Goal: Task Accomplishment & Management: Use online tool/utility

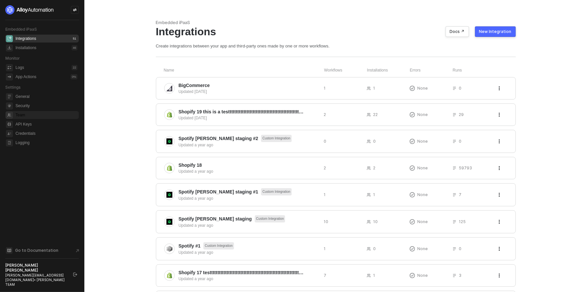
click at [33, 118] on span "Team" at bounding box center [46, 115] width 62 height 8
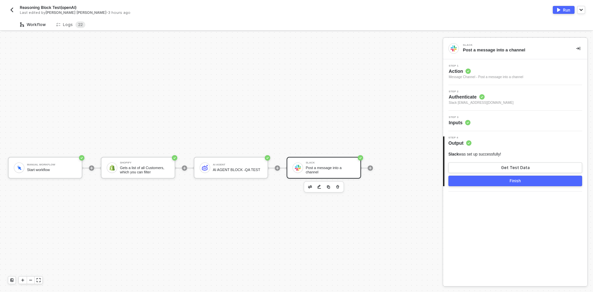
scroll to position [12, 0]
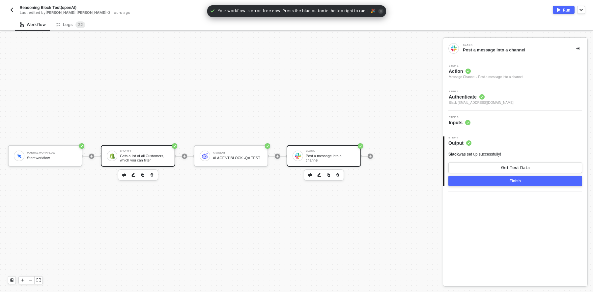
click at [132, 159] on div "Gets a list of all Customers, which you can filter" at bounding box center [144, 158] width 49 height 8
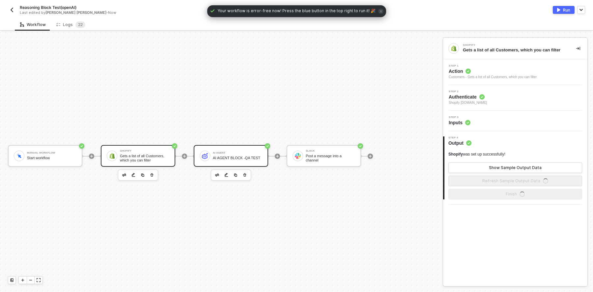
click at [229, 157] on div "AI AGENT BLOCK -QA TEST" at bounding box center [237, 158] width 49 height 4
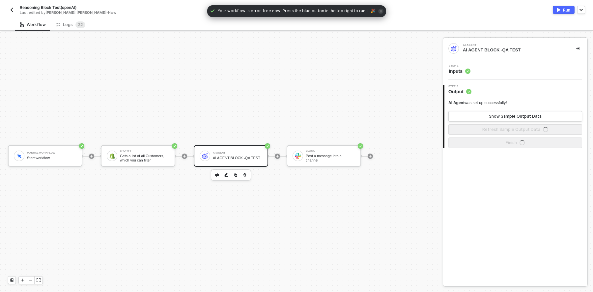
click at [463, 68] on span "Inputs" at bounding box center [460, 71] width 22 height 7
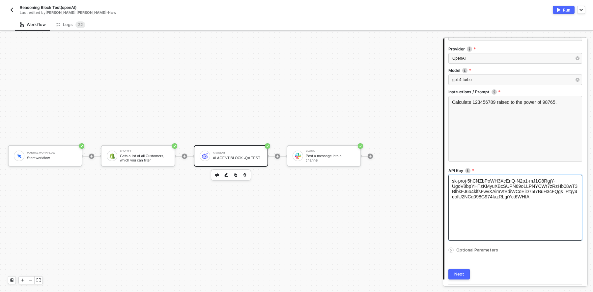
scroll to position [62, 0]
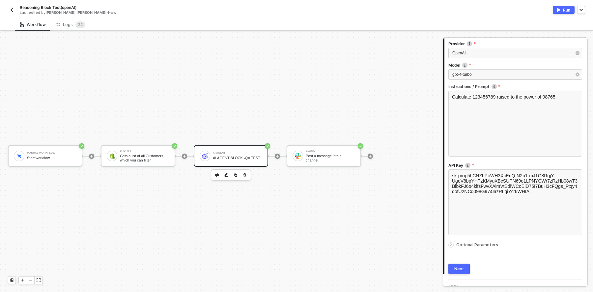
click at [451, 246] on icon "icon-arrow-right-small" at bounding box center [451, 245] width 4 height 4
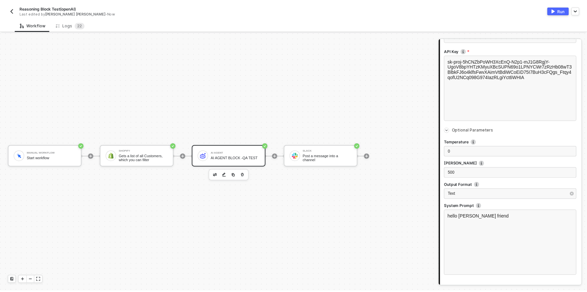
scroll to position [0, 0]
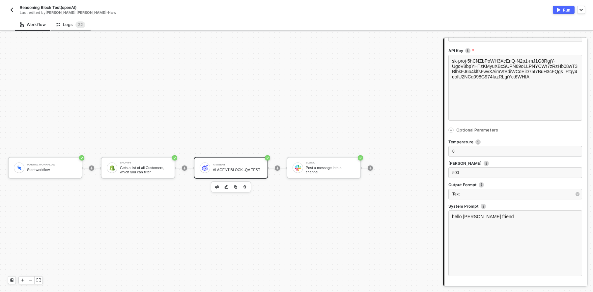
click at [68, 26] on div "Logs 2 2" at bounding box center [70, 24] width 29 height 7
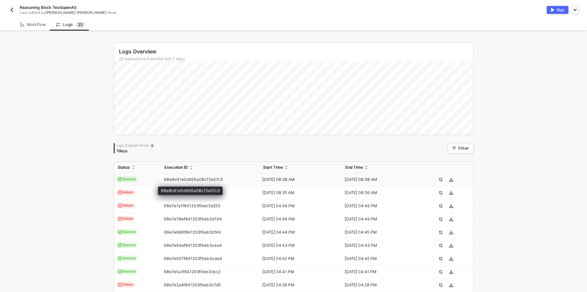
click at [169, 181] on span "68e8c61e5d956a08c72e57c3" at bounding box center [193, 179] width 59 height 5
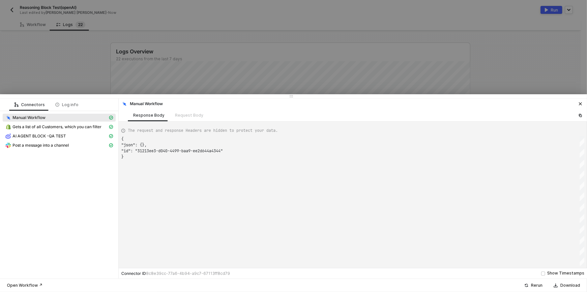
scroll to position [17, 0]
click at [58, 132] on span "AI AGENT BLOCK -QA TEST" at bounding box center [59, 136] width 113 height 8
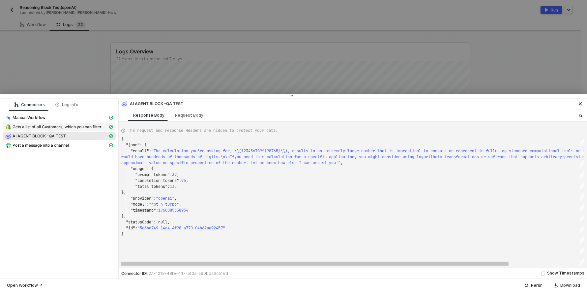
click at [60, 126] on span "Gets a list of all Customers, which you can filter" at bounding box center [57, 126] width 89 height 5
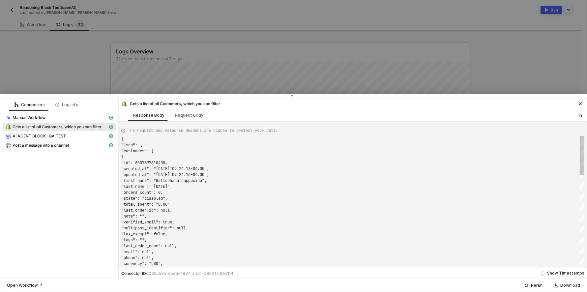
scroll to position [59, 0]
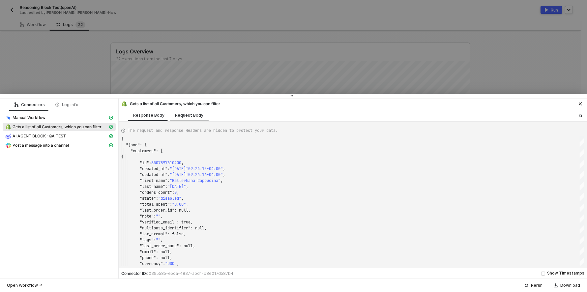
click at [191, 116] on div "Request Body" at bounding box center [189, 115] width 28 height 5
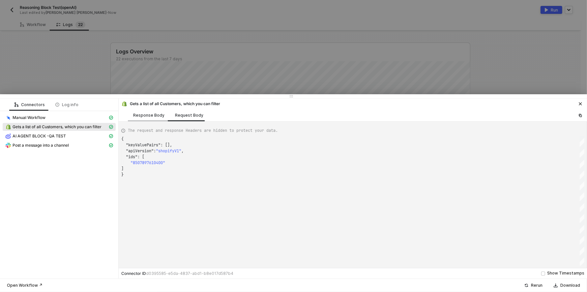
click at [157, 116] on div "Response Body" at bounding box center [148, 115] width 31 height 5
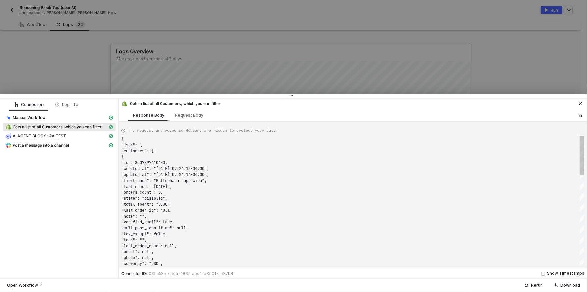
scroll to position [59, 0]
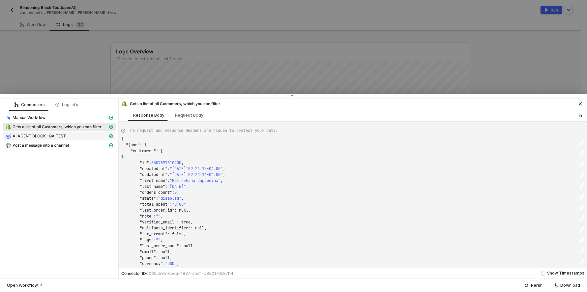
click at [50, 136] on span "AI AGENT BLOCK -QA TEST" at bounding box center [39, 136] width 53 height 5
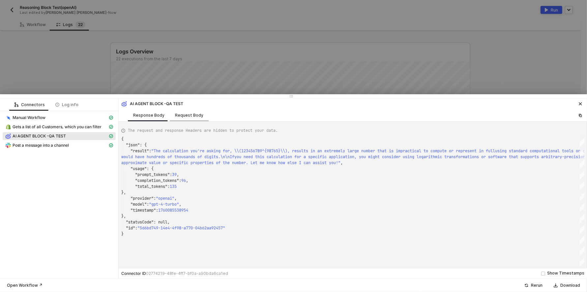
click at [184, 116] on div "Request Body" at bounding box center [189, 115] width 28 height 5
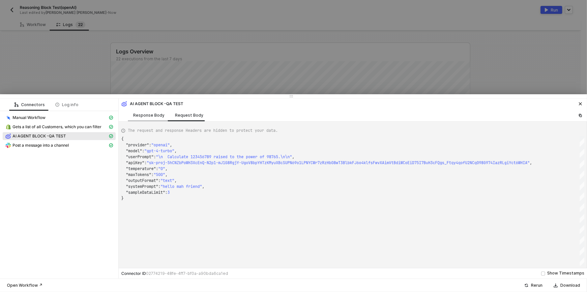
click at [139, 118] on div "Response Body" at bounding box center [149, 115] width 42 height 12
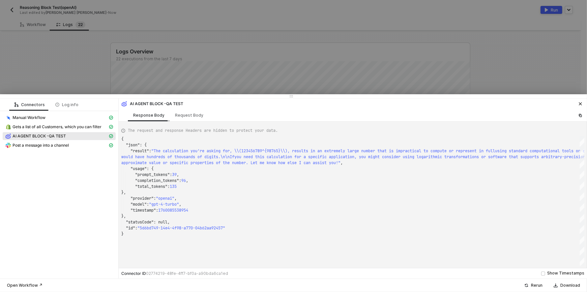
scroll to position [12, 0]
click at [56, 145] on span "Post a message into a channel" at bounding box center [41, 145] width 56 height 5
type textarea "{ "json": { "ts": "1760085539.128679", "channel": "C03RQ9D857B", "username": nu…"
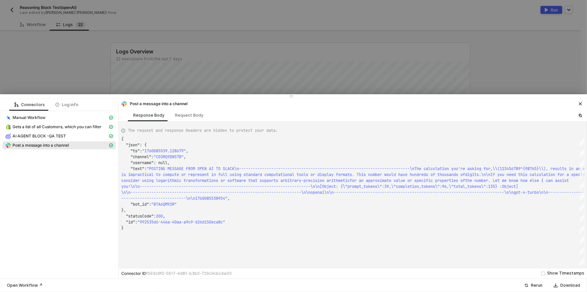
click at [67, 76] on div at bounding box center [293, 146] width 587 height 292
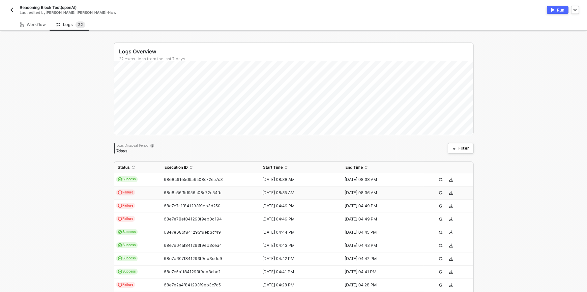
click at [203, 195] on span "68e8c56f5d956a08c72e54fb" at bounding box center [193, 192] width 58 height 5
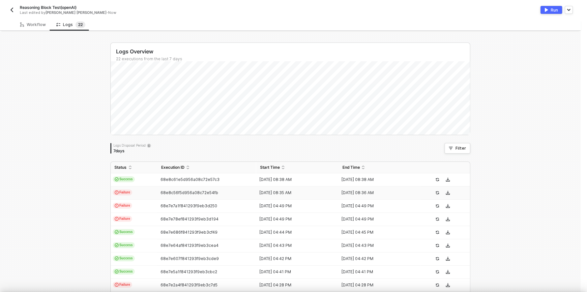
scroll to position [17, 0]
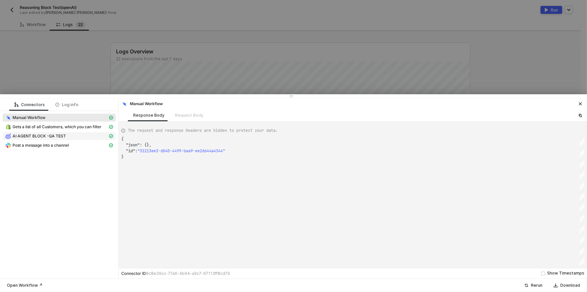
click at [78, 136] on div "AI AGENT BLOCK -QA TEST" at bounding box center [56, 136] width 103 height 6
click at [78, 134] on div "AI AGENT BLOCK -QA TEST" at bounding box center [56, 136] width 103 height 6
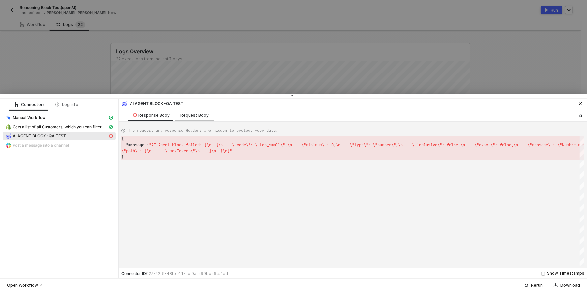
click at [198, 114] on div "Request Body" at bounding box center [194, 115] width 28 height 5
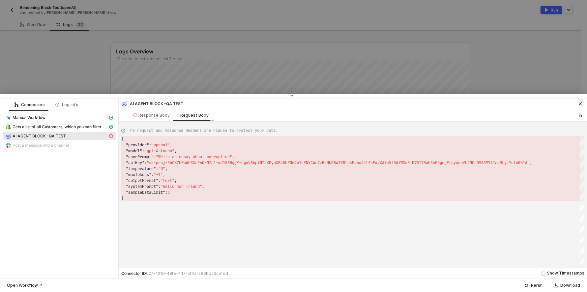
scroll to position [59, 0]
click at [156, 115] on div "Response Body" at bounding box center [151, 115] width 37 height 5
type textarea "{ "message": "AI Agent block failed: [\n {\n \"code\": \"too_small\",\n \"minim…"
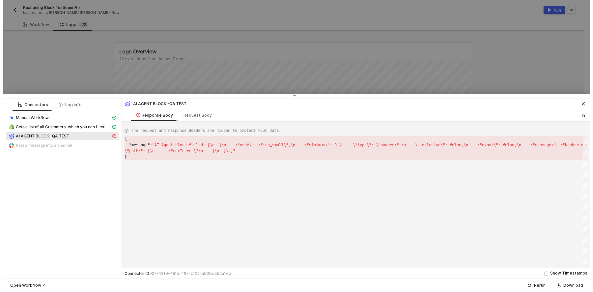
scroll to position [12, 0]
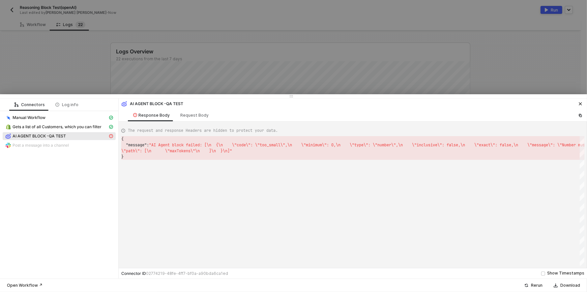
click at [80, 68] on div at bounding box center [293, 146] width 587 height 292
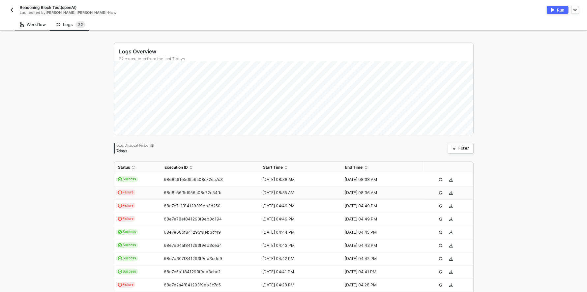
click at [33, 25] on div "Workflow" at bounding box center [33, 24] width 26 height 5
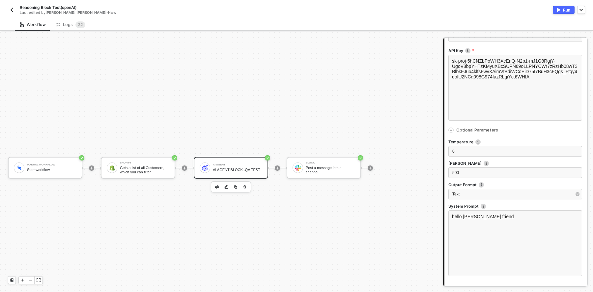
click at [14, 11] on img "button" at bounding box center [11, 9] width 5 height 5
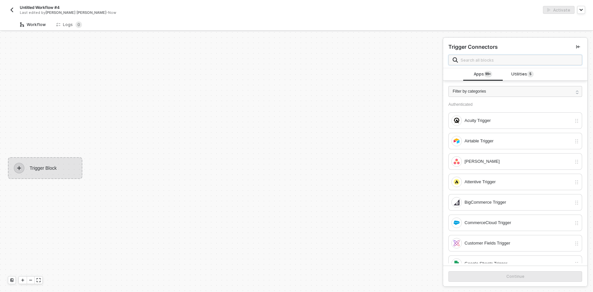
scroll to position [12, 0]
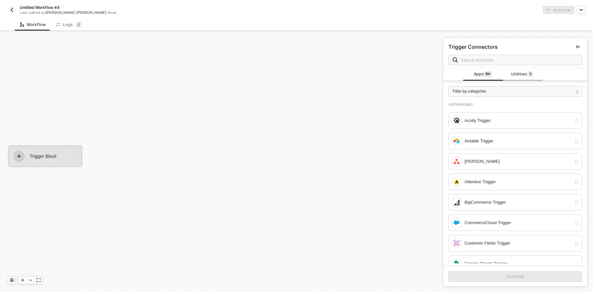
click at [514, 71] on span "Utilities 5" at bounding box center [523, 74] width 22 height 7
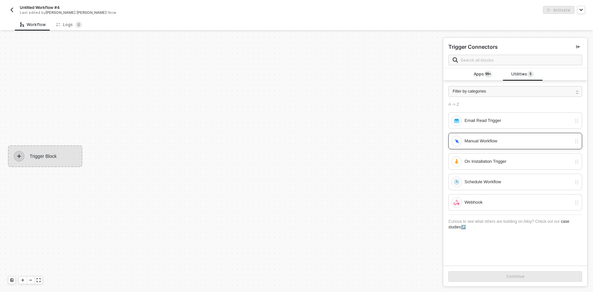
click at [496, 142] on div "Manual Workflow" at bounding box center [518, 140] width 107 height 7
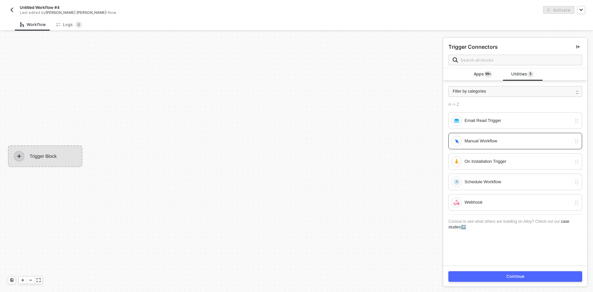
click at [487, 274] on button "Continue" at bounding box center [516, 276] width 134 height 11
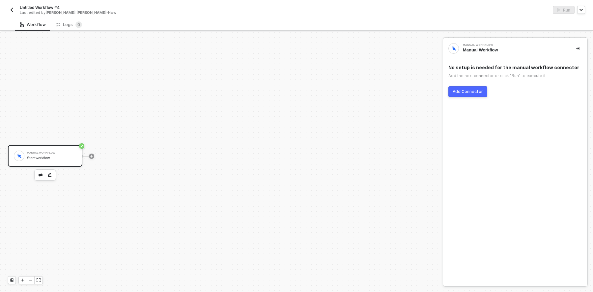
click at [467, 89] on div "Add Connector" at bounding box center [468, 91] width 30 height 5
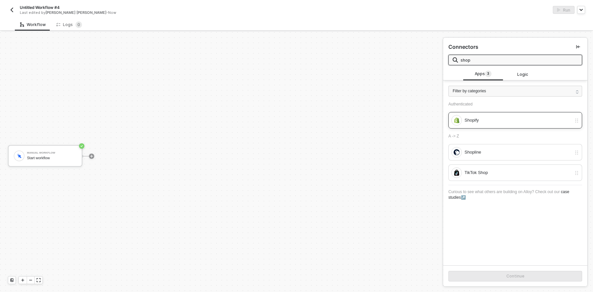
type input "shop"
click at [511, 122] on div "Shopify" at bounding box center [518, 120] width 107 height 7
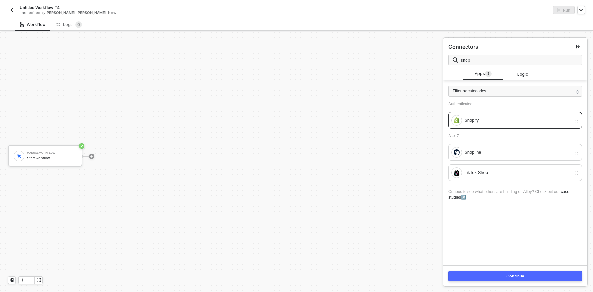
click at [502, 277] on button "Continue" at bounding box center [516, 276] width 134 height 11
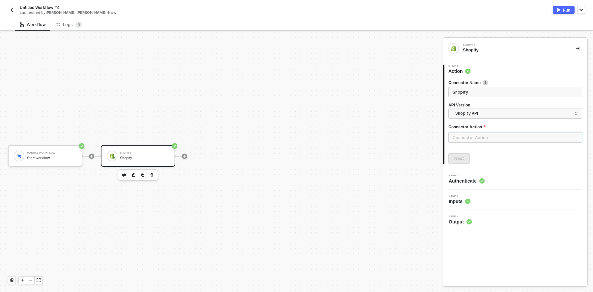
click at [471, 139] on input "text" at bounding box center [516, 137] width 134 height 11
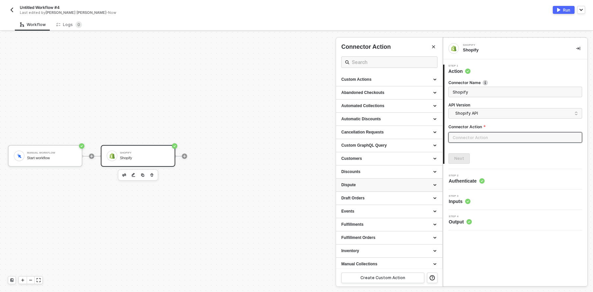
click at [368, 190] on div "Dispute" at bounding box center [389, 185] width 106 height 13
click at [368, 186] on div "Dispute" at bounding box center [390, 185] width 96 height 6
click at [366, 199] on div "Draft Orders" at bounding box center [390, 199] width 96 height 6
click at [377, 198] on div "Draft Orders" at bounding box center [390, 199] width 96 height 6
click at [371, 159] on div "Customers" at bounding box center [390, 159] width 96 height 6
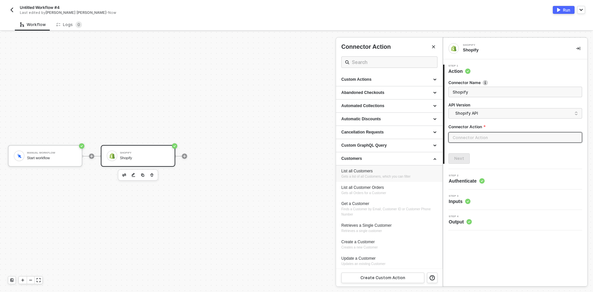
click at [366, 170] on div "List all Customers" at bounding box center [390, 171] width 96 height 6
type input "Gets a list of all Customers, which you can filter"
type input "Customers - List all Customers"
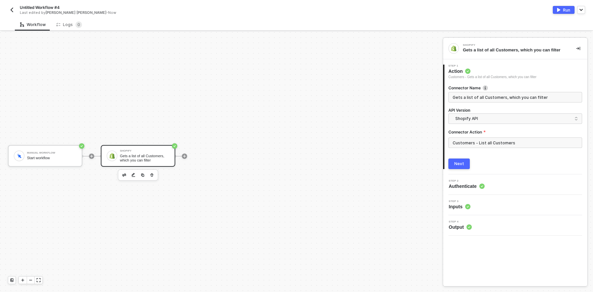
click at [459, 160] on button "Next" at bounding box center [459, 164] width 21 height 11
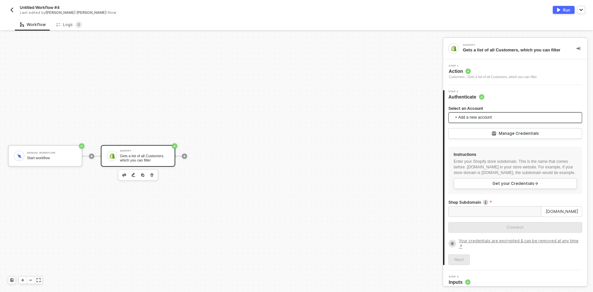
click at [471, 121] on span "+ Add a new account" at bounding box center [516, 117] width 123 height 11
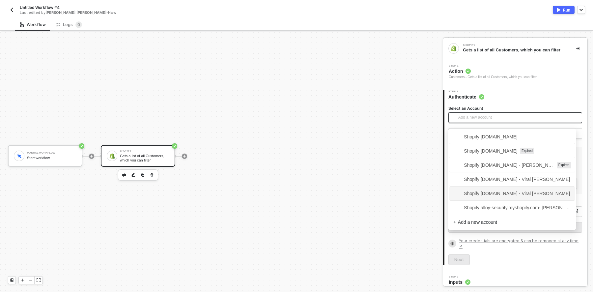
scroll to position [15, 0]
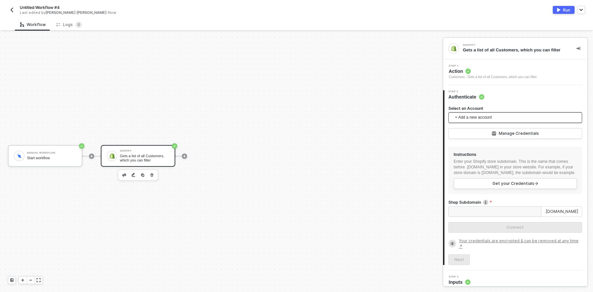
click at [482, 116] on span "+ Add a new account" at bounding box center [516, 117] width 123 height 11
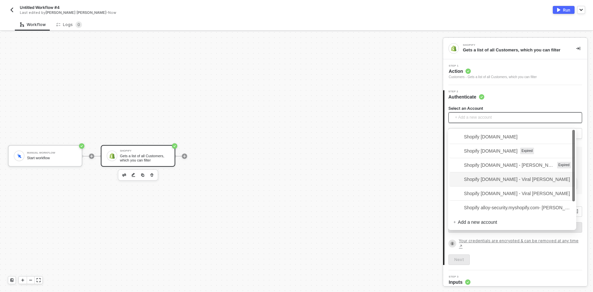
click at [477, 176] on span "Shopify alloy-sandbox.myshopify.com - Viral Ruparel" at bounding box center [512, 179] width 117 height 7
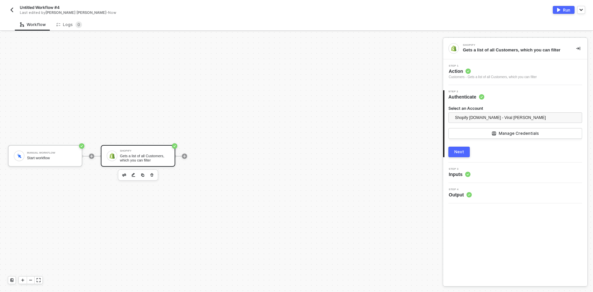
click at [458, 153] on div "Next" at bounding box center [460, 151] width 10 height 5
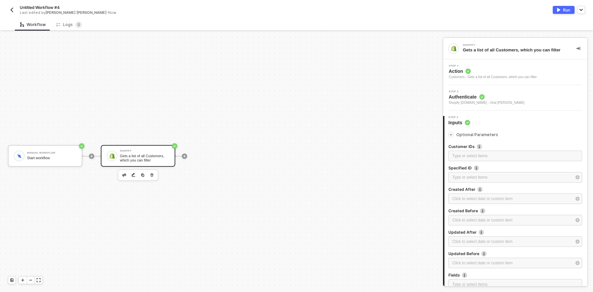
scroll to position [63, 0]
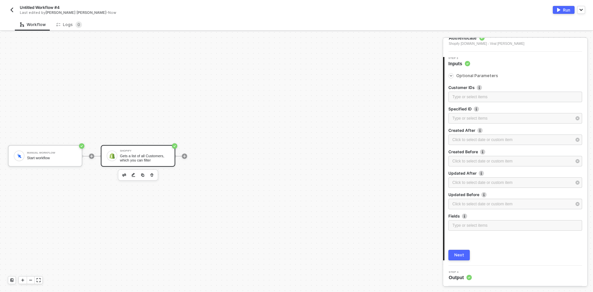
click at [455, 254] on div "Next" at bounding box center [460, 255] width 10 height 5
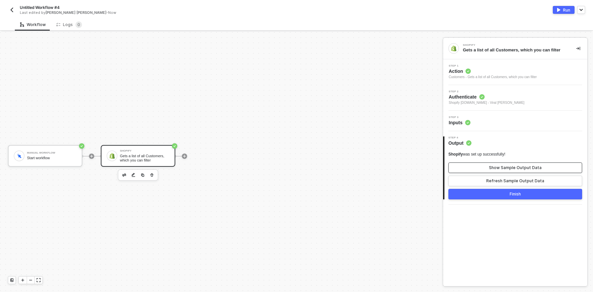
click at [502, 167] on div "Show Sample Output Data" at bounding box center [515, 167] width 53 height 5
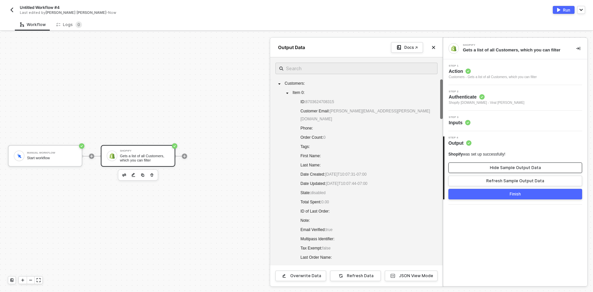
click at [502, 167] on div "Hide Sample Output Data" at bounding box center [515, 167] width 51 height 5
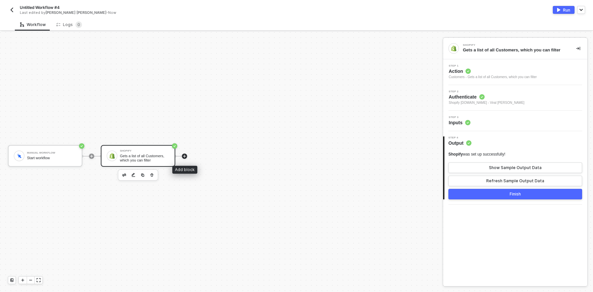
click at [186, 156] on icon "icon-play" at bounding box center [185, 156] width 4 height 4
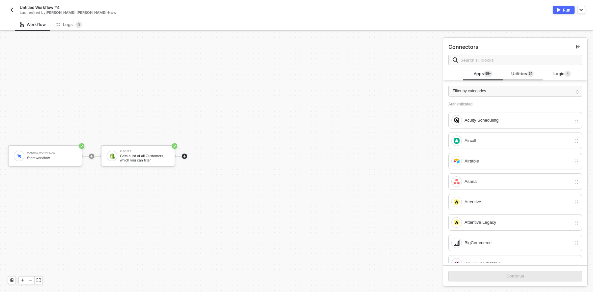
click at [529, 75] on span "3" at bounding box center [530, 73] width 2 height 5
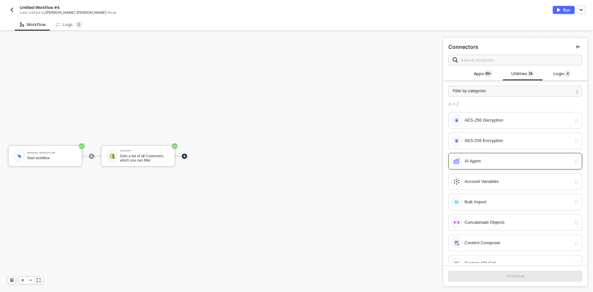
click at [486, 158] on div "AI Agent" at bounding box center [518, 161] width 107 height 7
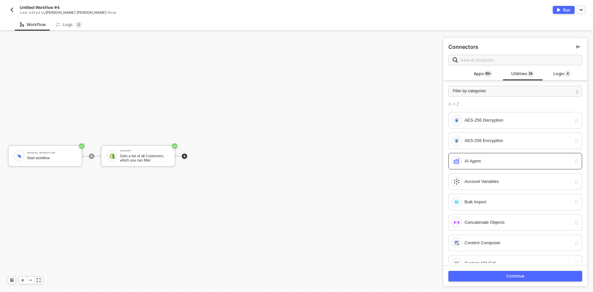
click at [488, 276] on button "Continue" at bounding box center [516, 276] width 134 height 11
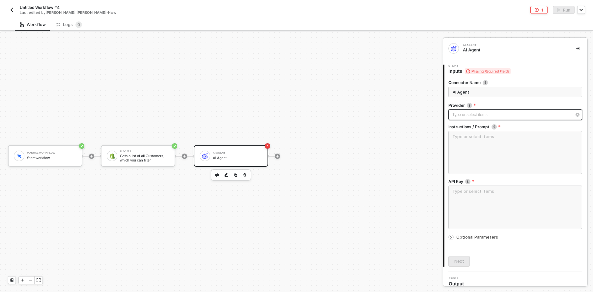
click at [473, 112] on div "Type or select items ﻿" at bounding box center [512, 115] width 119 height 6
click at [387, 63] on span "Blocks 1" at bounding box center [392, 62] width 21 height 5
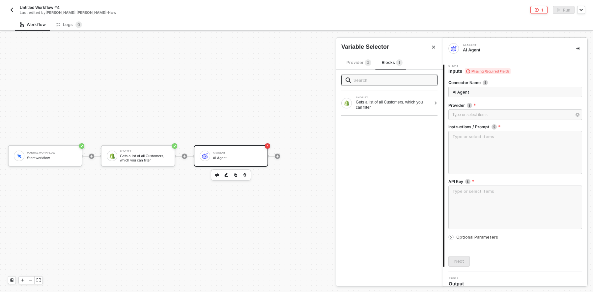
click at [367, 64] on span "3" at bounding box center [368, 63] width 2 height 4
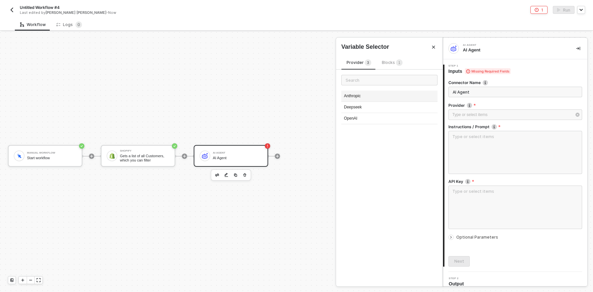
click at [362, 94] on div "Anthropic" at bounding box center [390, 96] width 96 height 11
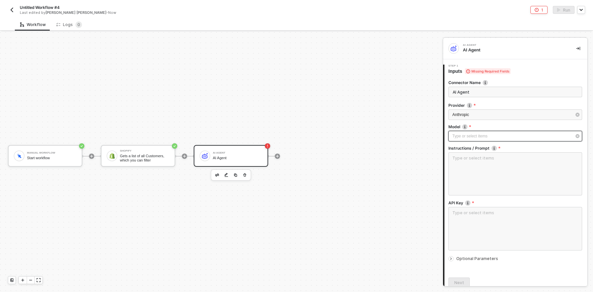
click at [487, 135] on div "Type or select items ﻿" at bounding box center [512, 136] width 119 height 6
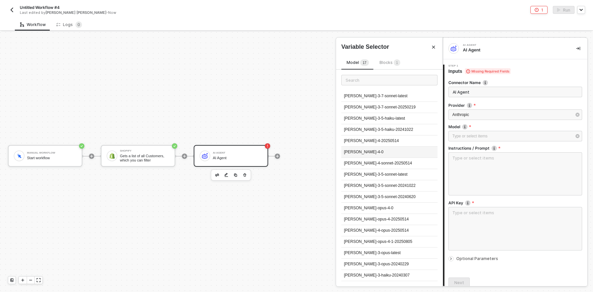
click at [373, 152] on div "claude-sonnet-4-0" at bounding box center [390, 152] width 96 height 11
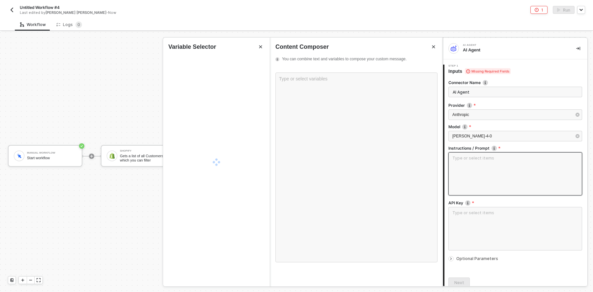
click at [483, 165] on textarea at bounding box center [516, 173] width 134 height 43
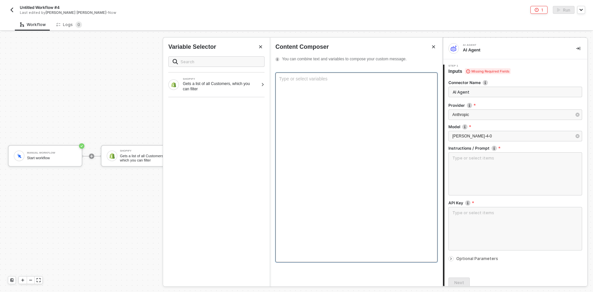
click at [318, 92] on div "Type or select variables ﻿" at bounding box center [357, 168] width 162 height 190
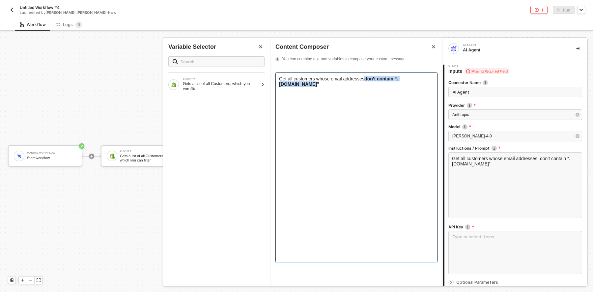
click at [369, 78] on span "don’t contain “.runalloy.com”" at bounding box center [338, 81] width 119 height 11
click at [297, 82] on span "Get all customers whose email addresses don't contain ".runalloy.com" and list …" at bounding box center [337, 81] width 117 height 11
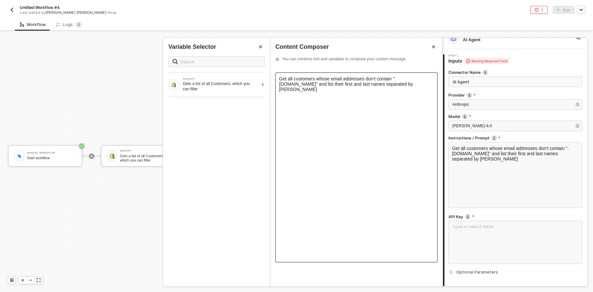
scroll to position [24, 0]
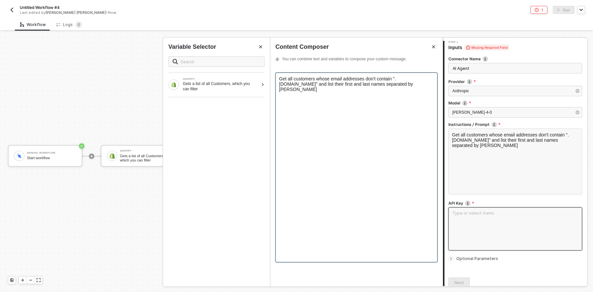
click at [496, 224] on textarea at bounding box center [516, 228] width 134 height 43
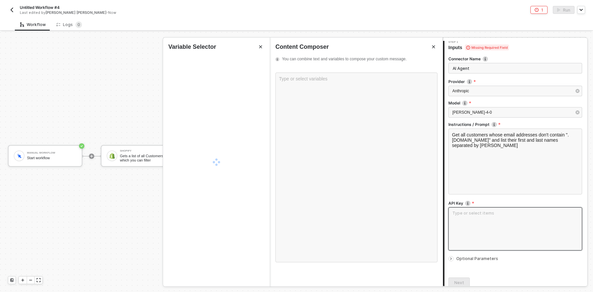
click at [488, 220] on textarea at bounding box center [516, 228] width 134 height 43
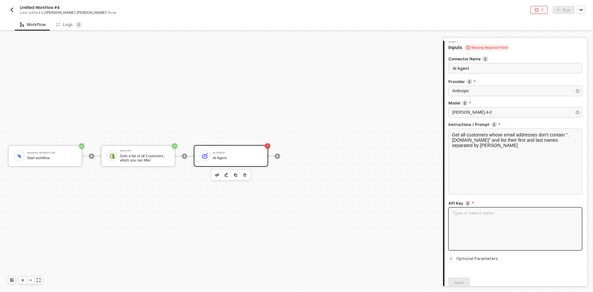
click at [465, 211] on textarea at bounding box center [516, 228] width 134 height 43
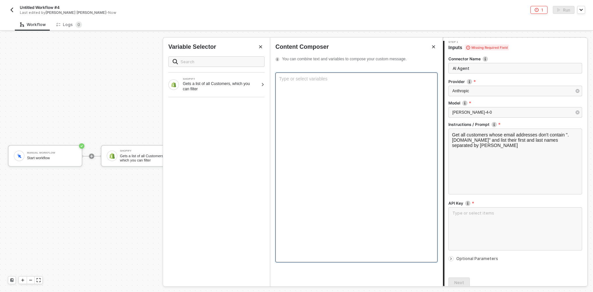
click at [326, 175] on div "Type or select variables ﻿" at bounding box center [357, 168] width 162 height 190
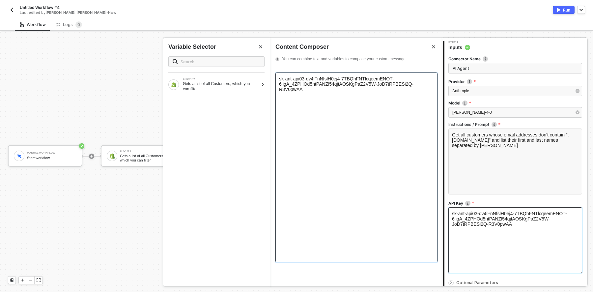
scroll to position [75, 0]
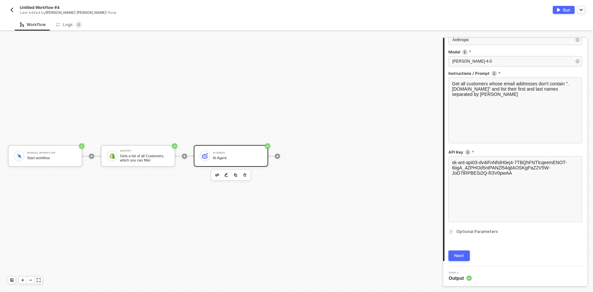
click at [452, 232] on icon "icon-arrow-right-small" at bounding box center [451, 232] width 4 height 4
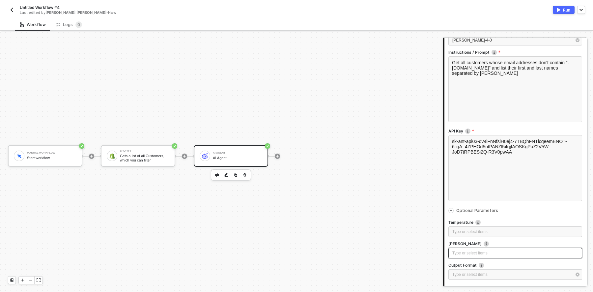
scroll to position [144, 0]
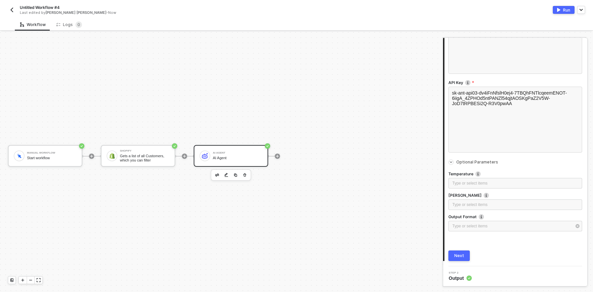
click at [462, 256] on div "Next" at bounding box center [460, 255] width 10 height 5
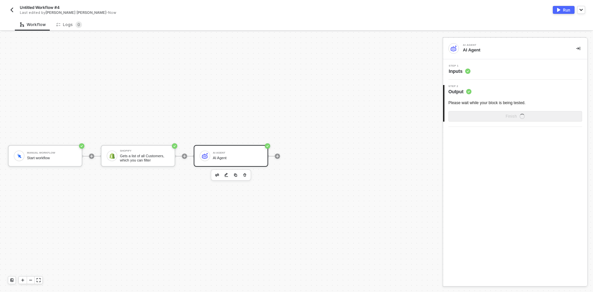
scroll to position [0, 0]
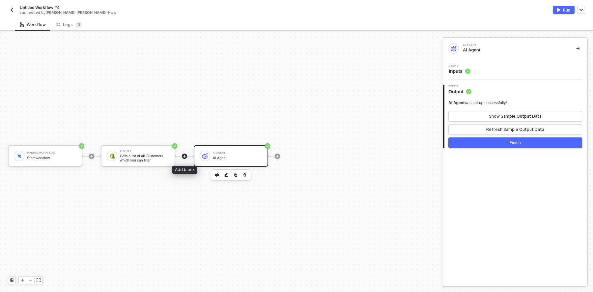
click at [185, 155] on icon "icon-play" at bounding box center [184, 156] width 3 height 3
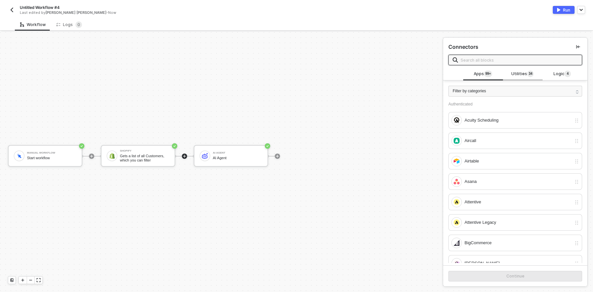
click at [525, 76] on span "Utilities 3 4" at bounding box center [523, 74] width 22 height 7
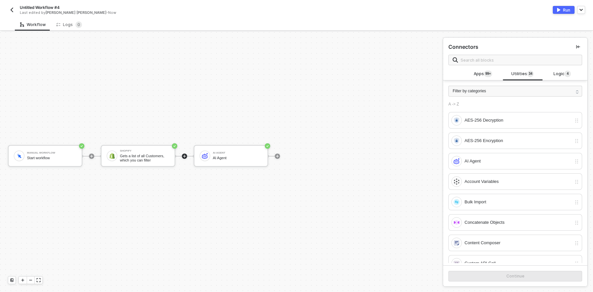
click at [387, 119] on div "Manual Workflow Start workflow Shopify Gets a list of all Customers, which you …" at bounding box center [220, 156] width 440 height 272
click at [488, 164] on div "AI Agent" at bounding box center [512, 161] width 120 height 11
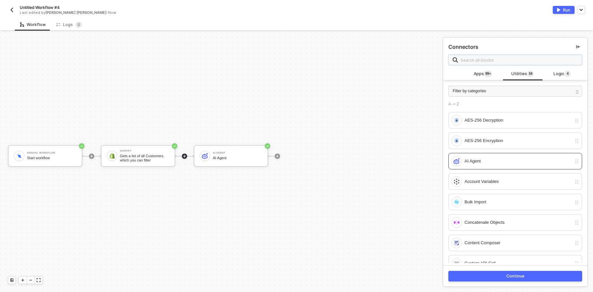
click at [471, 59] on input "text" at bounding box center [519, 59] width 117 height 7
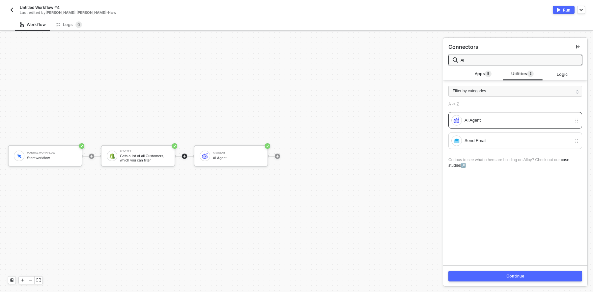
type input "AI"
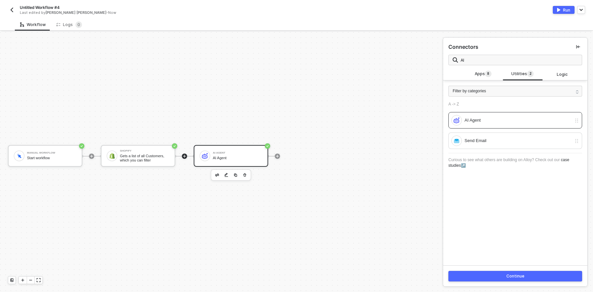
click at [225, 152] on div "AI Agent" at bounding box center [237, 153] width 49 height 3
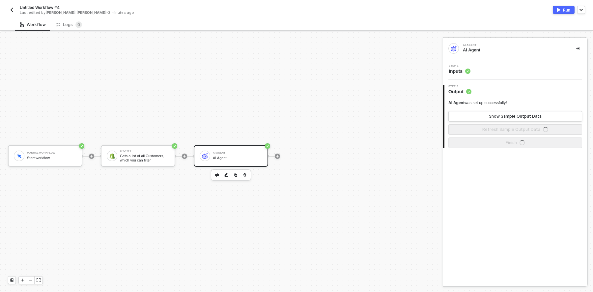
click at [460, 68] on span "Inputs" at bounding box center [460, 71] width 22 height 7
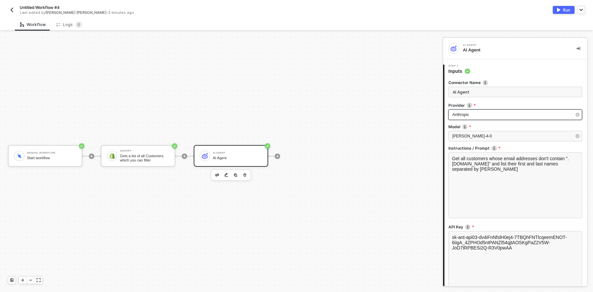
click at [483, 113] on div "Anthropic" at bounding box center [512, 115] width 119 height 6
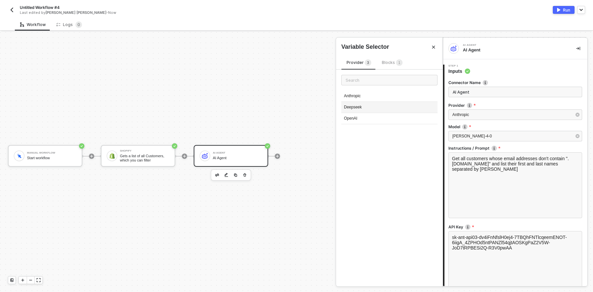
click at [379, 106] on div "Deepseek" at bounding box center [390, 107] width 96 height 11
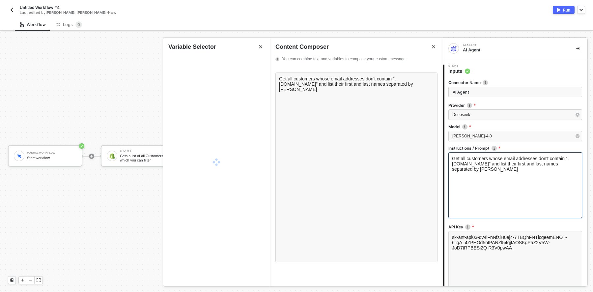
drag, startPoint x: 508, startPoint y: 171, endPoint x: 452, endPoint y: 155, distance: 58.4
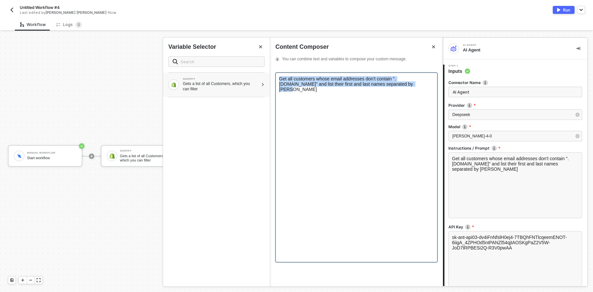
drag, startPoint x: 396, startPoint y: 85, endPoint x: 263, endPoint y: 78, distance: 133.0
click at [443, 78] on div "AI Agent AI Agent 1 Step 1 Inputs Connector Name AI Agent Provider Deepseek Mod…" at bounding box center [518, 162] width 150 height 260
copy span "Get all customers whose email addresses don't contain ".runalloy.com" and list …"
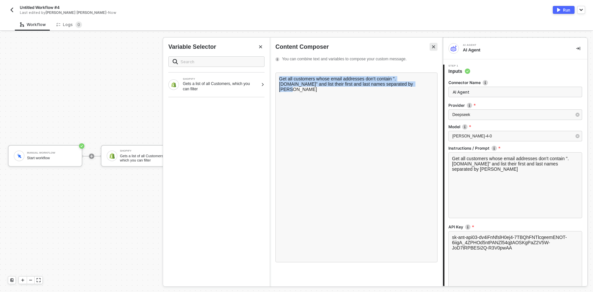
click at [433, 45] on icon "Close" at bounding box center [434, 47] width 4 height 4
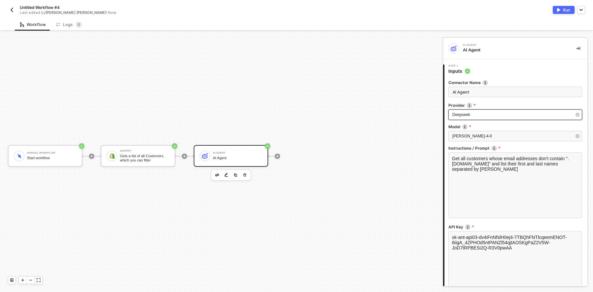
click at [484, 117] on div "Deepseek" at bounding box center [512, 115] width 119 height 6
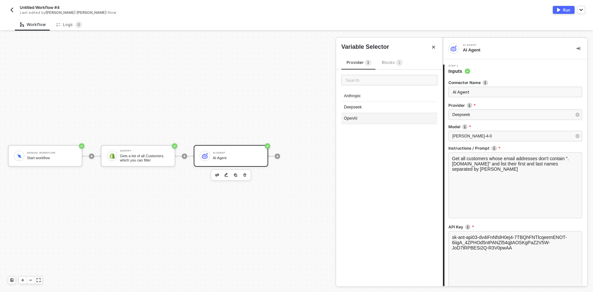
click at [386, 117] on div "OpenAI" at bounding box center [390, 118] width 96 height 11
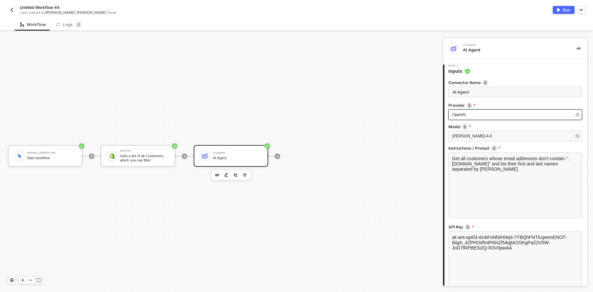
click at [477, 112] on div "OpenAI" at bounding box center [512, 115] width 119 height 6
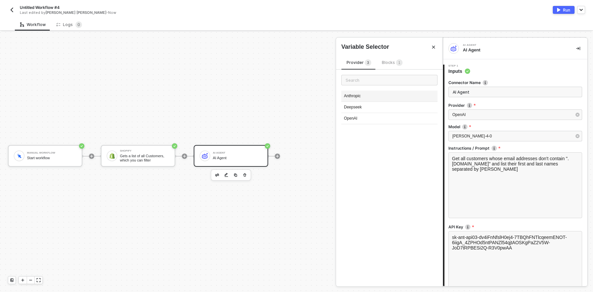
click at [381, 96] on div "Anthropic" at bounding box center [390, 96] width 96 height 11
click at [576, 136] on icon "button" at bounding box center [578, 136] width 4 height 4
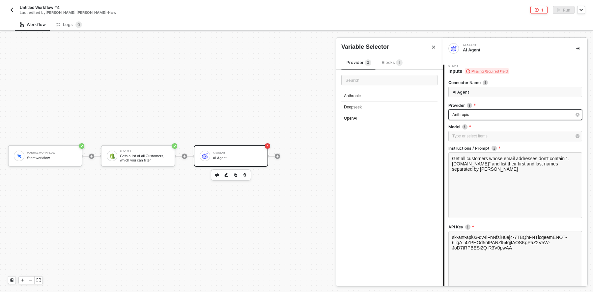
click at [479, 114] on div "Anthropic" at bounding box center [512, 115] width 119 height 6
click at [376, 108] on div "Deepseek" at bounding box center [390, 107] width 96 height 11
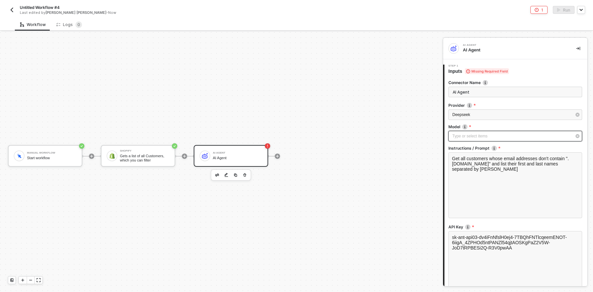
click at [469, 137] on div "Type or select items ﻿" at bounding box center [512, 136] width 119 height 6
drag, startPoint x: 571, startPoint y: 136, endPoint x: 563, endPoint y: 135, distance: 8.3
click at [576, 136] on icon "button" at bounding box center [578, 136] width 4 height 4
click at [500, 114] on div "Deepseek" at bounding box center [512, 115] width 119 height 6
click at [352, 119] on div "OpenAI" at bounding box center [390, 118] width 96 height 11
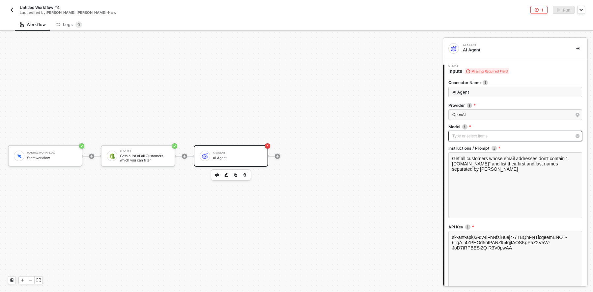
click at [498, 135] on div "Type or select items ﻿" at bounding box center [512, 136] width 119 height 6
click at [576, 137] on icon "button" at bounding box center [578, 136] width 4 height 4
click at [482, 116] on div "OpenAI" at bounding box center [512, 115] width 119 height 6
click at [369, 95] on div "Anthropic" at bounding box center [390, 96] width 96 height 11
click at [488, 133] on div "Type or select items ﻿" at bounding box center [512, 136] width 119 height 6
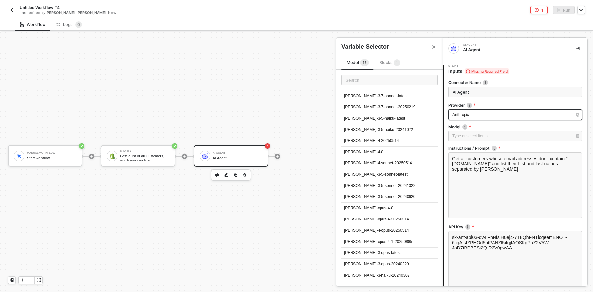
click at [464, 117] on div "Anthropic" at bounding box center [516, 114] width 134 height 11
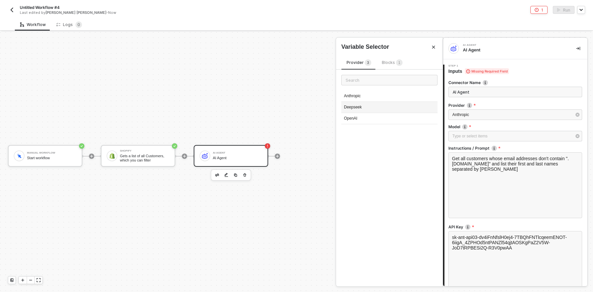
click at [394, 110] on div "Deepseek" at bounding box center [390, 107] width 96 height 11
click at [465, 133] on div "Type or select items ﻿" at bounding box center [512, 136] width 119 height 6
click at [456, 113] on span "Deepseek" at bounding box center [462, 114] width 18 height 5
click at [357, 96] on div "Anthropic" at bounding box center [390, 96] width 96 height 11
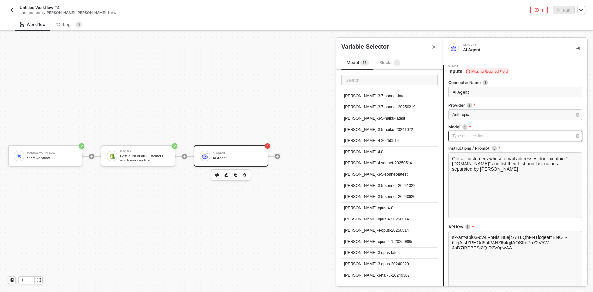
click at [461, 138] on div "Type or select items ﻿" at bounding box center [512, 136] width 119 height 6
click at [365, 98] on div "[PERSON_NAME]-3-7-sonnet-latest" at bounding box center [390, 96] width 96 height 11
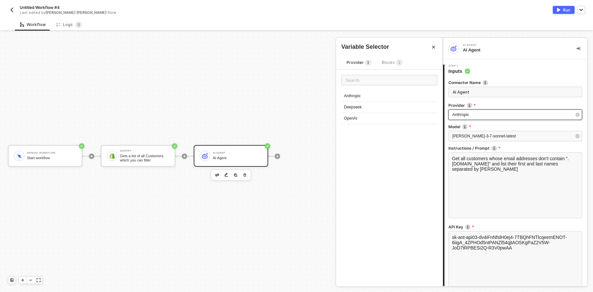
click at [465, 118] on div "Anthropic" at bounding box center [516, 114] width 134 height 11
click at [370, 110] on div "Deepseek" at bounding box center [390, 107] width 96 height 11
click at [468, 138] on div "[PERSON_NAME]-3-7-sonnet-latest" at bounding box center [512, 136] width 119 height 6
click at [523, 80] on label "Connector Name" at bounding box center [516, 83] width 134 height 6
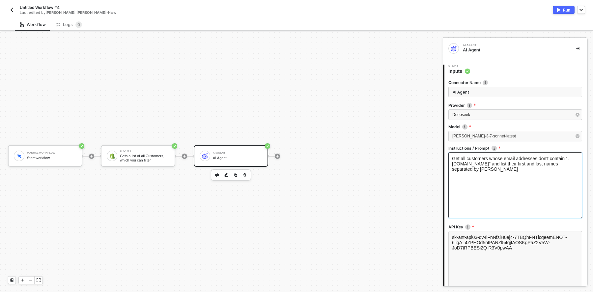
drag, startPoint x: 507, startPoint y: 171, endPoint x: 478, endPoint y: 149, distance: 36.4
click at [508, 172] on div "Get all customers whose email addresses don't contain ".runalloy.com" and list …" at bounding box center [515, 164] width 127 height 16
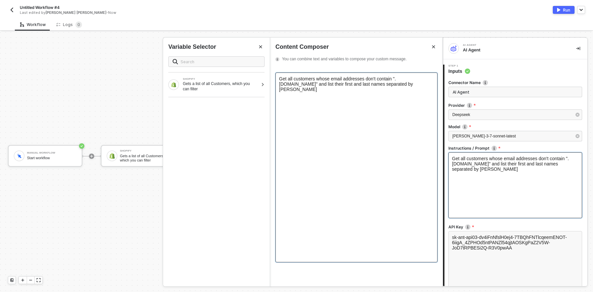
click at [340, 106] on div "Get all customers whose email addresses don't contain ".runalloy.com" and list …" at bounding box center [357, 168] width 162 height 190
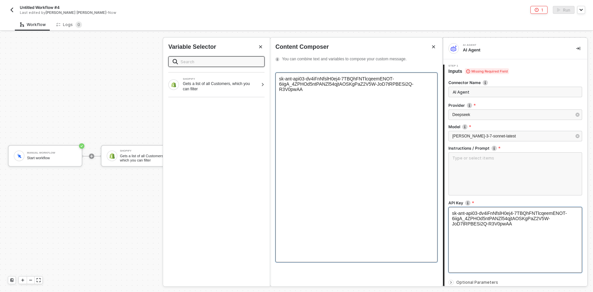
click at [369, 147] on div "sk-ant-api03-dv4iFnNfslH0ej4-7TBQhFNTlcqeemENOT-6iigA_4ZPHOd5ntPANZl54qjtAOSKgP…" at bounding box center [357, 168] width 162 height 190
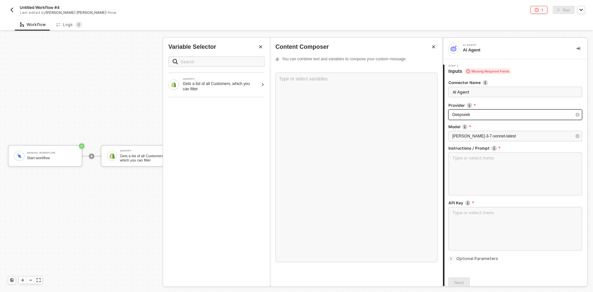
click at [480, 118] on div "Deepseek" at bounding box center [516, 114] width 134 height 11
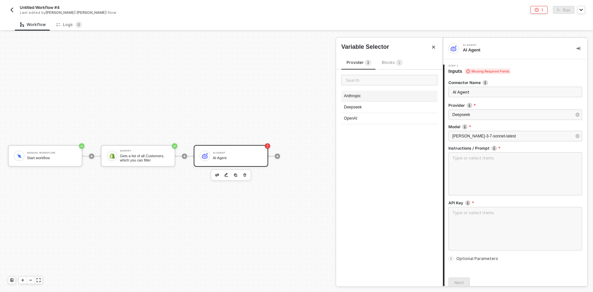
click at [403, 95] on div "Anthropic" at bounding box center [390, 96] width 96 height 11
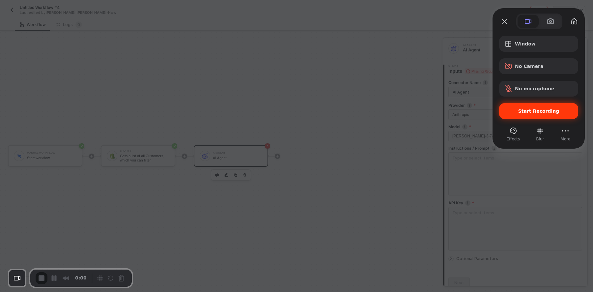
click at [525, 109] on span "Start Recording" at bounding box center [539, 110] width 41 height 5
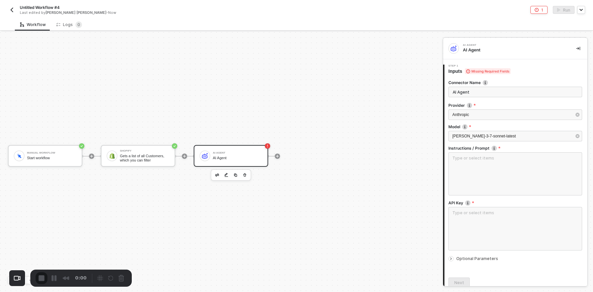
click at [403, 102] on div "Manual Workflow Start workflow Shopify Gets a list of all Customers, which you …" at bounding box center [220, 156] width 440 height 272
click at [491, 115] on div "Anthropic" at bounding box center [512, 115] width 119 height 6
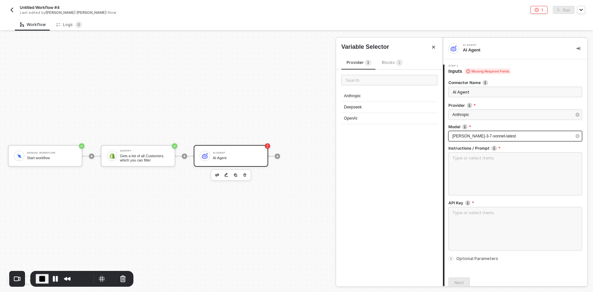
click at [484, 134] on span "[PERSON_NAME]-3-7-sonnet-latest" at bounding box center [485, 136] width 64 height 5
click at [483, 118] on div "Anthropic" at bounding box center [516, 114] width 134 height 11
click at [344, 107] on div "Deepseek" at bounding box center [390, 107] width 96 height 11
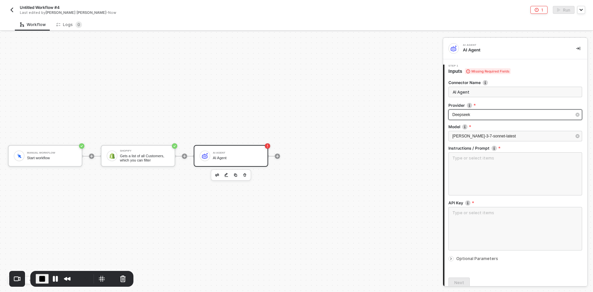
click at [472, 112] on div "Deepseek" at bounding box center [512, 115] width 119 height 6
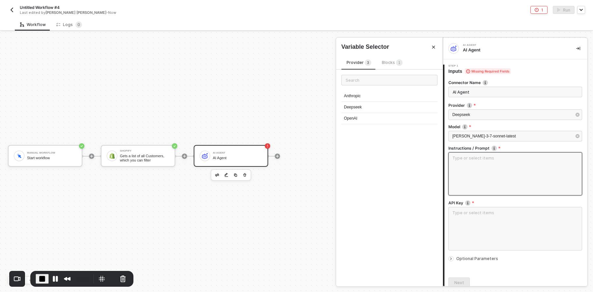
click at [476, 163] on textarea at bounding box center [516, 173] width 134 height 43
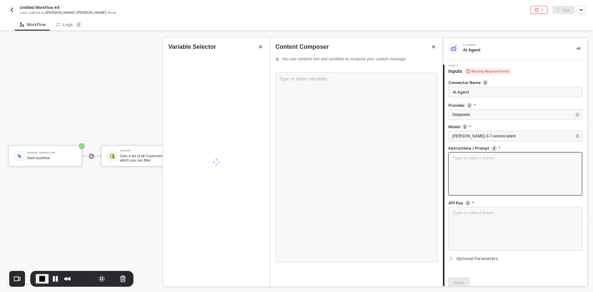
click at [476, 163] on textarea at bounding box center [516, 173] width 134 height 43
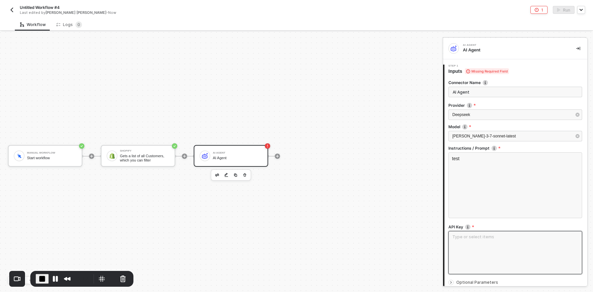
click at [494, 248] on textarea at bounding box center [516, 252] width 134 height 43
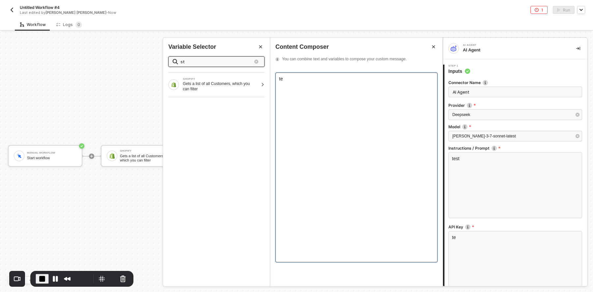
type input "st"
click at [377, 178] on div "te" at bounding box center [357, 168] width 162 height 190
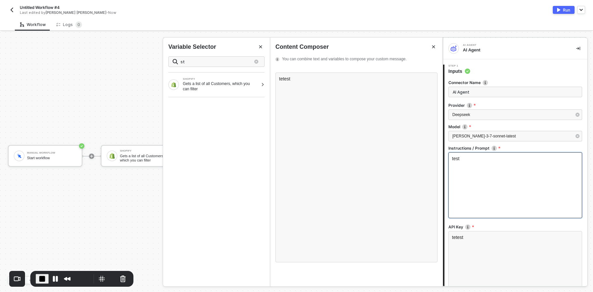
click at [498, 187] on div "test" at bounding box center [516, 185] width 134 height 66
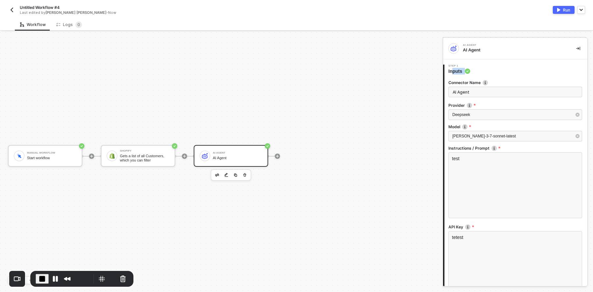
drag, startPoint x: 453, startPoint y: 71, endPoint x: 485, endPoint y: 72, distance: 32.6
click at [485, 72] on div "Step 1 Inputs" at bounding box center [516, 70] width 143 height 10
click at [483, 134] on span "[PERSON_NAME]-3-7-sonnet-latest" at bounding box center [485, 136] width 64 height 5
click at [576, 135] on icon "button" at bounding box center [578, 136] width 4 height 4
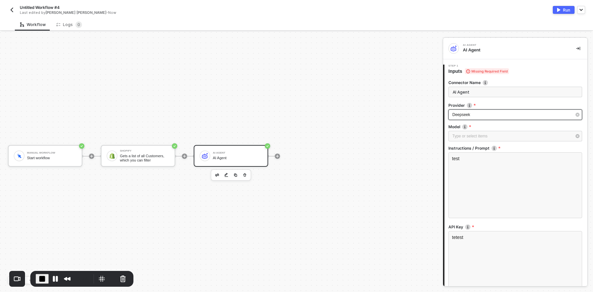
click at [477, 119] on div "Deepseek" at bounding box center [516, 114] width 134 height 11
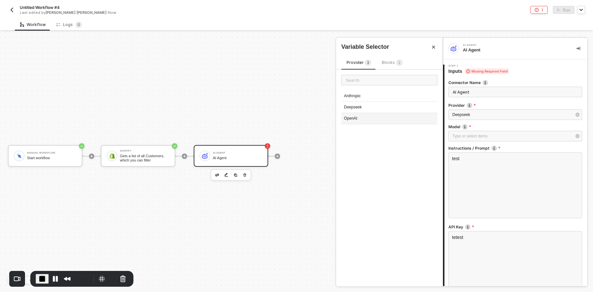
click at [365, 113] on div "OpenAI" at bounding box center [390, 118] width 96 height 11
click at [474, 131] on div "Type or select items ﻿" at bounding box center [516, 136] width 134 height 11
click at [380, 111] on div "gpt-4" at bounding box center [390, 107] width 96 height 11
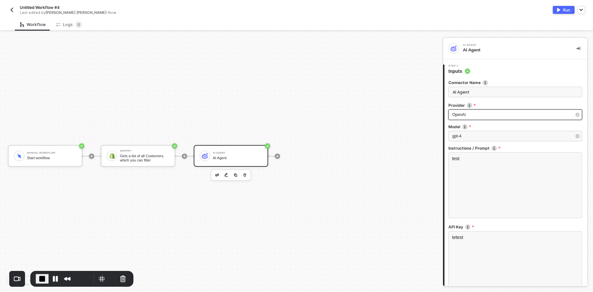
click at [469, 115] on div "OpenAI" at bounding box center [512, 115] width 119 height 6
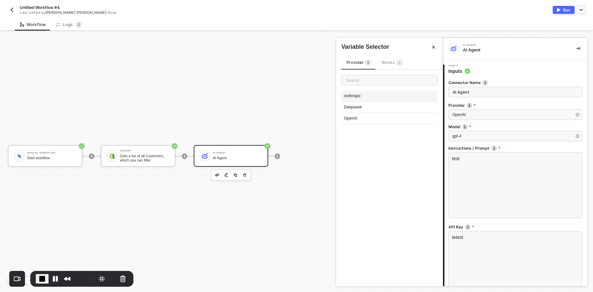
click at [383, 94] on div "Anthropic" at bounding box center [390, 96] width 96 height 11
drag, startPoint x: 450, startPoint y: 71, endPoint x: 486, endPoint y: 73, distance: 36.0
click at [486, 73] on div "Step 1 Inputs" at bounding box center [516, 70] width 143 height 10
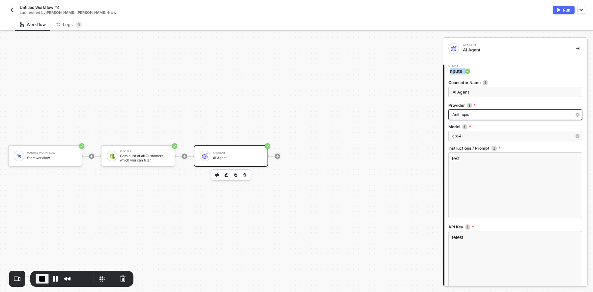
click at [466, 118] on div "Anthropic" at bounding box center [516, 114] width 134 height 11
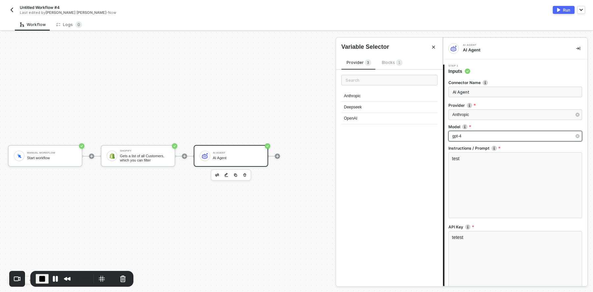
click at [460, 134] on span "gpt-4" at bounding box center [457, 136] width 9 height 5
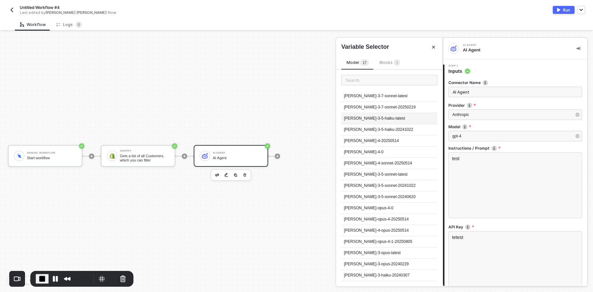
click at [378, 115] on div "[PERSON_NAME]-3-5-haiku-latest" at bounding box center [390, 118] width 96 height 11
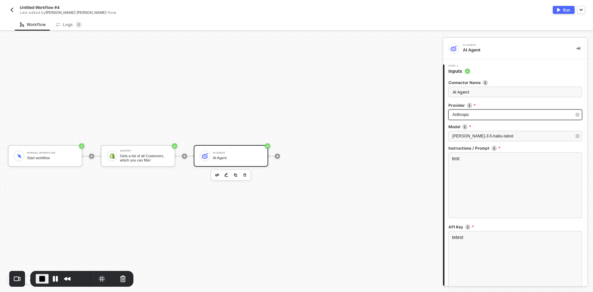
click at [472, 113] on div "Anthropic" at bounding box center [512, 115] width 119 height 6
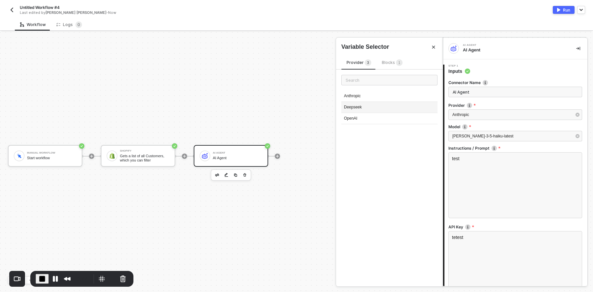
click at [376, 109] on div "Deepseek" at bounding box center [390, 107] width 96 height 11
click at [477, 129] on div "Model Select the AI model to use." at bounding box center [516, 127] width 134 height 7
click at [470, 134] on span "[PERSON_NAME]-3-5-haiku-latest" at bounding box center [483, 136] width 61 height 5
click at [44, 278] on span "End Recording" at bounding box center [42, 279] width 8 height 8
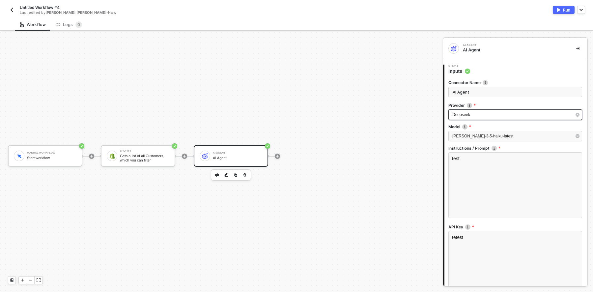
click at [469, 113] on span "Deepseek" at bounding box center [462, 114] width 18 height 5
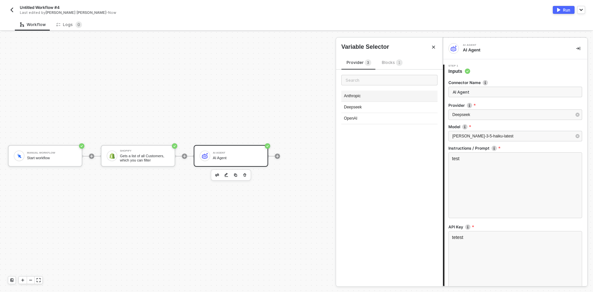
click at [384, 92] on div "Anthropic" at bounding box center [390, 96] width 96 height 11
click at [475, 137] on span "[PERSON_NAME]-3-5-haiku-latest" at bounding box center [483, 136] width 61 height 5
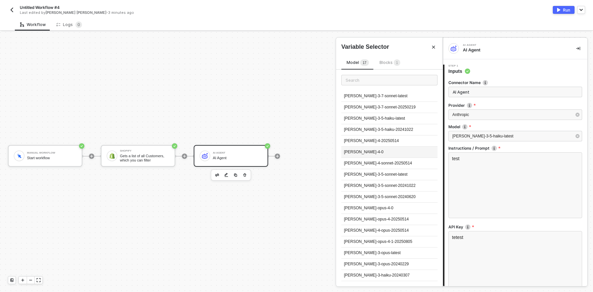
click at [367, 149] on div "[PERSON_NAME]-4-0" at bounding box center [390, 152] width 96 height 11
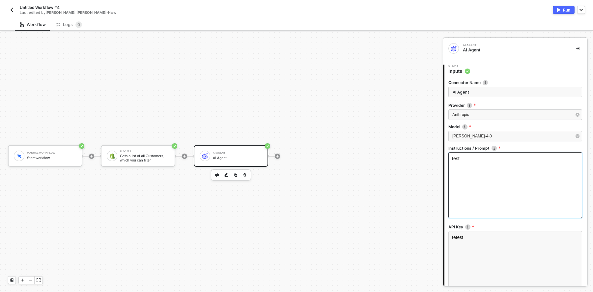
click at [482, 174] on div "test" at bounding box center [516, 185] width 134 height 66
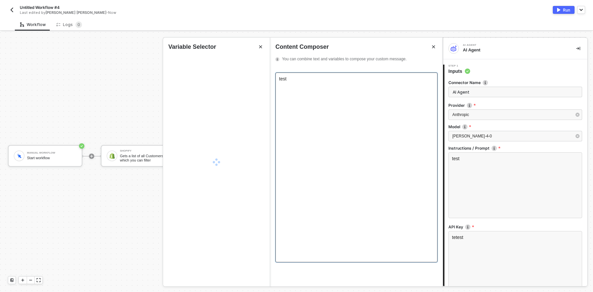
click at [336, 101] on div "test" at bounding box center [357, 168] width 162 height 190
click at [335, 97] on div "test" at bounding box center [357, 168] width 162 height 190
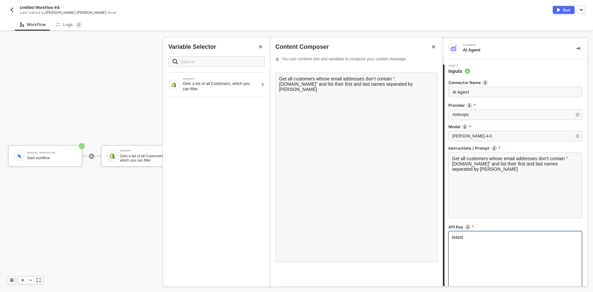
click at [477, 247] on div "tetest" at bounding box center [516, 264] width 134 height 66
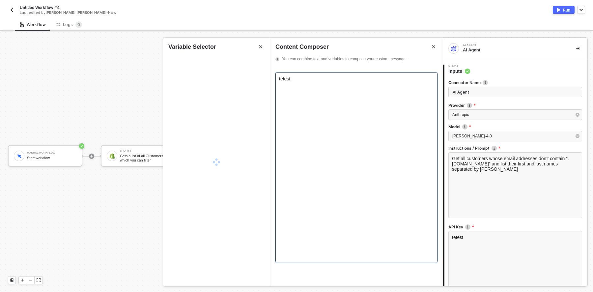
click at [318, 108] on div "tetest" at bounding box center [357, 168] width 162 height 190
click at [293, 84] on div "tetest" at bounding box center [357, 168] width 162 height 190
click at [364, 123] on div "tetest" at bounding box center [357, 168] width 162 height 190
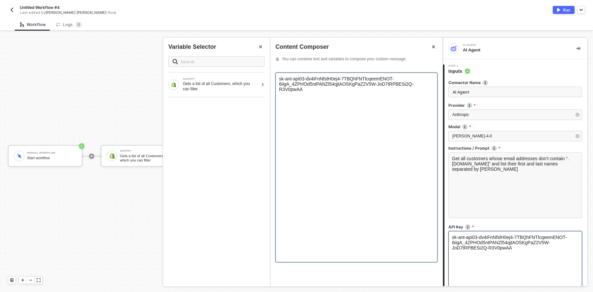
scroll to position [75, 0]
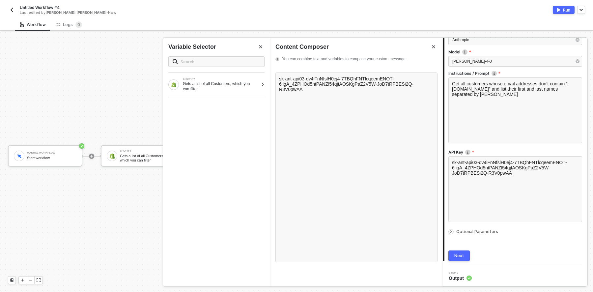
click at [458, 258] on button "Next" at bounding box center [459, 256] width 21 height 11
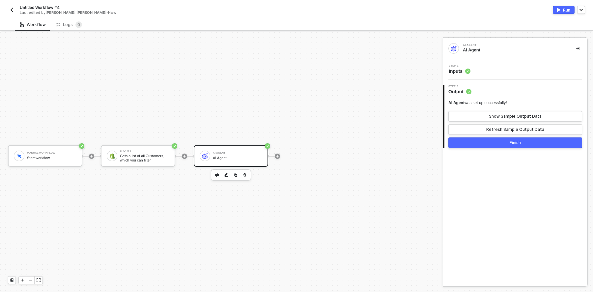
scroll to position [0, 0]
click at [457, 72] on span "Inputs" at bounding box center [460, 71] width 22 height 7
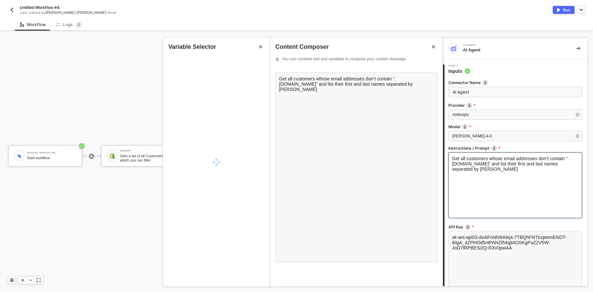
click at [480, 195] on div "Get all customers whose email addresses don’t contain “.runalloy.com” and list …" at bounding box center [516, 185] width 134 height 66
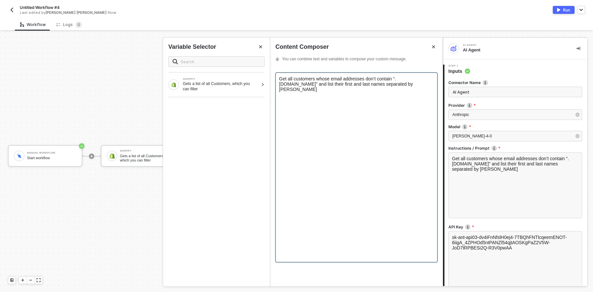
click at [409, 86] on div "Get all customers whose email addresses don’t contain “.runalloy.com” and list …" at bounding box center [356, 84] width 155 height 16
click at [310, 83] on span "Get all customers whose email addresses don’t contain “.runalloy.com” and list …" at bounding box center [346, 84] width 135 height 16
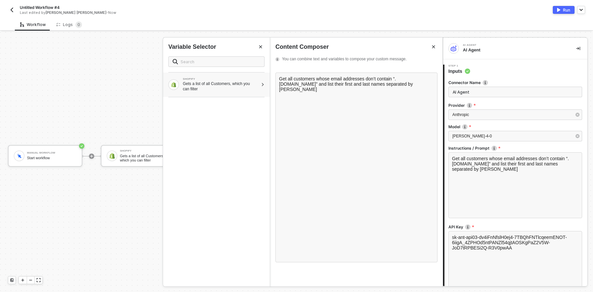
click at [262, 85] on div at bounding box center [263, 85] width 4 height 4
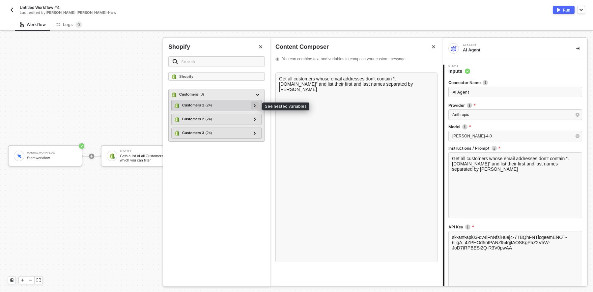
click at [256, 106] on icon at bounding box center [255, 105] width 2 height 3
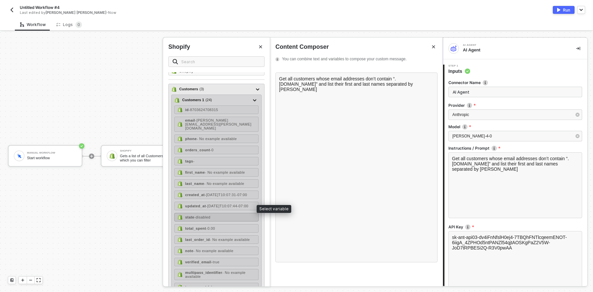
scroll to position [11, 0]
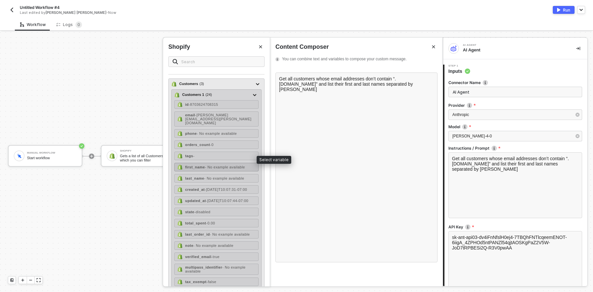
click at [204, 165] on strong "first_name" at bounding box center [195, 167] width 20 height 4
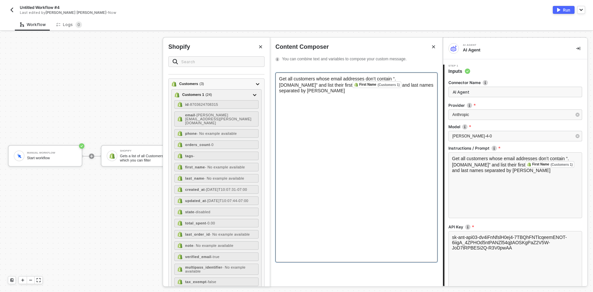
click at [308, 84] on span "Get all customers whose email addresses don’t contain “.runalloy.com” and list …" at bounding box center [337, 82] width 117 height 12
click at [386, 84] on span "and last names separated by commas" at bounding box center [357, 87] width 156 height 11
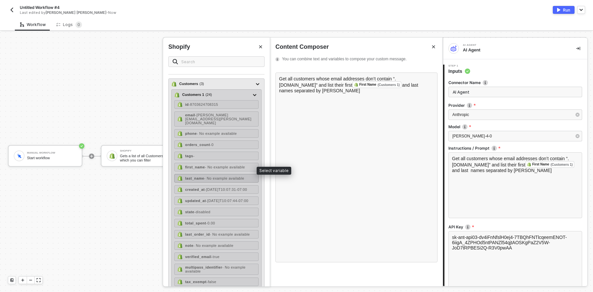
click at [193, 176] on strong "last_name" at bounding box center [194, 178] width 19 height 4
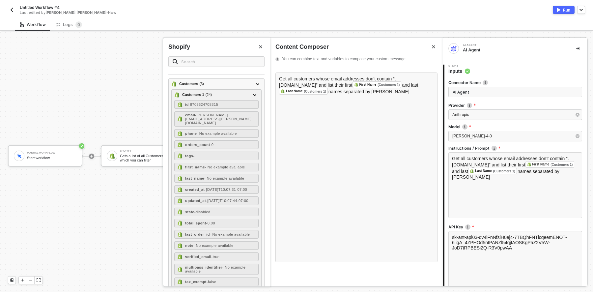
click at [261, 45] on icon "Close" at bounding box center [261, 47] width 4 height 4
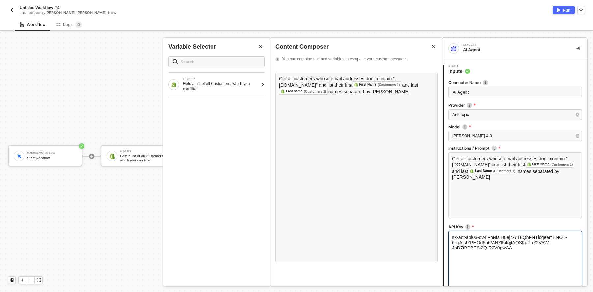
scroll to position [75, 0]
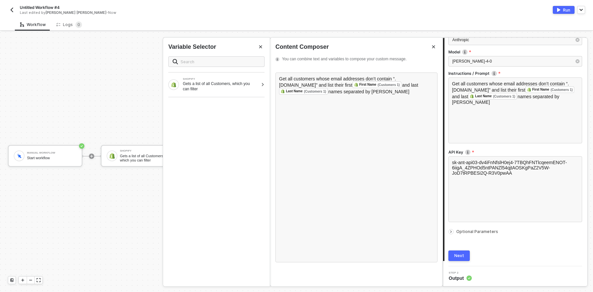
click at [451, 232] on icon "icon-arrow-right-small" at bounding box center [451, 232] width 4 height 4
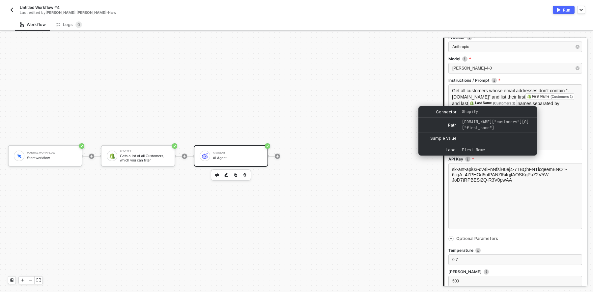
scroll to position [0, 0]
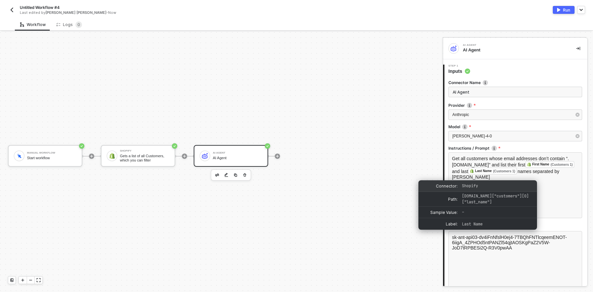
click at [485, 181] on div "Connector: Shopify" at bounding box center [478, 186] width 119 height 12
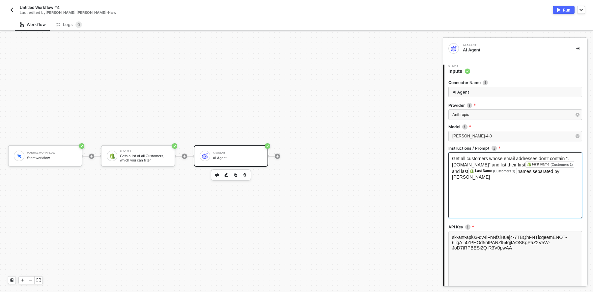
click at [555, 182] on div "Get all customers whose email addresses don’t contain “.runalloy.com” and list …" at bounding box center [516, 185] width 134 height 66
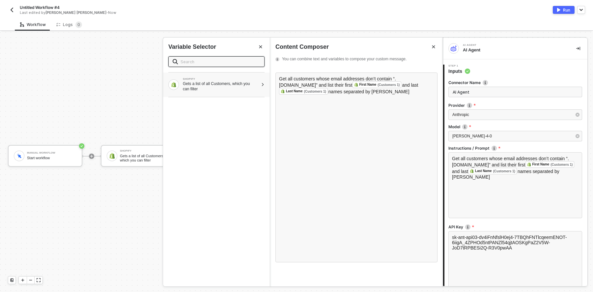
click at [260, 82] on div "SHOPIFY Gets a list of all Customers, which you can filter" at bounding box center [216, 85] width 107 height 24
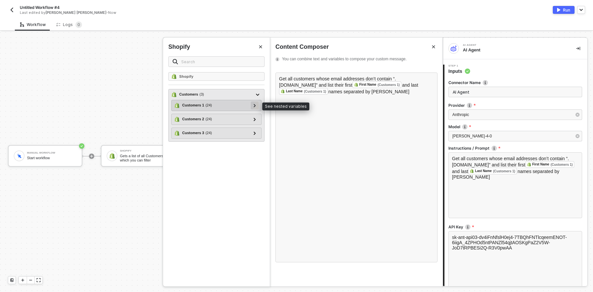
click at [256, 106] on icon at bounding box center [255, 105] width 2 height 3
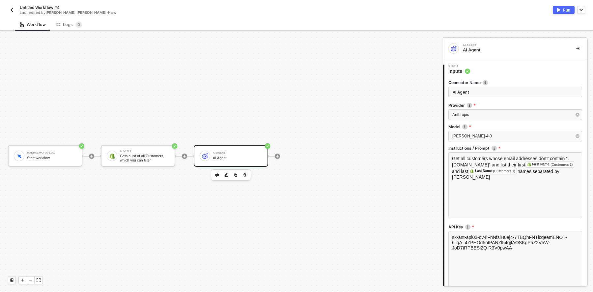
click at [40, 6] on span "Untitled Workflow #4" at bounding box center [40, 8] width 40 height 6
drag, startPoint x: 40, startPoint y: 3, endPoint x: -17, endPoint y: 3, distance: 57.4
click at [0, 3] on html "Alloy Untitled Workflow #4 Save Cancel Last edited by Michelle Mae - 1 minute a…" at bounding box center [296, 146] width 593 height 292
type input "AI Agent -m"
click button "Save" at bounding box center [142, 8] width 16 height 8
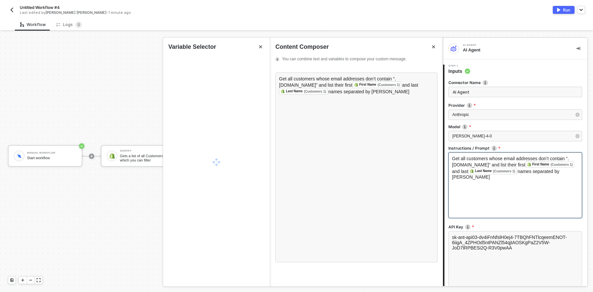
click at [500, 199] on div "Get all customers whose email addresses don’t contain “.runalloy.com” and list …" at bounding box center [516, 185] width 134 height 66
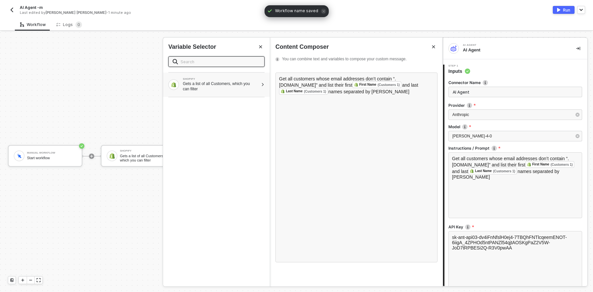
click at [237, 91] on div "Gets a list of all Customers, which you can filter" at bounding box center [221, 86] width 76 height 11
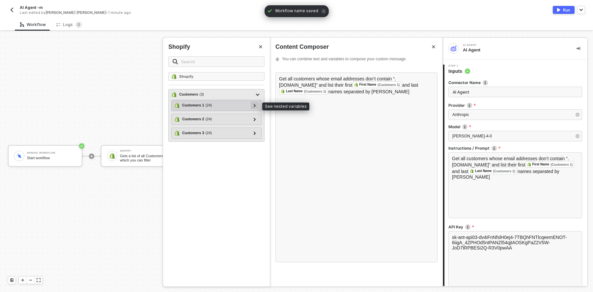
click at [256, 105] on icon at bounding box center [255, 105] width 2 height 3
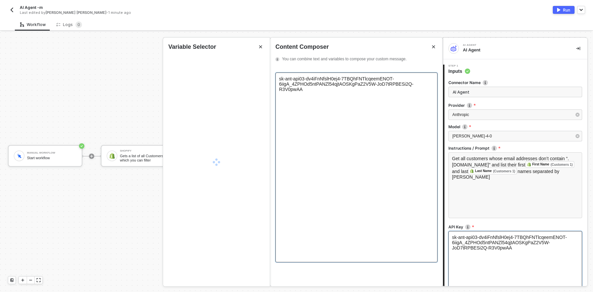
click at [350, 122] on div "sk-ant-api03-dv4iFnNfslH0ej4-7TBQhFNTlcqeemENOT-6iigA_4ZPHOd5ntPANZl54qjtAOSKgP…" at bounding box center [357, 168] width 162 height 190
click at [305, 85] on span "sk-ant-api03-dv4iFnNfslH0ej4-7TBQhFNTlcqeemENOT-6iigA_4ZPHOd5ntPANZl54qjtAOSKgP…" at bounding box center [346, 84] width 135 height 16
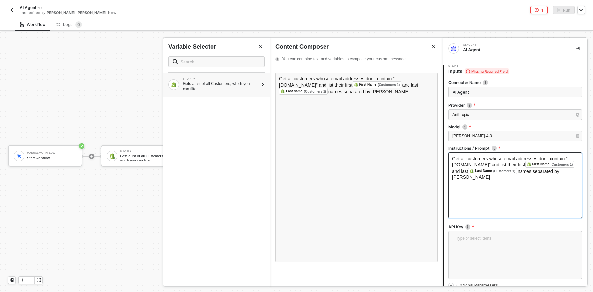
click at [261, 81] on div "SHOPIFY Gets a list of all Customers, which you can filter" at bounding box center [216, 85] width 107 height 24
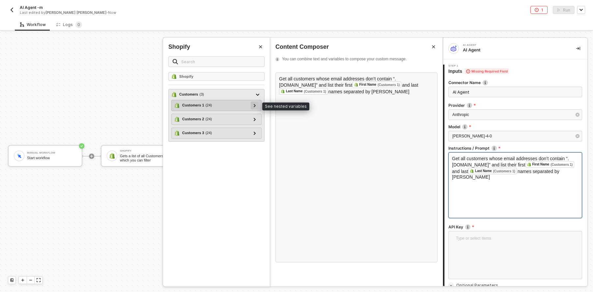
click at [256, 104] on icon at bounding box center [255, 105] width 2 height 3
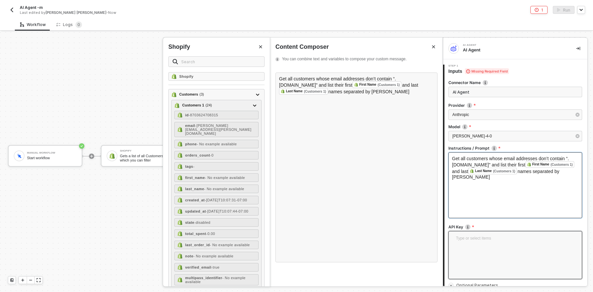
click at [503, 268] on textarea at bounding box center [516, 254] width 126 height 40
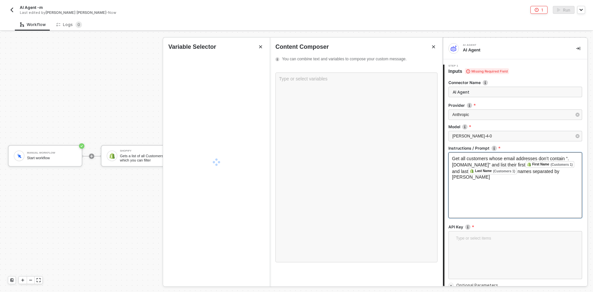
click at [481, 180] on div "Get all customers whose email addresses don’t contain “.runalloy.com” and list …" at bounding box center [516, 185] width 134 height 66
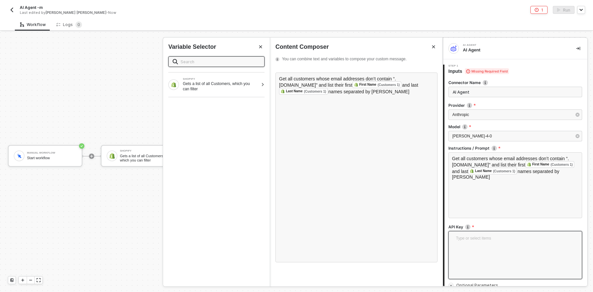
click at [494, 246] on textarea at bounding box center [516, 254] width 126 height 40
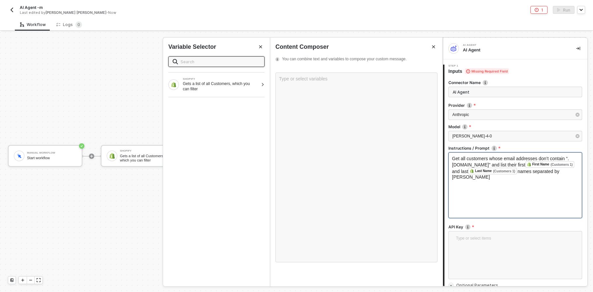
click at [492, 194] on div "Get all customers whose email addresses don’t contain “.runalloy.com” and list …" at bounding box center [516, 185] width 134 height 66
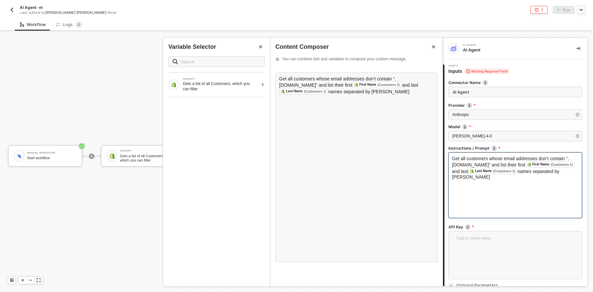
click at [493, 195] on div "Get all customers whose email addresses don’t contain “.runalloy.com” and list …" at bounding box center [516, 185] width 134 height 66
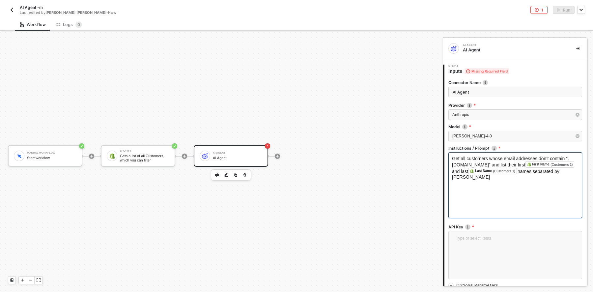
click at [493, 195] on div "Get all customers whose email addresses don’t contain “.runalloy.com” and list …" at bounding box center [516, 185] width 134 height 66
click at [493, 194] on div "Get all customers whose email addresses don’t contain “.runalloy.com” and list …" at bounding box center [516, 185] width 134 height 66
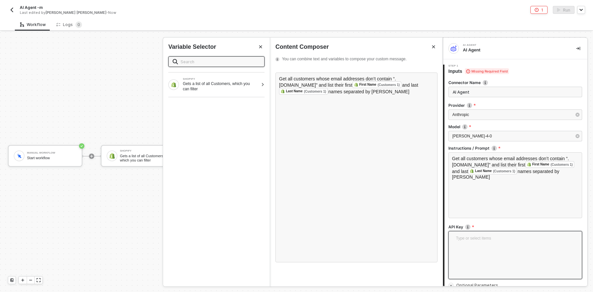
click at [486, 246] on textarea at bounding box center [516, 254] width 126 height 40
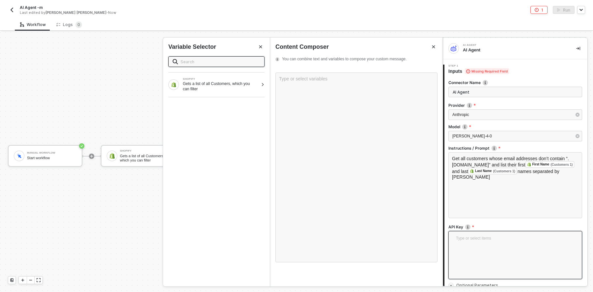
click at [468, 243] on textarea at bounding box center [516, 254] width 126 height 40
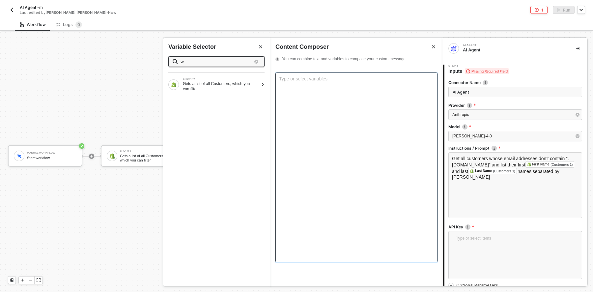
type input "w"
click at [396, 184] on div "Type or select variables ﻿" at bounding box center [357, 168] width 162 height 190
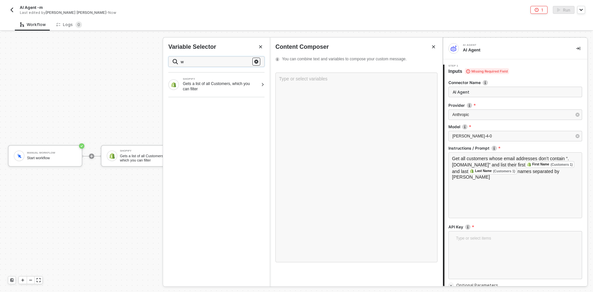
click at [258, 60] on icon "button" at bounding box center [257, 62] width 4 height 4
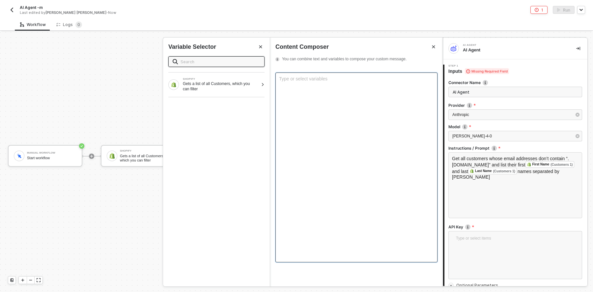
click at [329, 122] on div "Type or select variables ﻿" at bounding box center [357, 168] width 162 height 190
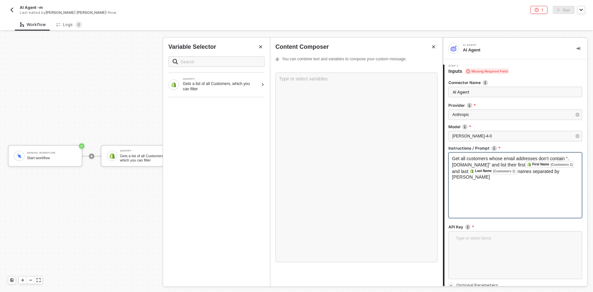
click at [473, 184] on div "Get all customers whose email addresses don’t contain “.runalloy.com” and list …" at bounding box center [516, 185] width 134 height 66
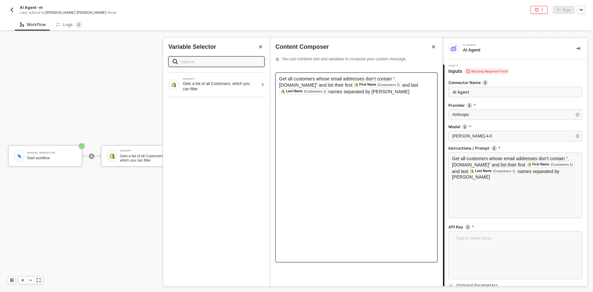
click at [379, 109] on div "Get all customers whose email addresses don’t contain “.runalloy.com” and list …" at bounding box center [357, 168] width 162 height 190
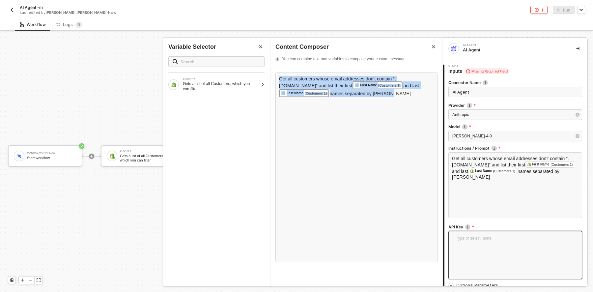
click at [479, 245] on textarea at bounding box center [516, 254] width 126 height 40
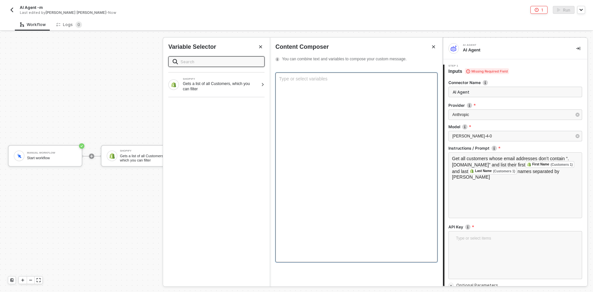
click at [343, 117] on div "Type or select variables ﻿" at bounding box center [357, 168] width 162 height 190
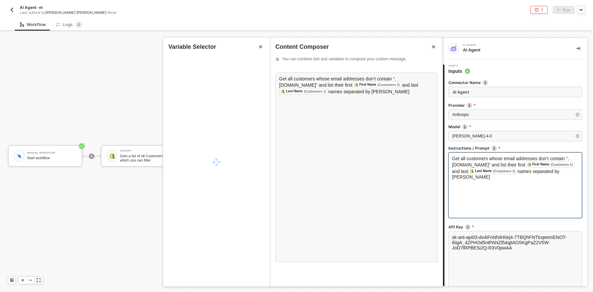
click at [512, 183] on div "Get all customers whose email addresses don’t contain “.runalloy.com” and list …" at bounding box center [516, 185] width 134 height 66
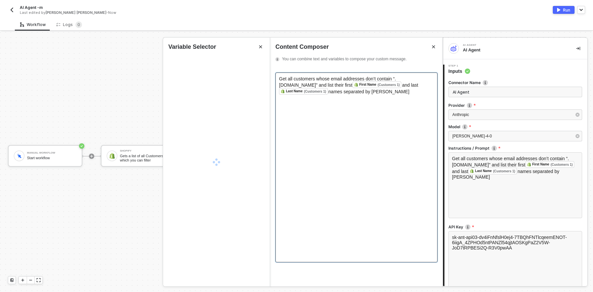
click at [378, 101] on div "Get all customers whose email addresses don’t contain “.runalloy.com” and list …" at bounding box center [357, 168] width 162 height 190
click at [414, 92] on div "Get all customers whose email addresses don’t contain “.runalloy.com” and list …" at bounding box center [356, 85] width 155 height 18
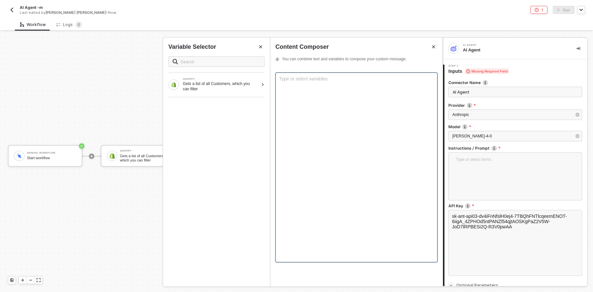
click at [308, 115] on div "Type or select variables ﻿" at bounding box center [357, 168] width 162 height 190
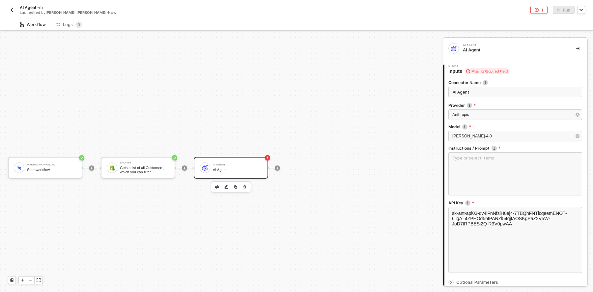
scroll to position [12, 0]
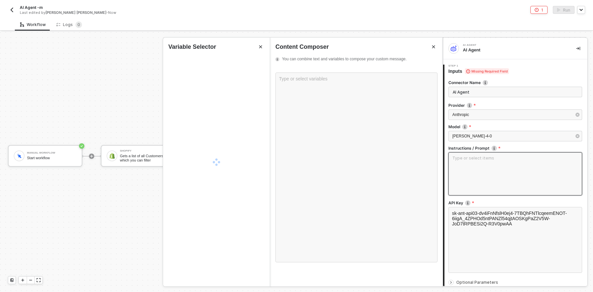
click at [485, 167] on textarea at bounding box center [516, 173] width 134 height 43
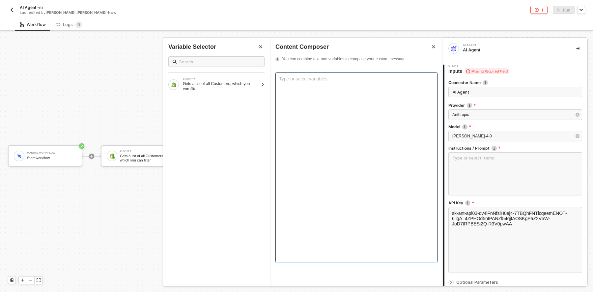
click at [334, 114] on div "Type or select variables ﻿" at bounding box center [357, 168] width 162 height 190
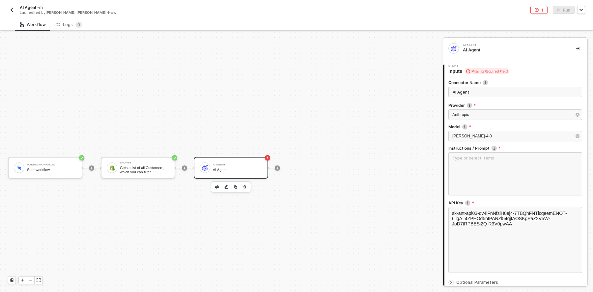
scroll to position [12, 0]
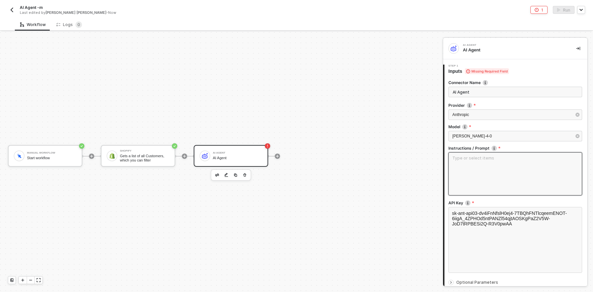
click at [464, 154] on textarea at bounding box center [516, 173] width 134 height 43
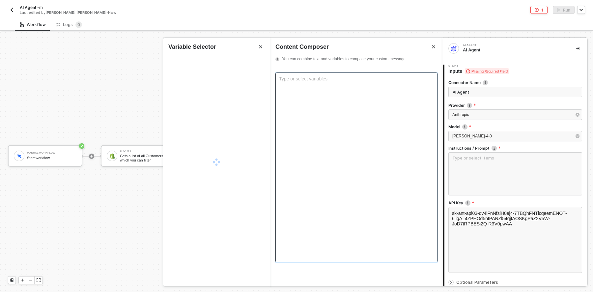
click at [333, 111] on div "Type or select variables ﻿" at bounding box center [357, 168] width 162 height 190
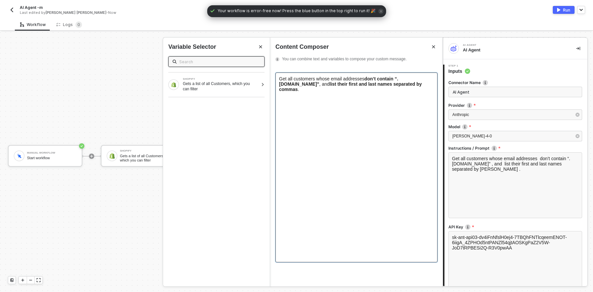
click at [365, 77] on span "Get all customers whose email addresses" at bounding box center [321, 78] width 85 height 5
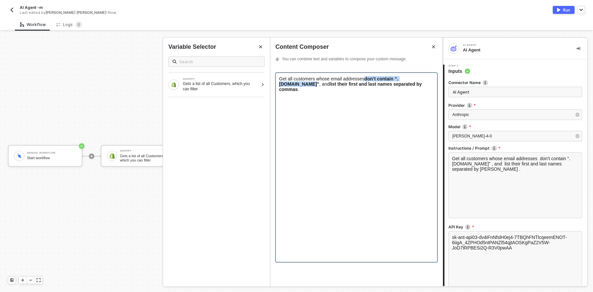
click at [314, 85] on div "Get all customers whose email addresses don’t contain “.[DOMAIN_NAME]” , and li…" at bounding box center [356, 84] width 155 height 16
click at [287, 84] on span "Get all customers whose email addresses don't contain ".[DOMAIN_NAME]", and" at bounding box center [337, 81] width 117 height 11
click at [415, 83] on div "Get all customers whose email addresses don't contain ".[DOMAIN_NAME]", and lis…" at bounding box center [356, 84] width 155 height 16
click at [290, 84] on span "Get all customers whose email addresses don't contain ".runalloy.com", and and …" at bounding box center [352, 84] width 146 height 16
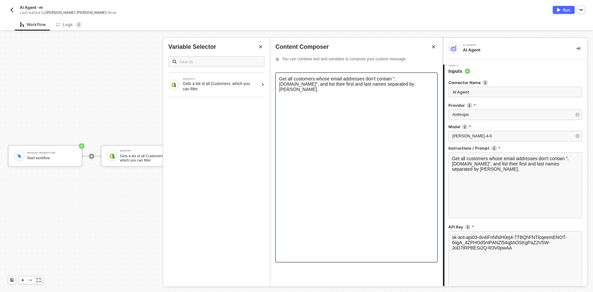
click at [316, 84] on span "Get all customers whose email addresses don't contain ".runalloy.com", and list…" at bounding box center [347, 84] width 137 height 16
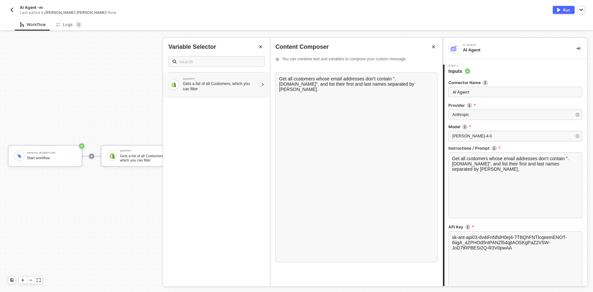
click at [201, 89] on div "Gets a list of all Customers, which you can filter" at bounding box center [221, 86] width 76 height 11
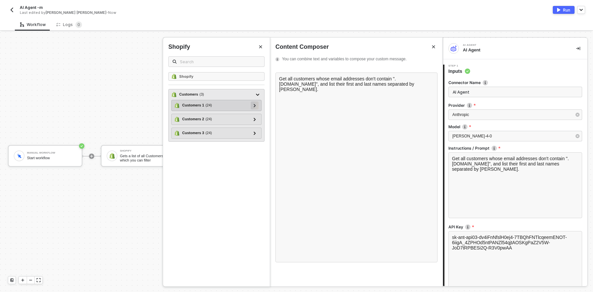
click at [256, 106] on icon at bounding box center [255, 105] width 2 height 3
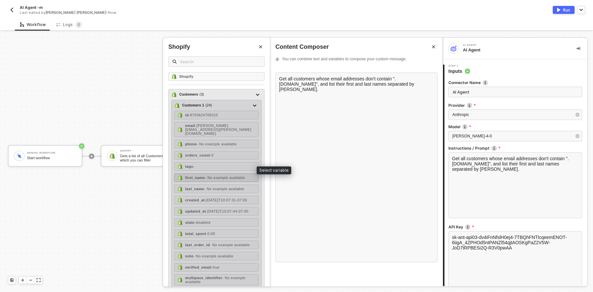
click at [202, 176] on strong "first_name" at bounding box center [195, 178] width 20 height 4
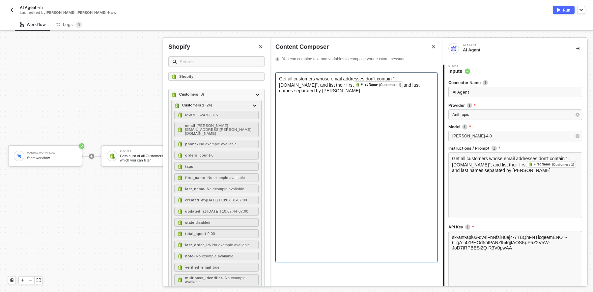
click at [387, 86] on span "and last names separated by commas." at bounding box center [350, 87] width 142 height 11
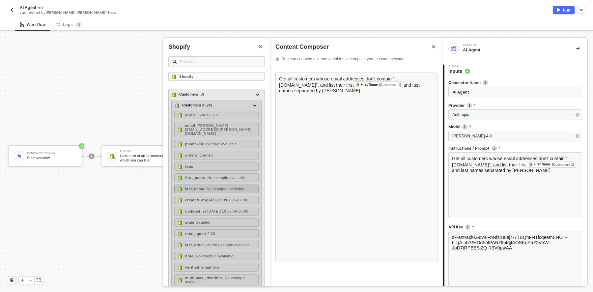
click at [190, 187] on strong "last_name" at bounding box center [194, 189] width 19 height 4
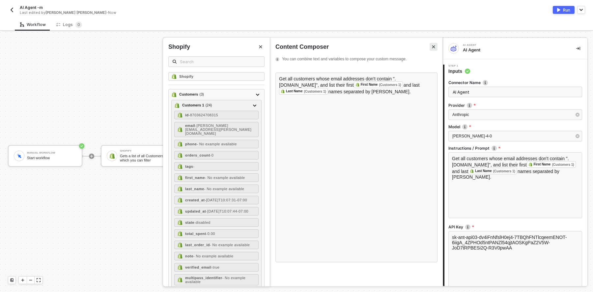
click at [432, 50] on button "Close" at bounding box center [434, 47] width 8 height 8
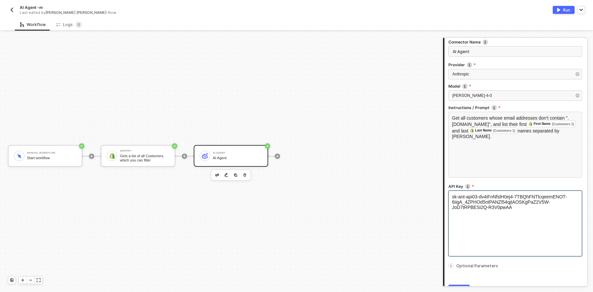
scroll to position [75, 0]
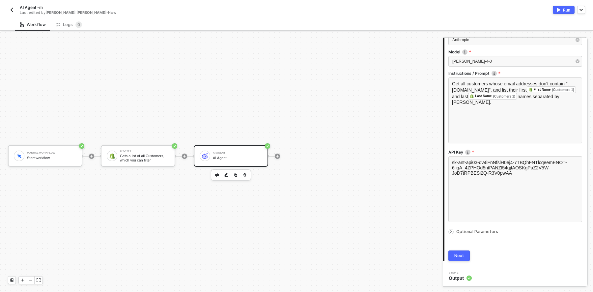
click at [452, 231] on icon "icon-arrow-right-small" at bounding box center [451, 232] width 4 height 4
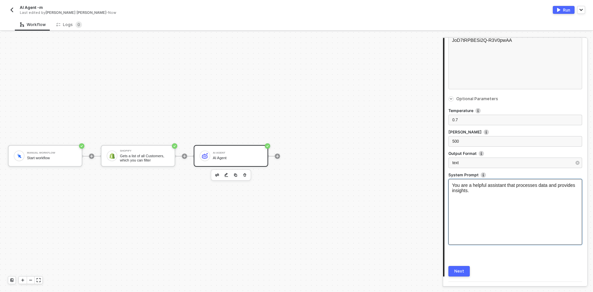
scroll to position [202, 0]
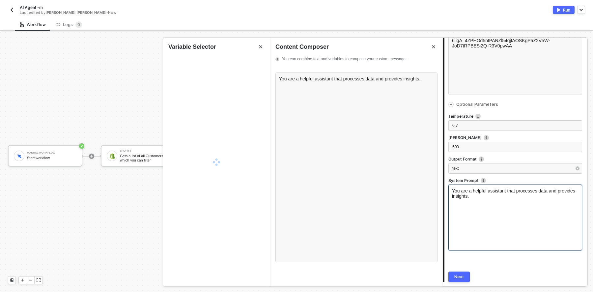
click at [487, 204] on div "You are a helpful assistant that processes data and provides insights." at bounding box center [516, 218] width 134 height 66
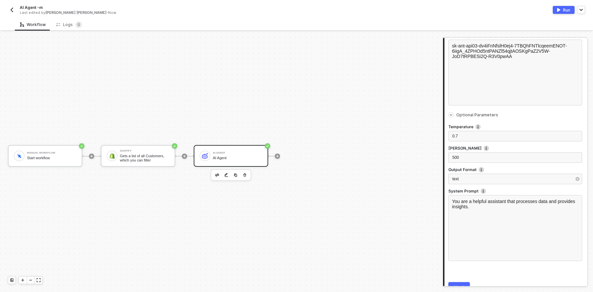
click at [497, 119] on div "Temperature 0.7 Max Tokens 500 Output Format text System Prompt You are a helpf…" at bounding box center [516, 193] width 134 height 148
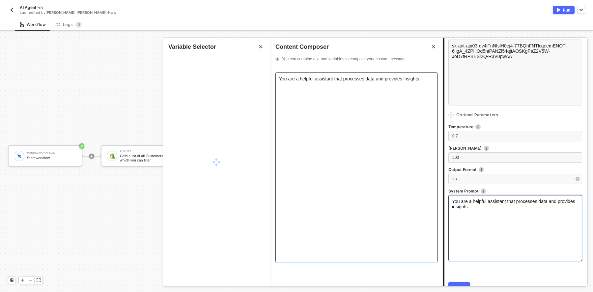
click at [348, 101] on div "You are a helpful assistant that processes data and provides insights." at bounding box center [357, 168] width 162 height 190
click at [344, 78] on span "You are a helpful assistant that processes data and provides insights." at bounding box center [349, 78] width 141 height 5
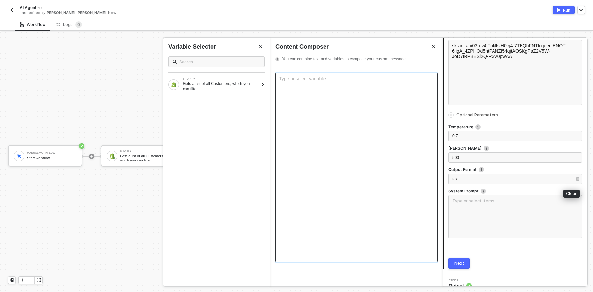
click at [577, 179] on icon "button" at bounding box center [578, 179] width 2 height 2
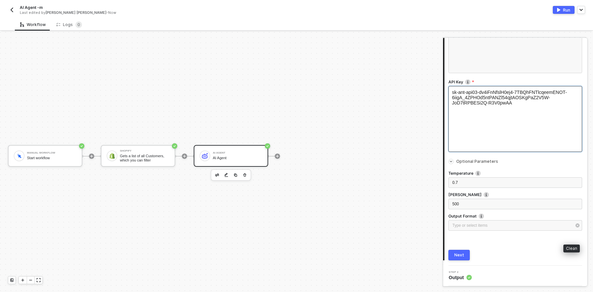
scroll to position [137, 0]
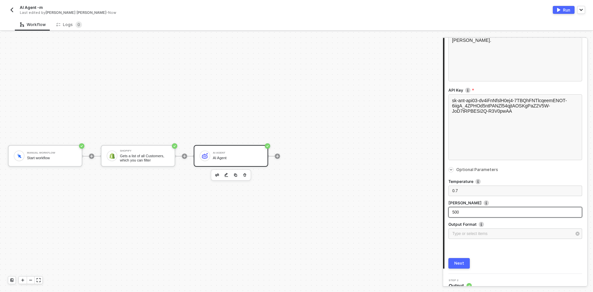
click at [458, 212] on span "500" at bounding box center [456, 212] width 7 height 5
drag, startPoint x: 456, startPoint y: 189, endPoint x: 466, endPoint y: 190, distance: 9.6
click at [466, 190] on div "0.7" at bounding box center [516, 191] width 126 height 6
drag, startPoint x: 464, startPoint y: 191, endPoint x: 453, endPoint y: 191, distance: 10.9
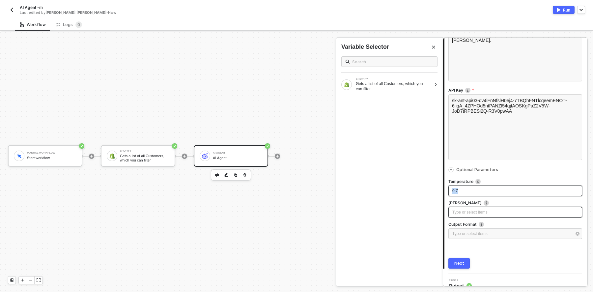
click at [453, 191] on div "0.7" at bounding box center [516, 191] width 126 height 6
click at [511, 176] on div "Temperature Type or select items ﻿ Max Tokens Type or select items ﻿ Output For…" at bounding box center [516, 208] width 134 height 70
click at [461, 234] on div "Type or select items ﻿" at bounding box center [512, 234] width 119 height 6
click at [378, 104] on div "JSON" at bounding box center [390, 107] width 96 height 11
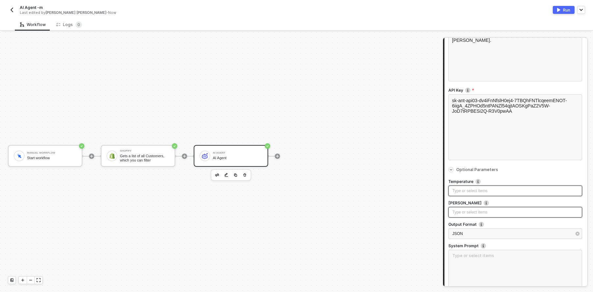
scroll to position [192, 0]
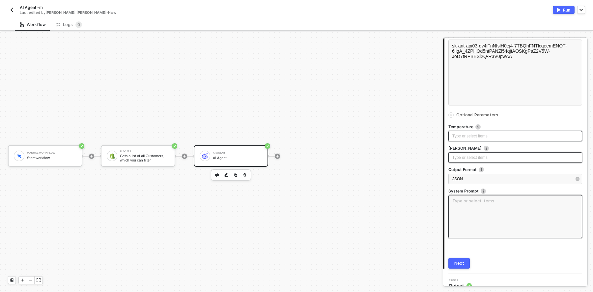
click at [476, 202] on textarea at bounding box center [516, 216] width 134 height 43
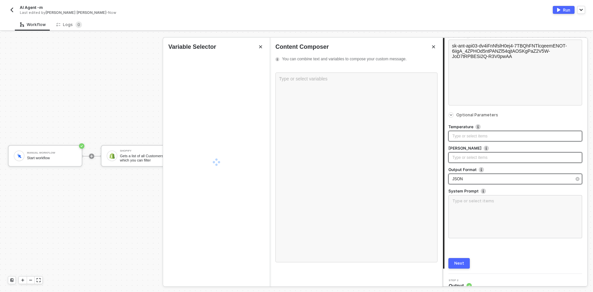
click at [480, 177] on div "JSON" at bounding box center [512, 179] width 119 height 6
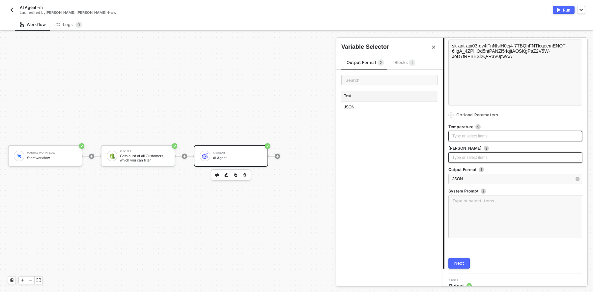
click at [370, 96] on div "Text" at bounding box center [390, 96] width 96 height 11
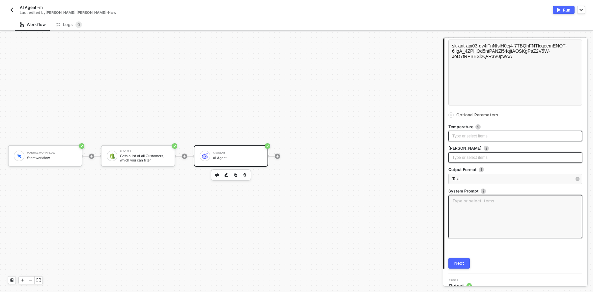
click at [476, 212] on textarea at bounding box center [516, 216] width 134 height 43
click at [576, 180] on icon "button" at bounding box center [578, 179] width 4 height 4
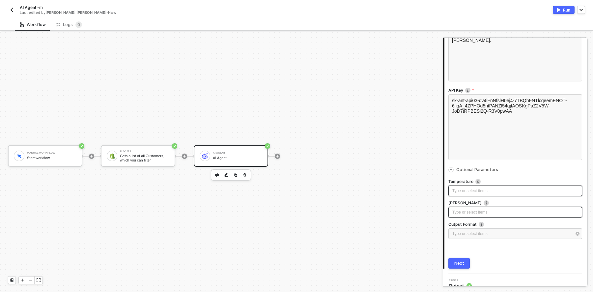
click at [530, 171] on span "Optional Parameters" at bounding box center [520, 170] width 126 height 4
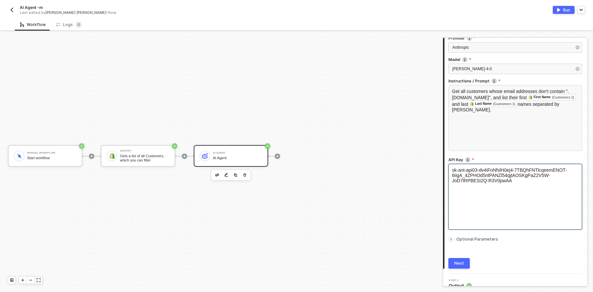
scroll to position [75, 0]
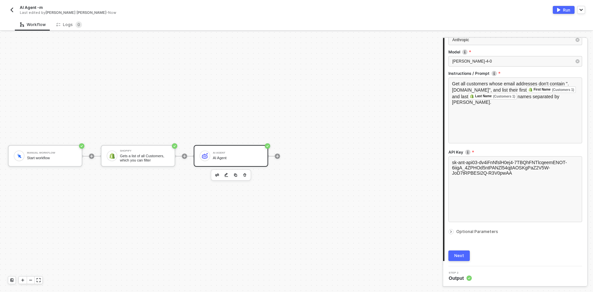
click at [453, 231] on div at bounding box center [451, 231] width 5 height 5
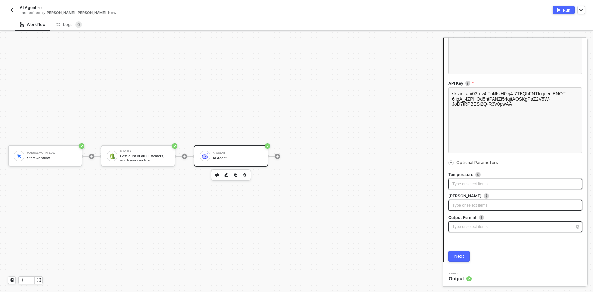
scroll to position [144, 0]
click at [503, 224] on div "Type or select items ﻿" at bounding box center [512, 226] width 119 height 6
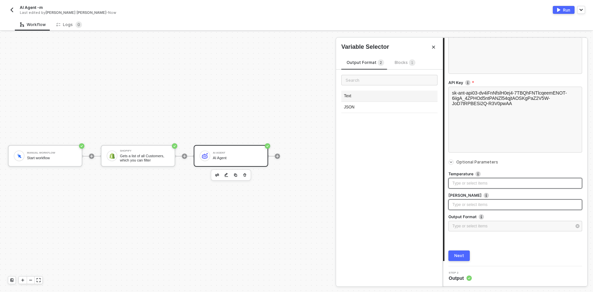
click at [362, 93] on div "Text" at bounding box center [390, 96] width 96 height 11
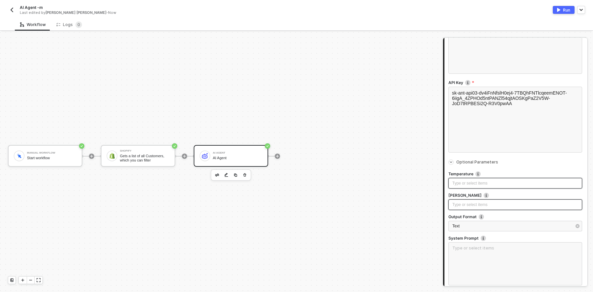
scroll to position [199, 0]
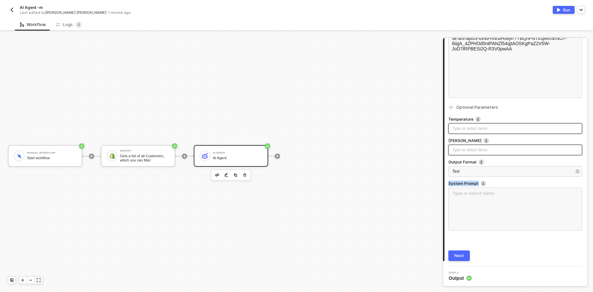
drag, startPoint x: 478, startPoint y: 183, endPoint x: 444, endPoint y: 183, distance: 33.6
click at [444, 183] on div "Step 1 Inputs Connector Name AI Agent Provider Anthropic Model claude-sonnet-4-…" at bounding box center [515, 63] width 144 height 396
copy label "System Prompt"
click at [468, 254] on button "Next" at bounding box center [459, 256] width 21 height 11
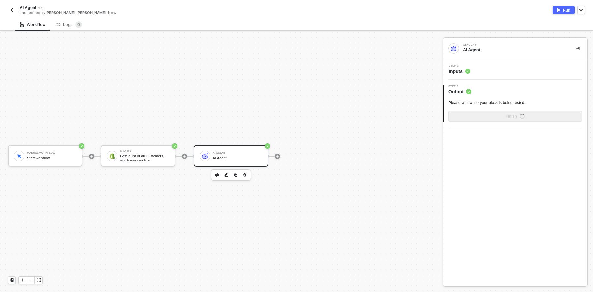
scroll to position [0, 0]
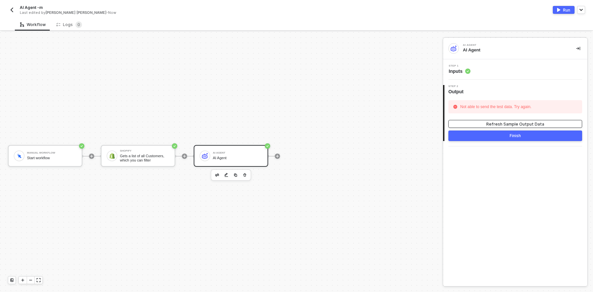
click at [490, 123] on div "Refresh Sample Output Data" at bounding box center [516, 124] width 58 height 6
click at [460, 73] on span "Inputs" at bounding box center [460, 71] width 22 height 7
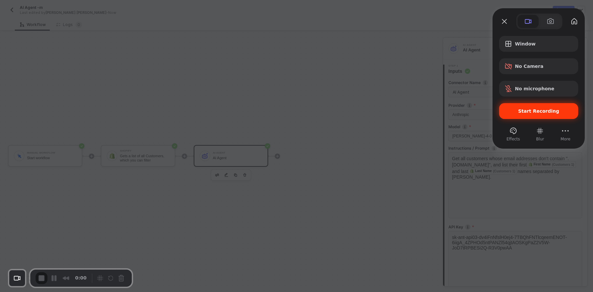
click at [525, 117] on div "Start Recording" at bounding box center [539, 111] width 79 height 16
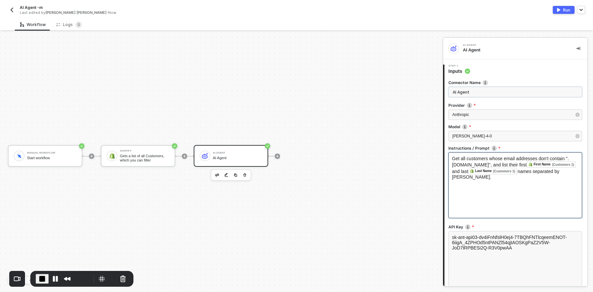
scroll to position [75, 0]
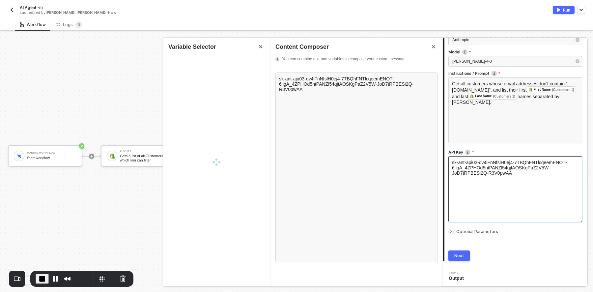
drag, startPoint x: 517, startPoint y: 182, endPoint x: 463, endPoint y: 166, distance: 56.8
click at [463, 166] on div "sk-ant-api03-dv4iFnNfslH0ej4-7TBQhFNTlcqeemENOT-6iigA_4ZPHOd5ntPANZl54qjtAOSKgP…" at bounding box center [516, 189] width 134 height 66
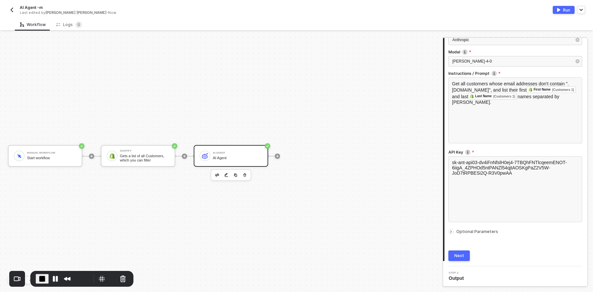
click at [451, 231] on icon "icon-arrow-right-small" at bounding box center [451, 232] width 4 height 4
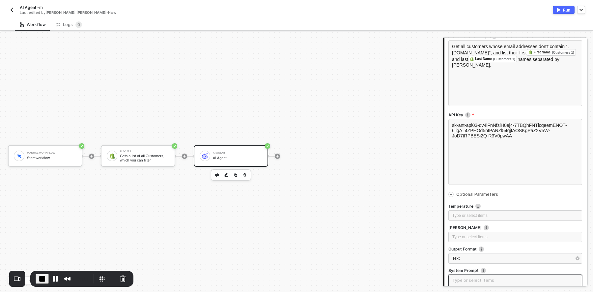
scroll to position [199, 0]
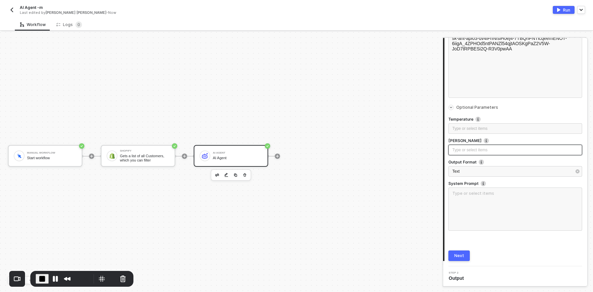
click at [515, 150] on div "Type or select items ﻿" at bounding box center [516, 150] width 126 height 6
click at [492, 128] on div "Type or select items ﻿" at bounding box center [516, 129] width 126 height 6
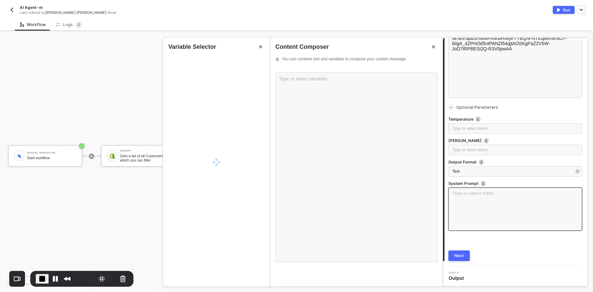
click at [484, 201] on textarea at bounding box center [516, 209] width 134 height 43
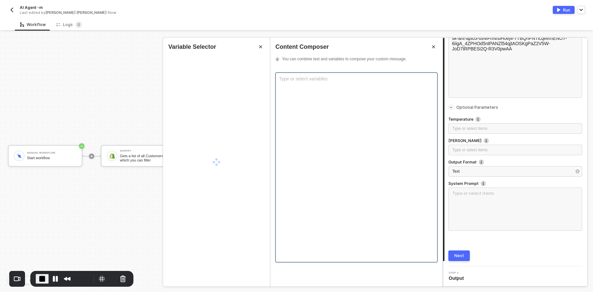
click at [335, 122] on div "Type or select variables ﻿" at bounding box center [357, 168] width 162 height 190
type input "i"
click at [337, 118] on div "Type or select variables ﻿" at bounding box center [357, 168] width 162 height 190
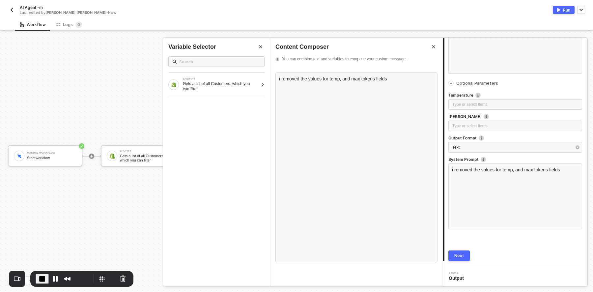
click at [433, 46] on icon "Close" at bounding box center [434, 47] width 4 height 4
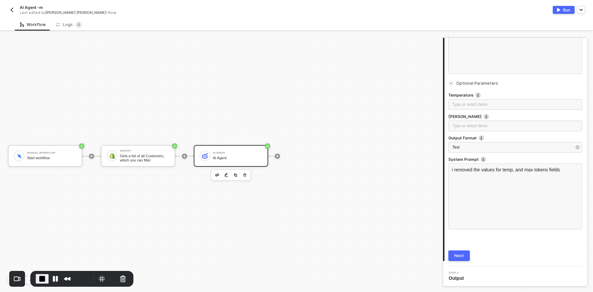
click at [466, 253] on button "Next" at bounding box center [459, 256] width 21 height 11
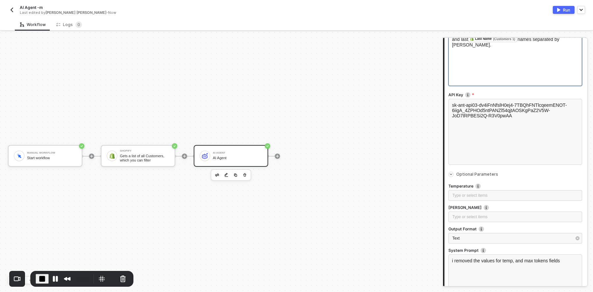
scroll to position [0, 0]
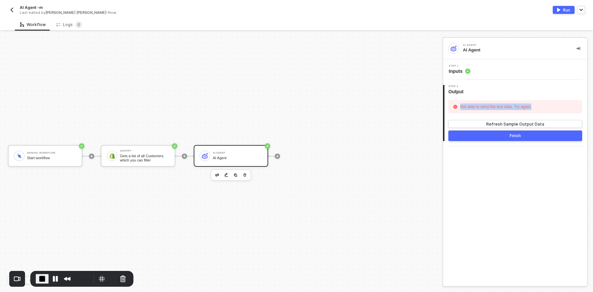
drag, startPoint x: 461, startPoint y: 106, endPoint x: 545, endPoint y: 107, distance: 84.7
click at [545, 107] on div "Not able to send the test data. Try again." at bounding box center [516, 106] width 134 height 13
click at [516, 122] on div "Refresh Sample Output Data" at bounding box center [516, 124] width 58 height 6
click at [456, 73] on span "Inputs" at bounding box center [460, 71] width 22 height 7
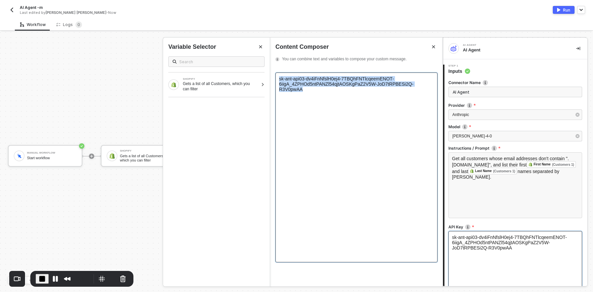
drag, startPoint x: 306, startPoint y: 88, endPoint x: 279, endPoint y: 79, distance: 29.3
click at [279, 79] on div "sk-ant-api03-dv4iFnNfslH0ej4-7TBQhFNTlcqeemENOT-6iigA_4ZPHOd5ntPANZl54qjtAOSKgP…" at bounding box center [357, 168] width 162 height 190
copy span "sk-ant-api03-dv4iFnNfslH0ej4-7TBQhFNTlcqeemENOT-6iigA_4ZPHOd5ntPANZl54qjtAOSKgP…"
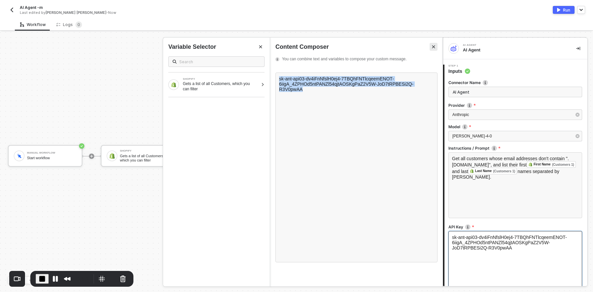
click at [434, 46] on icon "Close" at bounding box center [434, 47] width 4 height 4
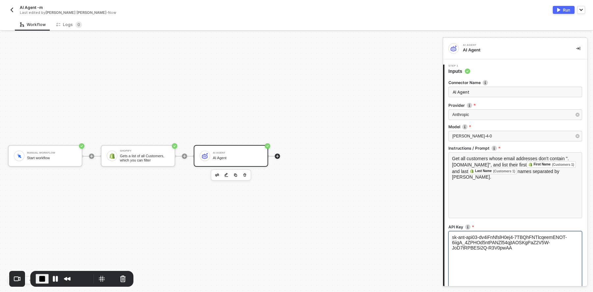
click at [278, 155] on icon "icon-play" at bounding box center [278, 156] width 4 height 4
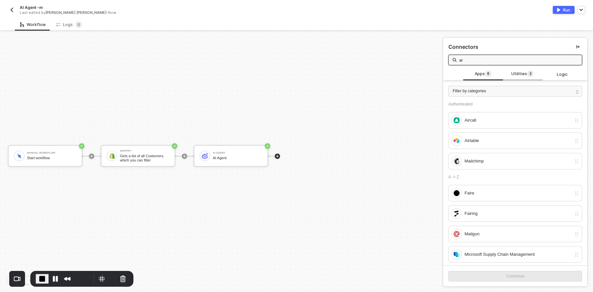
type input "ai"
click at [516, 74] on span "Utilities 2" at bounding box center [523, 74] width 22 height 7
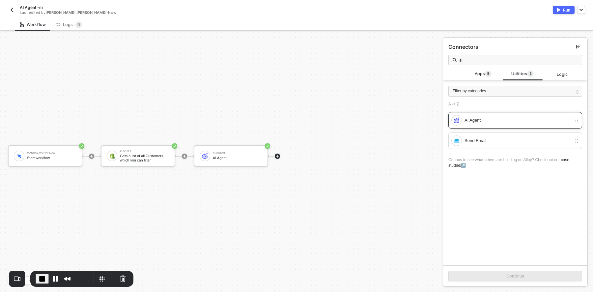
click at [483, 120] on div "AI Agent" at bounding box center [518, 120] width 107 height 7
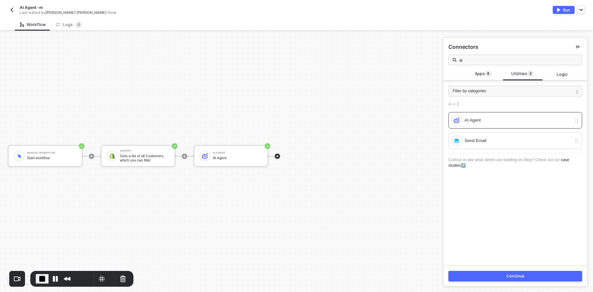
click at [504, 273] on button "Continue" at bounding box center [516, 276] width 134 height 11
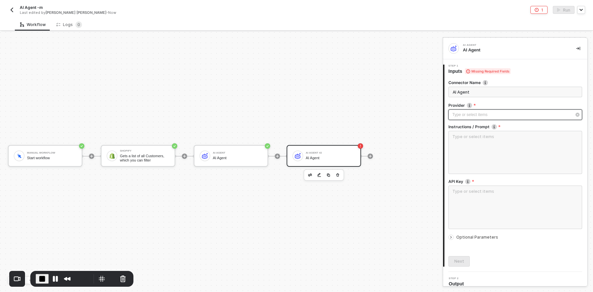
click at [467, 112] on div "Type or select items ﻿" at bounding box center [512, 115] width 119 height 6
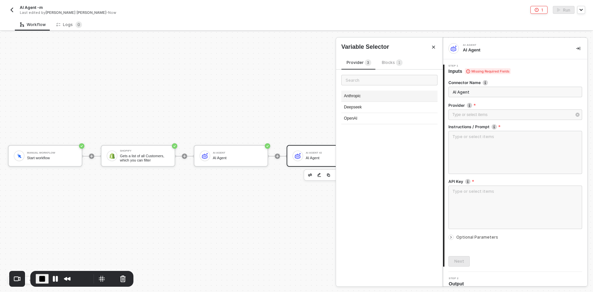
click at [362, 95] on div "Anthropic" at bounding box center [390, 96] width 96 height 11
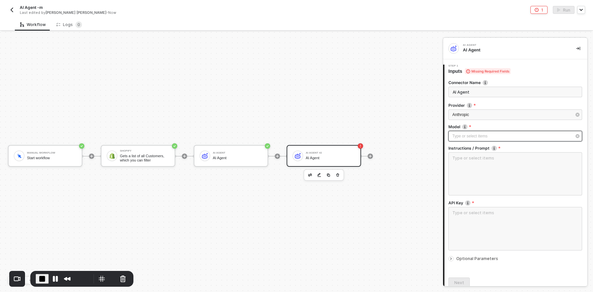
click at [466, 132] on div "Type or select items ﻿" at bounding box center [516, 136] width 134 height 11
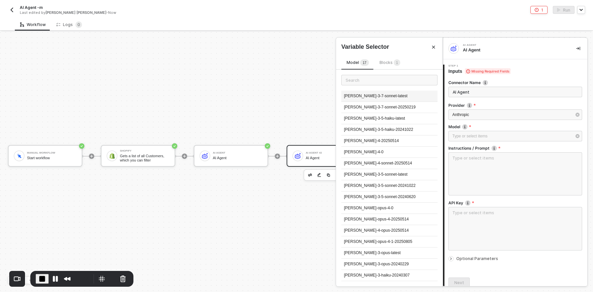
click at [368, 96] on div "[PERSON_NAME]-3-7-sonnet-latest" at bounding box center [390, 96] width 96 height 11
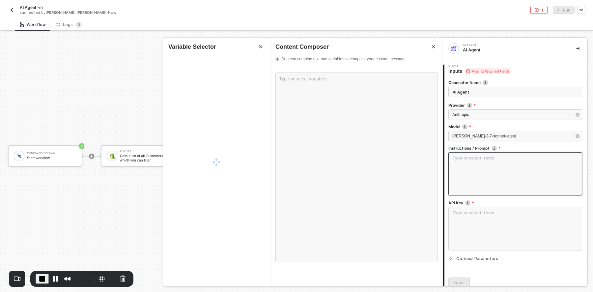
click at [465, 173] on textarea at bounding box center [516, 173] width 134 height 43
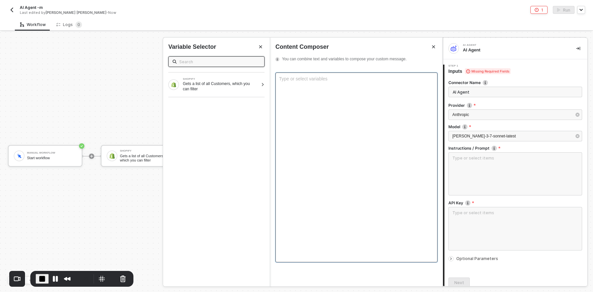
click at [356, 117] on div "Type or select variables ﻿" at bounding box center [357, 168] width 162 height 190
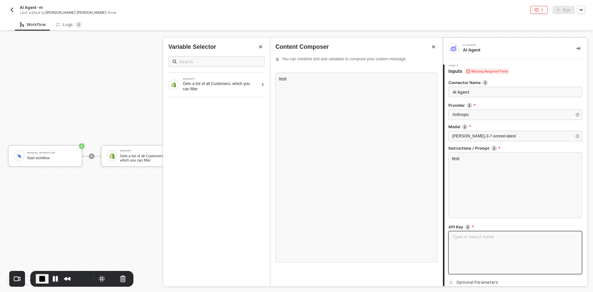
click at [475, 245] on textarea at bounding box center [516, 252] width 134 height 43
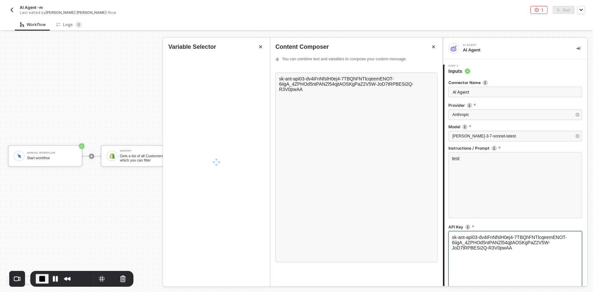
scroll to position [71, 0]
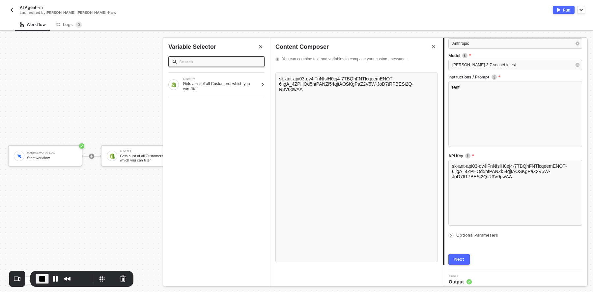
click at [454, 234] on div at bounding box center [453, 235] width 8 height 7
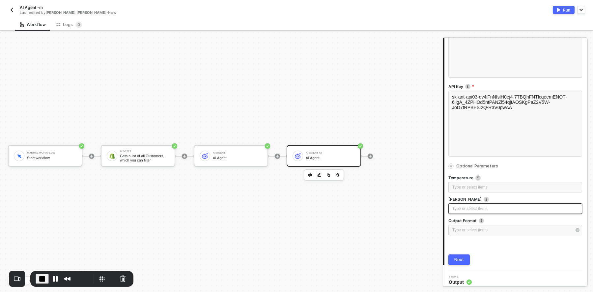
scroll to position [144, 0]
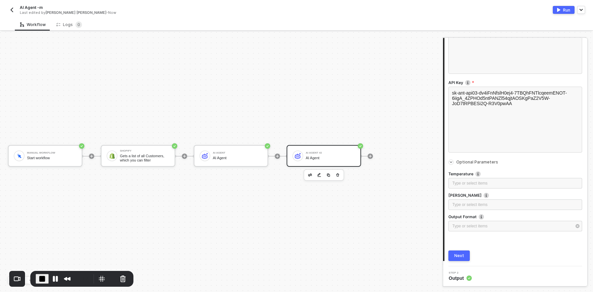
click at [464, 253] on button "Next" at bounding box center [459, 256] width 21 height 11
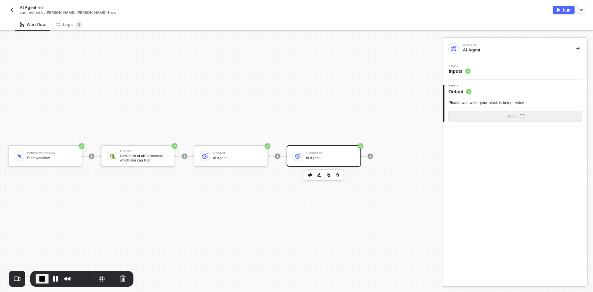
scroll to position [0, 0]
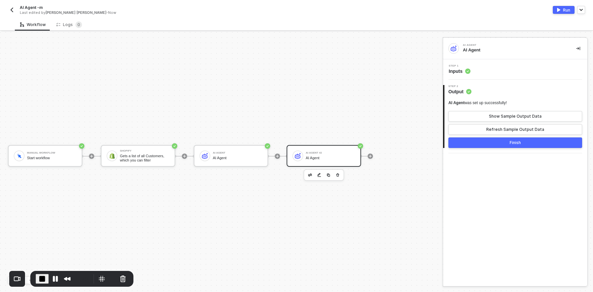
drag, startPoint x: 470, startPoint y: 102, endPoint x: 519, endPoint y: 109, distance: 50.2
click at [528, 102] on div "AI Agent was set up successfully!" at bounding box center [516, 103] width 134 height 6
click at [506, 118] on div "Show Sample Output Data" at bounding box center [515, 116] width 53 height 5
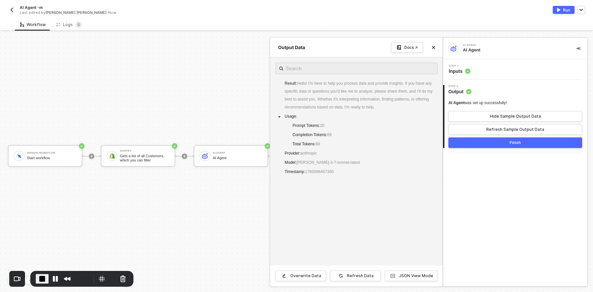
click at [522, 90] on div "Step 2 Output" at bounding box center [516, 90] width 143 height 10
click at [464, 71] on span "Inputs" at bounding box center [460, 71] width 22 height 7
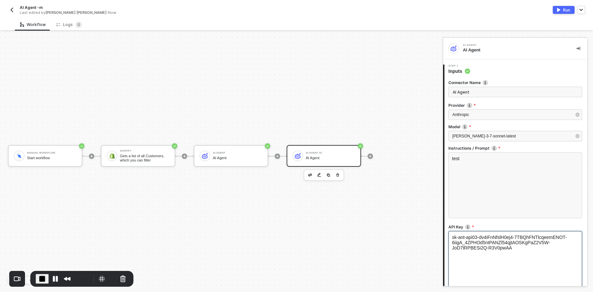
scroll to position [75, 0]
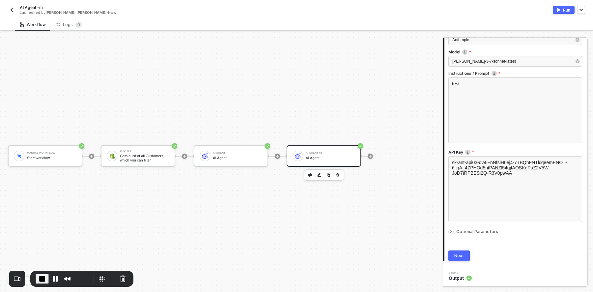
click at [451, 232] on icon "icon-arrow-right-small" at bounding box center [451, 232] width 1 height 2
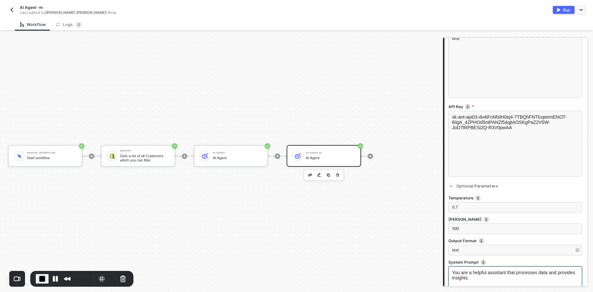
scroll to position [223, 0]
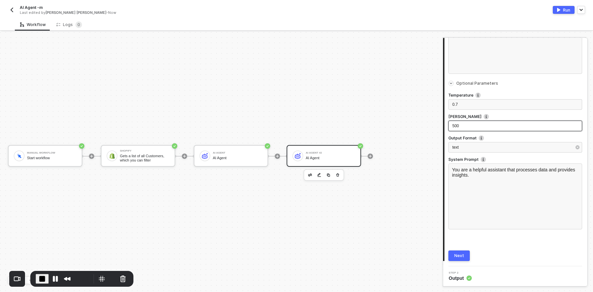
click at [457, 125] on span "500" at bounding box center [456, 126] width 7 height 5
drag, startPoint x: 459, startPoint y: 103, endPoint x: 480, endPoint y: 103, distance: 20.4
click at [480, 103] on div "0.7" at bounding box center [516, 105] width 126 height 6
click at [458, 104] on span "0.7" at bounding box center [456, 104] width 6 height 5
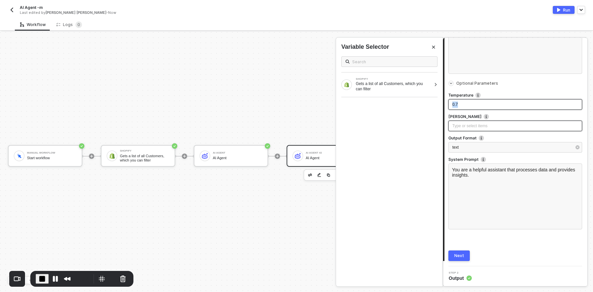
drag, startPoint x: 459, startPoint y: 104, endPoint x: 441, endPoint y: 102, distance: 18.2
click at [443, 102] on div "AI Agent AI Agent 1 Step 1 Inputs Connector Name AI Agent Provider Anthropic Mo…" at bounding box center [518, 162] width 150 height 260
click at [497, 181] on div "You are a helpful assistant that processes data and provides insights." at bounding box center [516, 197] width 134 height 66
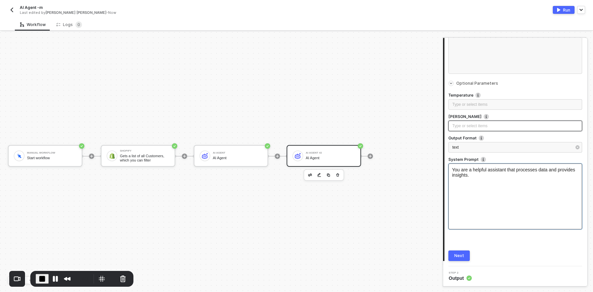
drag, startPoint x: 494, startPoint y: 174, endPoint x: 456, endPoint y: 170, distance: 38.1
click at [462, 171] on span "You are a helpful assistant that processes data and provides insights." at bounding box center [514, 172] width 125 height 11
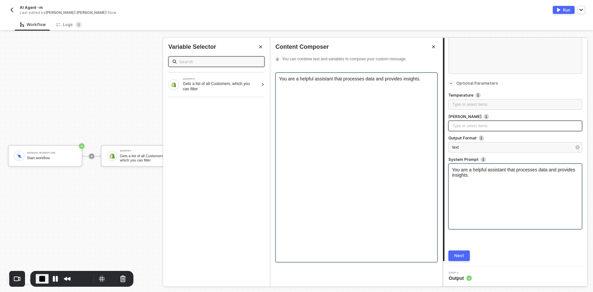
click at [372, 106] on div "You are a helpful assistant that processes data and provides insights." at bounding box center [357, 168] width 162 height 190
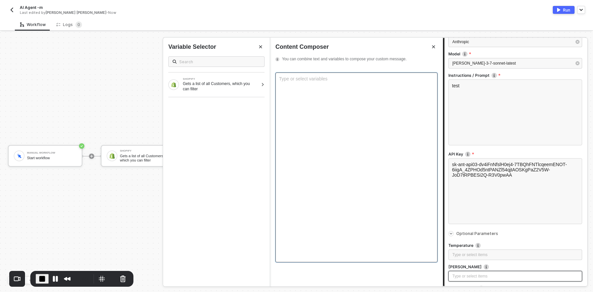
scroll to position [0, 0]
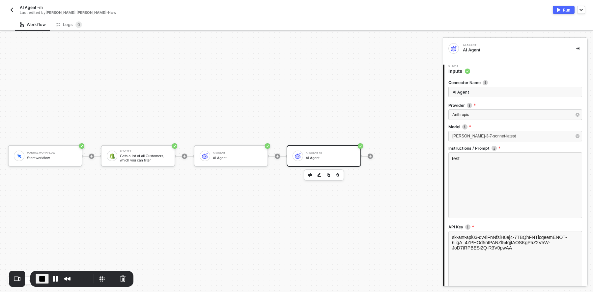
drag, startPoint x: 471, startPoint y: 70, endPoint x: 478, endPoint y: 72, distance: 7.6
click at [478, 72] on div "Step 1 Inputs" at bounding box center [516, 70] width 143 height 10
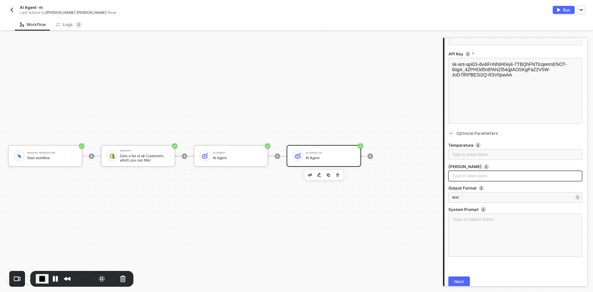
scroll to position [199, 0]
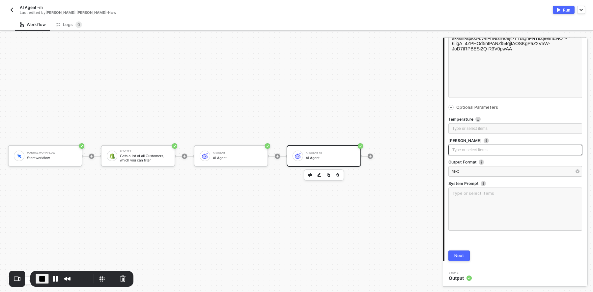
click at [458, 259] on button "Next" at bounding box center [459, 256] width 21 height 11
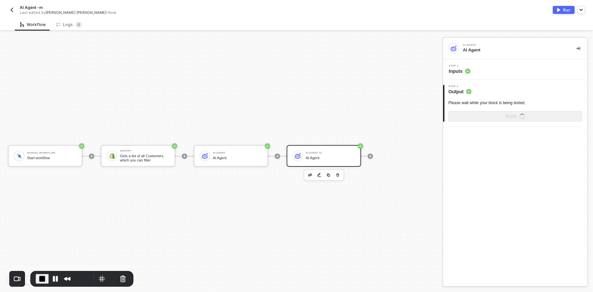
scroll to position [0, 0]
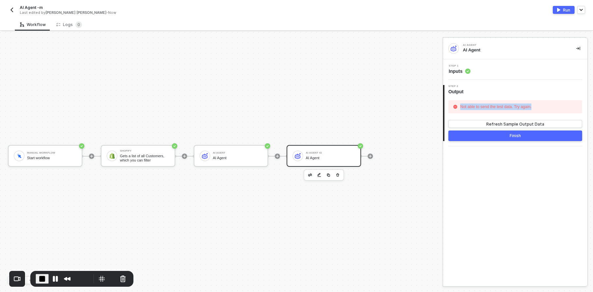
drag, startPoint x: 538, startPoint y: 106, endPoint x: 459, endPoint y: 107, distance: 79.1
click at [459, 107] on div "Not able to send the test data. Try again." at bounding box center [516, 106] width 134 height 13
click at [460, 72] on span "Inputs" at bounding box center [460, 71] width 22 height 7
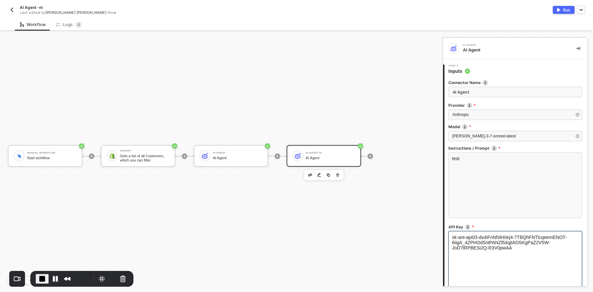
scroll to position [75, 0]
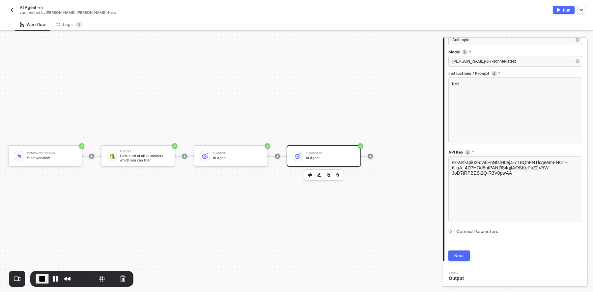
click at [452, 230] on icon "icon-arrow-right-small" at bounding box center [451, 232] width 4 height 4
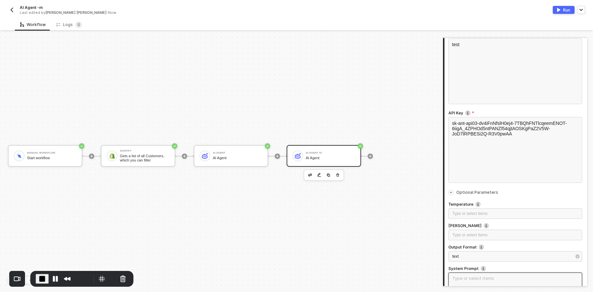
scroll to position [199, 0]
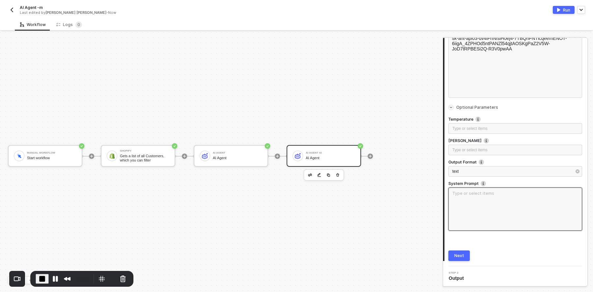
click at [480, 197] on textarea at bounding box center [516, 209] width 134 height 43
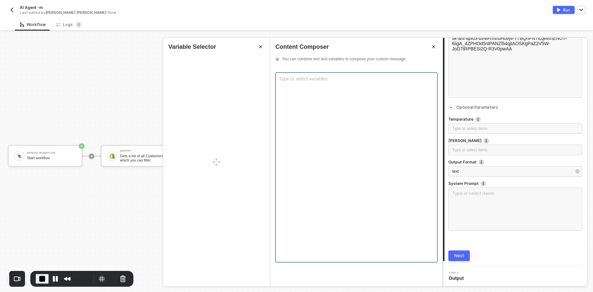
click at [333, 110] on div "Type or select variables ﻿" at bounding box center [357, 168] width 162 height 190
click at [323, 78] on div "Type or select variables ﻿" at bounding box center [356, 78] width 155 height 5
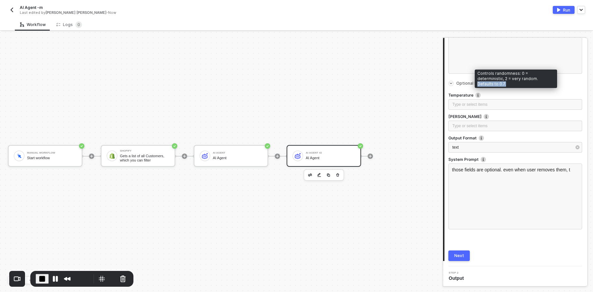
drag, startPoint x: 512, startPoint y: 84, endPoint x: 547, endPoint y: 85, distance: 35.3
click at [547, 85] on div "Controls randomness: 0 = deterministic, 2 = very random. Defaults to 0.7." at bounding box center [516, 79] width 82 height 18
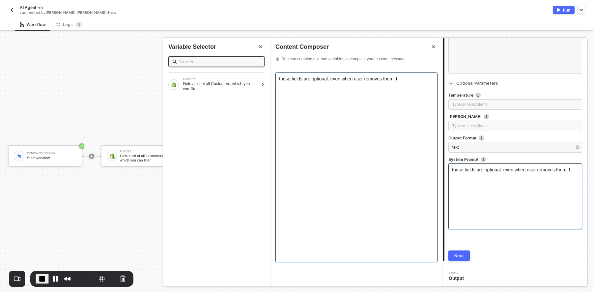
click at [408, 81] on div "those fields are optional. even when user removes them, t" at bounding box center [357, 168] width 162 height 190
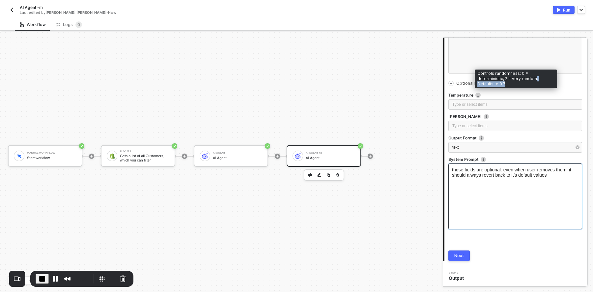
drag, startPoint x: 509, startPoint y: 84, endPoint x: 536, endPoint y: 82, distance: 27.8
click at [536, 82] on div "Controls randomness: 0 = deterministic, 2 = very random. Defaults to 0.7." at bounding box center [516, 79] width 82 height 18
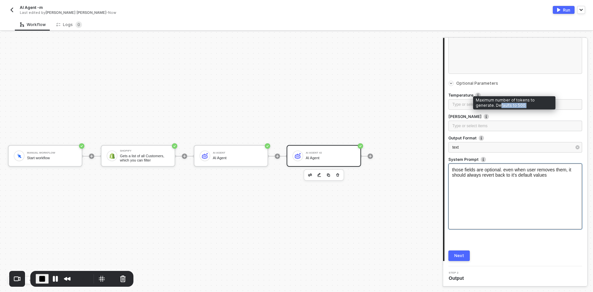
drag, startPoint x: 508, startPoint y: 103, endPoint x: 480, endPoint y: 106, distance: 28.2
click at [480, 106] on div "Maximum number of tokens to generate. Defaults to 500." at bounding box center [514, 102] width 82 height 13
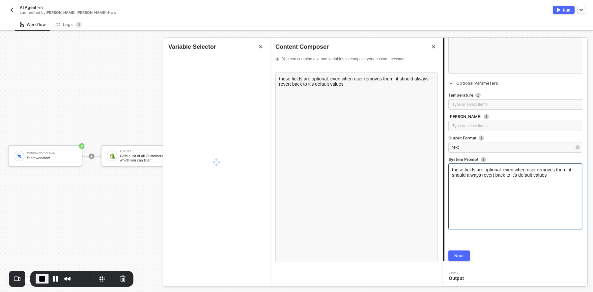
drag, startPoint x: 485, startPoint y: 184, endPoint x: 496, endPoint y: 186, distance: 11.1
click at [496, 187] on div "those fields are optional. even when user removes them, it should always revert…" at bounding box center [516, 197] width 134 height 66
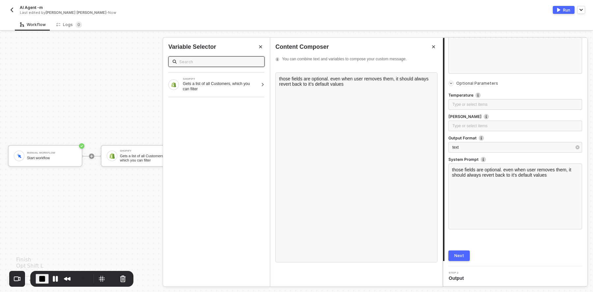
click at [41, 277] on span "End Recording" at bounding box center [42, 279] width 8 height 8
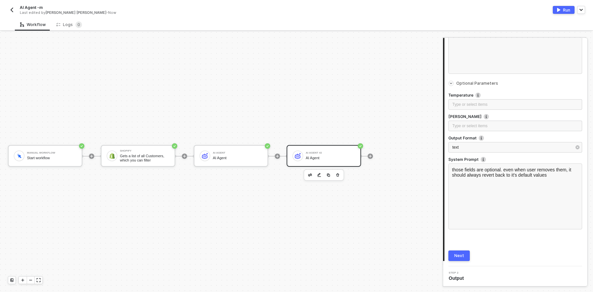
click at [464, 254] on button "Next" at bounding box center [459, 256] width 21 height 11
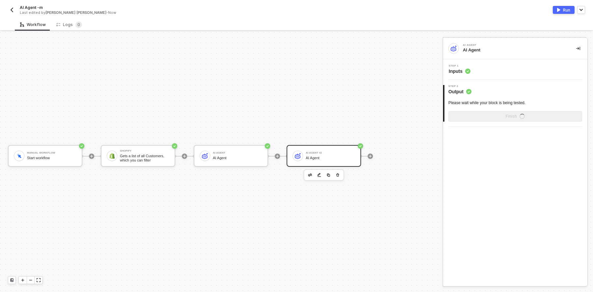
scroll to position [0, 0]
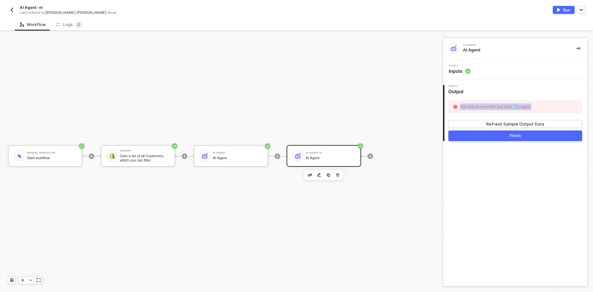
drag, startPoint x: 539, startPoint y: 106, endPoint x: 462, endPoint y: 109, distance: 77.9
click at [462, 109] on div "Not able to send the test data. Try again." at bounding box center [516, 106] width 134 height 13
copy div "Not able to send the test data. Try again."
click at [458, 70] on span "Inputs" at bounding box center [460, 71] width 22 height 7
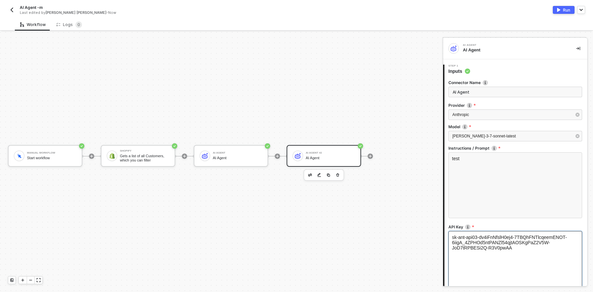
scroll to position [75, 0]
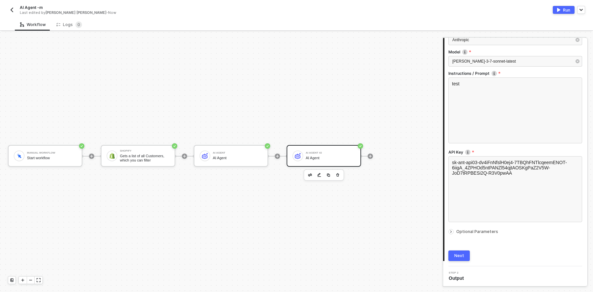
click at [450, 230] on icon "icon-arrow-right-small" at bounding box center [451, 232] width 4 height 4
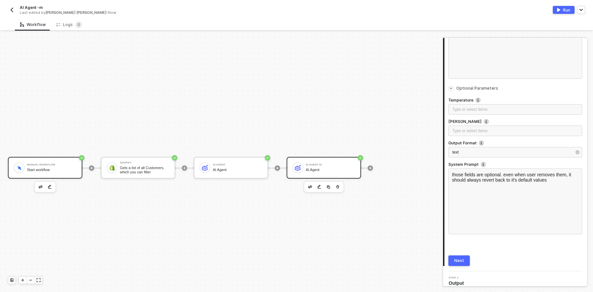
scroll to position [208, 0]
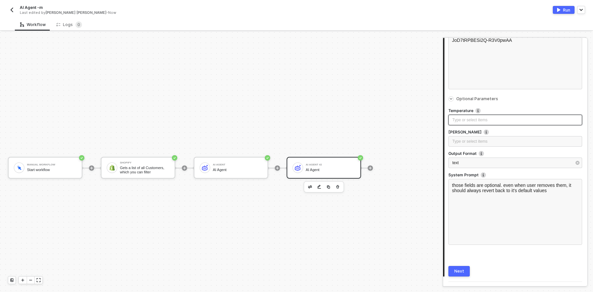
click at [464, 123] on div "Type or select items ﻿" at bounding box center [516, 120] width 134 height 11
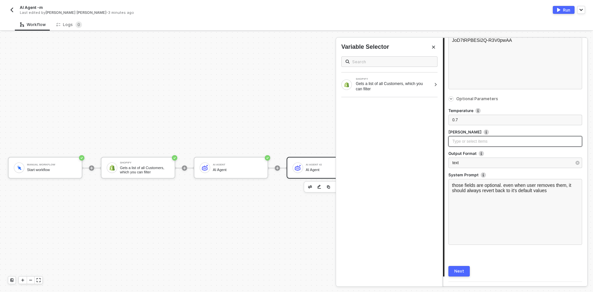
click at [491, 143] on div "Type or select items ﻿" at bounding box center [516, 141] width 126 height 6
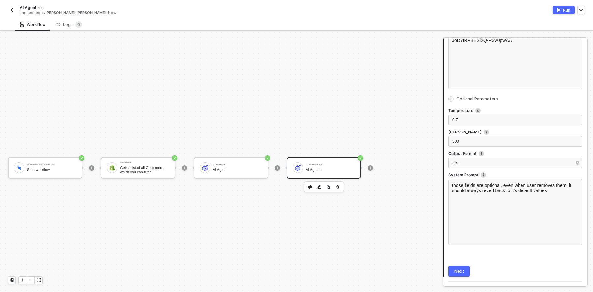
click at [455, 267] on button "Next" at bounding box center [459, 271] width 21 height 11
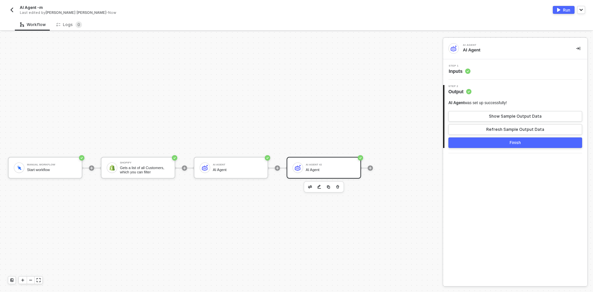
drag, startPoint x: 516, startPoint y: 103, endPoint x: 446, endPoint y: 104, distance: 69.9
click at [446, 104] on div "AI Agent was set up successfully! Show Sample Output Data Refresh Sample Output…" at bounding box center [516, 121] width 143 height 53
copy div "AI Agent was set up successfully!"
click at [493, 115] on div "Show Sample Output Data" at bounding box center [515, 116] width 53 height 5
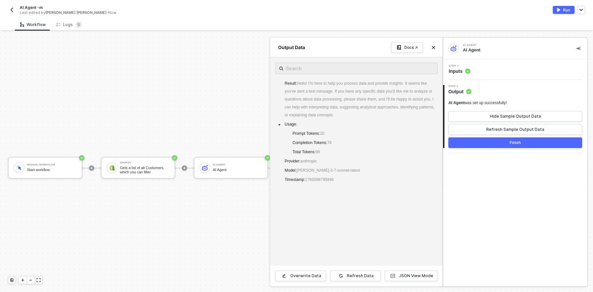
click at [462, 69] on span "Inputs" at bounding box center [460, 71] width 22 height 7
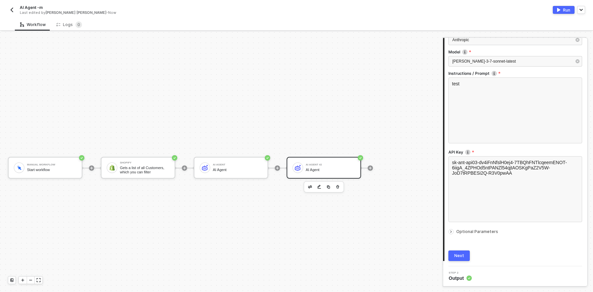
click at [450, 231] on icon "icon-arrow-right-small" at bounding box center [451, 232] width 4 height 4
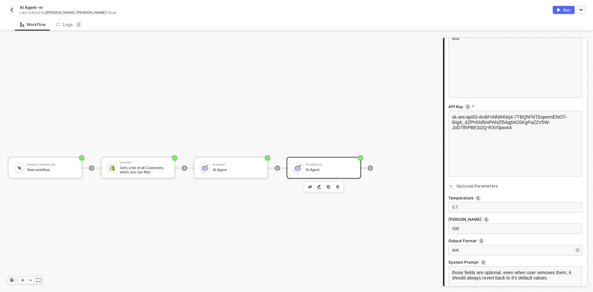
scroll to position [223, 0]
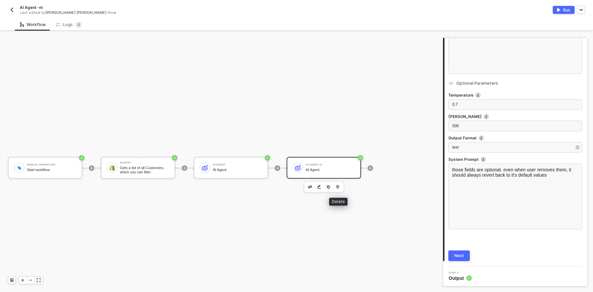
click at [340, 186] on button "button" at bounding box center [338, 187] width 8 height 8
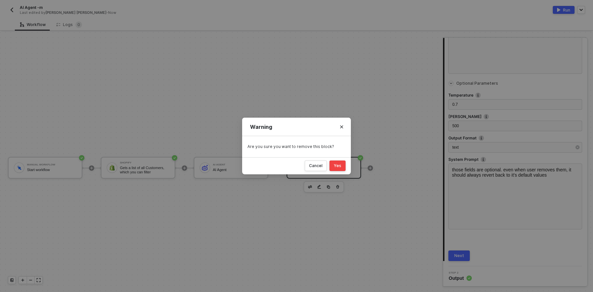
click at [339, 167] on div "Yes" at bounding box center [338, 165] width 8 height 5
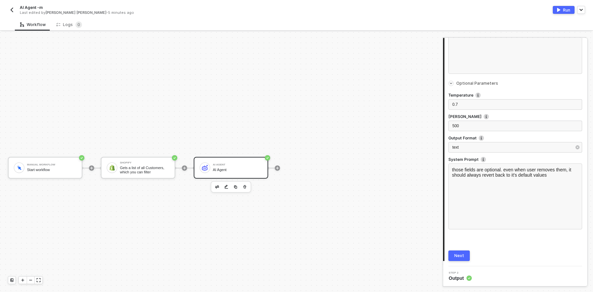
click at [227, 164] on div "AI Agent" at bounding box center [237, 165] width 49 height 3
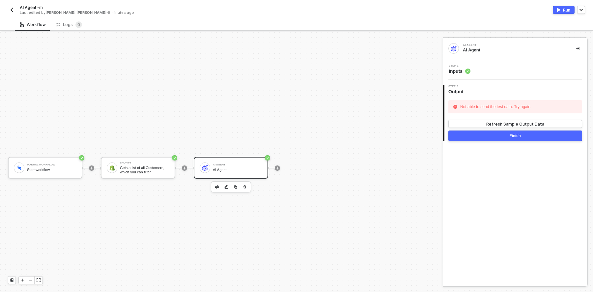
click at [463, 72] on span "Inputs" at bounding box center [460, 71] width 22 height 7
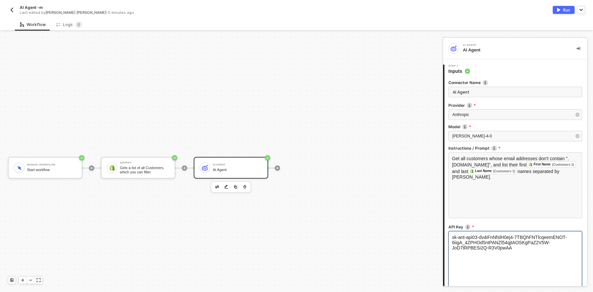
scroll to position [75, 0]
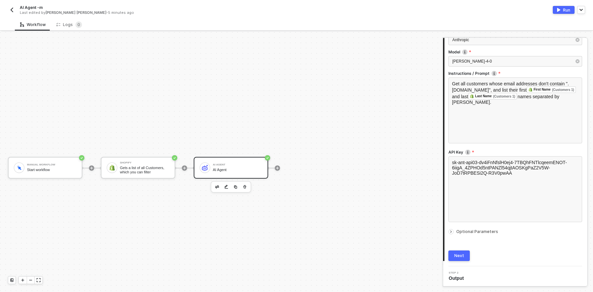
click at [456, 273] on span "Step 2" at bounding box center [458, 273] width 18 height 3
click at [462, 256] on div "Next" at bounding box center [460, 255] width 10 height 5
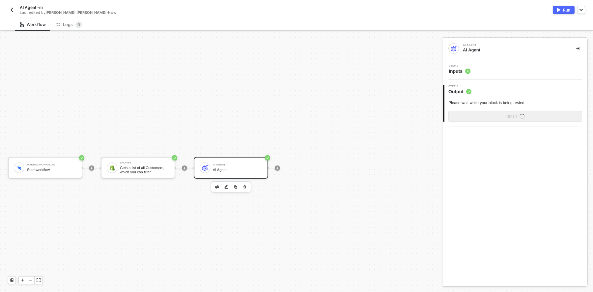
scroll to position [0, 0]
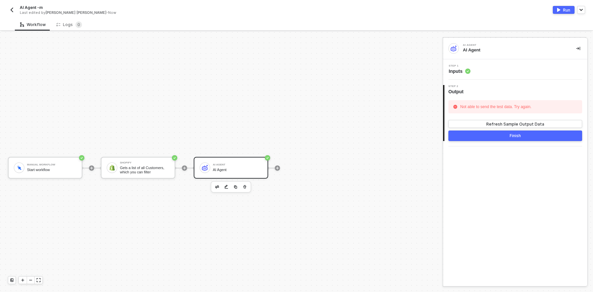
click at [454, 72] on span "Inputs" at bounding box center [460, 71] width 22 height 7
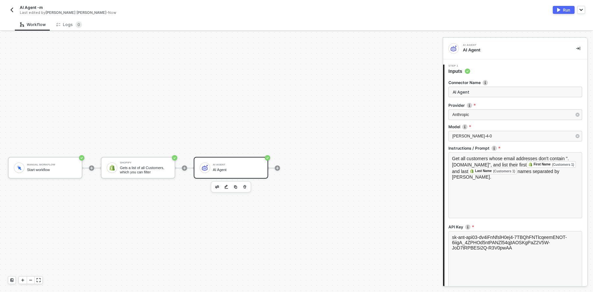
scroll to position [75, 0]
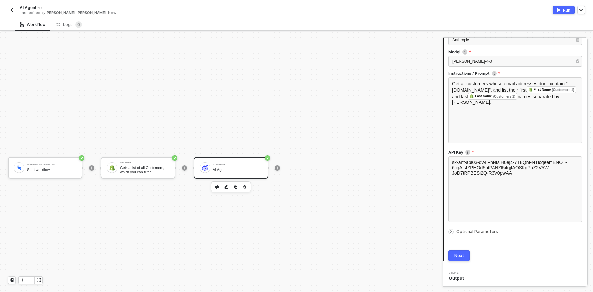
click at [481, 233] on span "Optional Parameters" at bounding box center [478, 231] width 42 height 5
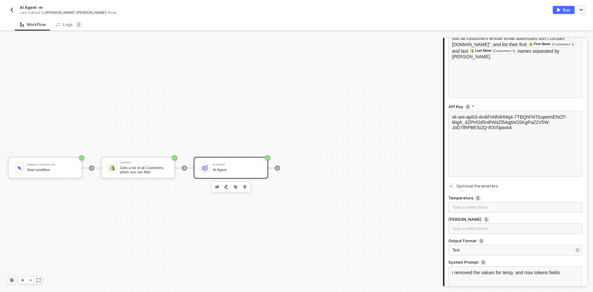
scroll to position [223, 0]
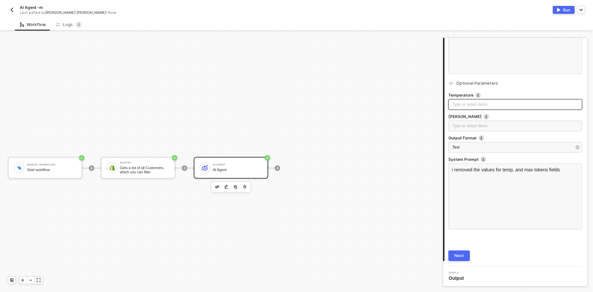
click at [462, 102] on div "Type or select items ﻿" at bounding box center [516, 105] width 126 height 6
click at [465, 124] on div "Type or select items ﻿" at bounding box center [516, 126] width 126 height 6
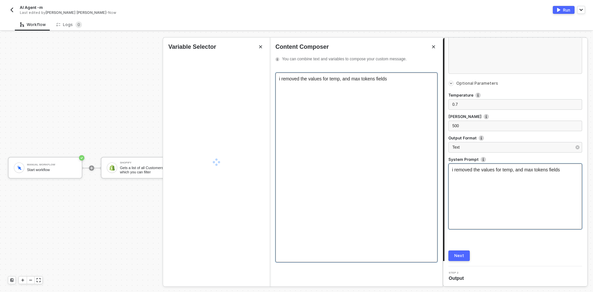
click at [364, 116] on div "i removed the values for temp, and max tokens fields" at bounding box center [357, 168] width 162 height 190
click at [391, 89] on div "i removed the values for temp, and max tokens fields" at bounding box center [357, 168] width 162 height 190
drag, startPoint x: 397, startPoint y: 80, endPoint x: 279, endPoint y: 73, distance: 117.6
click at [279, 73] on div "i removed the values for temp, and max tokens fields" at bounding box center [357, 168] width 162 height 190
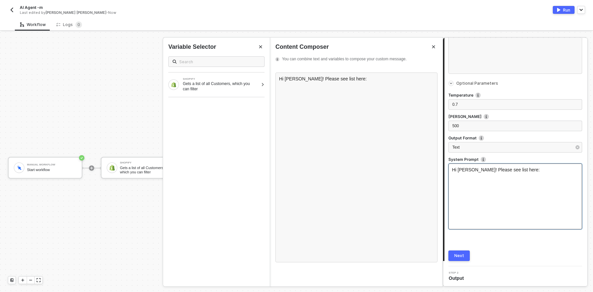
click at [460, 257] on div "Next" at bounding box center [460, 255] width 10 height 5
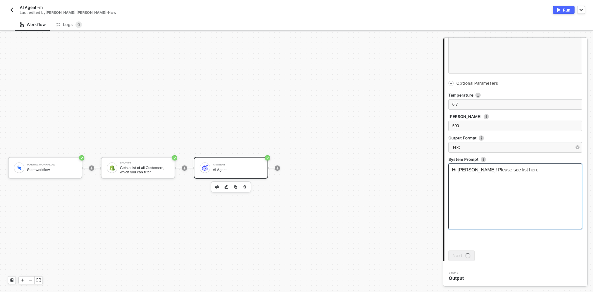
scroll to position [0, 0]
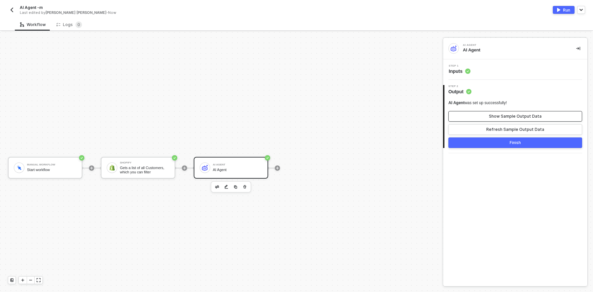
click at [476, 116] on button "Show Sample Output Data" at bounding box center [516, 116] width 134 height 11
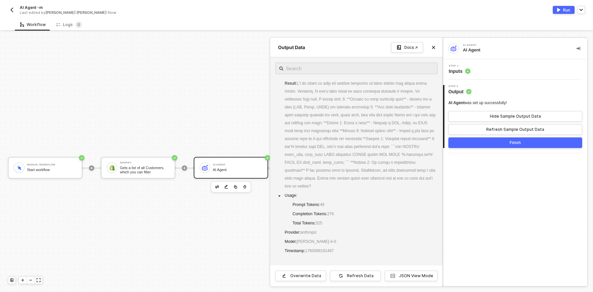
click at [492, 144] on button "Finish" at bounding box center [516, 142] width 134 height 11
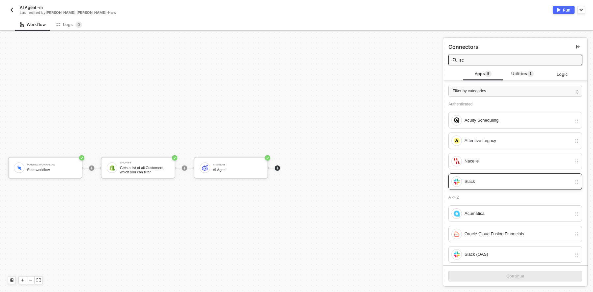
type input "ac"
click at [481, 179] on div "Slack" at bounding box center [518, 181] width 107 height 7
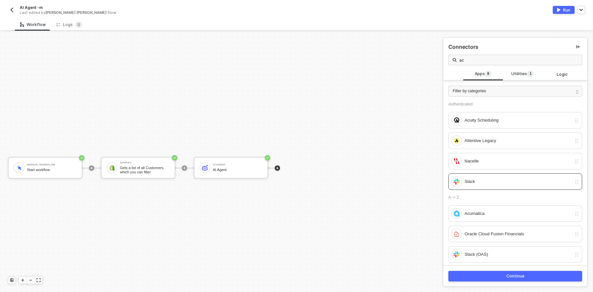
click at [489, 275] on button "Continue" at bounding box center [516, 276] width 134 height 11
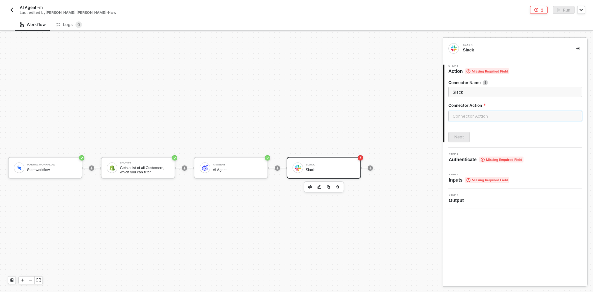
click at [465, 112] on input "text" at bounding box center [516, 116] width 134 height 11
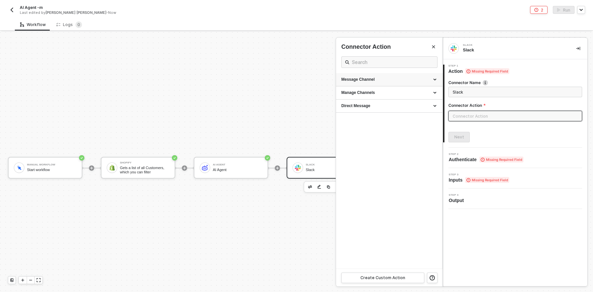
click at [367, 79] on div "Message Channel" at bounding box center [390, 80] width 96 height 6
click at [363, 96] on span "Post a message into a channel" at bounding box center [364, 98] width 45 height 4
type input "Post a message into a channel"
type input "Message Channel - Post"
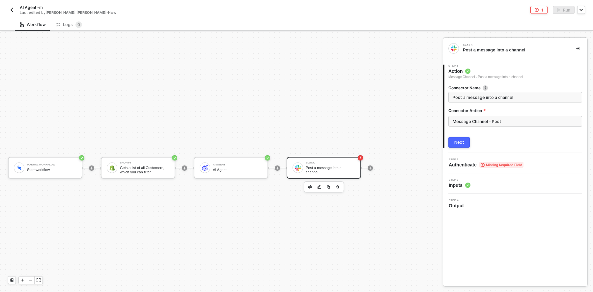
click at [462, 143] on div "Next" at bounding box center [460, 142] width 10 height 5
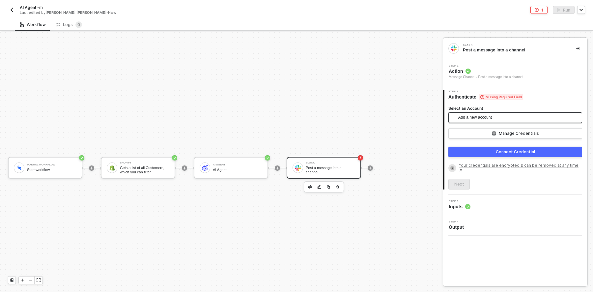
click at [465, 116] on span "+ Add a new account" at bounding box center [516, 117] width 123 height 11
click at [477, 116] on span "+ Add a new account" at bounding box center [516, 117] width 123 height 11
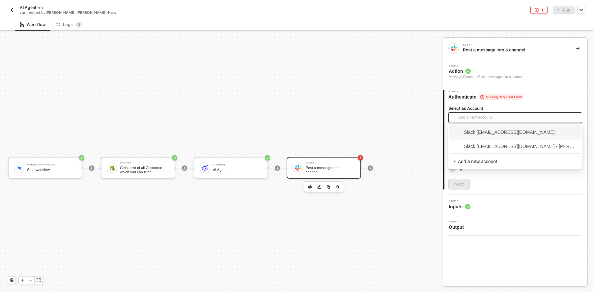
click at [433, 124] on div "Manual Workflow Start workflow Shopify Gets a list of all Customers, which you …" at bounding box center [220, 168] width 440 height 272
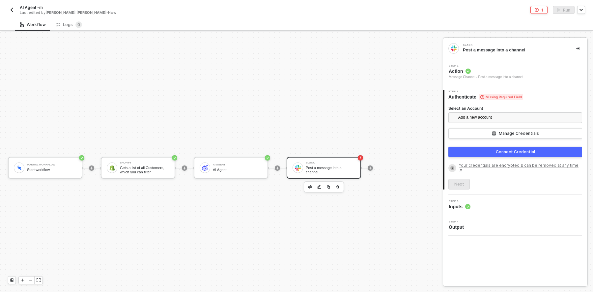
click at [476, 150] on button "Connect Credential" at bounding box center [516, 152] width 134 height 11
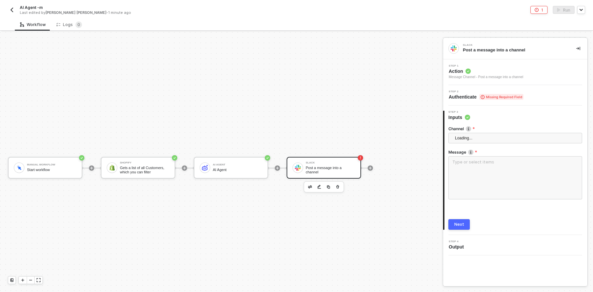
scroll to position [12, 0]
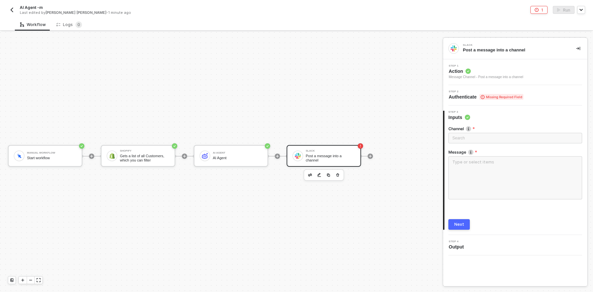
click at [471, 95] on span "Authenticate Missing Required Field" at bounding box center [486, 97] width 75 height 7
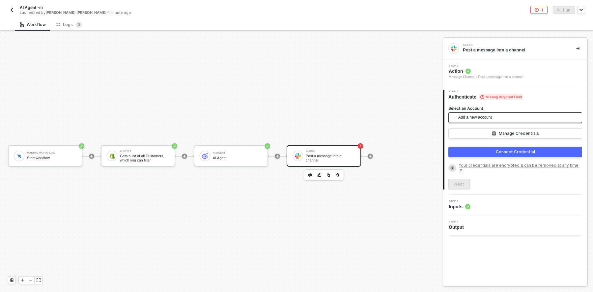
click at [471, 119] on span "+ Add a new account" at bounding box center [516, 117] width 123 height 11
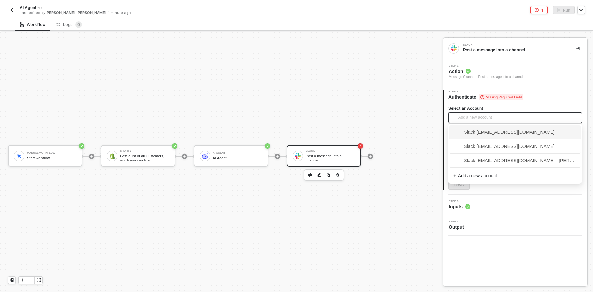
click at [474, 133] on span "Slack [EMAIL_ADDRESS][DOMAIN_NAME]" at bounding box center [504, 132] width 101 height 7
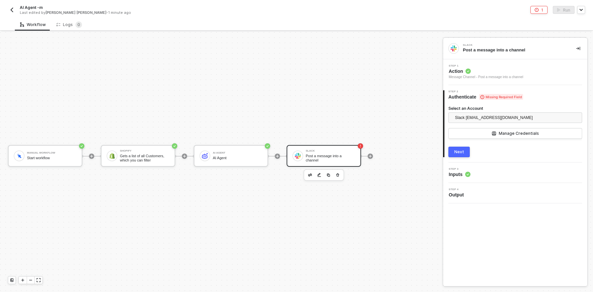
click at [463, 152] on div "Next" at bounding box center [460, 151] width 10 height 5
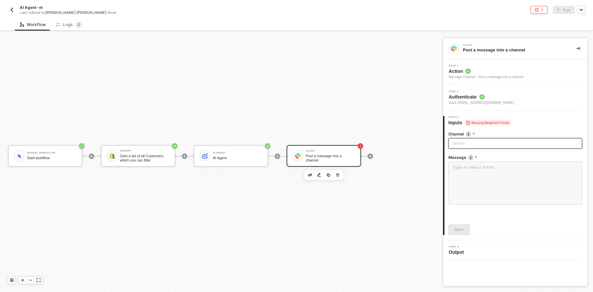
click at [471, 145] on div "Search" at bounding box center [516, 143] width 134 height 11
type input "test"
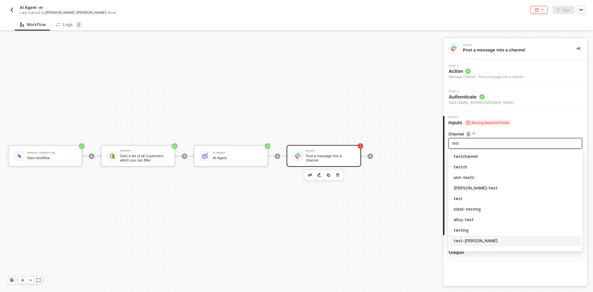
click at [478, 239] on div "test-[PERSON_NAME]" at bounding box center [516, 240] width 124 height 7
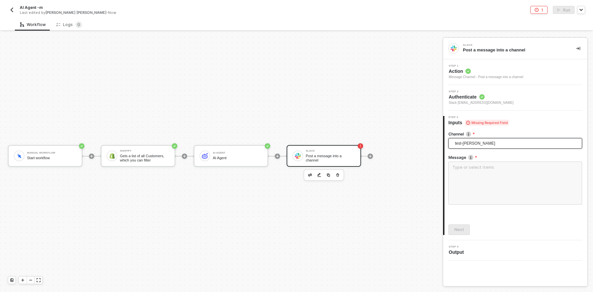
click at [479, 147] on span "test-[PERSON_NAME]" at bounding box center [516, 143] width 123 height 10
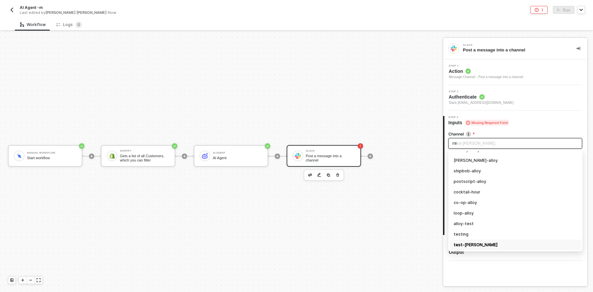
scroll to position [0, 0]
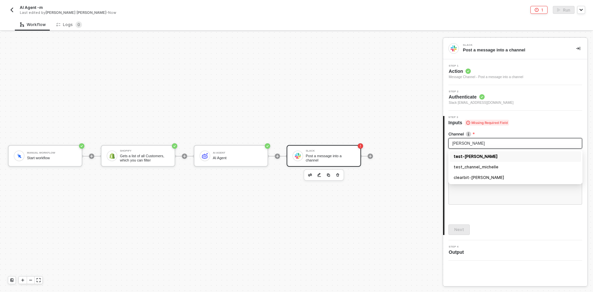
type input "[PERSON_NAME]"
click at [480, 166] on div "test_channel_michelle" at bounding box center [516, 167] width 124 height 7
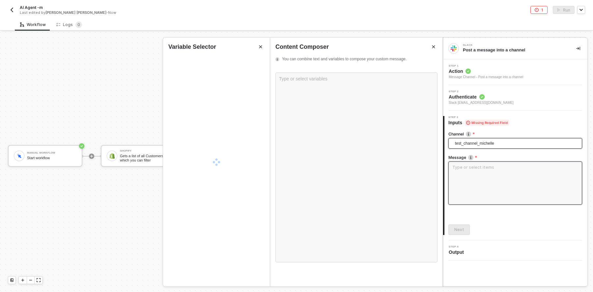
click at [464, 172] on textarea at bounding box center [516, 183] width 134 height 43
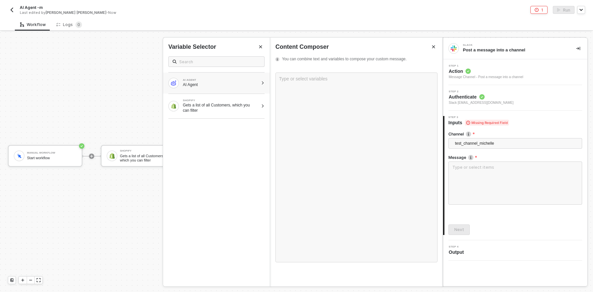
click at [259, 81] on div "AI AGENT AI Agent" at bounding box center [216, 83] width 107 height 21
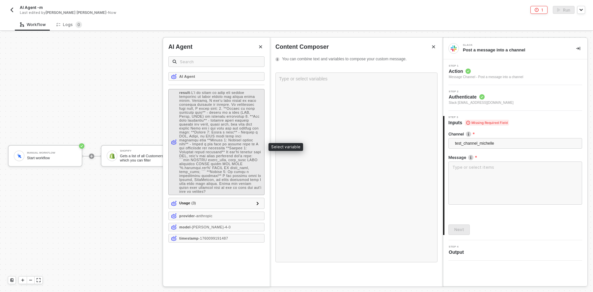
click at [205, 113] on span "-" at bounding box center [220, 142] width 82 height 103
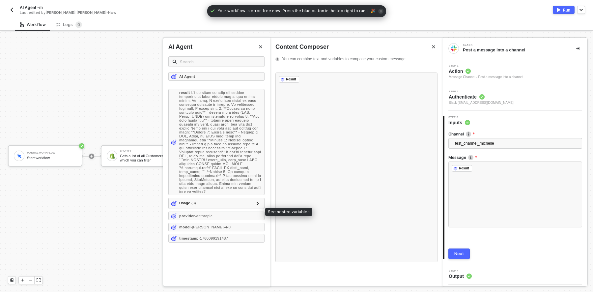
click at [256, 207] on div at bounding box center [258, 203] width 8 height 8
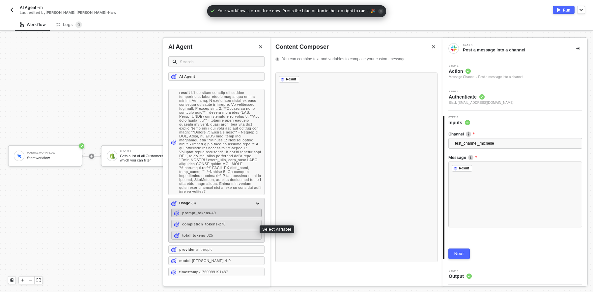
click at [229, 217] on div "prompt_tokens - 49" at bounding box center [216, 213] width 90 height 9
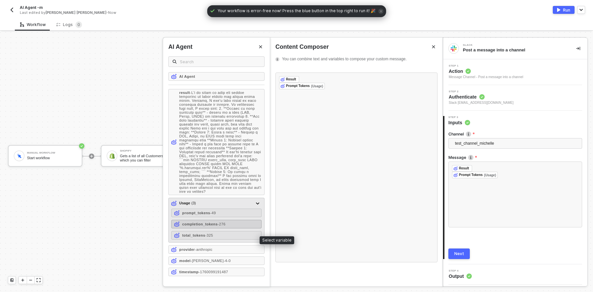
click at [214, 226] on strong "completion_tokens" at bounding box center [200, 224] width 36 height 4
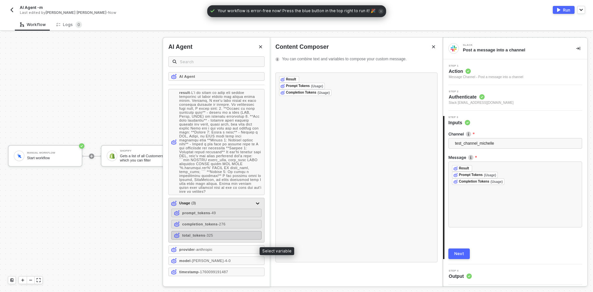
click at [204, 240] on div "total_tokens - 325" at bounding box center [216, 235] width 90 height 9
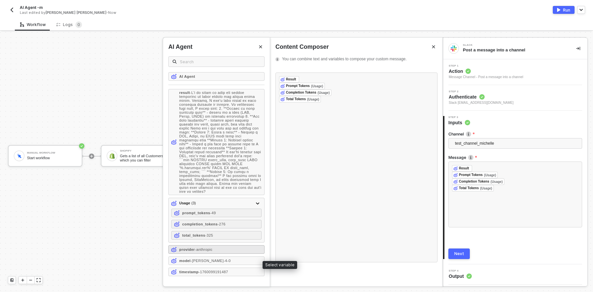
click at [203, 252] on span "- anthropic" at bounding box center [203, 250] width 17 height 4
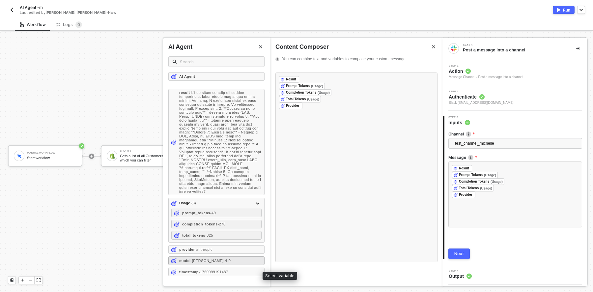
click at [200, 263] on span "- claude-sonnet-4-0" at bounding box center [211, 261] width 40 height 4
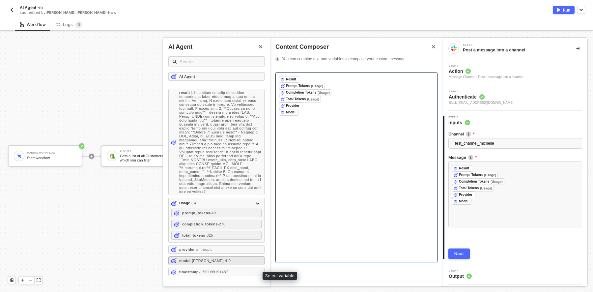
scroll to position [8, 0]
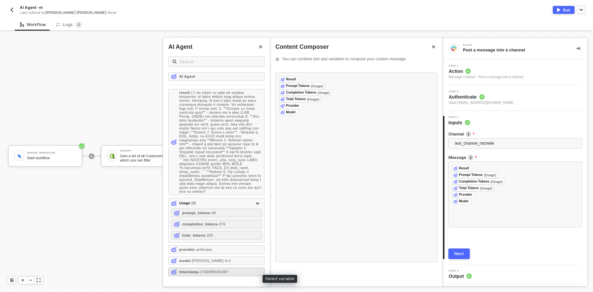
click at [198, 274] on strong "timestamp" at bounding box center [188, 272] width 19 height 4
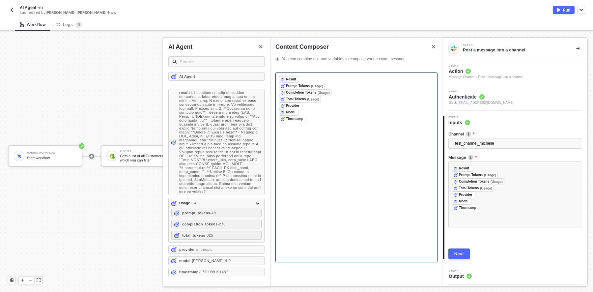
click at [303, 77] on div "﻿ Result ﻿ ﻿" at bounding box center [356, 79] width 155 height 7
click at [325, 167] on div "﻿ Prompt Tokens (Usage) ﻿ ﻿ ﻿ Completion Tokens (Usage) ﻿ ﻿ ﻿ Total Tokens (Usa…" at bounding box center [357, 168] width 162 height 190
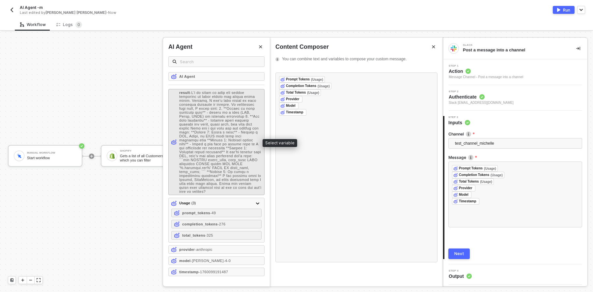
click at [225, 105] on span "-" at bounding box center [220, 142] width 82 height 103
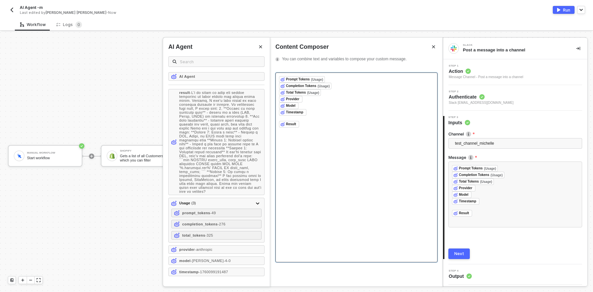
click at [341, 76] on div "﻿ Prompt Tokens (Usage) ﻿ ﻿" at bounding box center [356, 79] width 155 height 7
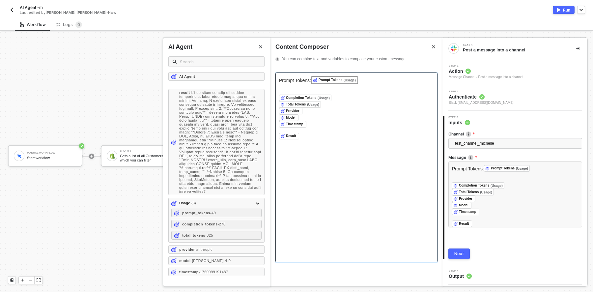
click at [289, 86] on div "﻿" at bounding box center [356, 86] width 155 height 5
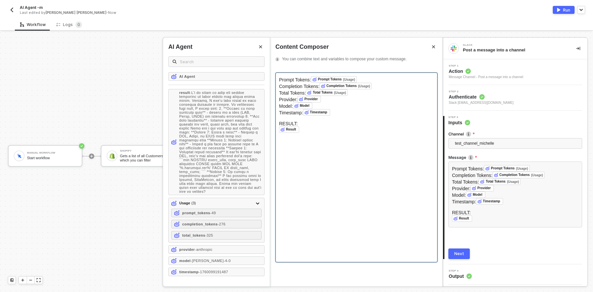
click at [455, 255] on div "Next" at bounding box center [460, 253] width 10 height 5
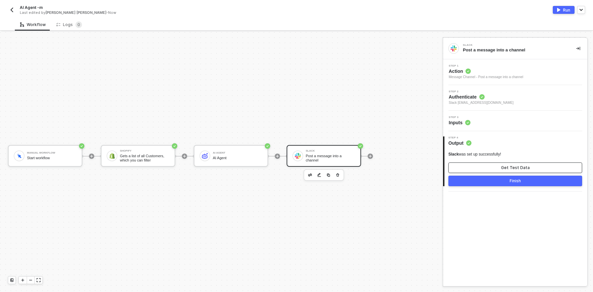
click at [485, 165] on button "Get Test Data" at bounding box center [516, 168] width 134 height 11
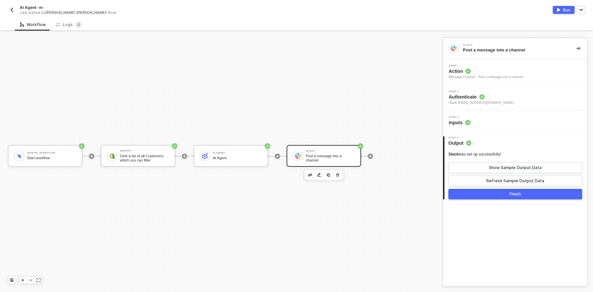
click at [466, 119] on span "Inputs" at bounding box center [460, 122] width 22 height 7
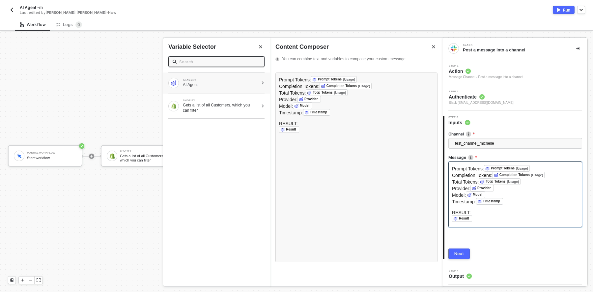
click at [228, 88] on div "AI AGENT AI Agent" at bounding box center [216, 83] width 107 height 21
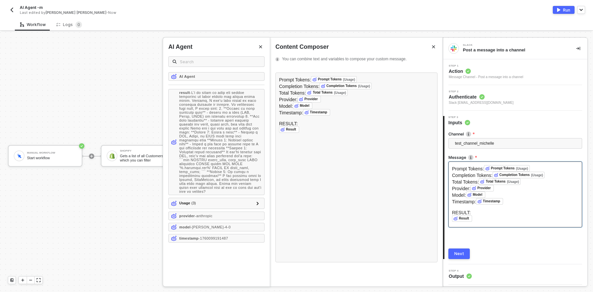
drag, startPoint x: 132, startPoint y: 189, endPoint x: 136, endPoint y: 189, distance: 4.6
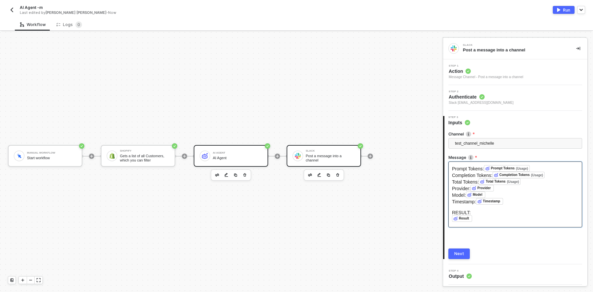
click at [238, 152] on div "AI Agent" at bounding box center [237, 153] width 49 height 3
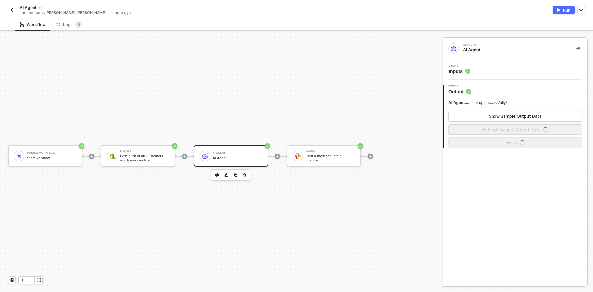
click at [457, 72] on span "Inputs" at bounding box center [460, 71] width 22 height 7
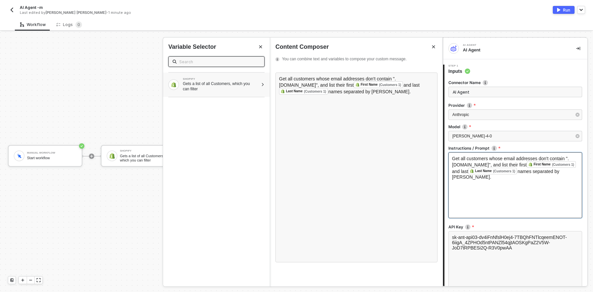
click at [235, 85] on div "Gets a list of all Customers, which you can filter" at bounding box center [221, 86] width 76 height 11
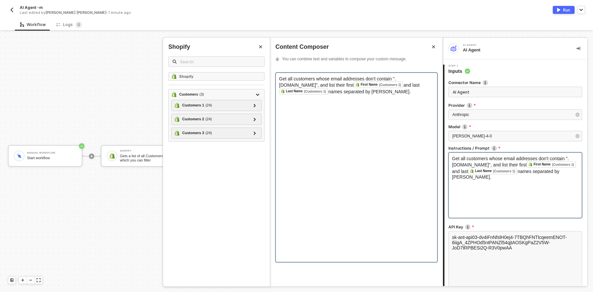
click at [324, 137] on div "Get all customers whose email addresses don't contain ".runalloy.com", and list…" at bounding box center [357, 168] width 162 height 190
click at [280, 77] on span "Get all customers whose email addresses don't contain ".runalloy.com", and list…" at bounding box center [337, 82] width 117 height 12
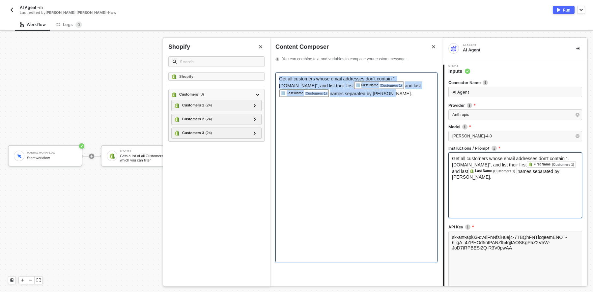
drag, startPoint x: 404, startPoint y: 95, endPoint x: 271, endPoint y: 80, distance: 133.7
click at [271, 80] on div "Get all customers whose email addresses don't contain ".runalloy.com", and list…" at bounding box center [356, 176] width 173 height 219
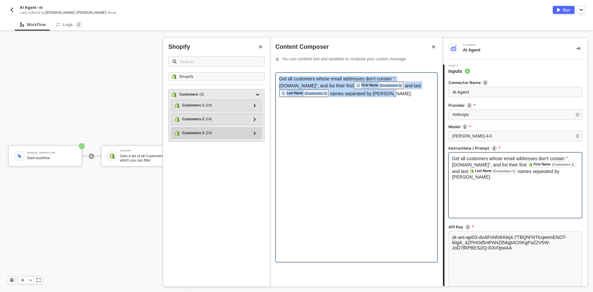
copy div "Get all customers whose email addresses don't contain ".runalloy.com", and list…"
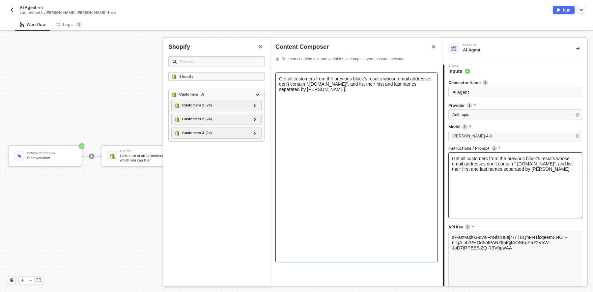
click at [279, 79] on span "Get all customers from the previous block’s results whose email addresses don’t…" at bounding box center [356, 84] width 154 height 16
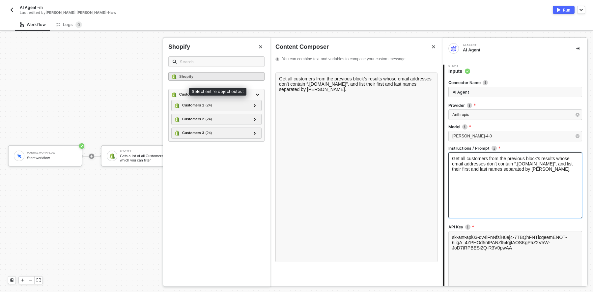
click at [213, 74] on div "Shopify" at bounding box center [216, 76] width 96 height 9
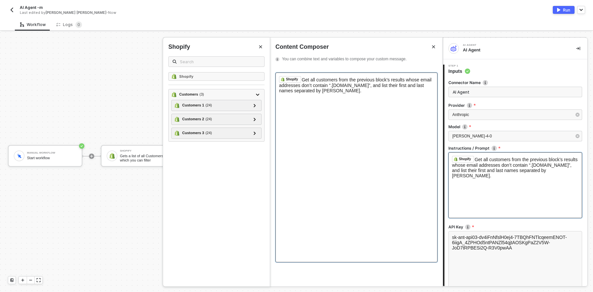
click at [302, 78] on span "Get all customers from the previous block’s results whose email addresses don’t…" at bounding box center [356, 85] width 154 height 16
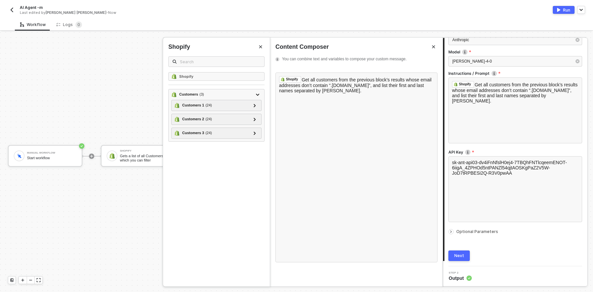
click at [462, 255] on div "Next" at bounding box center [460, 255] width 10 height 5
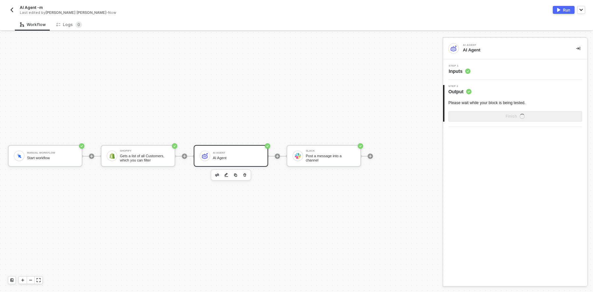
scroll to position [0, 0]
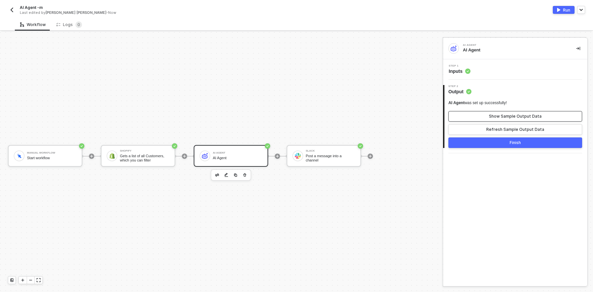
click at [469, 112] on button "Show Sample Output Data" at bounding box center [516, 116] width 134 height 11
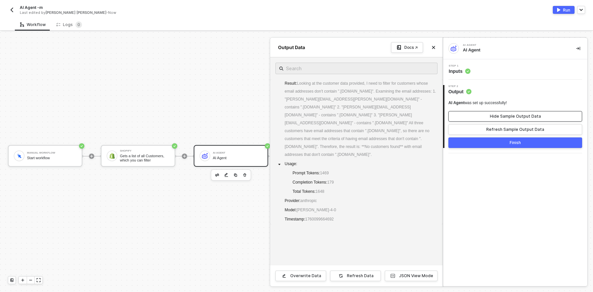
click at [469, 112] on button "Hide Sample Output Data" at bounding box center [516, 116] width 134 height 11
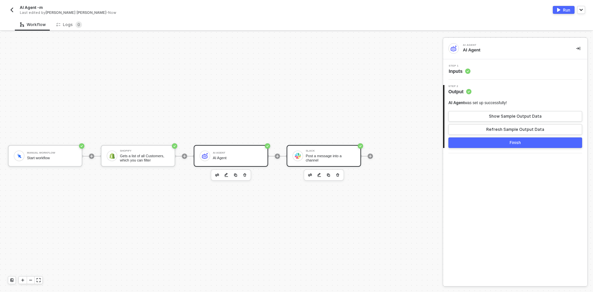
click at [300, 152] on div at bounding box center [298, 156] width 11 height 11
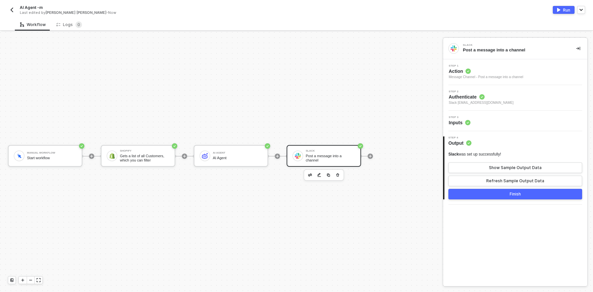
click at [458, 120] on span "Inputs" at bounding box center [460, 122] width 22 height 7
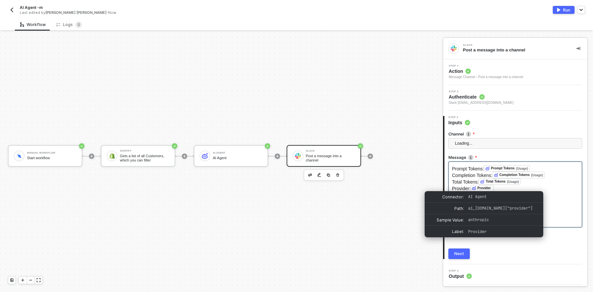
click at [529, 194] on span "AI Agent" at bounding box center [503, 197] width 69 height 6
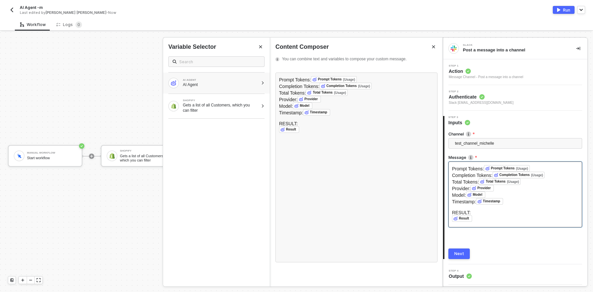
click at [235, 83] on div "AI Agent" at bounding box center [221, 84] width 76 height 5
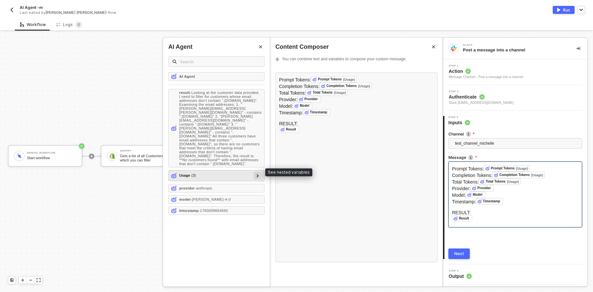
click at [255, 172] on div at bounding box center [258, 176] width 8 height 8
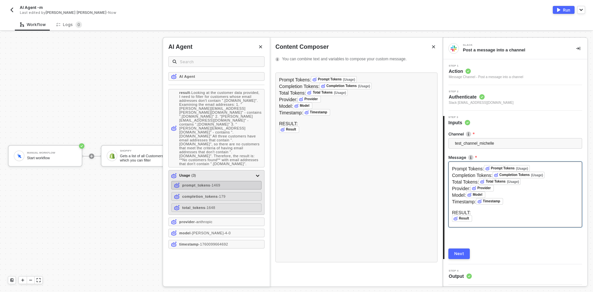
click at [220, 183] on span "- 1469" at bounding box center [215, 185] width 10 height 4
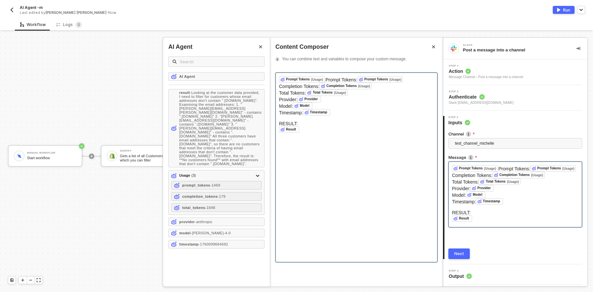
click at [309, 158] on div "﻿ Prompt Tokens (Usage) ﻿ Prompt Tokens: Prompt Tokens (Usage) ﻿ ﻿ Completion T…" at bounding box center [357, 168] width 162 height 190
click at [330, 77] on span "Prompt Tokens:" at bounding box center [342, 79] width 32 height 5
click at [329, 79] on span "Prompt Tokens:" at bounding box center [342, 79] width 32 height 5
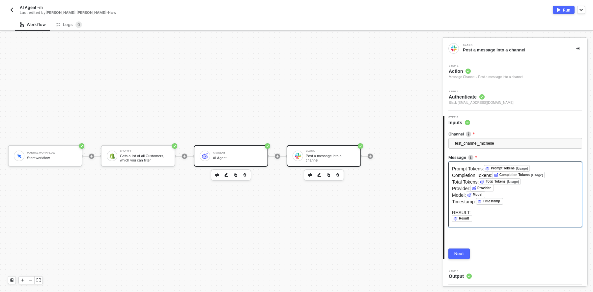
click at [238, 152] on div "AI Agent" at bounding box center [237, 153] width 49 height 3
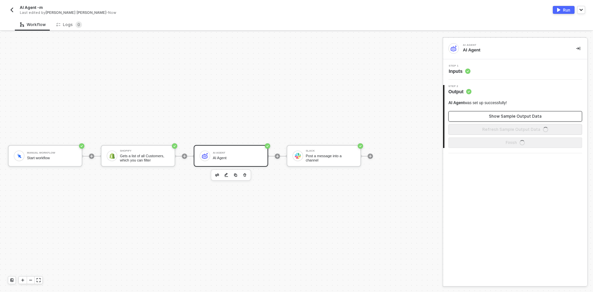
click at [485, 115] on button "Show Sample Output Data" at bounding box center [516, 116] width 134 height 11
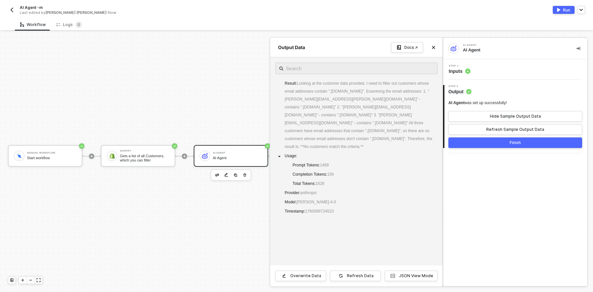
click at [232, 125] on div at bounding box center [296, 162] width 593 height 260
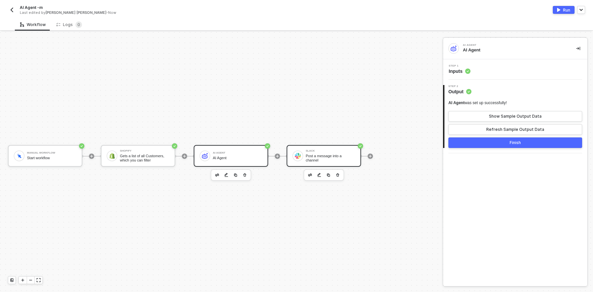
click at [330, 155] on div "Post a message into a channel" at bounding box center [330, 158] width 49 height 8
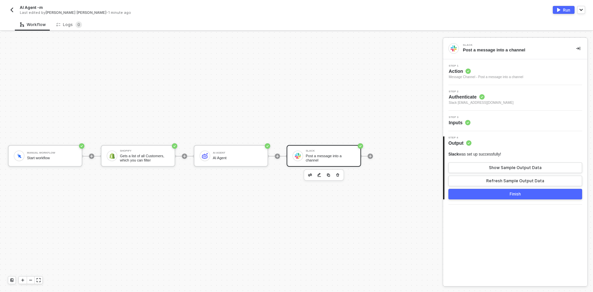
click at [476, 122] on div "Step 3 Inputs" at bounding box center [516, 121] width 143 height 10
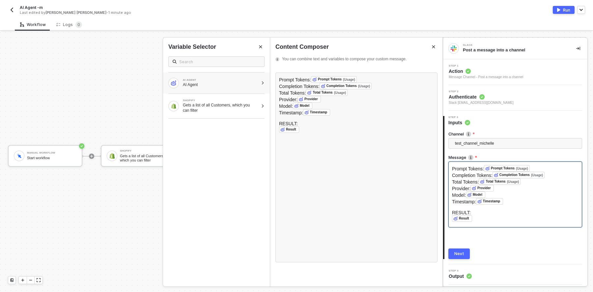
click at [263, 82] on div at bounding box center [263, 83] width 4 height 4
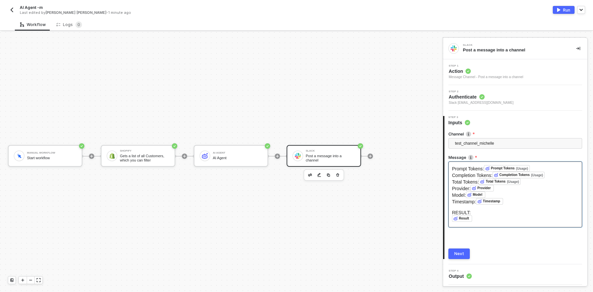
click at [562, 11] on button "Run" at bounding box center [564, 10] width 22 height 8
click at [458, 253] on div "Next" at bounding box center [460, 253] width 10 height 5
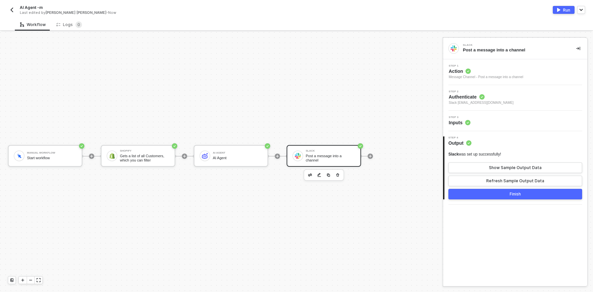
click at [564, 10] on div "Run" at bounding box center [566, 10] width 7 height 6
click at [63, 23] on div "Logs 0" at bounding box center [69, 24] width 26 height 7
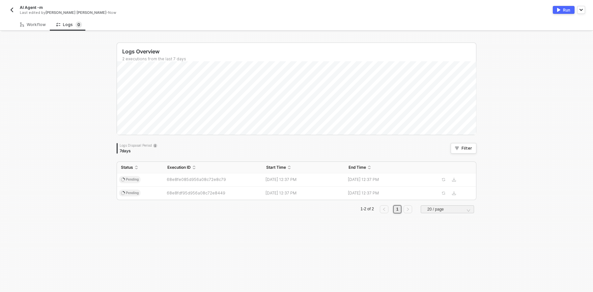
click at [47, 109] on div "Logs Overview 2 executions from the last 7 days Sat 4 Success 0 Failure 0 Logs …" at bounding box center [296, 162] width 593 height 260
click at [316, 11] on span "Refresh" at bounding box center [321, 11] width 15 height 5
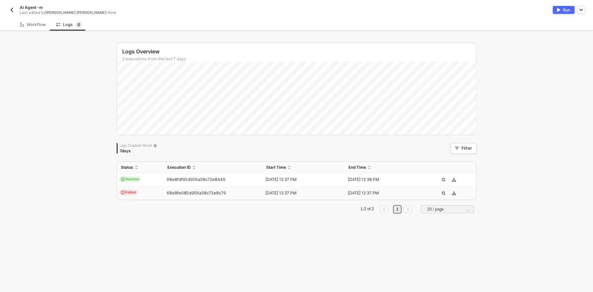
click at [151, 192] on td "Failure" at bounding box center [140, 193] width 46 height 13
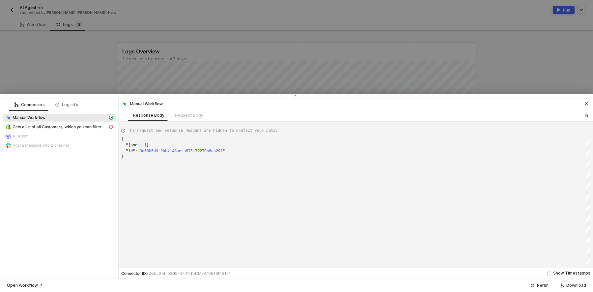
scroll to position [17, 0]
click at [74, 128] on span "Gets a list of all Customers, which you can filter" at bounding box center [57, 126] width 89 height 5
type textarea "{ "message": "ThrottleError: THROTTLED" }"
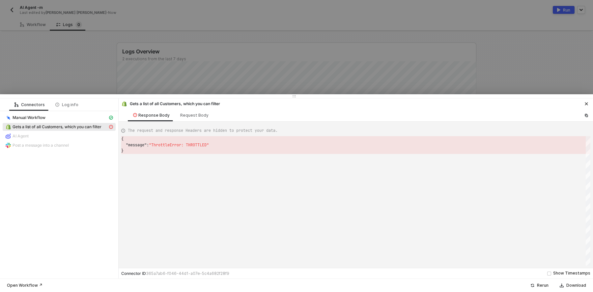
scroll to position [12, 0]
click at [71, 77] on div at bounding box center [296, 146] width 593 height 292
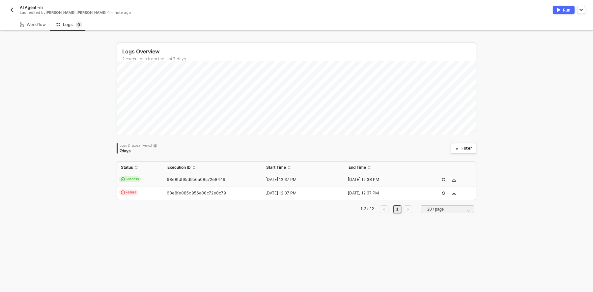
click at [153, 177] on td "Success" at bounding box center [140, 179] width 46 height 13
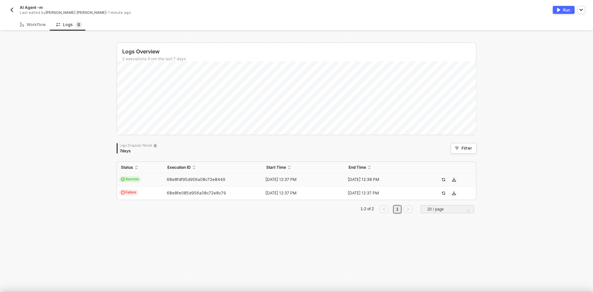
scroll to position [17, 0]
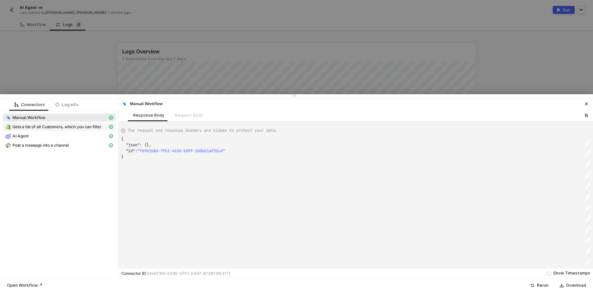
click at [62, 125] on span "Gets a list of all Customers, which you can filter" at bounding box center [57, 126] width 89 height 5
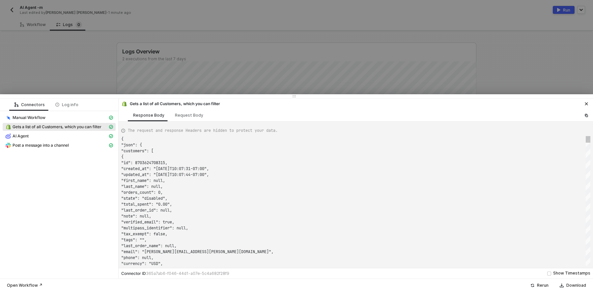
scroll to position [59, 0]
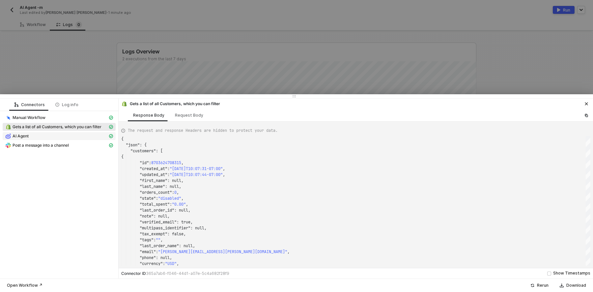
click at [59, 134] on div "AI Agent" at bounding box center [56, 136] width 103 height 6
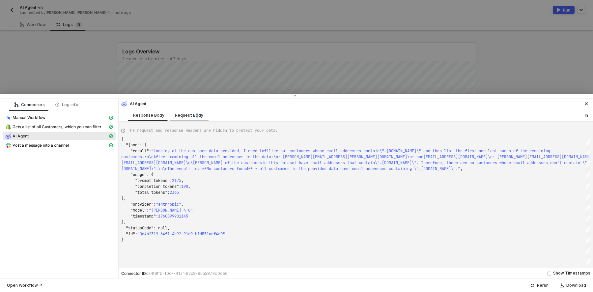
click at [193, 115] on div "Request Body" at bounding box center [189, 115] width 28 height 5
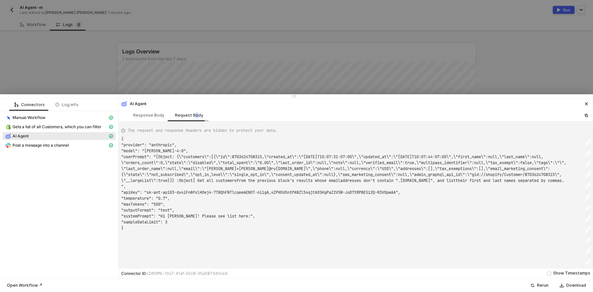
scroll to position [17, 0]
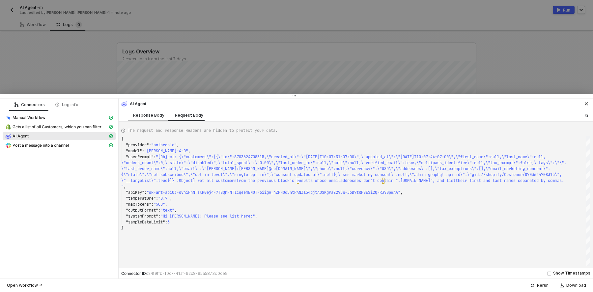
click at [154, 115] on div "Response Body" at bounding box center [148, 115] width 31 height 5
type textarea "{ "json": { "result": "Looking at the customer data provided, I need to filter …"
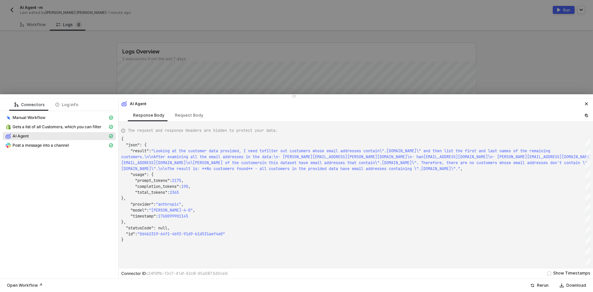
click at [76, 73] on div at bounding box center [296, 146] width 593 height 292
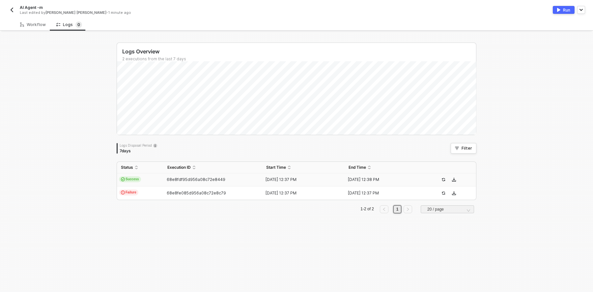
click at [143, 178] on td "Success" at bounding box center [140, 179] width 46 height 13
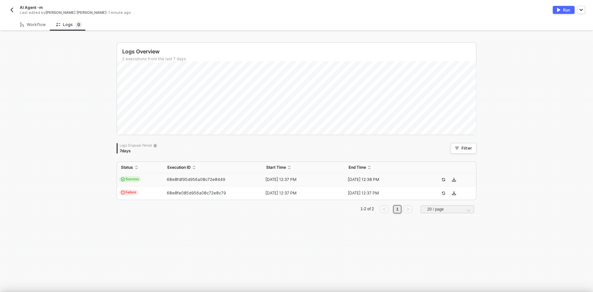
scroll to position [17, 0]
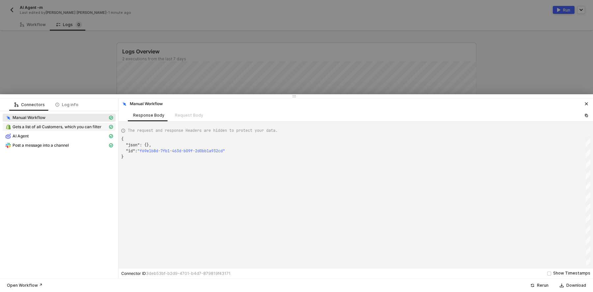
click at [59, 126] on span "Gets a list of all Customers, which you can filter" at bounding box center [57, 126] width 89 height 5
click at [180, 115] on div "Request Body" at bounding box center [189, 115] width 39 height 12
click at [149, 117] on div "Response Body" at bounding box center [148, 115] width 31 height 5
click at [59, 133] on div "AI Agent" at bounding box center [56, 136] width 103 height 6
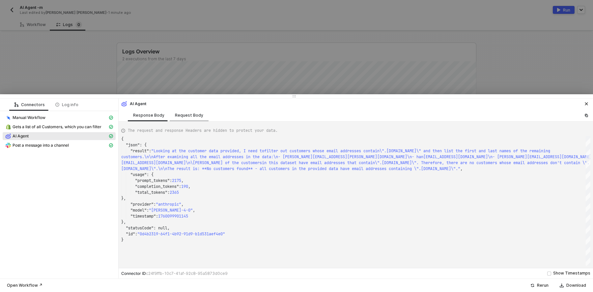
click at [187, 112] on div "Request Body" at bounding box center [189, 115] width 39 height 12
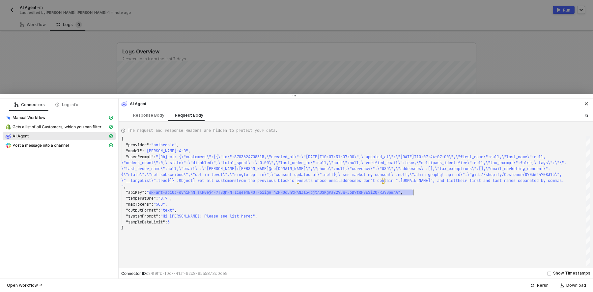
scroll to position [6, 292]
drag, startPoint x: 151, startPoint y: 192, endPoint x: 417, endPoint y: 192, distance: 266.7
click at [150, 114] on div "Response Body" at bounding box center [148, 115] width 31 height 5
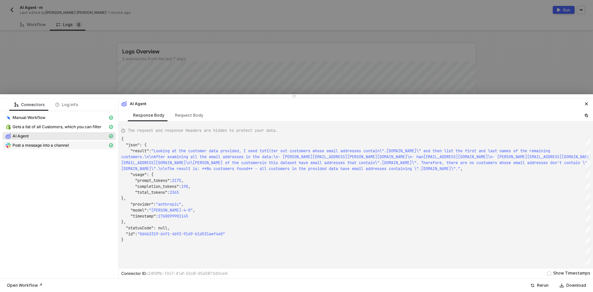
click at [68, 144] on span "Post a message into a channel" at bounding box center [41, 145] width 56 height 5
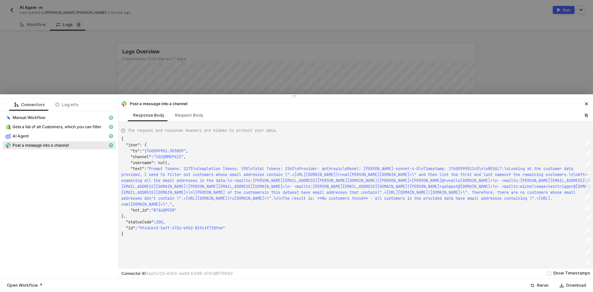
scroll to position [30, 0]
click at [184, 115] on div "Request Body" at bounding box center [189, 115] width 28 height 5
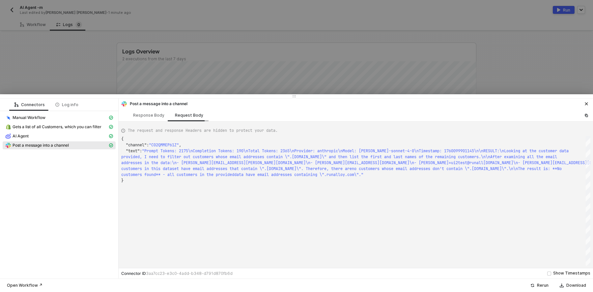
scroll to position [12, 0]
click at [149, 115] on div "Response Body" at bounding box center [148, 115] width 31 height 5
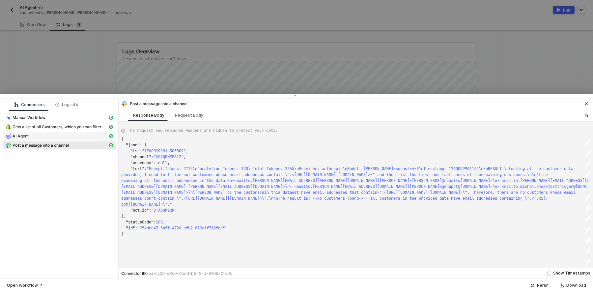
click at [59, 134] on div "AI Agent" at bounding box center [56, 136] width 103 height 6
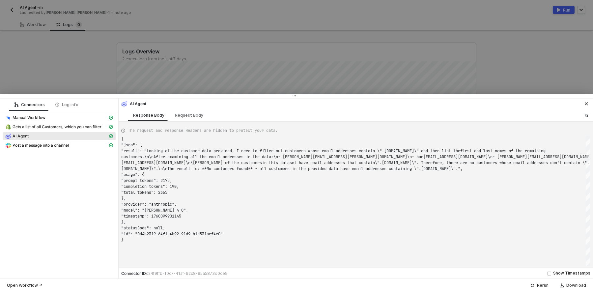
scroll to position [12, 0]
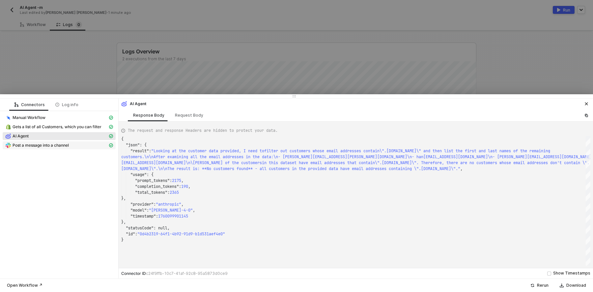
click at [46, 143] on span "Post a message into a channel" at bounding box center [41, 145] width 56 height 5
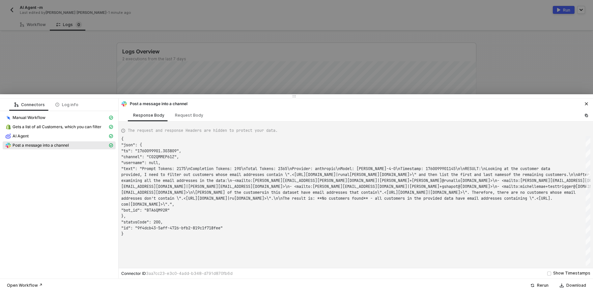
scroll to position [30, 0]
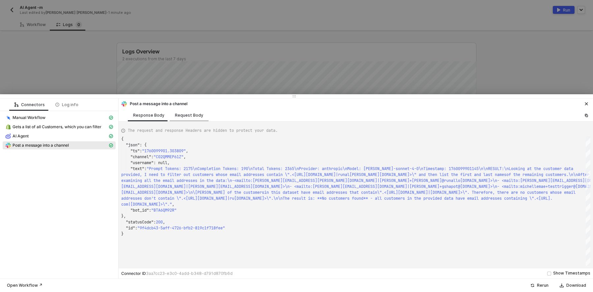
click at [194, 114] on div "Request Body" at bounding box center [189, 115] width 28 height 5
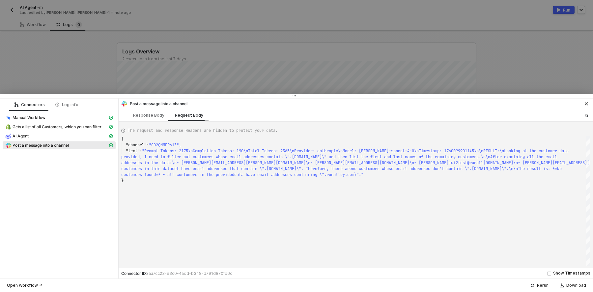
scroll to position [12, 0]
click at [60, 137] on div "AI Agent" at bounding box center [56, 136] width 103 height 6
type textarea "{ "json": { "result": "Looking at the customer data provided, I need to filter …"
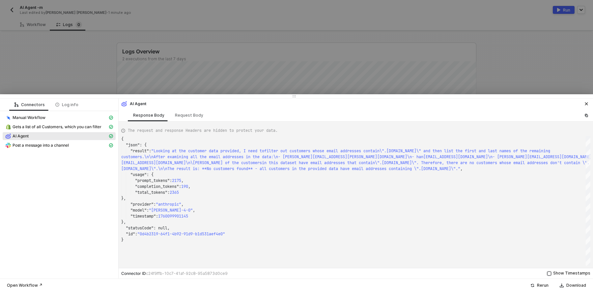
click at [554, 274] on span "Show Timestamps" at bounding box center [571, 273] width 39 height 6
click at [552, 274] on input "Show Timestamps" at bounding box center [550, 274] width 4 height 4
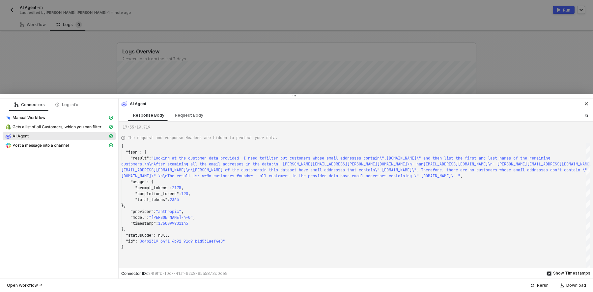
click at [554, 274] on span "Show Timestamps" at bounding box center [571, 273] width 39 height 6
click at [552, 274] on input "Show Timestamps" at bounding box center [550, 274] width 4 height 4
checkbox input "false"
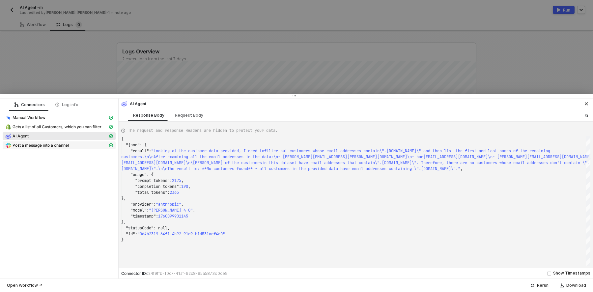
click at [53, 143] on span "Post a message into a channel" at bounding box center [41, 145] width 56 height 5
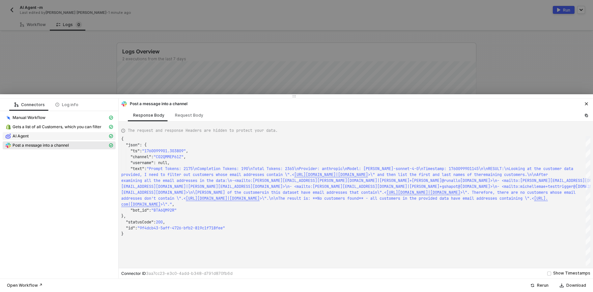
click at [51, 137] on div "AI Agent" at bounding box center [56, 136] width 103 height 6
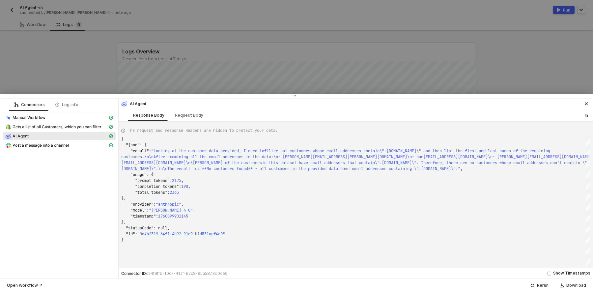
scroll to position [12, 0]
click at [186, 114] on div "Request Body" at bounding box center [189, 115] width 28 height 5
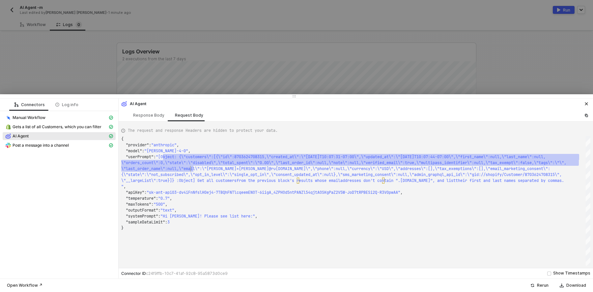
scroll to position [17, 64]
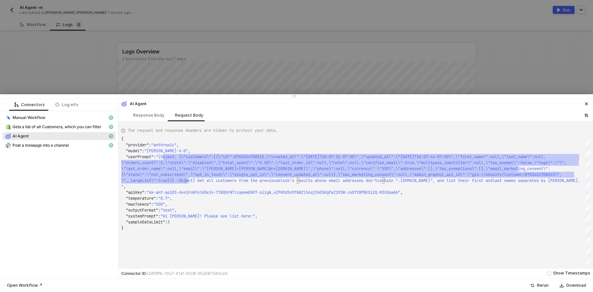
drag, startPoint x: 167, startPoint y: 155, endPoint x: 185, endPoint y: 178, distance: 29.3
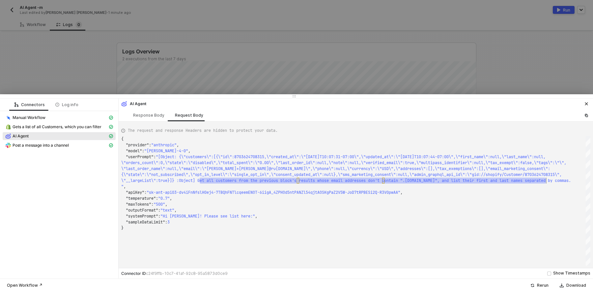
scroll to position [0, 427]
drag, startPoint x: 200, startPoint y: 180, endPoint x: 548, endPoint y: 181, distance: 347.2
type textarea "\"not_subscribed\",\"opt_in_level\":\"single_opt_in\",\"consent_updated_at\":nu…"
click at [539, 191] on div ""apiKey" : "sk-ant-api03-dv4iFnNfslH0ej4-7TBQhFNTlcqeemENOT-6 iigA_4ZPHOd5ntPAN…" at bounding box center [356, 193] width 470 height 6
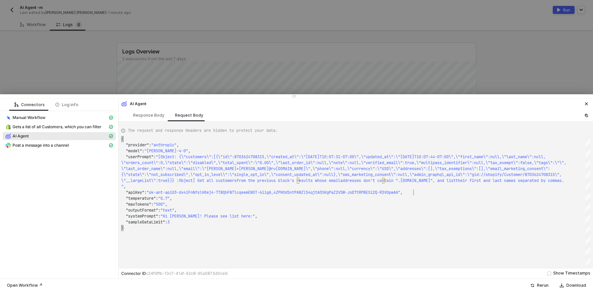
scroll to position [6, 292]
click at [45, 56] on div at bounding box center [296, 146] width 593 height 292
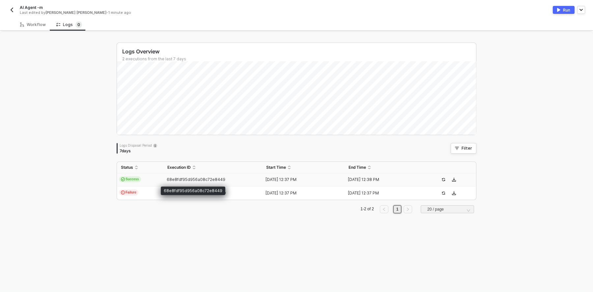
click at [173, 178] on span "68e8fdf95d956a08c72e8449" at bounding box center [196, 179] width 59 height 5
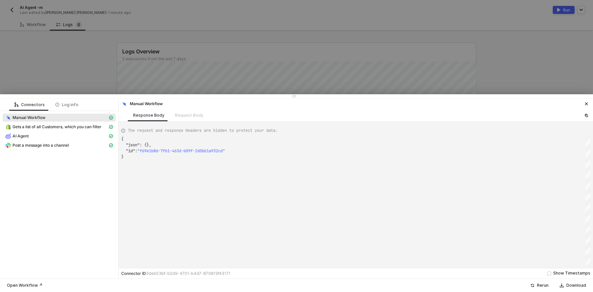
scroll to position [17, 0]
click at [60, 137] on div "AI Agent" at bounding box center [56, 136] width 103 height 6
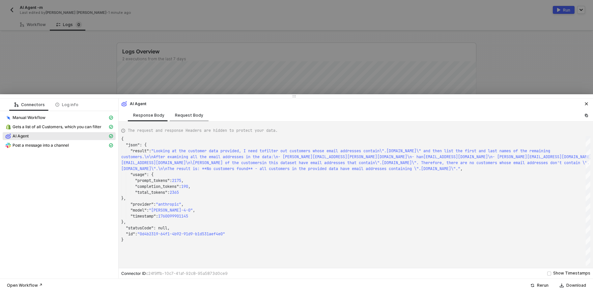
click at [195, 114] on div "Request Body" at bounding box center [189, 115] width 28 height 5
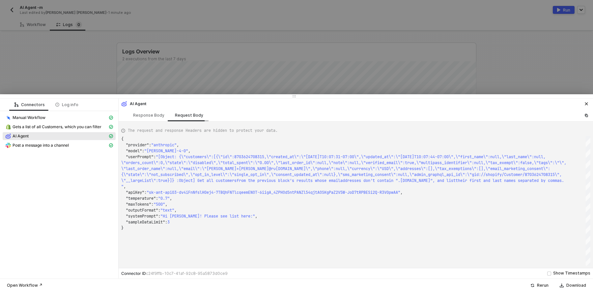
scroll to position [0, 0]
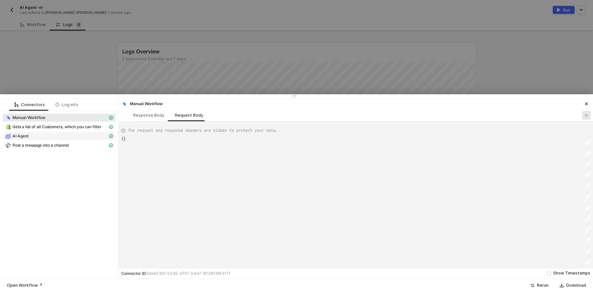
click at [51, 137] on div "AI Agent" at bounding box center [56, 136] width 103 height 6
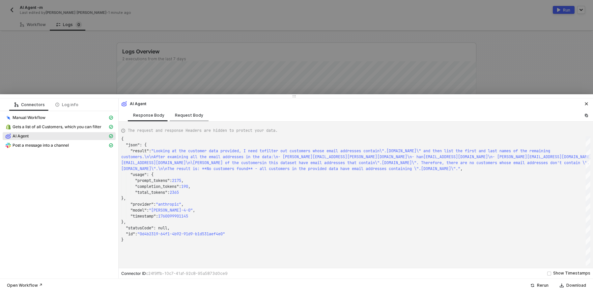
click at [190, 114] on div "Request Body" at bounding box center [189, 115] width 28 height 5
type textarea "{ "provider": "anthropic", "model": "claude-sonnet-4-0", "userPrompt": "[Object…"
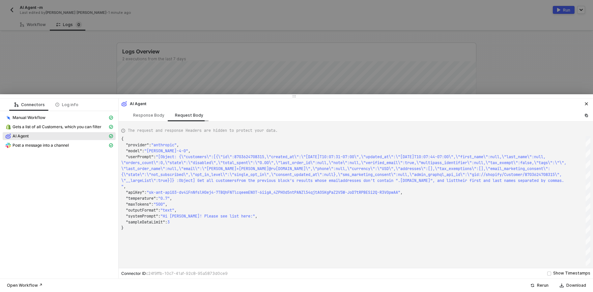
scroll to position [17, 0]
click at [66, 55] on div at bounding box center [296, 146] width 593 height 292
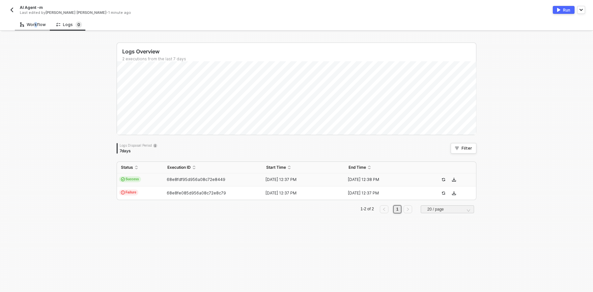
click at [33, 25] on div "Workflow" at bounding box center [33, 24] width 26 height 5
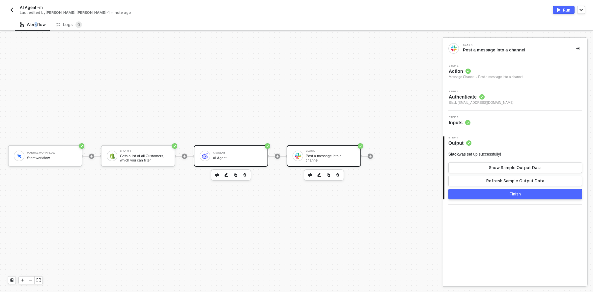
click at [225, 152] on div "AI Agent" at bounding box center [237, 153] width 49 height 3
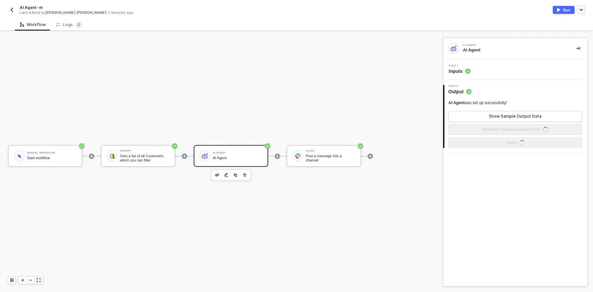
click at [461, 72] on span "Inputs" at bounding box center [460, 71] width 22 height 7
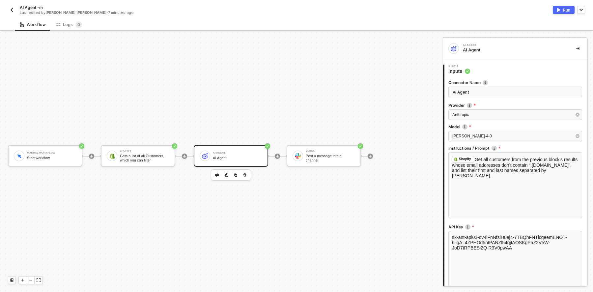
scroll to position [75, 0]
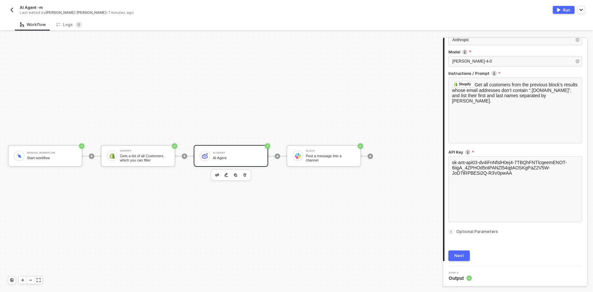
click at [449, 232] on icon "icon-arrow-right-small" at bounding box center [451, 232] width 4 height 4
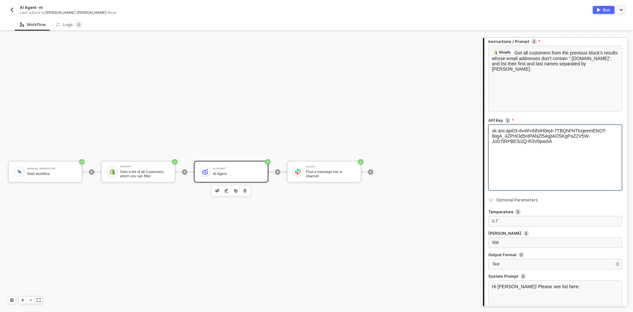
scroll to position [102, 0]
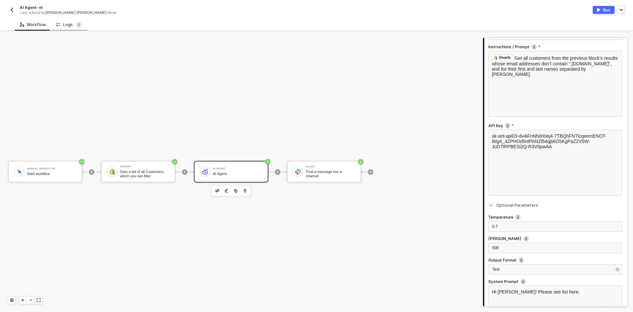
click at [59, 26] on div "Logs 0" at bounding box center [69, 24] width 26 height 7
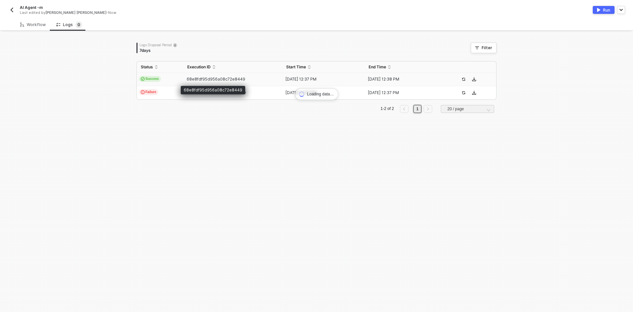
click at [200, 79] on span "68e8fdf95d956a08c72e8449" at bounding box center [216, 78] width 59 height 5
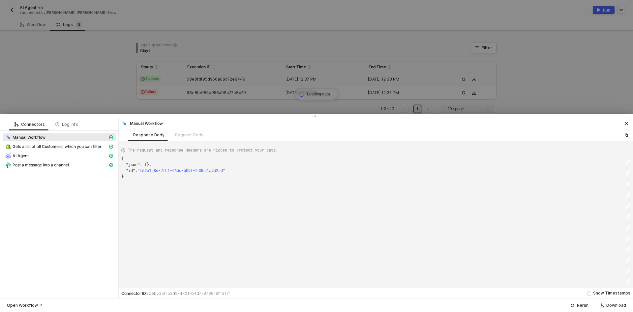
scroll to position [18, 0]
click at [60, 154] on div "AI Agent" at bounding box center [56, 156] width 103 height 6
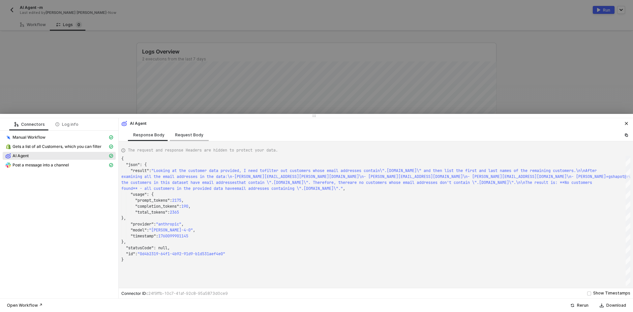
click at [188, 132] on div "Request Body" at bounding box center [189, 134] width 28 height 5
type textarea "{ "provider": "anthropic", "model": "claude-sonnet-4-0", "userPrompt": "[Object…"
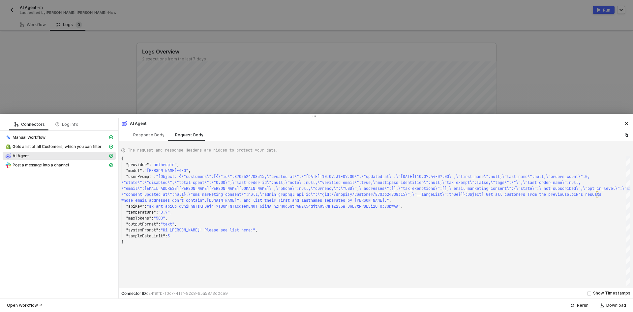
click at [82, 71] on div at bounding box center [316, 156] width 633 height 312
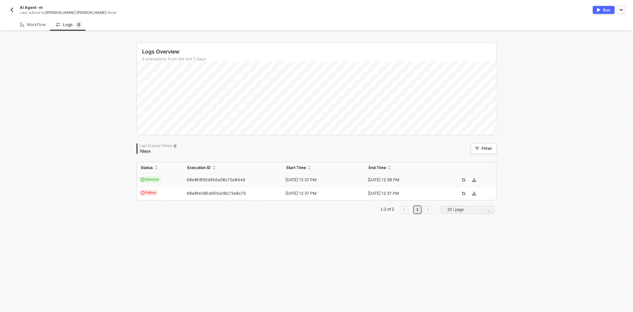
click at [11, 7] on img "button" at bounding box center [11, 9] width 5 height 5
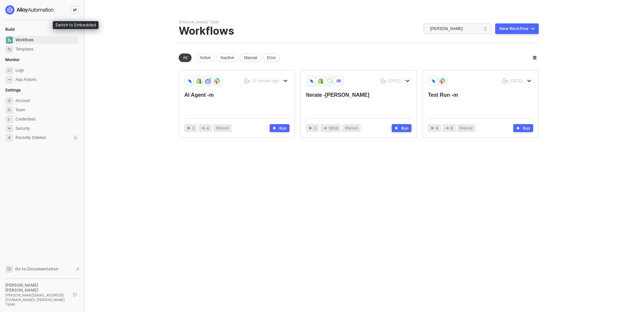
click at [74, 8] on icon "icon-swap" at bounding box center [75, 10] width 4 height 4
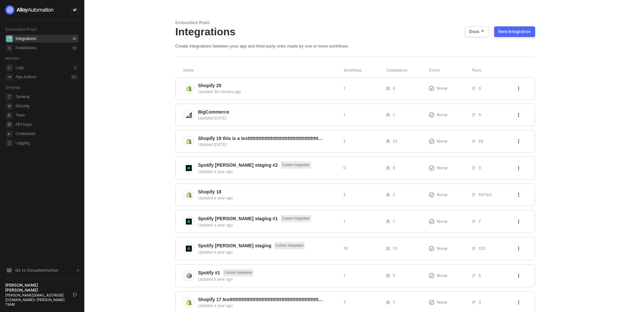
click at [510, 33] on div "New Integration" at bounding box center [515, 31] width 32 height 5
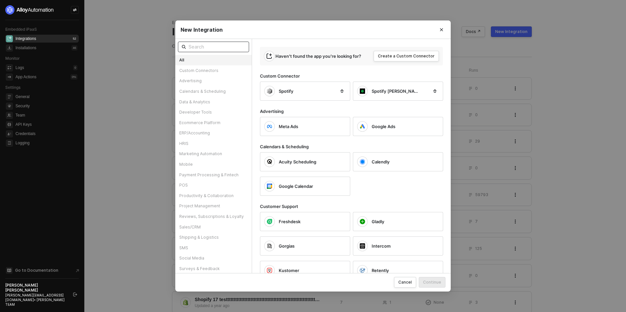
click at [197, 42] on span at bounding box center [213, 47] width 71 height 11
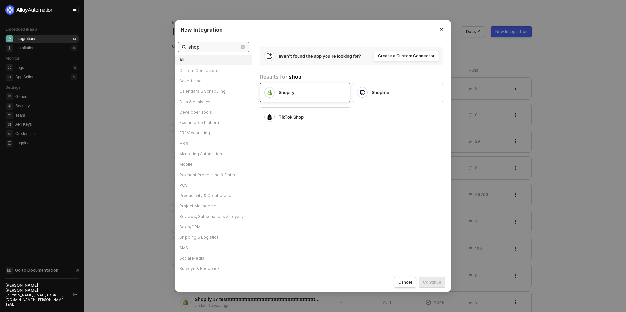
type input "shop"
click at [295, 87] on div "Shopify" at bounding box center [299, 92] width 71 height 11
click at [437, 282] on div "Continue" at bounding box center [432, 282] width 18 height 6
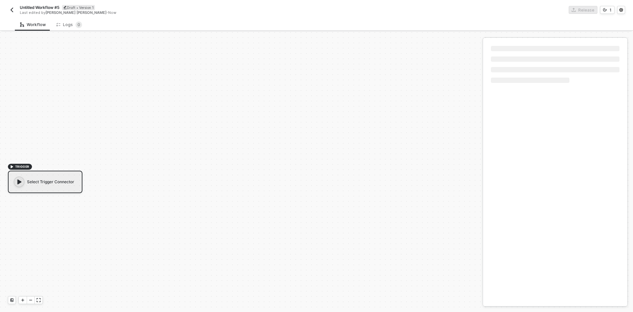
scroll to position [12, 0]
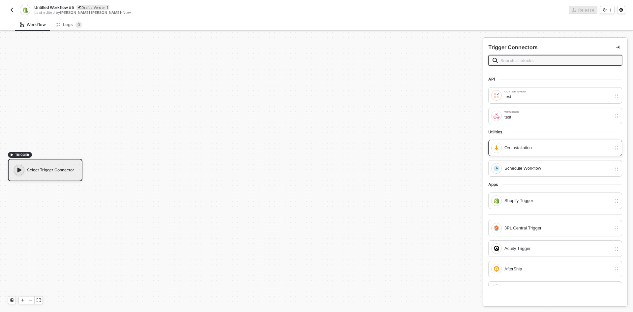
click at [529, 144] on div "On Installation" at bounding box center [557, 147] width 107 height 7
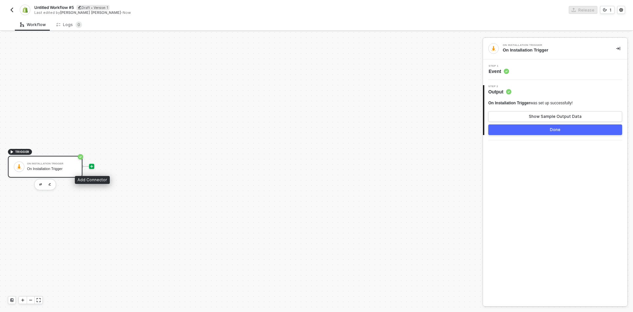
click at [91, 164] on icon "icon-play" at bounding box center [92, 166] width 4 height 4
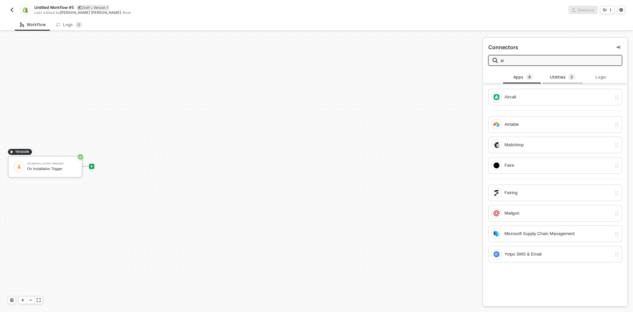
type input "ai"
click at [559, 76] on div "Utilities 2" at bounding box center [562, 77] width 29 height 7
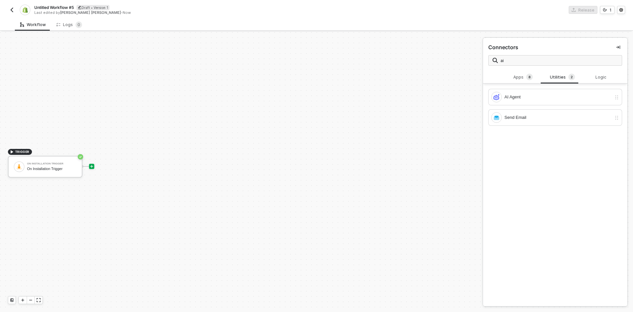
click at [555, 243] on div "Apps 8 Utilities 2 Logic Aircall Airtable Mailchimp Faire Fairing Mailgun Micro…" at bounding box center [555, 188] width 144 height 235
click at [512, 97] on div "AI Agent" at bounding box center [557, 96] width 107 height 7
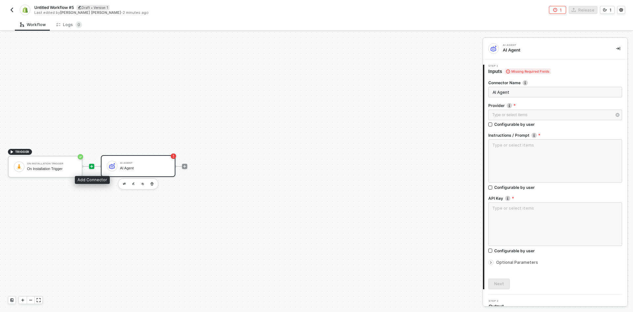
click at [92, 166] on icon "icon-play" at bounding box center [91, 166] width 3 height 3
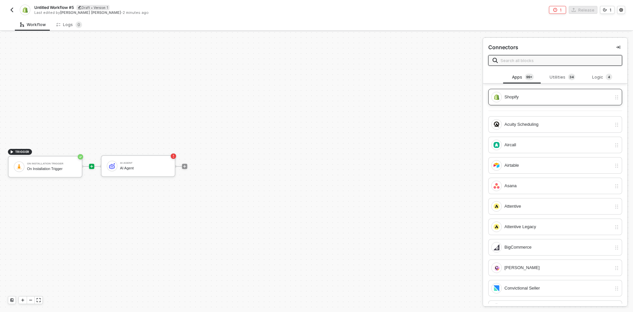
click at [526, 95] on div "Shopify" at bounding box center [557, 96] width 107 height 7
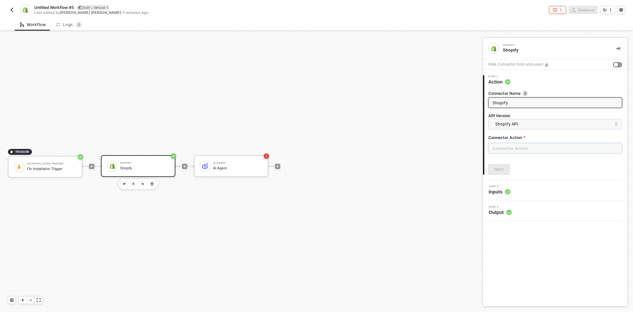
click at [507, 145] on input "text" at bounding box center [555, 148] width 134 height 11
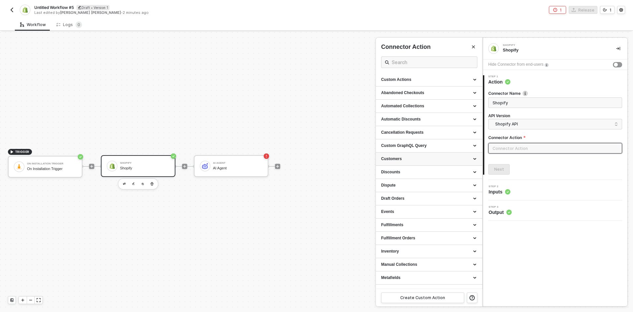
click at [410, 159] on div "Customers" at bounding box center [429, 159] width 96 height 6
click at [407, 172] on div "List all Customers" at bounding box center [429, 171] width 96 height 6
type input "Gets a list of all Customers, which you can filter"
type input "Customers - List all Customers"
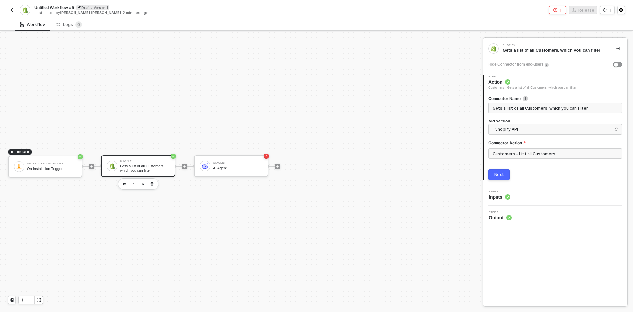
click at [499, 174] on div "Next" at bounding box center [499, 174] width 10 height 5
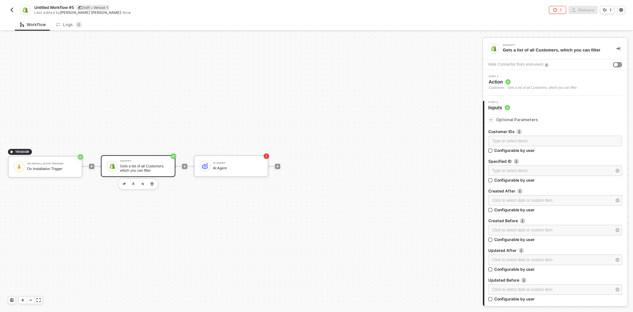
scroll to position [83, 0]
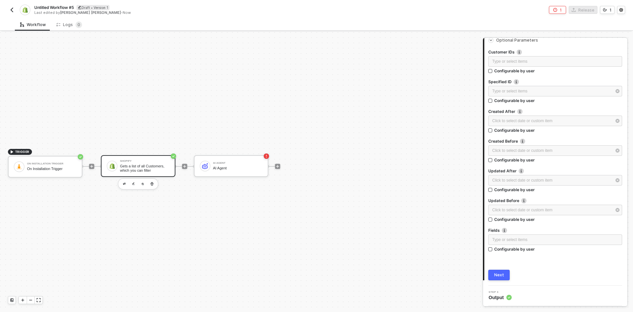
click at [501, 273] on div "Next" at bounding box center [499, 274] width 10 height 5
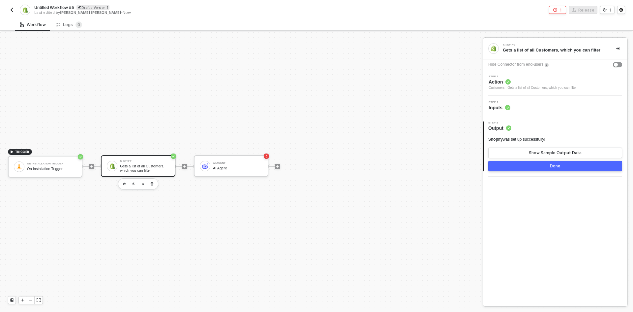
click at [275, 163] on div at bounding box center [278, 165] width 88 height 51
click at [246, 169] on div "AI Agent" at bounding box center [237, 168] width 49 height 4
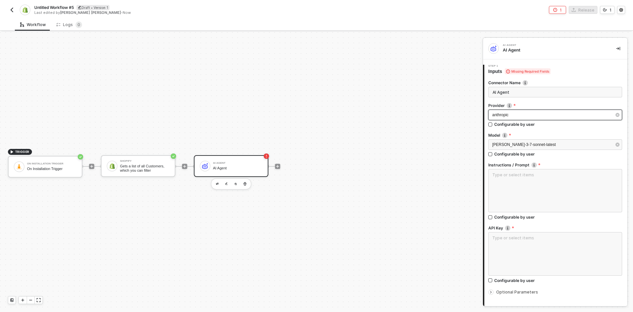
click at [512, 115] on div "anthropic" at bounding box center [551, 115] width 119 height 6
click at [538, 24] on div "Workflow Logs 0" at bounding box center [324, 24] width 618 height 12
click at [245, 186] on button "button" at bounding box center [245, 184] width 8 height 8
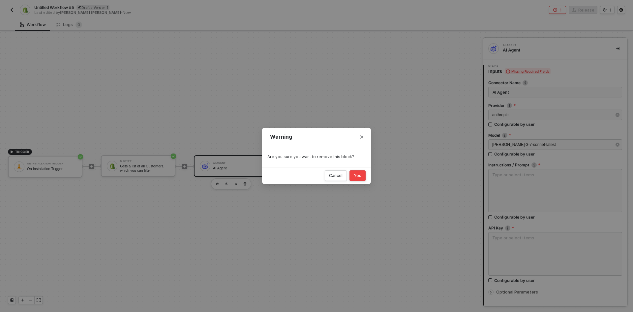
click at [362, 173] on button "Yes" at bounding box center [357, 175] width 16 height 11
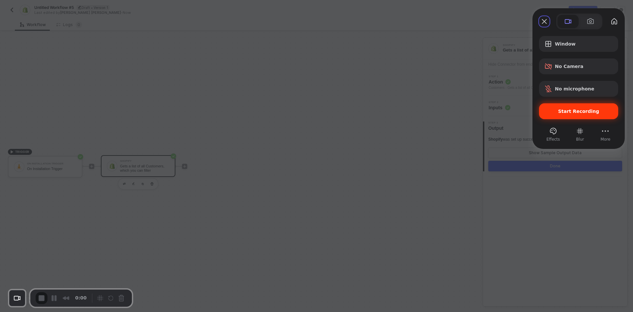
click at [560, 110] on span "Start Recording" at bounding box center [578, 110] width 69 height 5
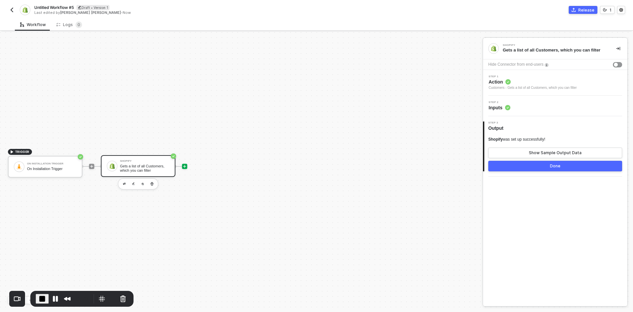
click at [185, 167] on icon "icon-play" at bounding box center [185, 166] width 4 height 4
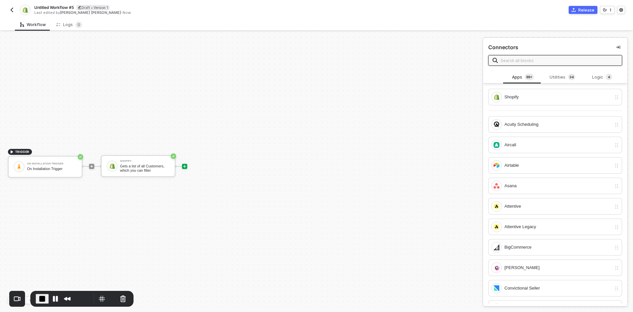
click at [534, 59] on input "text" at bounding box center [559, 60] width 117 height 7
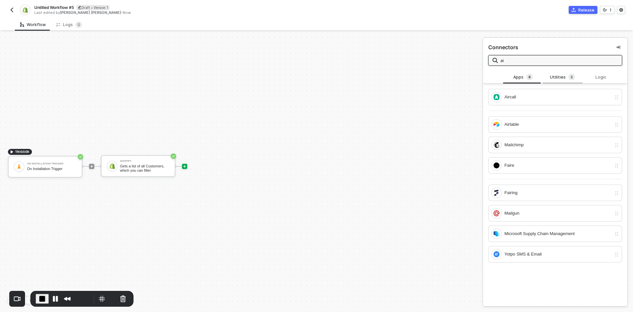
type input "ai"
click at [551, 78] on div "Utilities 2" at bounding box center [562, 77] width 29 height 7
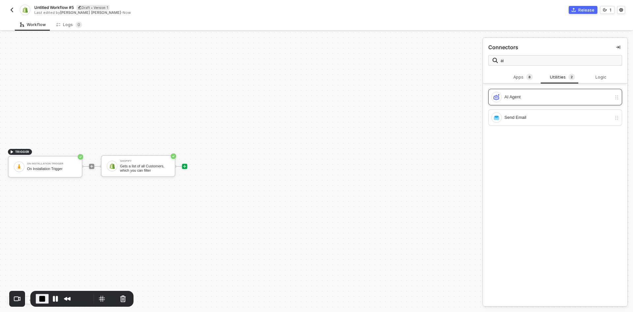
click at [523, 98] on div "AI Agent" at bounding box center [557, 96] width 107 height 7
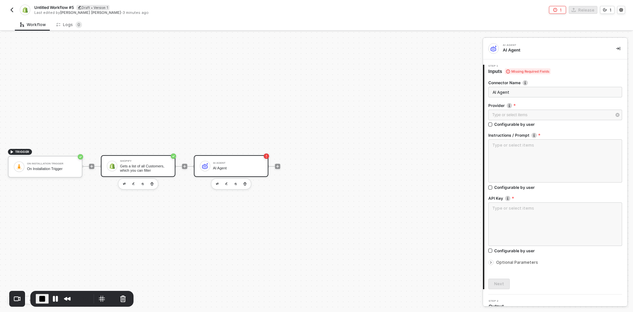
click at [153, 163] on div "Shopify Gets a list of all Customers, which you can filter" at bounding box center [144, 166] width 49 height 13
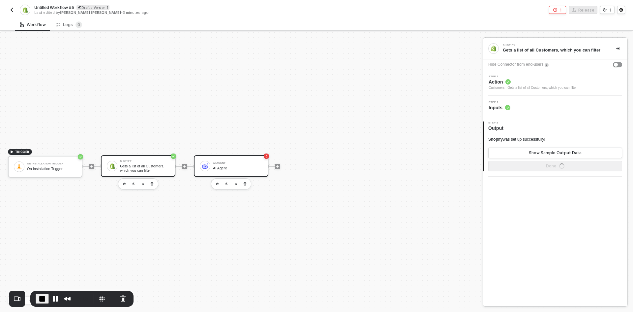
click at [241, 166] on div "AI Agent" at bounding box center [237, 168] width 49 height 4
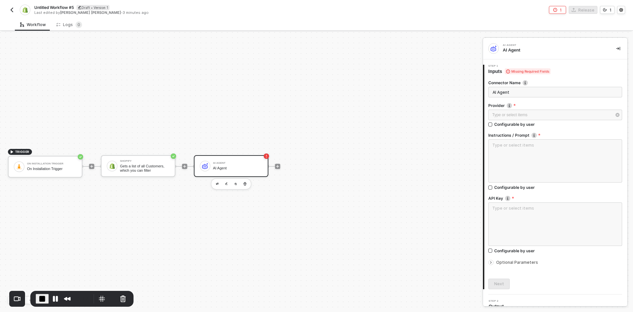
type input "Gets a list of all Customers, which you can filter"
click at [183, 166] on icon "icon-play" at bounding box center [185, 166] width 4 height 4
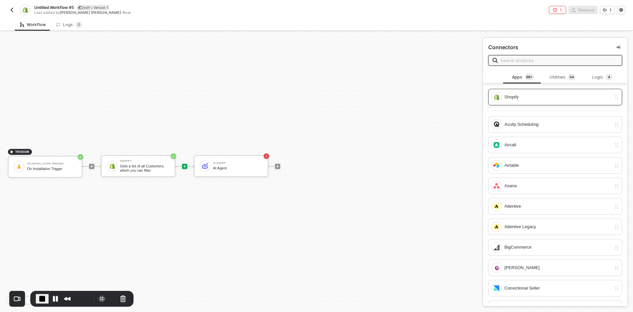
click at [522, 98] on div "Shopify" at bounding box center [557, 96] width 107 height 7
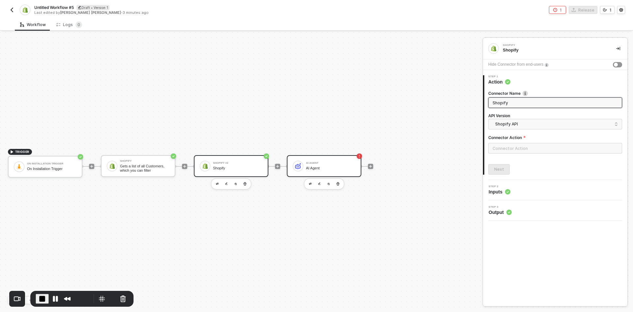
click at [326, 169] on div "AI Agent" at bounding box center [330, 168] width 49 height 4
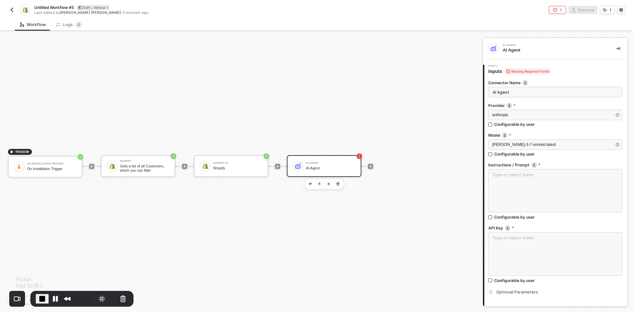
click at [40, 300] on span "End Recording" at bounding box center [42, 298] width 8 height 8
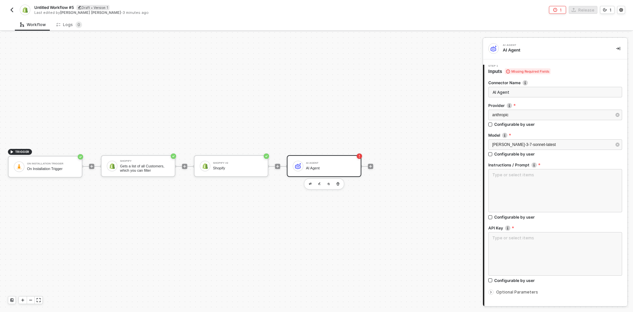
click at [51, 6] on span "Untitled Workflow #5" at bounding box center [54, 8] width 40 height 6
drag, startPoint x: 84, startPoint y: 5, endPoint x: 30, endPoint y: 5, distance: 54.1
click at [30, 5] on div "Untitled Workflow #5 Save Cancel Last edited by [PERSON_NAME] [PERSON_NAME] - 3…" at bounding box center [162, 9] width 309 height 15
type input "Reasoning Block -m"
click button "Save" at bounding box center [156, 8] width 16 height 8
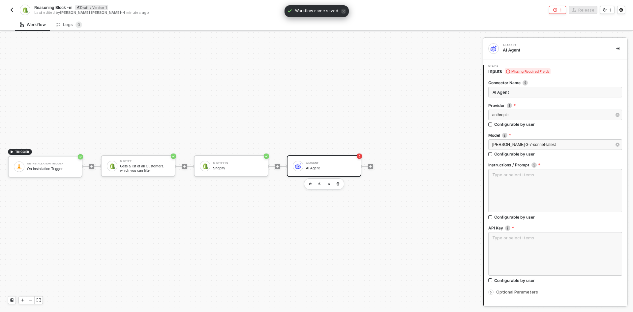
click at [15, 10] on button "button" at bounding box center [12, 10] width 8 height 8
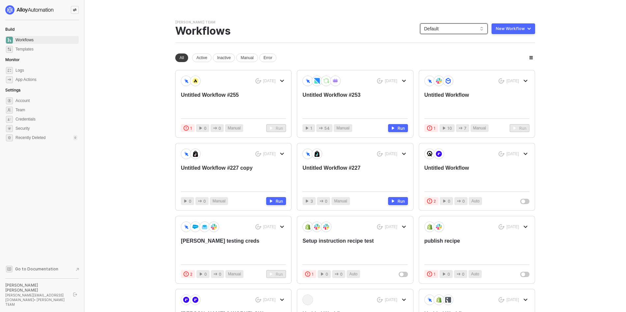
click at [442, 28] on span "Default" at bounding box center [454, 29] width 60 height 10
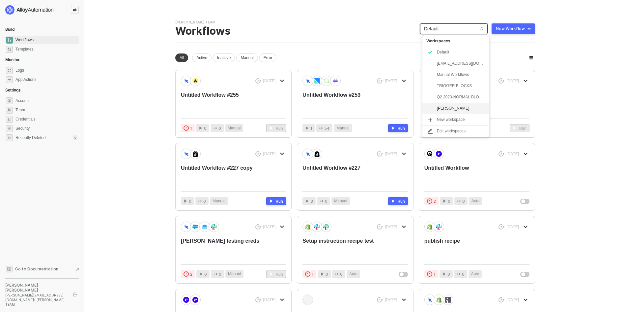
click at [439, 105] on div "Michelle" at bounding box center [461, 108] width 48 height 8
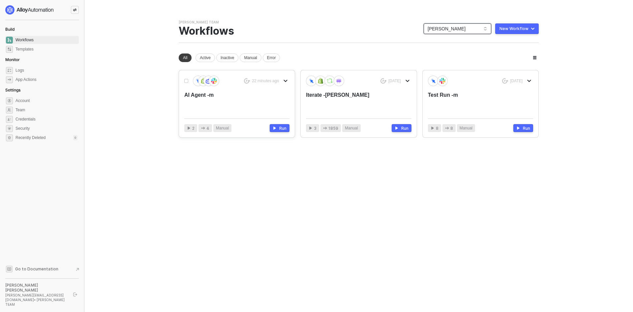
click at [203, 95] on div "AI Agent -m" at bounding box center [226, 102] width 84 height 22
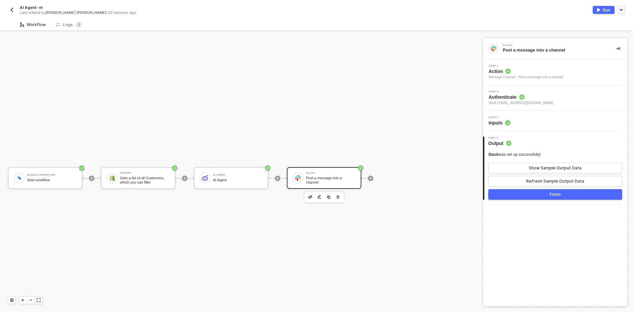
scroll to position [12, 0]
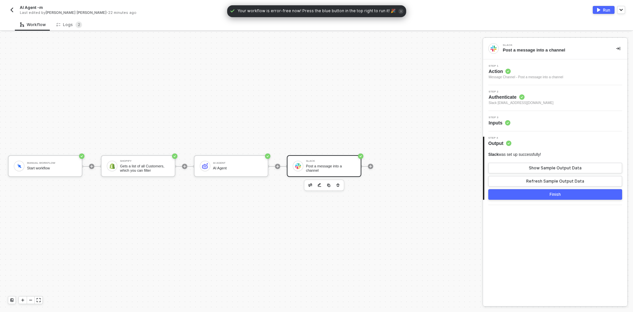
click at [13, 7] on img "button" at bounding box center [11, 9] width 5 height 5
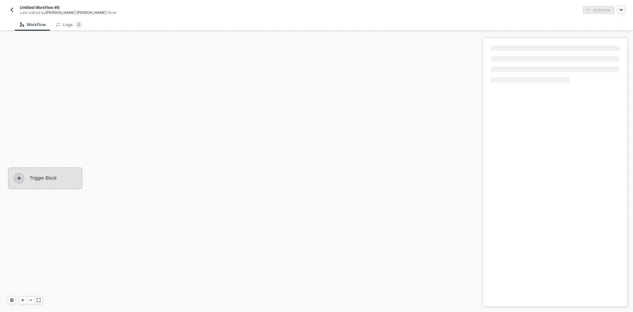
scroll to position [12, 0]
click at [43, 7] on span "Untitled Workflow #6" at bounding box center [40, 8] width 40 height 6
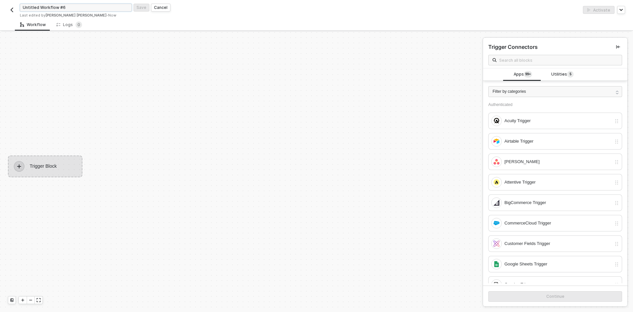
drag, startPoint x: 68, startPoint y: 7, endPoint x: 16, endPoint y: 0, distance: 52.5
click at [16, 0] on div "Untitled Workflow #6 Save Cancel Last edited by [PERSON_NAME] [PERSON_NAME] - N…" at bounding box center [316, 9] width 617 height 18
type input "Reasoning Block -m"
click button "Save" at bounding box center [142, 8] width 16 height 8
click at [554, 76] on span "Utilities 5" at bounding box center [562, 74] width 22 height 7
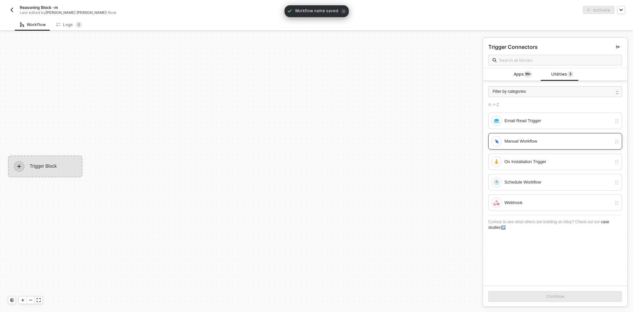
click at [525, 141] on div "Manual Workflow" at bounding box center [557, 140] width 107 height 7
click at [535, 298] on button "Continue" at bounding box center [555, 296] width 134 height 11
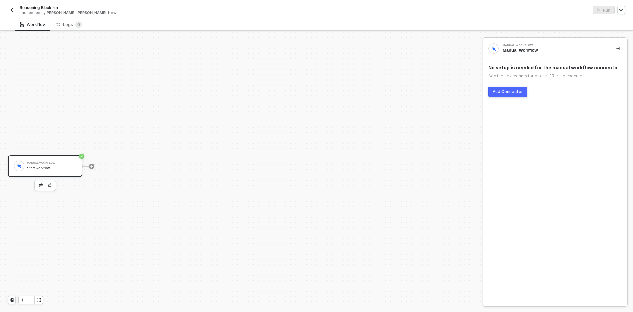
click at [500, 91] on div "Add Connector" at bounding box center [508, 91] width 30 height 5
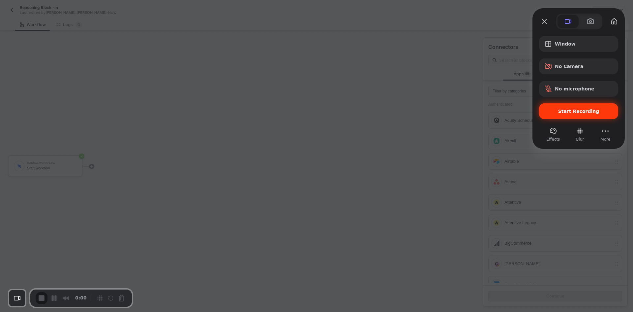
click at [568, 113] on span "Start Recording" at bounding box center [578, 110] width 41 height 5
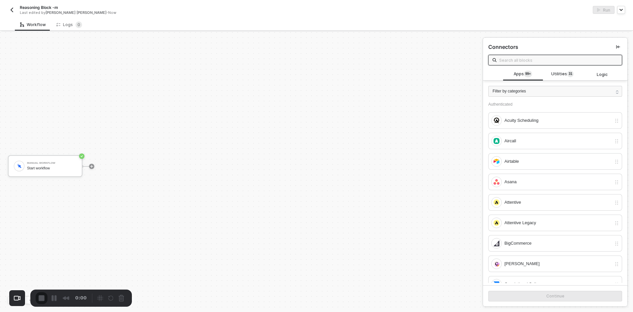
click at [519, 59] on input "text" at bounding box center [558, 59] width 119 height 7
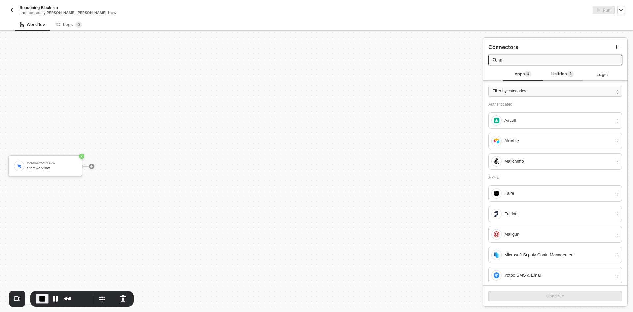
type input "ai"
click at [563, 75] on span "Utilities 2" at bounding box center [562, 74] width 22 height 7
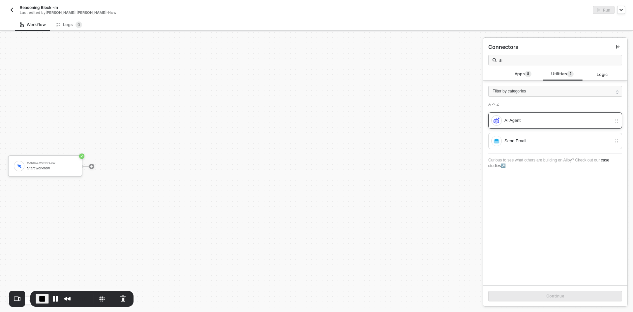
click at [530, 120] on div "AI Agent" at bounding box center [557, 120] width 107 height 7
click at [531, 298] on button "Continue" at bounding box center [555, 295] width 134 height 11
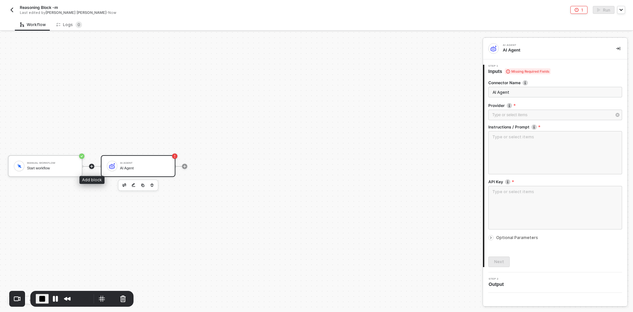
click at [93, 166] on icon "icon-play" at bounding box center [92, 166] width 4 height 4
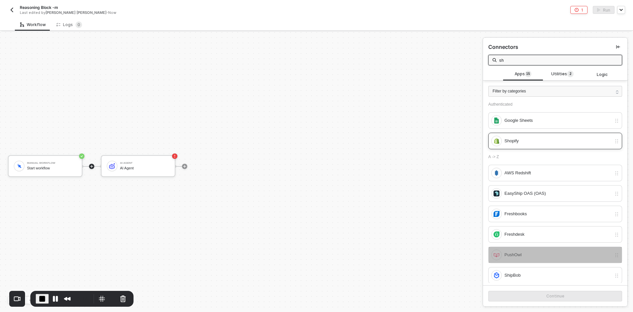
type input "sh"
click at [525, 145] on div "Shopify" at bounding box center [551, 141] width 120 height 11
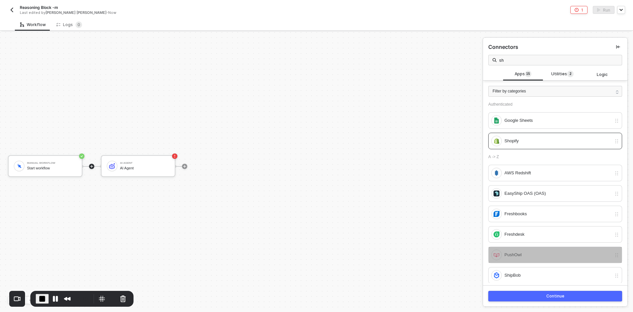
click at [533, 297] on button "Continue" at bounding box center [555, 295] width 134 height 11
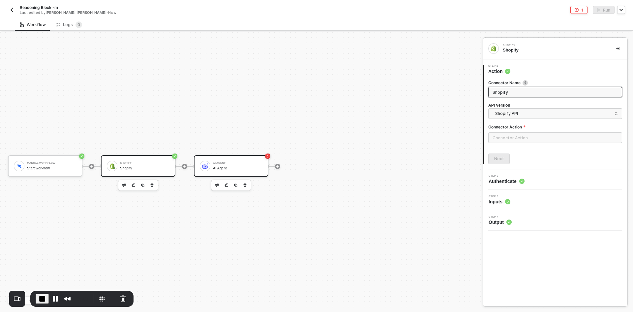
click at [247, 163] on div "AI Agent" at bounding box center [237, 163] width 49 height 3
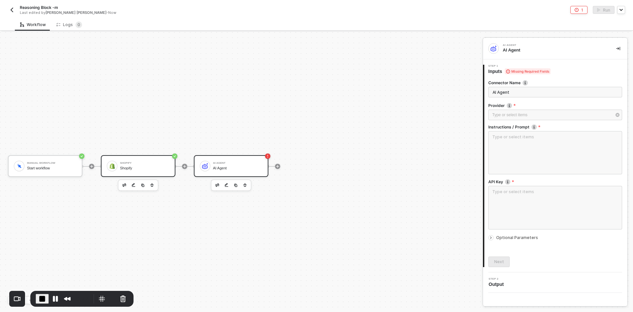
click at [132, 166] on div "Shopify" at bounding box center [144, 168] width 49 height 4
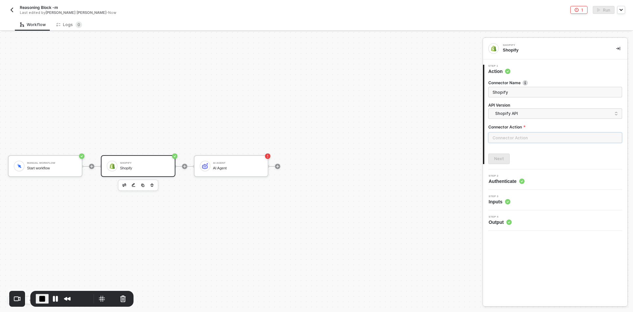
drag, startPoint x: 505, startPoint y: 141, endPoint x: 496, endPoint y: 137, distance: 9.9
click at [505, 141] on input "text" at bounding box center [555, 137] width 134 height 11
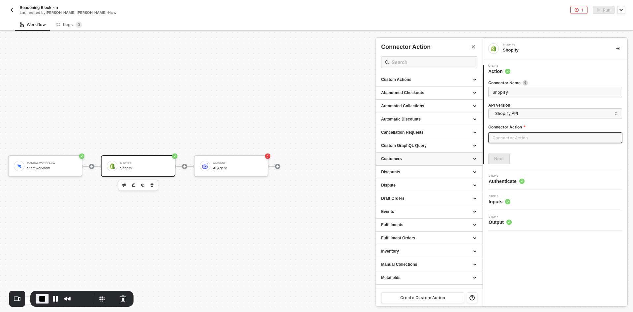
click at [393, 160] on div "Customers" at bounding box center [429, 159] width 96 height 6
click at [396, 173] on div "List all Customers" at bounding box center [429, 171] width 96 height 6
type input "Gets a list of all Customers, which you can filter"
type input "Customers - List all Customers"
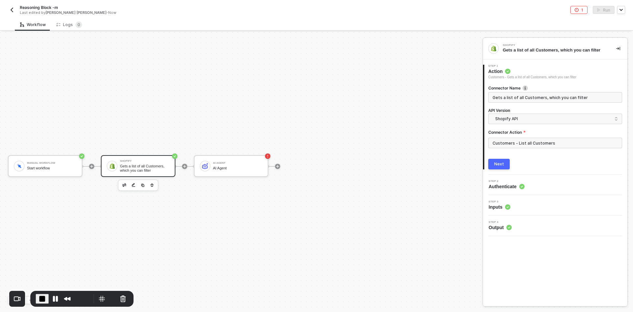
click at [501, 164] on div "Next" at bounding box center [499, 163] width 10 height 5
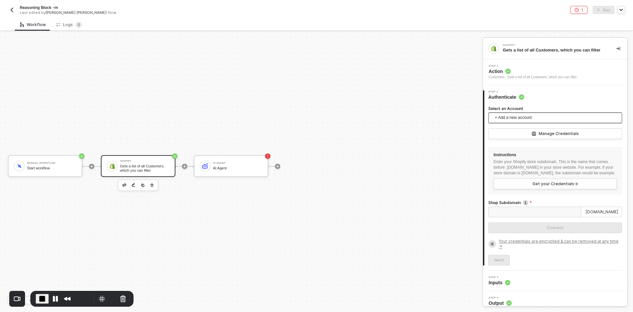
click at [506, 121] on span "+ Add a new account" at bounding box center [556, 117] width 123 height 11
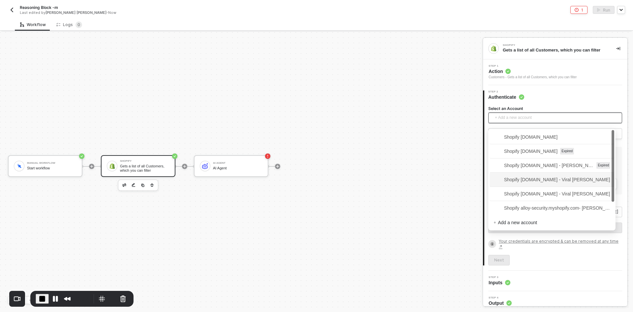
click at [511, 176] on span "Shopify [DOMAIN_NAME] - Viral [PERSON_NAME]" at bounding box center [552, 179] width 117 height 7
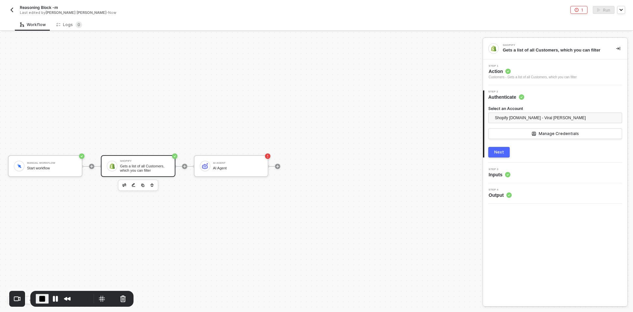
click at [501, 150] on div "Next" at bounding box center [499, 151] width 10 height 5
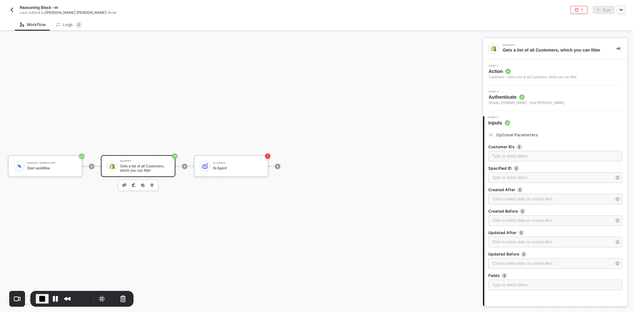
scroll to position [44, 0]
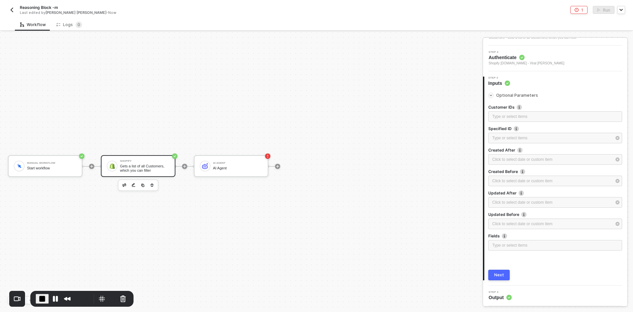
click at [500, 276] on div "Next" at bounding box center [499, 274] width 10 height 5
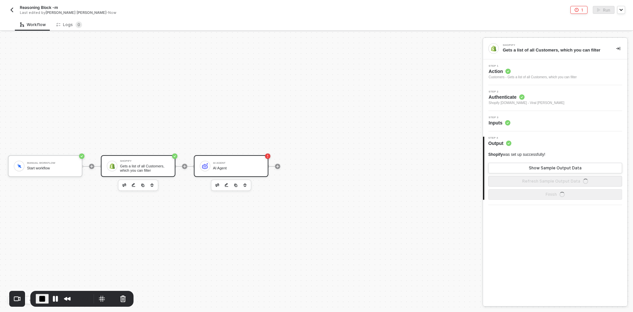
click at [236, 166] on div "AI Agent" at bounding box center [237, 168] width 49 height 4
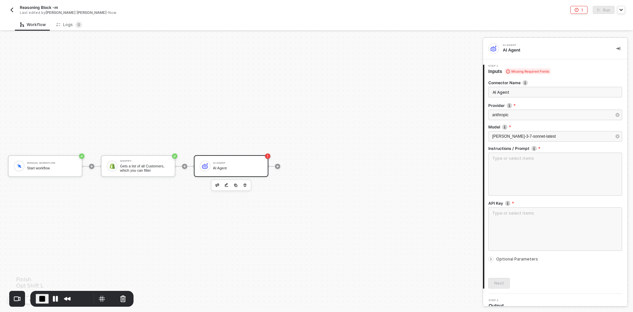
click at [41, 299] on span "End Recording" at bounding box center [42, 298] width 8 height 8
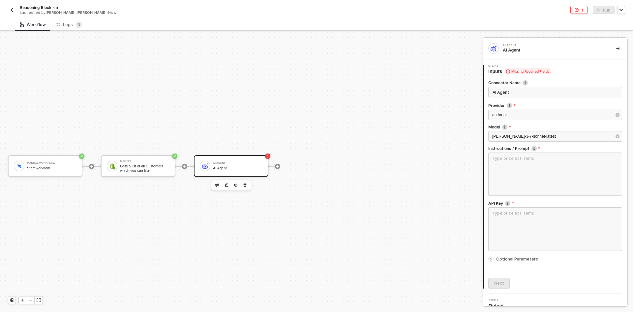
click at [491, 257] on icon "icon-arrow-right-small" at bounding box center [491, 259] width 4 height 4
click at [492, 257] on icon "icon-arrow-right-small" at bounding box center [491, 259] width 4 height 4
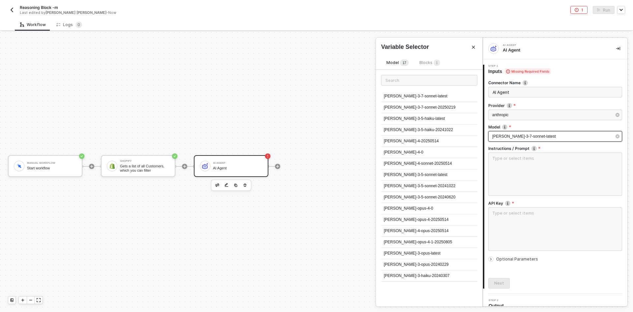
click at [504, 134] on span "[PERSON_NAME]-3-7-sonnet-latest" at bounding box center [524, 136] width 64 height 5
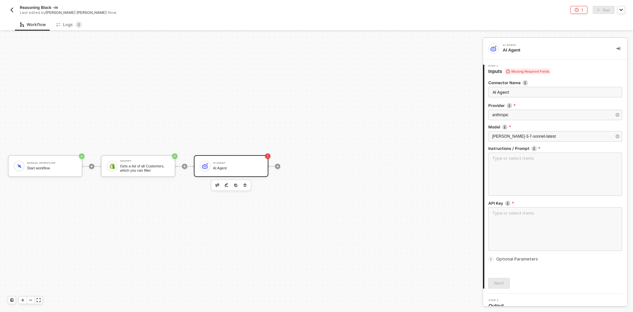
click at [15, 9] on button "button" at bounding box center [12, 10] width 8 height 8
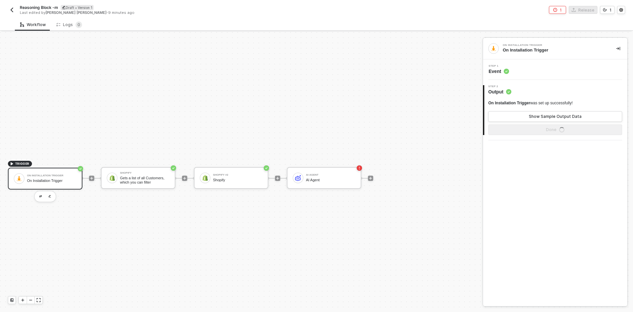
scroll to position [12, 0]
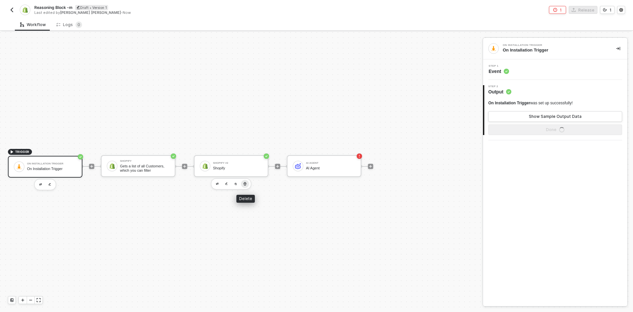
click at [245, 181] on icon "button" at bounding box center [245, 183] width 4 height 5
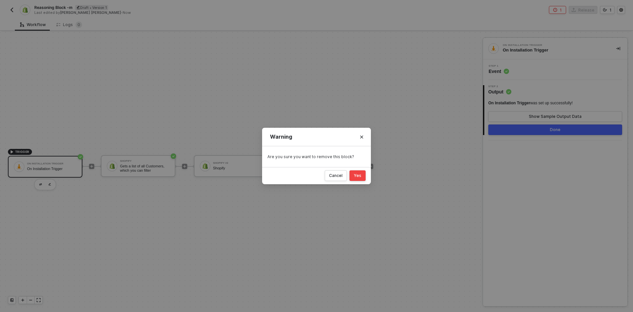
click at [356, 175] on div "Yes" at bounding box center [358, 175] width 8 height 5
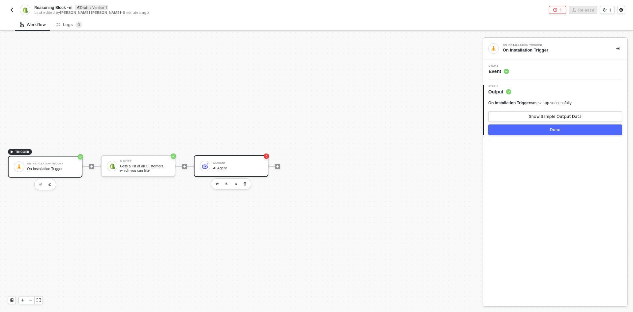
click at [242, 166] on div "AI Agent" at bounding box center [237, 168] width 49 height 4
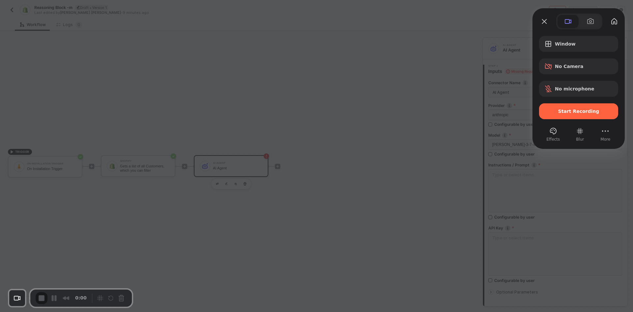
click at [564, 119] on div at bounding box center [578, 120] width 79 height 3
click at [565, 111] on span "Start Recording" at bounding box center [578, 110] width 41 height 5
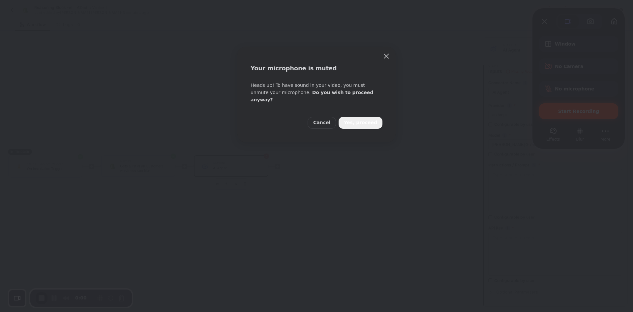
click at [366, 119] on span "Yes, proceed" at bounding box center [360, 122] width 33 height 7
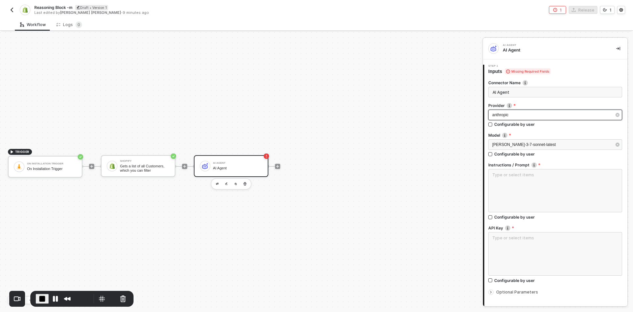
click at [516, 114] on div "anthropic" at bounding box center [551, 115] width 119 height 6
click at [416, 106] on div "Deepseek" at bounding box center [429, 107] width 96 height 11
drag, startPoint x: 516, startPoint y: 115, endPoint x: 512, endPoint y: 116, distance: 4.7
click at [516, 115] on div "Deepseek" at bounding box center [551, 115] width 119 height 6
click at [416, 121] on div "OpenAI" at bounding box center [429, 118] width 96 height 11
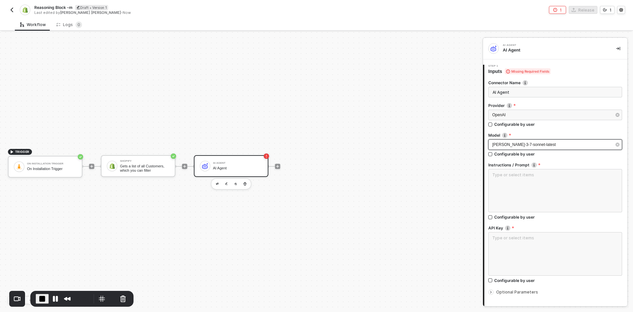
click at [497, 143] on span "[PERSON_NAME]-3-7-sonnet-latest" at bounding box center [524, 144] width 64 height 5
click at [414, 122] on div "gpt-4-turbo" at bounding box center [429, 118] width 96 height 11
click at [505, 117] on div "OpenAI" at bounding box center [551, 115] width 119 height 6
click at [410, 94] on div "Anthropic" at bounding box center [429, 96] width 96 height 11
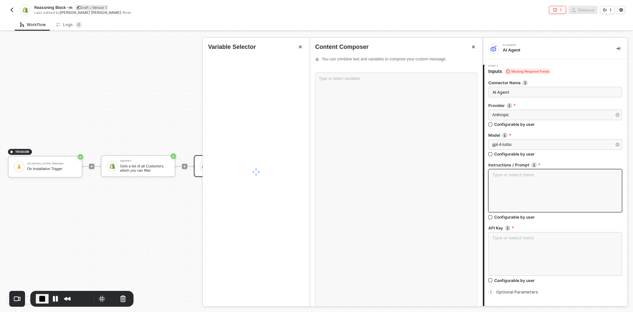
click at [533, 183] on textarea at bounding box center [555, 190] width 134 height 43
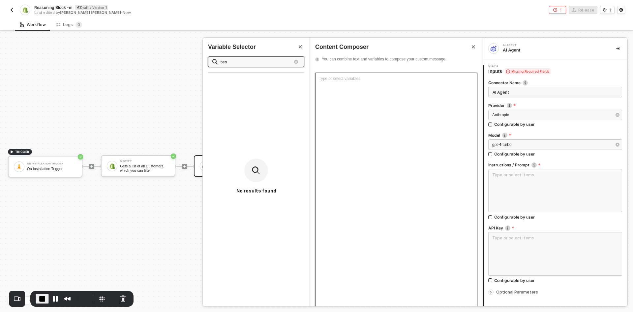
type input "tes"
click at [399, 130] on div "Type or select variables ﻿" at bounding box center [396, 190] width 162 height 234
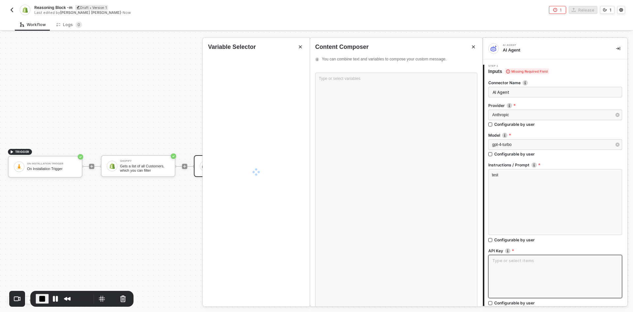
click at [517, 266] on textarea at bounding box center [555, 276] width 134 height 43
click at [390, 168] on div "Type or select variables ﻿" at bounding box center [396, 190] width 162 height 234
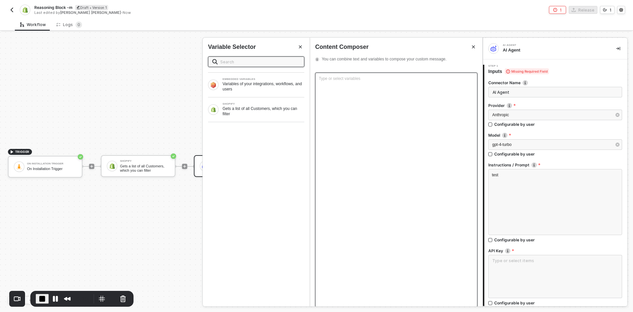
click at [379, 131] on div "Type or select variables ﻿" at bounding box center [396, 190] width 162 height 234
click at [533, 76] on div "Connector Name AI Agent Provider Anthropic Configurable by user Model gpt-4-tur…" at bounding box center [555, 219] width 134 height 289
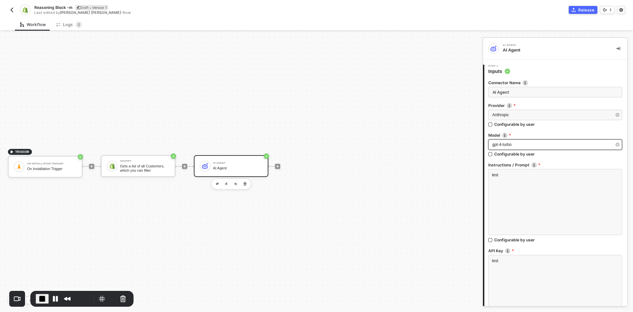
click at [508, 148] on div "gpt-4-turbo" at bounding box center [555, 144] width 134 height 11
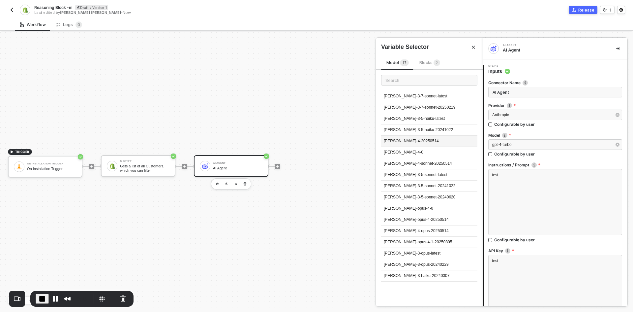
click at [414, 144] on div "[PERSON_NAME]-4-20250514" at bounding box center [429, 141] width 96 height 11
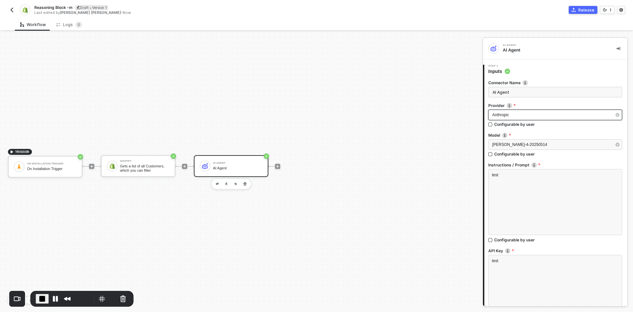
click at [505, 117] on div "Anthropic" at bounding box center [551, 115] width 119 height 6
click at [409, 107] on div "Deepseek" at bounding box center [429, 107] width 96 height 11
click at [526, 142] on span "[PERSON_NAME]-4-20250514" at bounding box center [519, 144] width 55 height 5
drag, startPoint x: 510, startPoint y: 70, endPoint x: 516, endPoint y: 71, distance: 6.4
click at [516, 71] on div "Step 1 Inputs" at bounding box center [555, 70] width 143 height 10
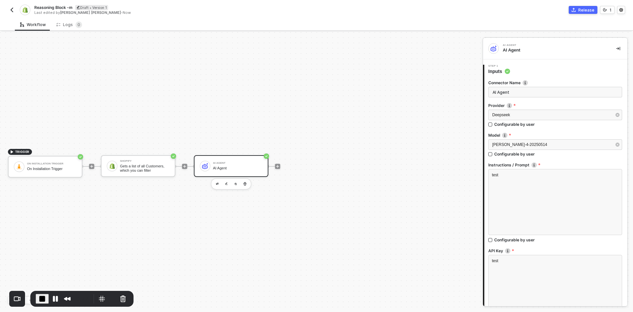
scroll to position [83, 0]
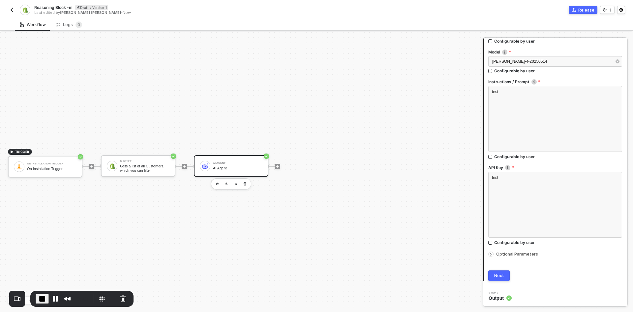
click at [507, 272] on button "Next" at bounding box center [498, 275] width 21 height 11
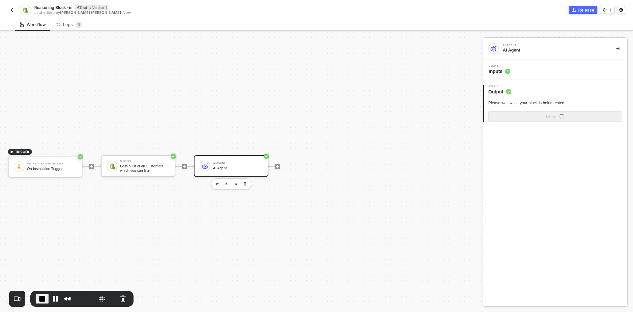
scroll to position [0, 0]
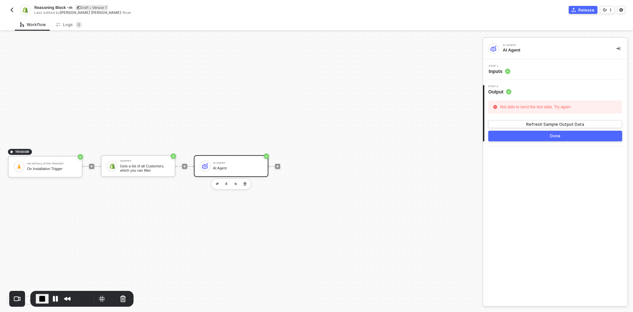
click at [495, 67] on div "Step 1 Inputs" at bounding box center [500, 70] width 22 height 10
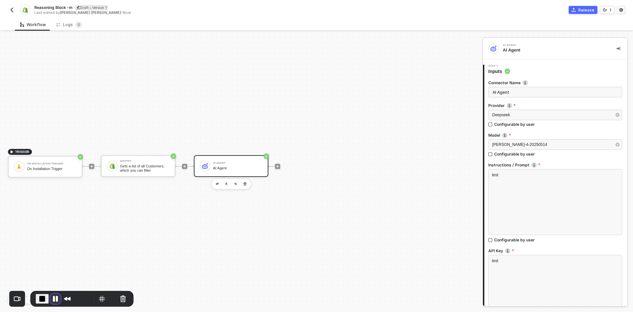
click at [56, 298] on button "Pause Recording" at bounding box center [55, 298] width 11 height 11
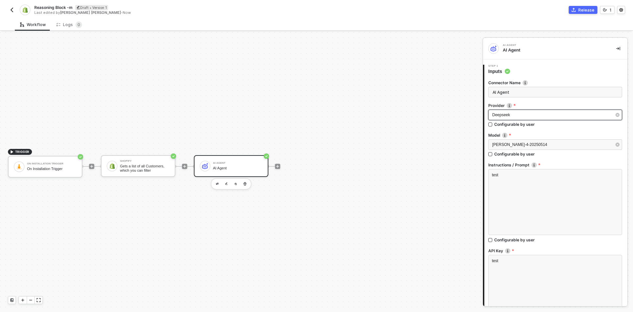
click at [517, 118] on div "Deepseek" at bounding box center [555, 114] width 134 height 11
click at [513, 266] on div "test" at bounding box center [555, 288] width 134 height 66
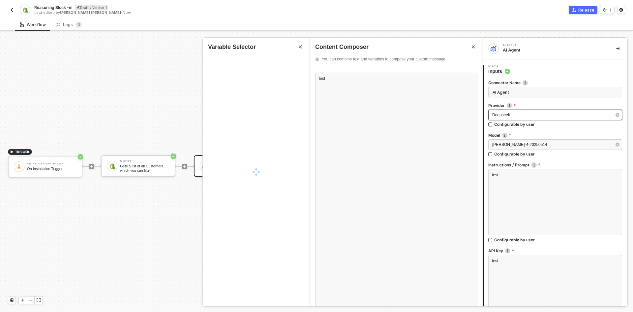
click at [508, 116] on span "Deepseek" at bounding box center [501, 114] width 18 height 5
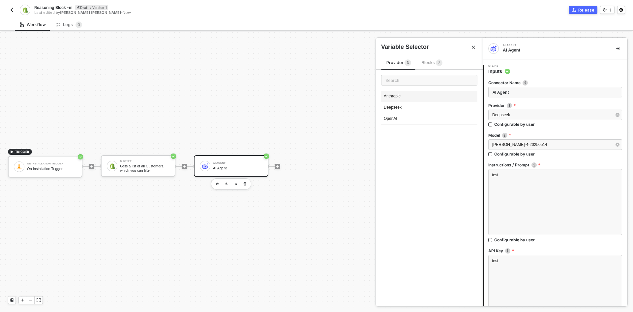
click at [415, 97] on div "Anthropic" at bounding box center [429, 96] width 96 height 11
click at [494, 115] on span "Anthropic" at bounding box center [500, 114] width 17 height 5
click at [502, 145] on span "[PERSON_NAME]-4-20250514" at bounding box center [519, 144] width 55 height 5
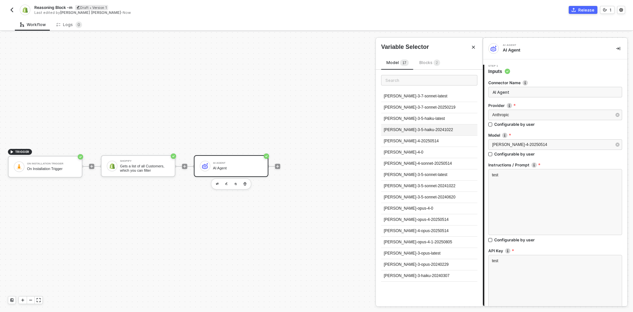
click at [442, 131] on div "[PERSON_NAME]-3-5-haiku-20241022" at bounding box center [429, 129] width 96 height 11
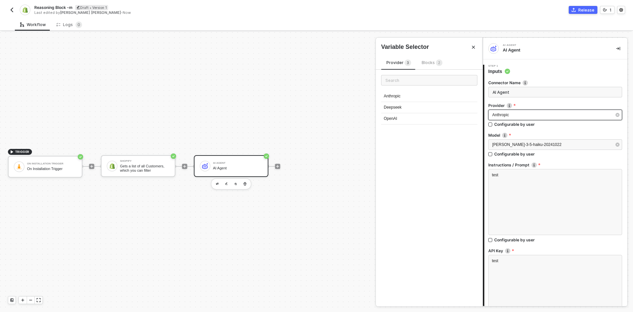
click at [497, 117] on div "Anthropic" at bounding box center [551, 115] width 119 height 6
click at [423, 119] on div "OpenAI" at bounding box center [429, 118] width 96 height 11
drag, startPoint x: 502, startPoint y: 146, endPoint x: 486, endPoint y: 146, distance: 15.8
click at [501, 146] on div "[PERSON_NAME]-3-5-haiku-20241022" at bounding box center [551, 144] width 119 height 6
click at [427, 121] on div "gpt-4-turbo" at bounding box center [429, 118] width 96 height 11
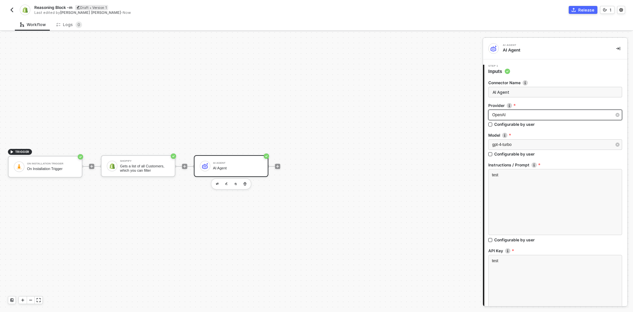
click at [495, 112] on span "OpenAI" at bounding box center [499, 114] width 14 height 5
click at [420, 97] on div "Anthropic" at bounding box center [429, 96] width 96 height 11
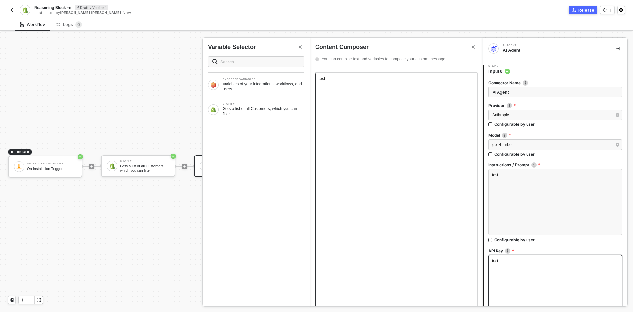
click at [340, 89] on div "test" at bounding box center [396, 190] width 162 height 234
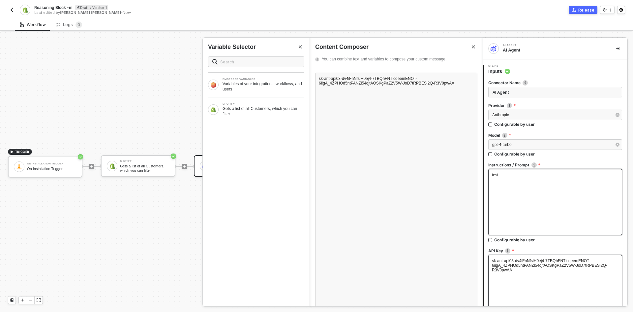
click at [521, 178] on div "test" at bounding box center [555, 202] width 134 height 66
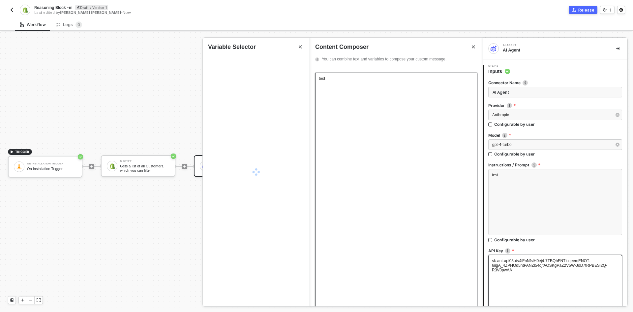
click at [345, 79] on div "test" at bounding box center [396, 78] width 155 height 5
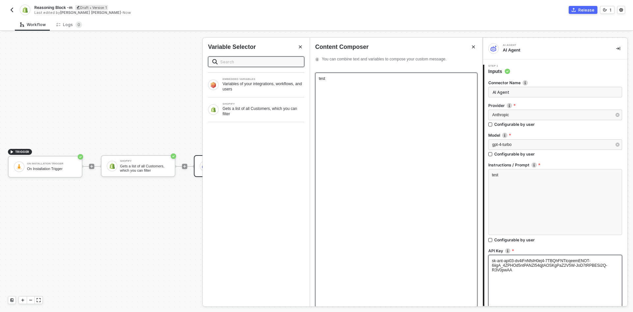
click at [322, 77] on span "test" at bounding box center [322, 78] width 6 height 5
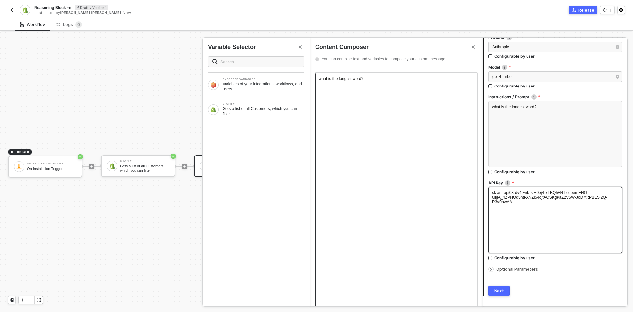
scroll to position [78, 0]
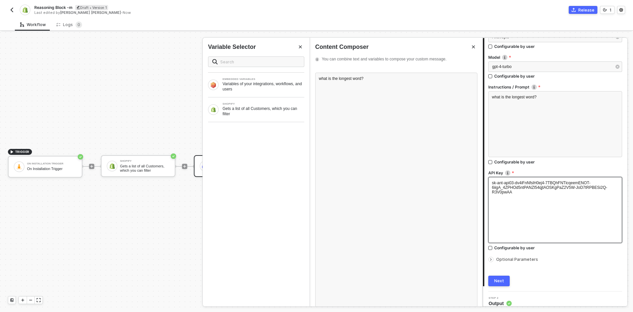
click at [498, 277] on button "Next" at bounding box center [498, 280] width 21 height 11
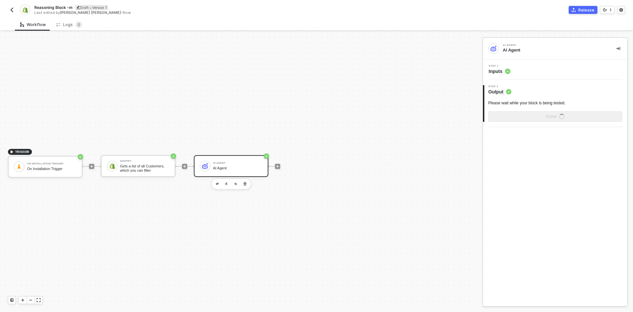
scroll to position [0, 0]
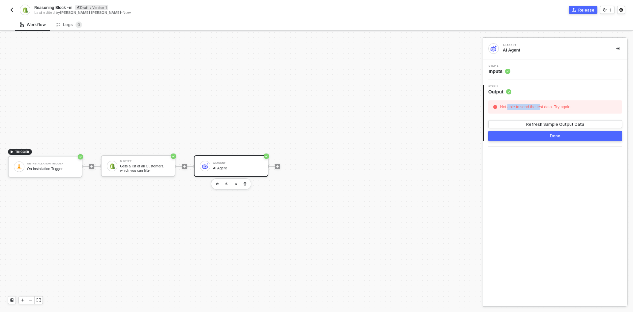
drag, startPoint x: 542, startPoint y: 107, endPoint x: 507, endPoint y: 107, distance: 34.6
click at [507, 107] on div "Not able to send the test data. Try again." at bounding box center [536, 107] width 75 height 10
click at [491, 68] on span "Inputs" at bounding box center [500, 71] width 22 height 7
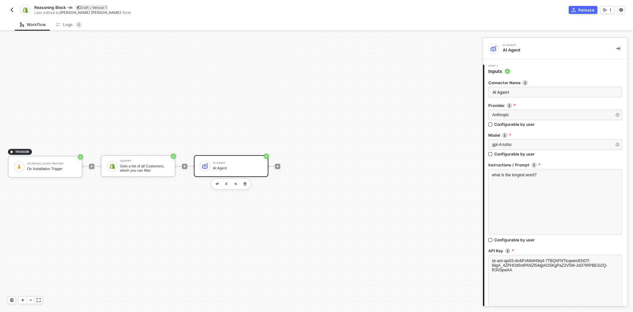
click at [453, 174] on div "TRIGGER On Installation Trigger On Installation Trigger Shopify Gets a list of …" at bounding box center [239, 166] width 479 height 292
click at [509, 145] on span "gpt-4-turbo" at bounding box center [501, 144] width 19 height 5
click at [531, 193] on div "what is the longest word?" at bounding box center [555, 202] width 134 height 66
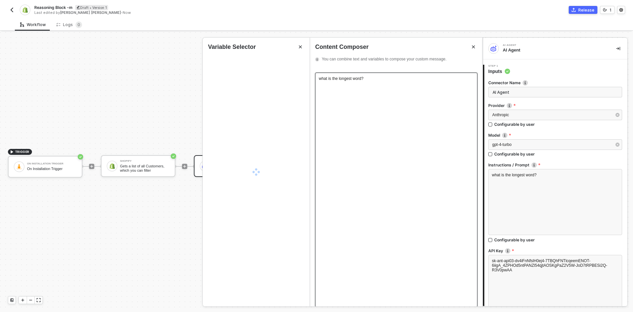
click at [392, 96] on div "what is the longest word?" at bounding box center [396, 190] width 162 height 234
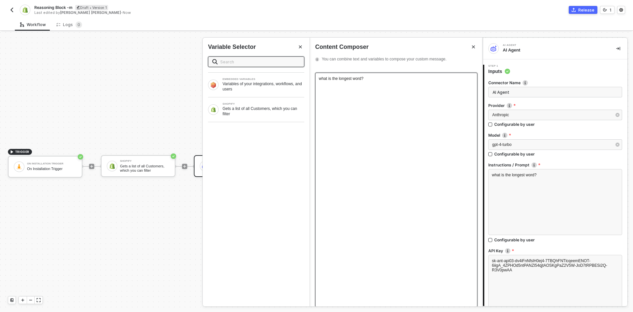
click at [383, 78] on div "what is the longest word?" at bounding box center [396, 78] width 155 height 5
click at [273, 111] on div "Gets a list of all Customers, which you can filter" at bounding box center [264, 111] width 82 height 11
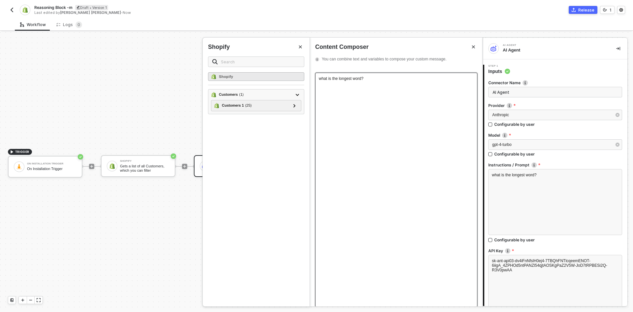
click at [266, 76] on div "Shopify" at bounding box center [256, 76] width 96 height 9
click at [407, 88] on span "From the previous block's result, show me" at bounding box center [379, 89] width 74 height 5
click at [406, 89] on span "From the previous block's result, show me" at bounding box center [379, 89] width 74 height 5
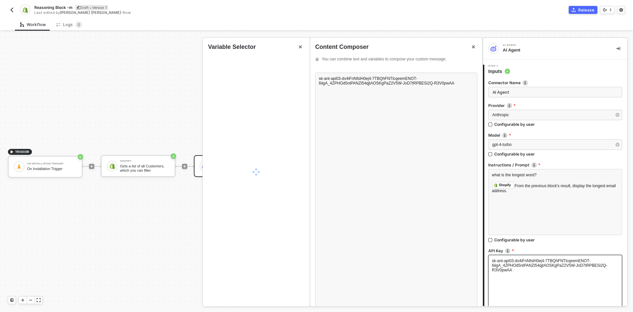
click at [521, 275] on div "sk-ant-api03-dv4iFnNfslH0ej4-7TBQhFNTlcqeemENOT-6iigA_4ZPHOd5ntPANZl54qjtAOSKgP…" at bounding box center [555, 288] width 134 height 66
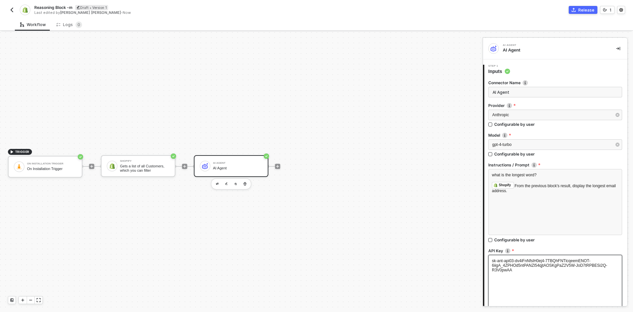
click at [523, 263] on span "sk-ant-api03-dv4iFnNfslH0ej4-7TBQhFNTlcqeemENOT-6iigA_4ZPHOd5ntPANZl54qjtAOSKgP…" at bounding box center [549, 265] width 115 height 14
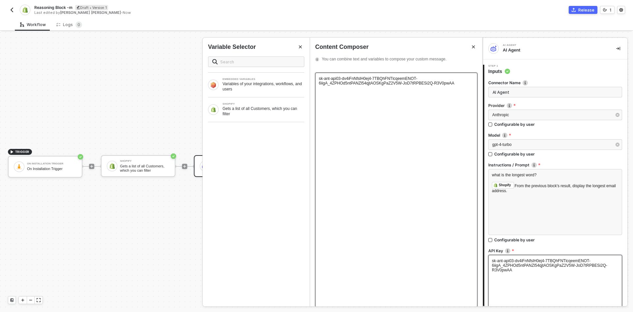
click at [391, 134] on div "sk-ant-api03-dv4iFnNfslH0ej4-7TBQhFNTlcqeemENOT-6iigA_4ZPHOd5ntPANZl54qjtAOSKgP…" at bounding box center [396, 190] width 162 height 234
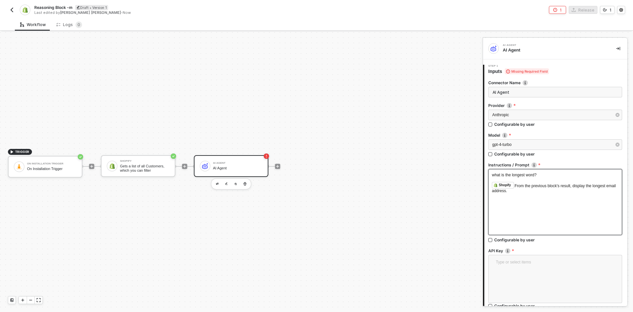
click at [537, 205] on div "what is the longest word? ﻿ ﻿ Shopify ﻿ From the previous block's result, displ…" at bounding box center [555, 202] width 134 height 66
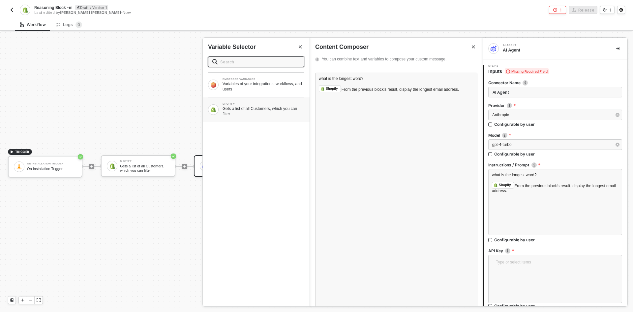
click at [250, 103] on div "SHOPIFY" at bounding box center [264, 104] width 82 height 3
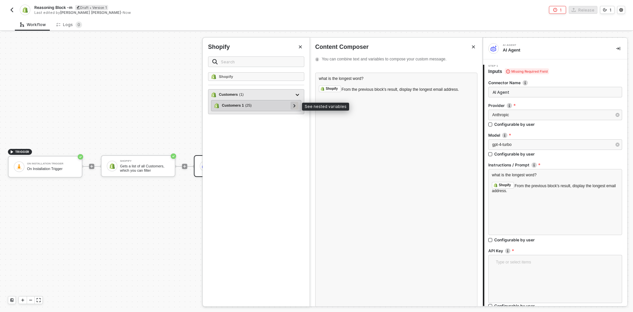
click at [295, 107] on div at bounding box center [294, 105] width 3 height 7
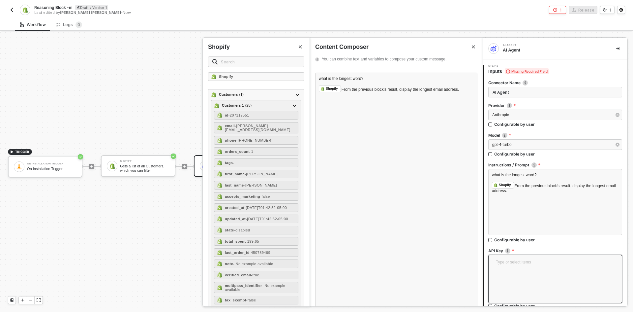
click at [516, 261] on textarea at bounding box center [555, 278] width 126 height 40
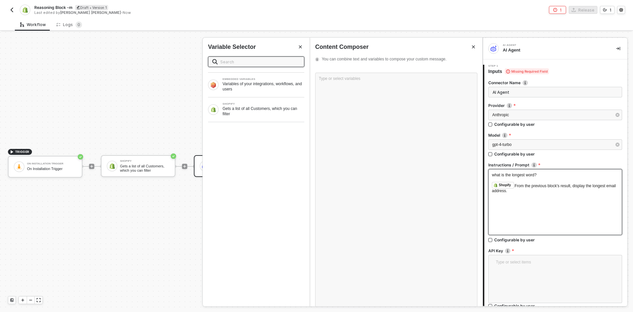
scroll to position [63, 0]
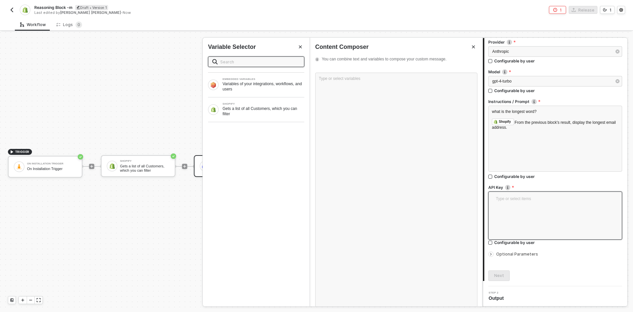
click at [510, 211] on textarea at bounding box center [555, 214] width 126 height 40
click at [365, 94] on div "Type or select variables ﻿" at bounding box center [396, 190] width 162 height 234
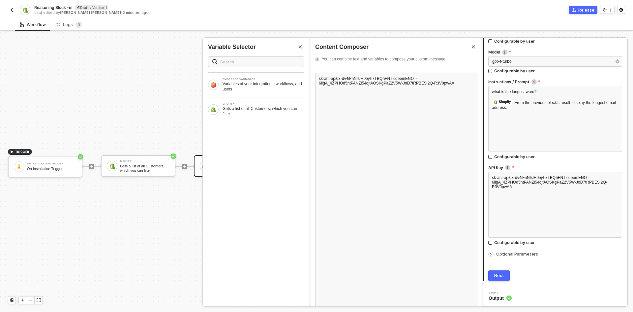
click at [492, 253] on icon "icon-arrow-right-small" at bounding box center [491, 254] width 4 height 4
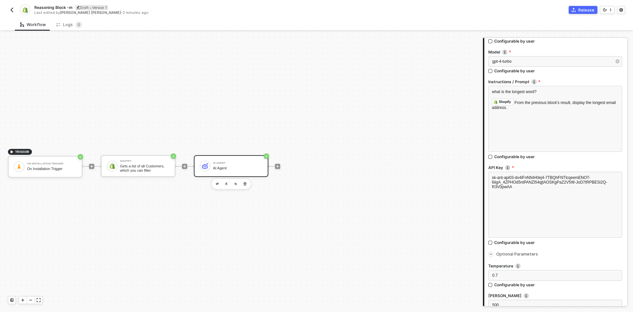
scroll to position [263, 0]
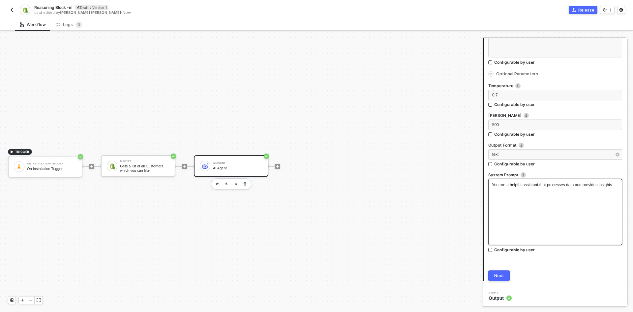
click at [523, 204] on div "You are a helpful assistant that processes data and provides insights." at bounding box center [555, 212] width 134 height 66
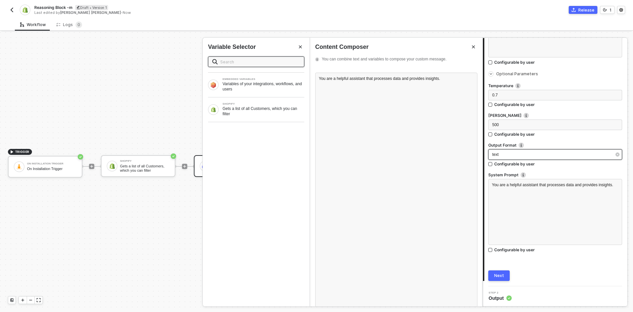
click at [524, 153] on div "text" at bounding box center [551, 154] width 119 height 6
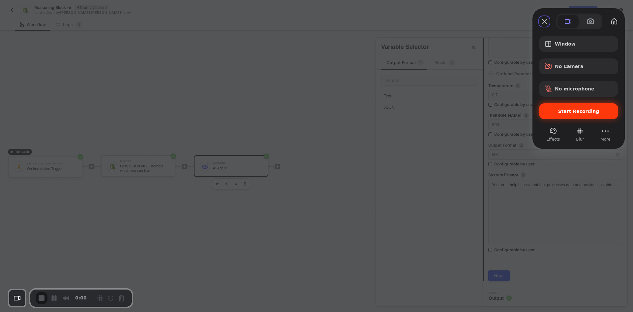
click at [568, 109] on span "Start Recording" at bounding box center [578, 110] width 41 height 5
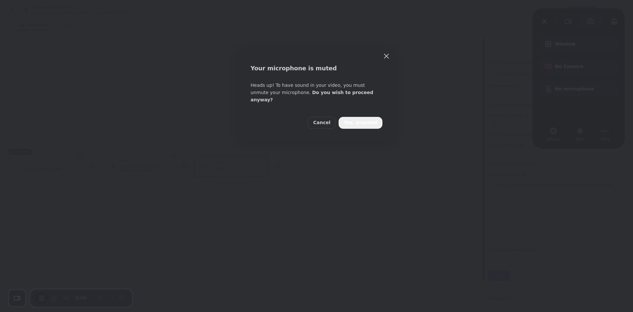
click at [357, 119] on span "Yes, proceed" at bounding box center [360, 122] width 33 height 7
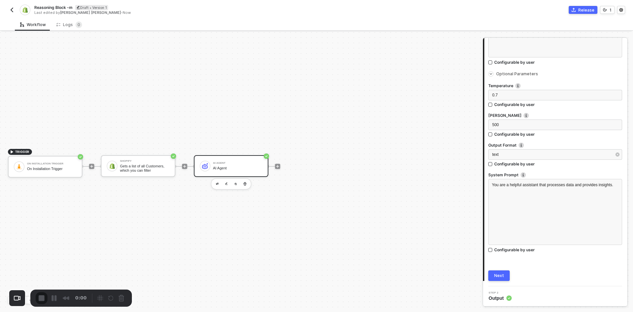
click at [502, 276] on div "Next" at bounding box center [499, 275] width 10 height 5
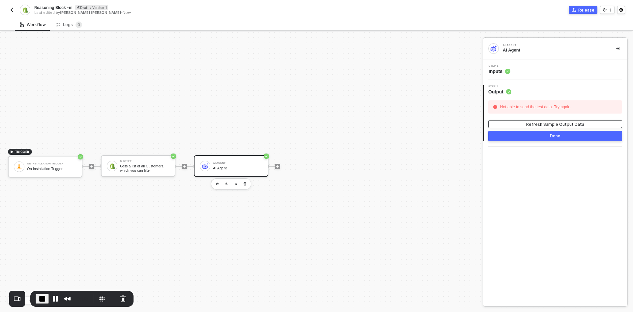
click at [549, 122] on div "Refresh Sample Output Data" at bounding box center [555, 124] width 58 height 6
drag, startPoint x: 575, startPoint y: 105, endPoint x: 490, endPoint y: 105, distance: 85.1
click at [490, 105] on div "Not able to send the test data. Try again." at bounding box center [555, 106] width 134 height 13
click at [501, 70] on span "Inputs" at bounding box center [500, 71] width 22 height 7
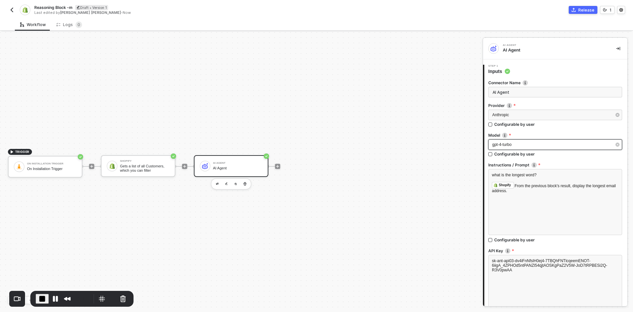
click at [512, 145] on span "gpt-4-turbo" at bounding box center [501, 144] width 19 height 5
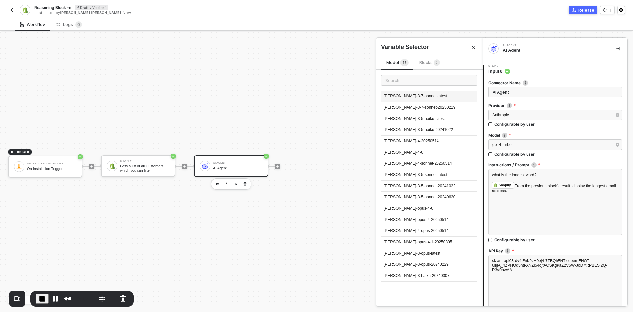
click at [425, 94] on div "claude-3-7-sonnet-latest" at bounding box center [429, 96] width 96 height 11
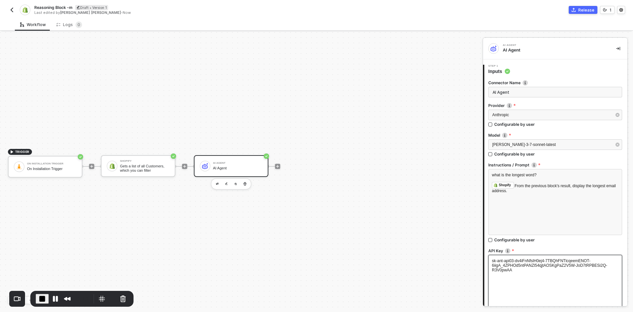
scroll to position [83, 0]
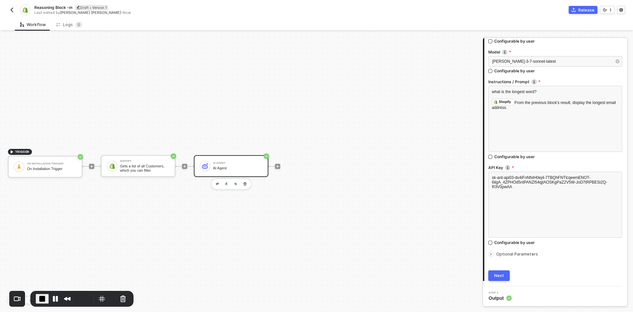
click at [489, 253] on icon "icon-arrow-right-small" at bounding box center [491, 254] width 4 height 4
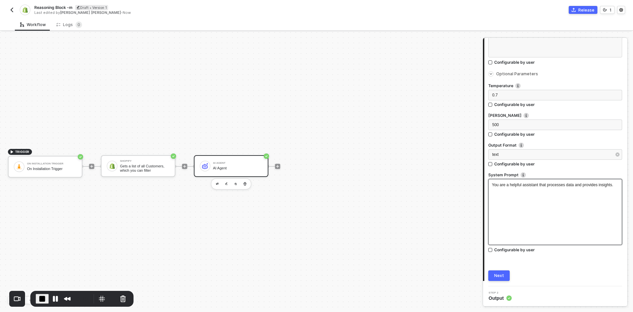
scroll to position [263, 0]
click at [503, 275] on div "Next" at bounding box center [499, 275] width 10 height 5
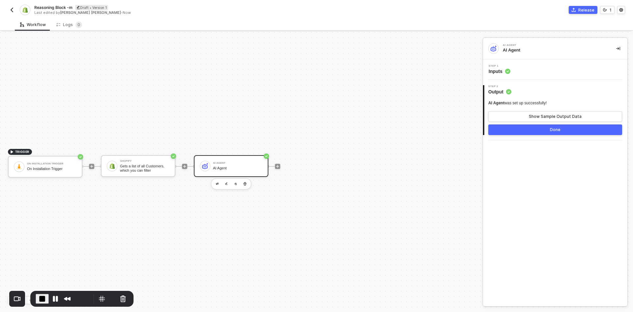
drag, startPoint x: 543, startPoint y: 104, endPoint x: 484, endPoint y: 103, distance: 59.0
click at [484, 103] on div "AI Agent was set up successfully! Show Sample Output Data Done" at bounding box center [555, 115] width 143 height 40
click at [498, 72] on span "Inputs" at bounding box center [500, 71] width 22 height 7
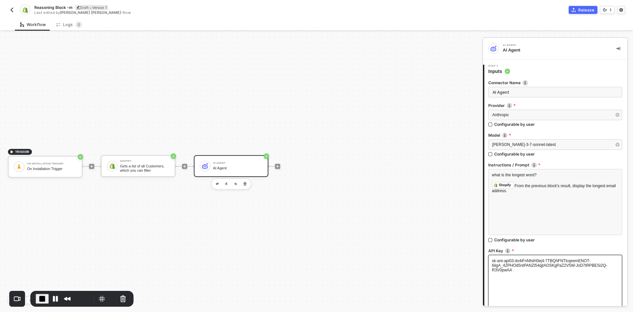
scroll to position [83, 0]
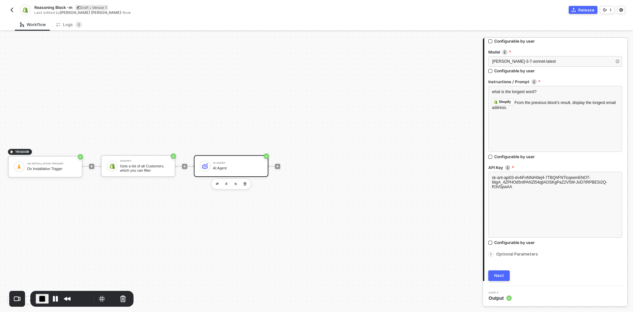
click at [489, 254] on icon "icon-arrow-right-small" at bounding box center [491, 254] width 4 height 4
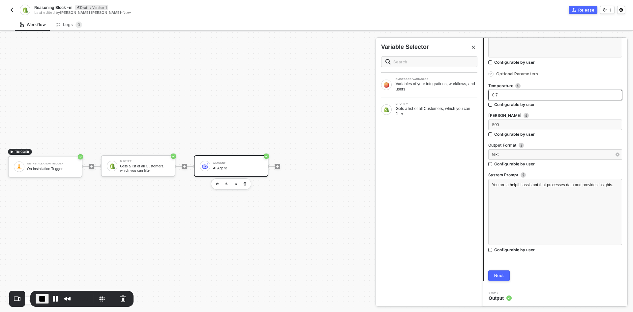
drag, startPoint x: 501, startPoint y: 92, endPoint x: 507, endPoint y: 92, distance: 5.6
click at [507, 92] on div "0.7" at bounding box center [555, 95] width 126 height 6
drag, startPoint x: 497, startPoint y: 74, endPoint x: 531, endPoint y: 76, distance: 33.4
click at [531, 76] on div "Optional Parameters" at bounding box center [555, 73] width 134 height 7
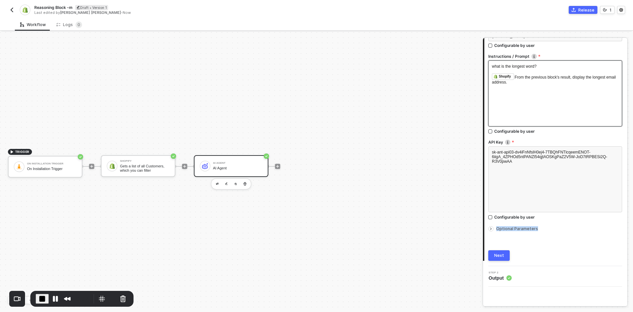
scroll to position [83, 0]
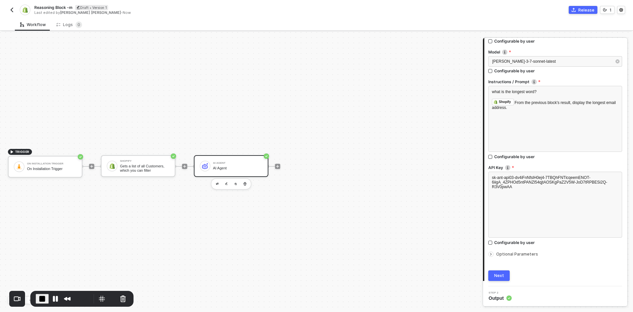
click at [490, 255] on icon "icon-arrow-right-small" at bounding box center [491, 254] width 4 height 4
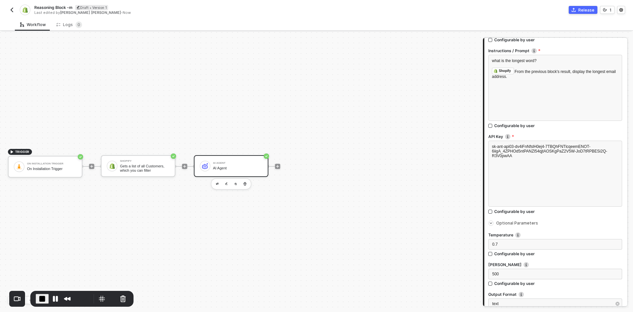
scroll to position [263, 0]
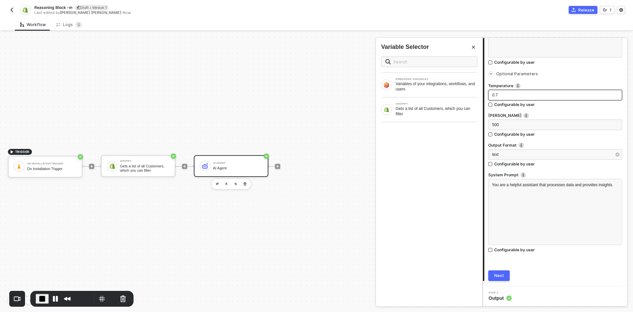
click at [495, 94] on span "0.7" at bounding box center [495, 95] width 6 height 5
click at [494, 125] on span "500" at bounding box center [495, 124] width 7 height 5
click at [501, 273] on div "Next" at bounding box center [499, 275] width 10 height 5
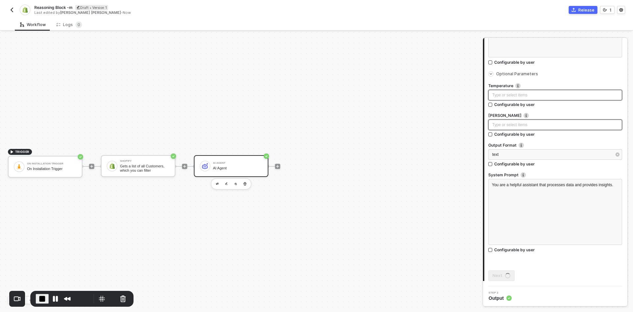
scroll to position [0, 0]
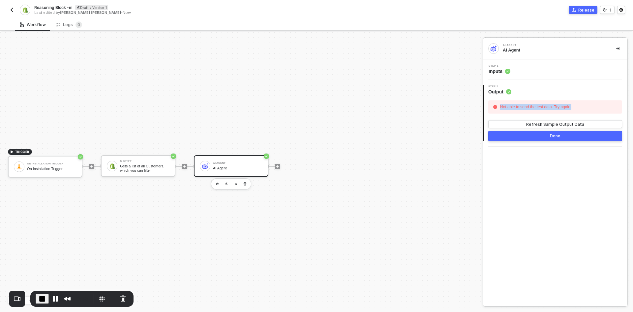
drag, startPoint x: 579, startPoint y: 106, endPoint x: 533, endPoint y: 109, distance: 45.6
click at [498, 106] on div "Not able to send the test data. Try again." at bounding box center [555, 106] width 134 height 13
click at [495, 69] on span "Inputs" at bounding box center [500, 71] width 22 height 7
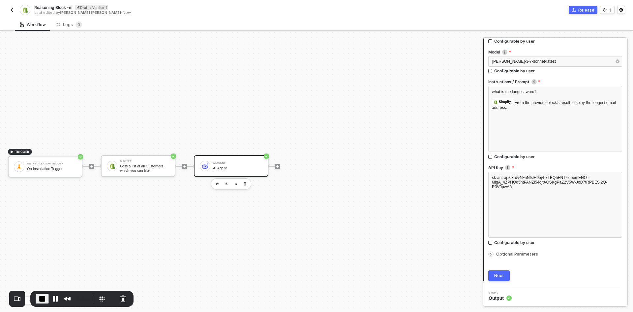
click at [491, 252] on icon "icon-arrow-right-small" at bounding box center [491, 254] width 4 height 4
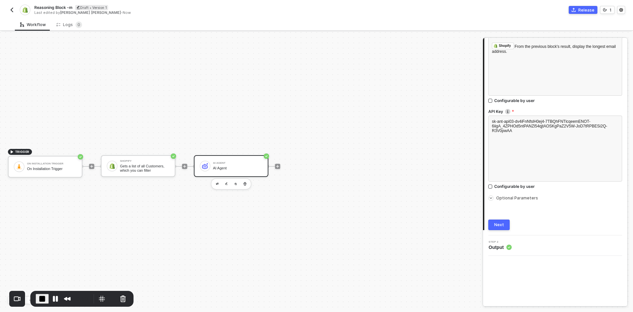
scroll to position [263, 0]
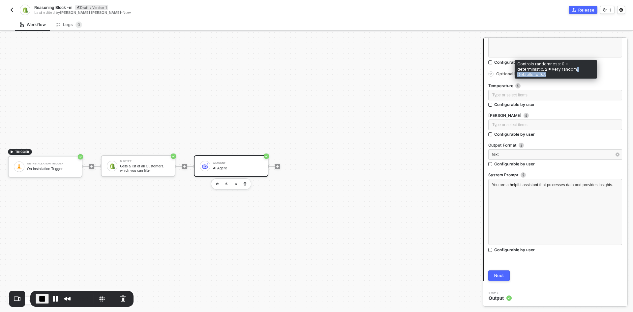
drag, startPoint x: 548, startPoint y: 73, endPoint x: 581, endPoint y: 73, distance: 32.3
click at [581, 73] on div "Controls randomness: 0 = deterministic, 2 = very random. Defaults to 0.7." at bounding box center [556, 69] width 82 height 18
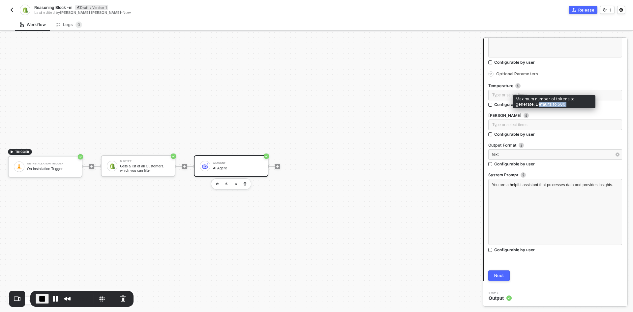
drag, startPoint x: 548, startPoint y: 103, endPoint x: 518, endPoint y: 103, distance: 30.3
click at [518, 103] on div "Maximum number of tokens to generate. Defaults to 500." at bounding box center [554, 101] width 82 height 13
click at [37, 303] on div "Recorder controls - play pause" at bounding box center [42, 298] width 13 height 10
click at [40, 300] on span "End Recording" at bounding box center [42, 298] width 8 height 8
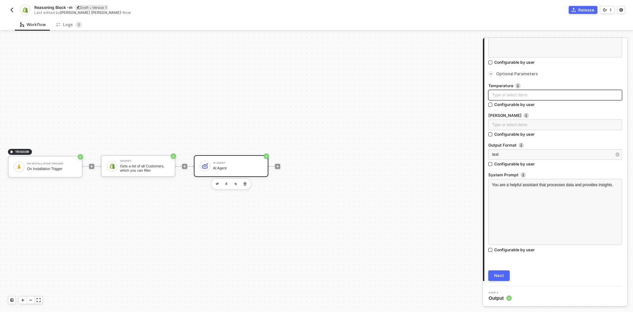
click at [509, 96] on div "Type or select items ﻿" at bounding box center [555, 95] width 126 height 6
click at [499, 278] on button "Next" at bounding box center [498, 275] width 21 height 11
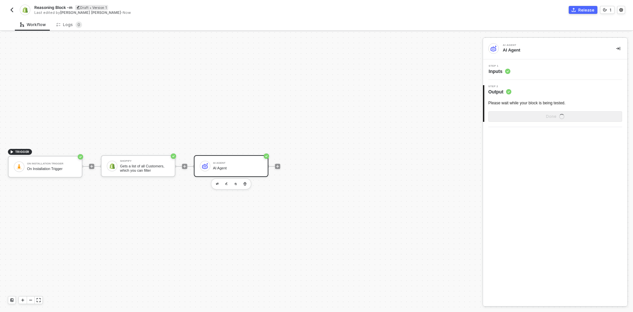
scroll to position [0, 0]
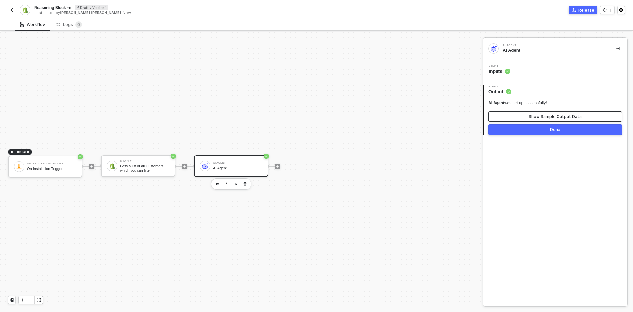
click at [520, 117] on button "Show Sample Output Data" at bounding box center [555, 116] width 134 height 11
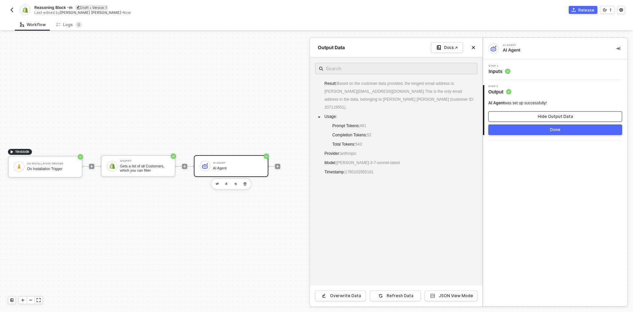
click at [520, 117] on button "Hide Output Data" at bounding box center [555, 116] width 134 height 11
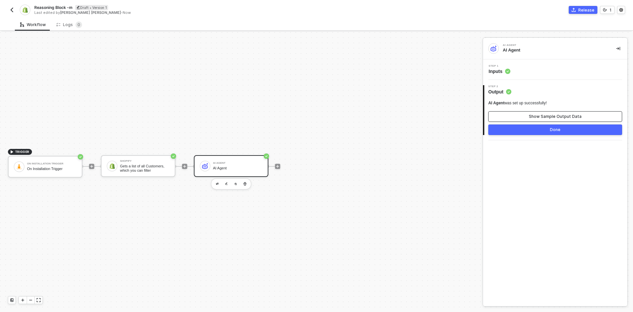
click at [496, 117] on button "Show Sample Output Data" at bounding box center [555, 116] width 134 height 11
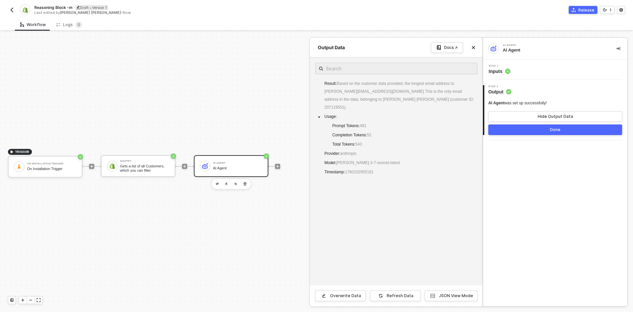
click at [499, 69] on span "Inputs" at bounding box center [500, 71] width 22 height 7
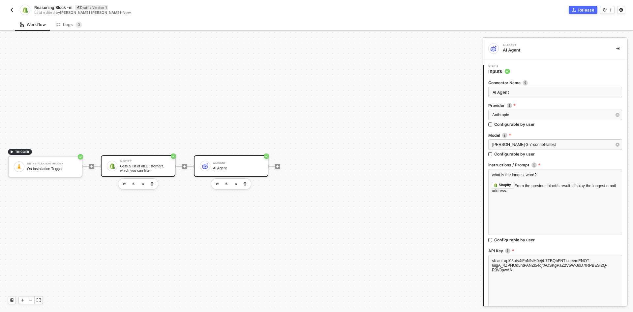
click at [133, 170] on div "Gets a list of all Customers, which you can filter" at bounding box center [144, 168] width 49 height 8
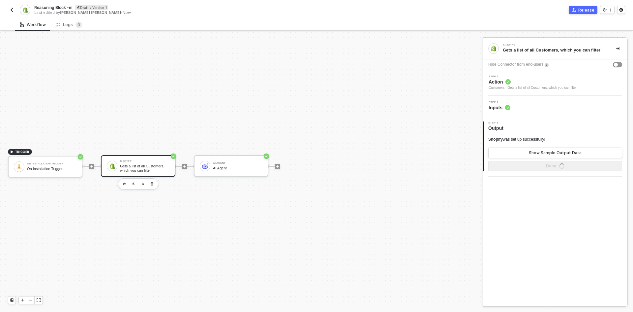
click at [526, 87] on div "Customers - Gets a list of all Customers, which you can filter" at bounding box center [533, 87] width 88 height 5
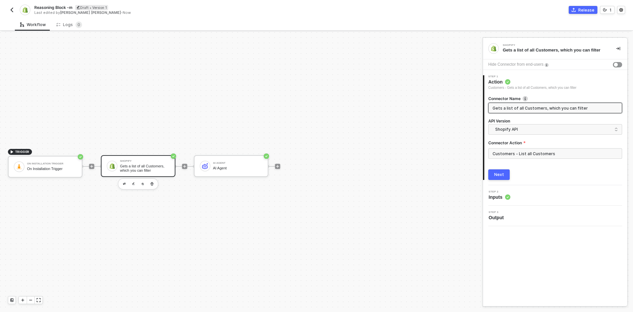
click at [496, 199] on span "Inputs" at bounding box center [500, 197] width 22 height 7
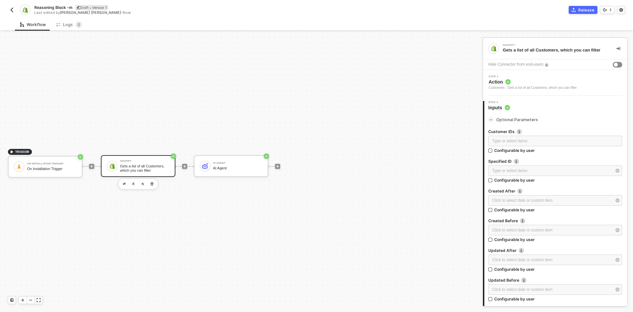
click at [614, 67] on div "button" at bounding box center [616, 65] width 4 height 4
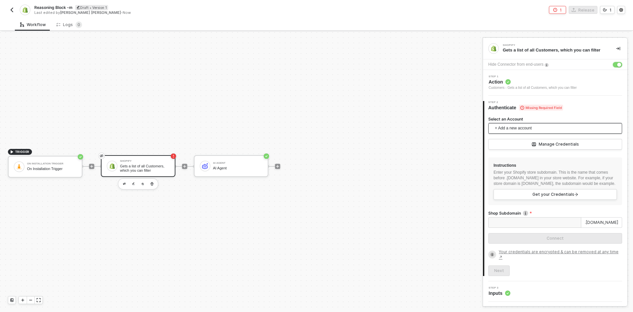
click at [511, 133] on span "+ Add a new account" at bounding box center [556, 128] width 123 height 11
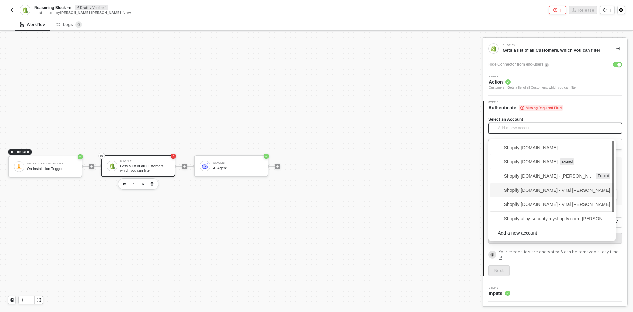
click at [516, 190] on span "Shopify alloy-sandbox.myshopify.com - Viral Ruparel" at bounding box center [552, 189] width 117 height 7
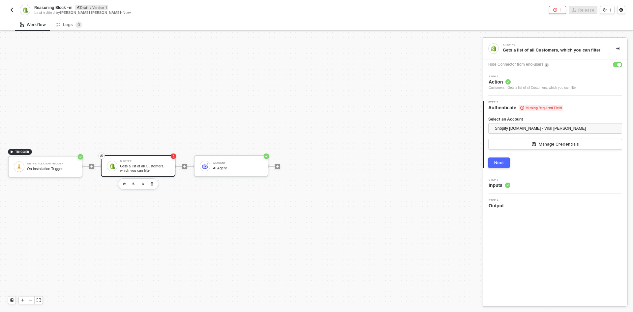
click at [493, 161] on button "Next" at bounding box center [498, 162] width 21 height 11
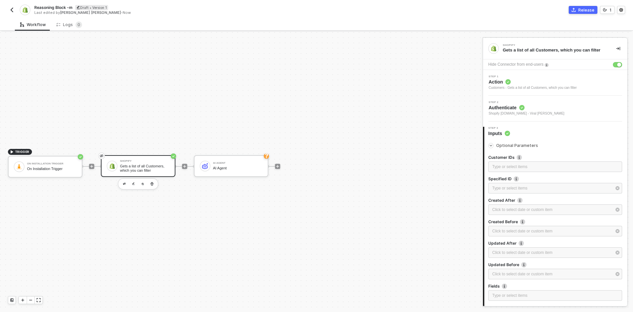
scroll to position [51, 0]
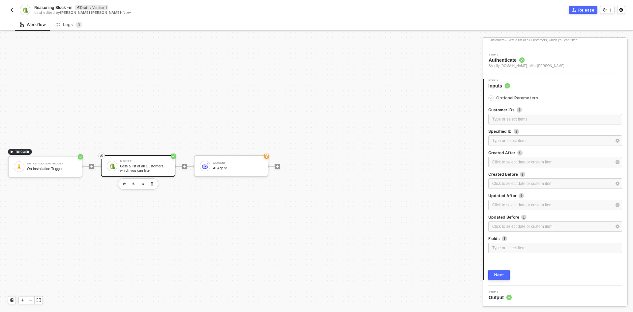
click at [494, 274] on button "Next" at bounding box center [498, 274] width 21 height 11
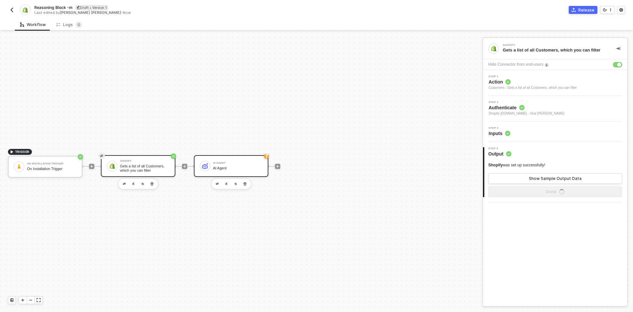
scroll to position [0, 0]
click at [228, 164] on div "AI Agent AI Agent" at bounding box center [237, 166] width 49 height 13
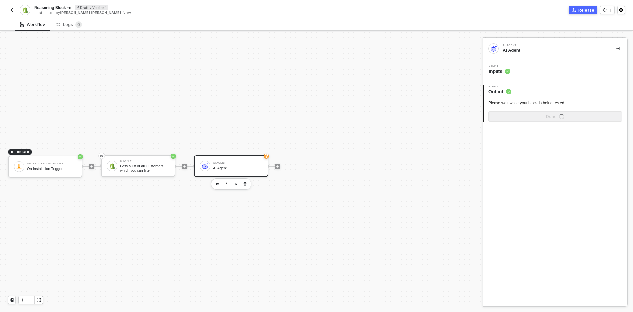
click at [496, 69] on span "Inputs" at bounding box center [500, 71] width 22 height 7
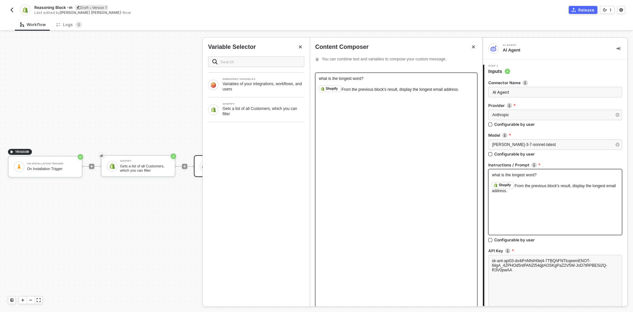
click at [342, 88] on span "From the previous block's result, display the longest email address." at bounding box center [400, 89] width 117 height 5
click at [252, 101] on div "SHOPIFY Gets a list of all Customers, which you can filter" at bounding box center [256, 109] width 107 height 24
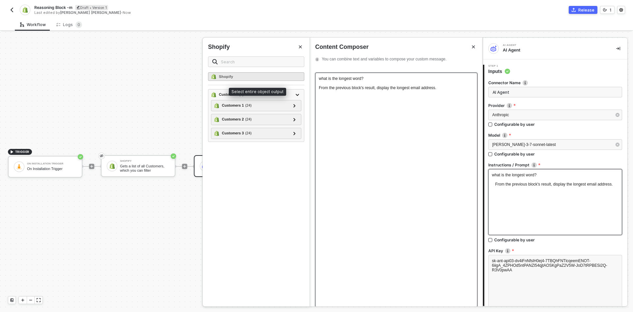
click at [253, 76] on div "Shopify" at bounding box center [256, 76] width 96 height 9
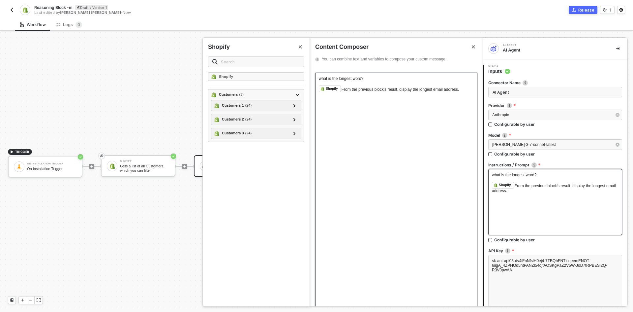
scroll to position [83, 0]
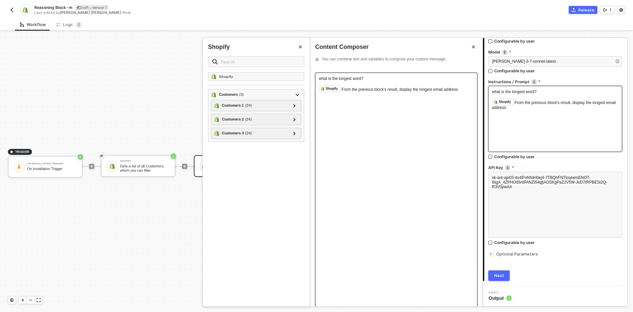
click at [504, 275] on button "Next" at bounding box center [498, 275] width 21 height 11
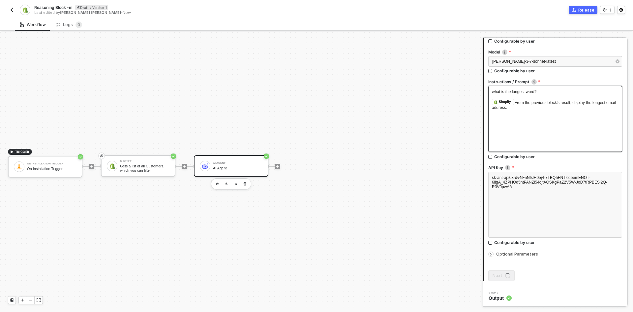
scroll to position [0, 0]
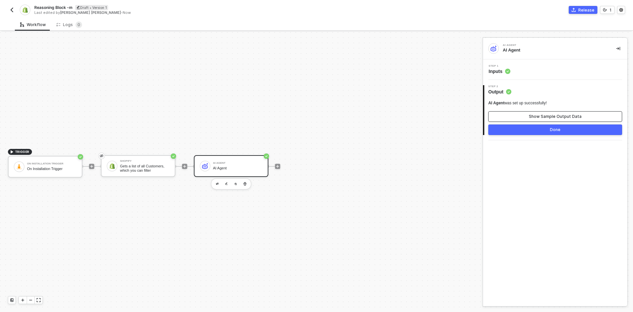
click at [504, 113] on button "Show Sample Output Data" at bounding box center [555, 116] width 134 height 11
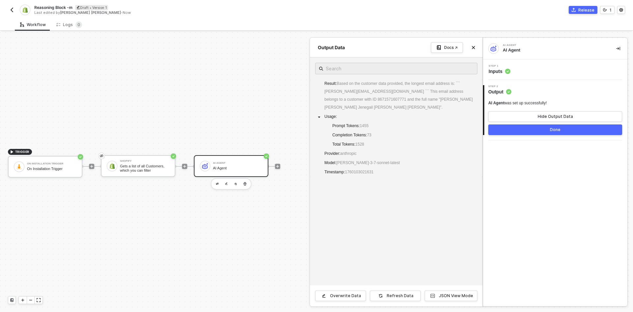
click at [497, 73] on span "Inputs" at bounding box center [500, 71] width 22 height 7
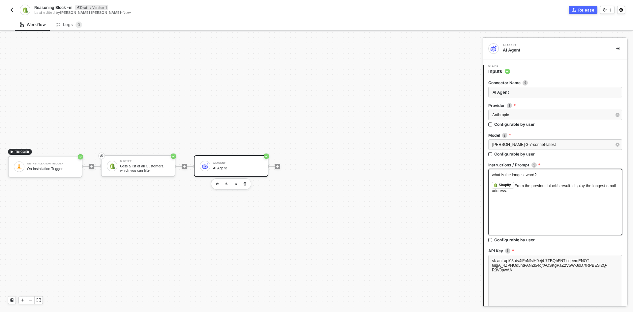
click at [534, 188] on div "﻿ Shopify ﻿ From the previous block's result, display the longest email address." at bounding box center [555, 187] width 127 height 11
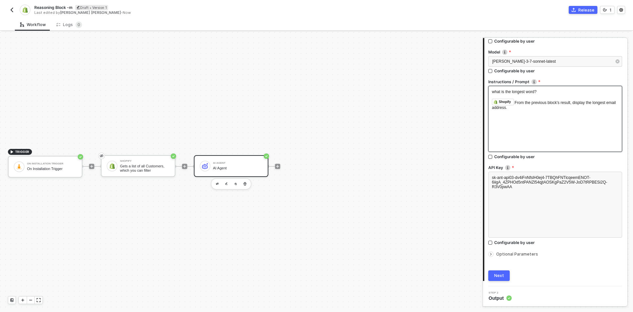
click at [492, 272] on button "Next" at bounding box center [498, 275] width 21 height 11
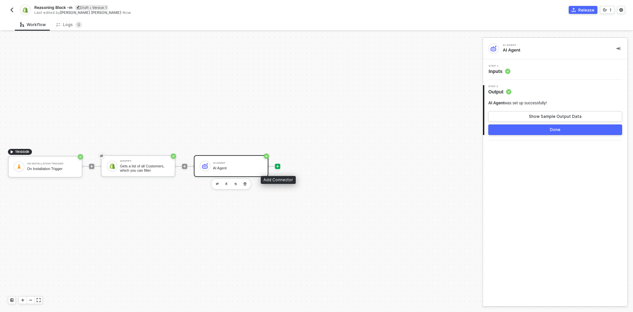
click at [276, 165] on icon "icon-play" at bounding box center [278, 166] width 4 height 4
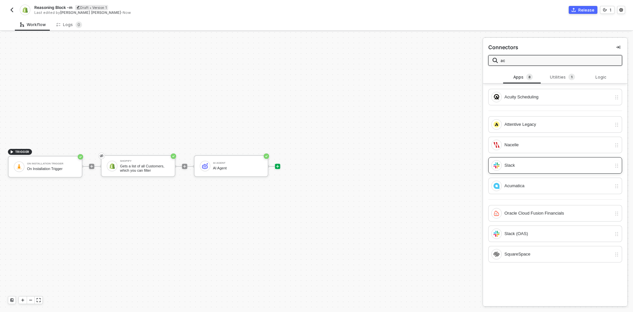
type input "ac"
click at [517, 165] on div "Slack" at bounding box center [557, 165] width 107 height 7
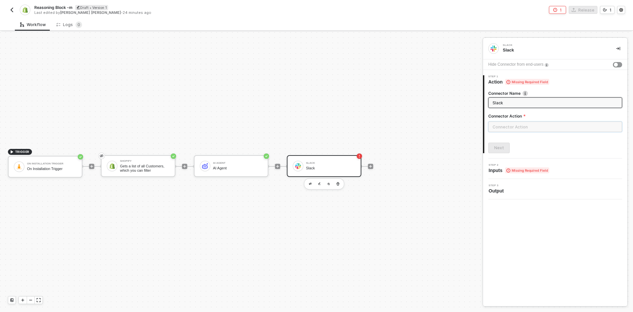
click at [525, 124] on input "text" at bounding box center [555, 126] width 134 height 11
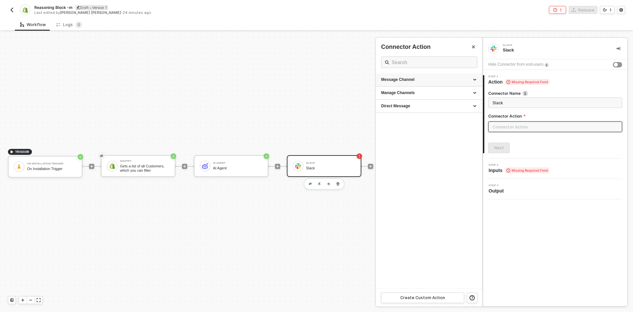
click at [419, 77] on div "Message Channel" at bounding box center [429, 80] width 96 height 6
click at [415, 94] on div "Post" at bounding box center [429, 92] width 96 height 6
type input "Post a message into a channel"
type input "Message Channel - Post"
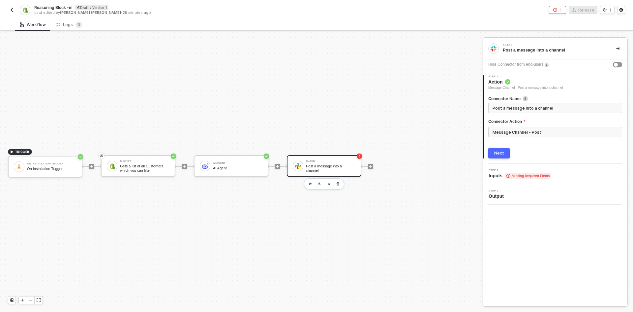
click at [502, 154] on div "Next" at bounding box center [499, 152] width 10 height 5
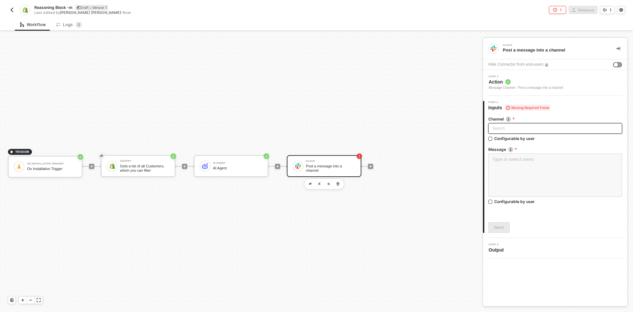
click at [514, 128] on div "Search" at bounding box center [555, 128] width 134 height 11
click at [441, 136] on div "TRIGGER On Installation Trigger On Installation Trigger Shopify Gets a list of …" at bounding box center [239, 166] width 479 height 292
click at [617, 65] on div "button" at bounding box center [616, 65] width 4 height 4
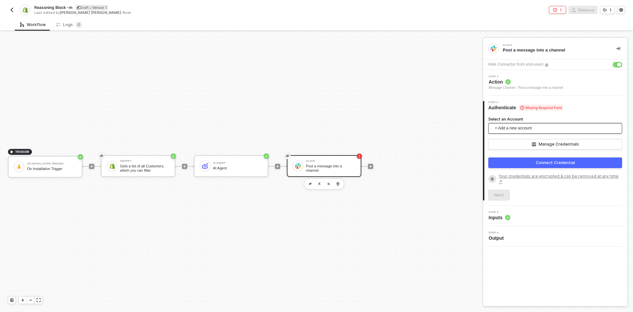
click at [511, 126] on span "+ Add a new account" at bounding box center [556, 128] width 123 height 11
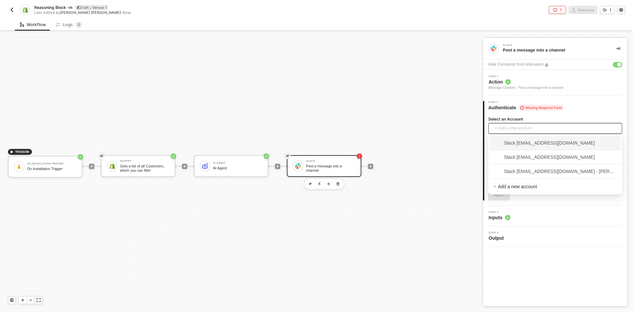
click at [520, 146] on span "Slack michellemae@runalloy.com" at bounding box center [544, 142] width 101 height 7
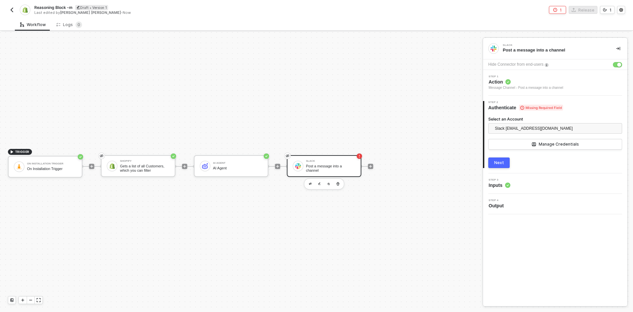
click at [507, 162] on button "Next" at bounding box center [498, 162] width 21 height 11
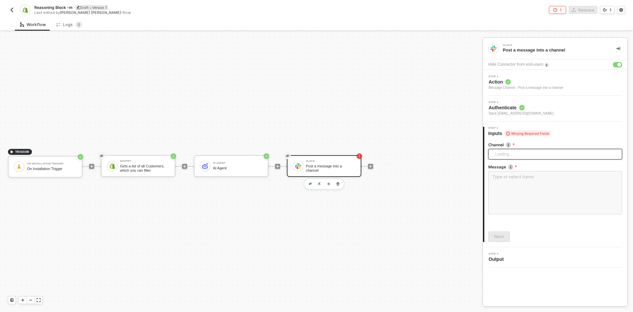
click at [506, 150] on span "Loading..." at bounding box center [556, 154] width 123 height 10
type input "michelle"
click at [522, 176] on div "test_channel_michelle" at bounding box center [556, 177] width 124 height 7
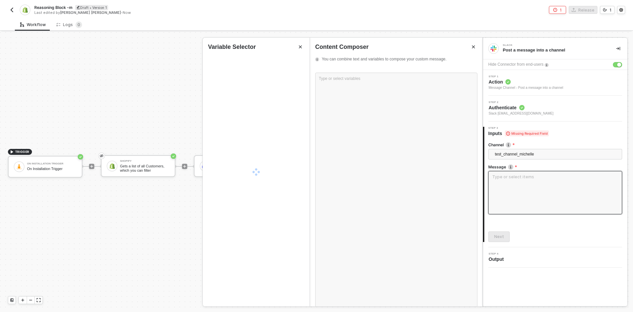
click at [519, 184] on textarea at bounding box center [555, 192] width 134 height 43
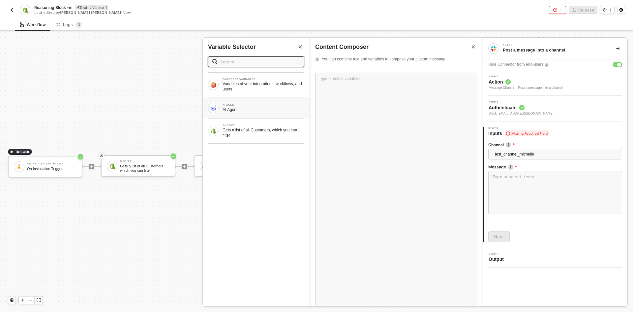
click at [281, 105] on div "AI AGENT" at bounding box center [264, 105] width 82 height 3
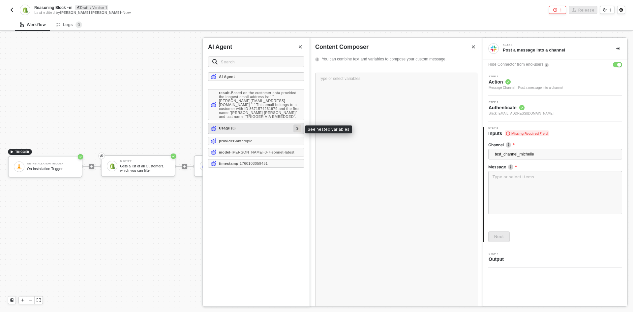
click at [296, 127] on icon at bounding box center [297, 128] width 2 height 3
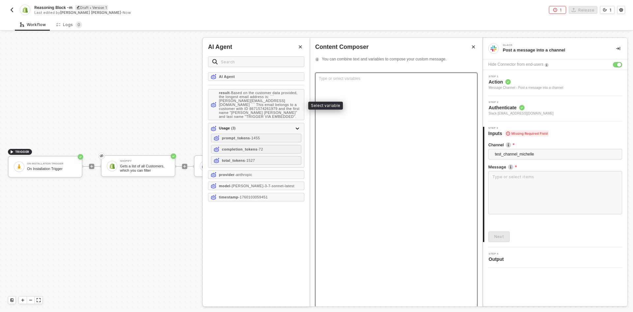
click at [340, 98] on div "Type or select variables ﻿" at bounding box center [396, 190] width 162 height 234
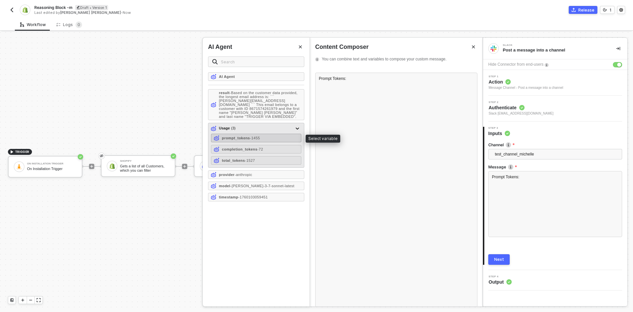
click at [260, 136] on span "- 1455" at bounding box center [255, 138] width 10 height 4
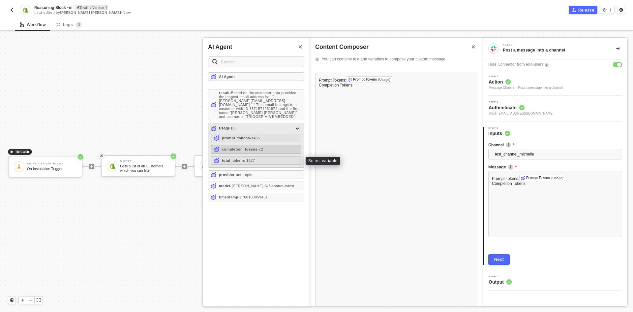
click at [250, 148] on strong "completion_tokens" at bounding box center [240, 149] width 36 height 4
click at [239, 158] on strong "total_tokens" at bounding box center [233, 160] width 23 height 4
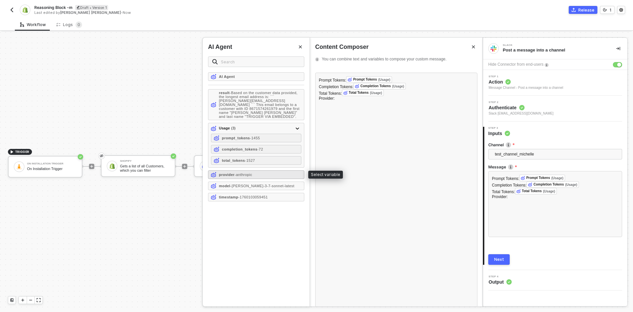
click at [228, 172] on strong "provider" at bounding box center [227, 174] width 16 height 4
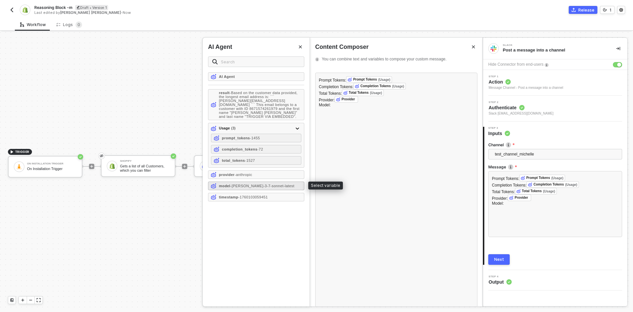
click at [224, 187] on div "model - claude-3-7-sonnet-latest" at bounding box center [256, 185] width 96 height 9
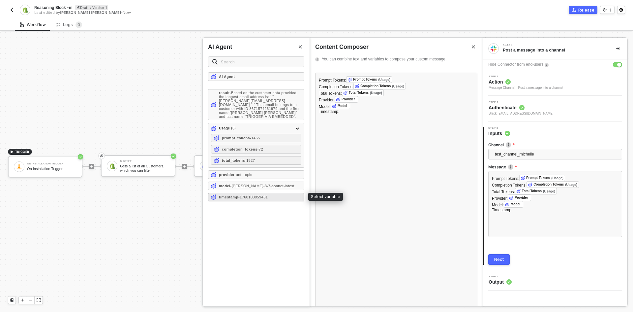
click at [231, 198] on div "timestamp - 1760103059451" at bounding box center [256, 197] width 96 height 9
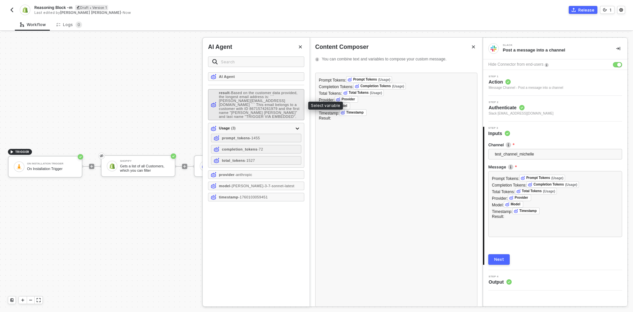
click at [247, 103] on span "- Based on the customer data provided, the longest email address is: ``` hanna+…" at bounding box center [259, 105] width 80 height 28
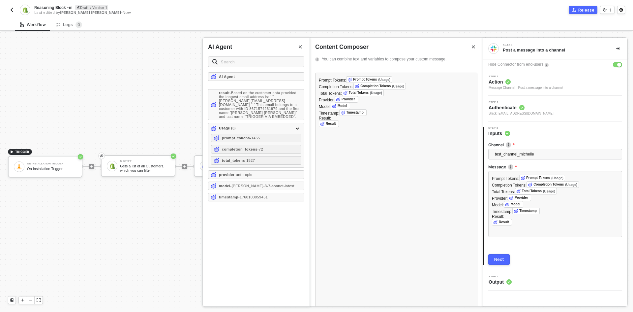
click at [501, 258] on div "Next" at bounding box center [499, 259] width 10 height 5
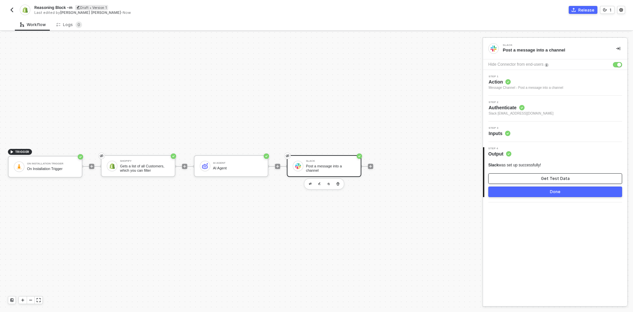
click at [531, 176] on button "Get Test Data" at bounding box center [555, 178] width 134 height 11
click at [506, 130] on span "Inputs" at bounding box center [500, 133] width 22 height 7
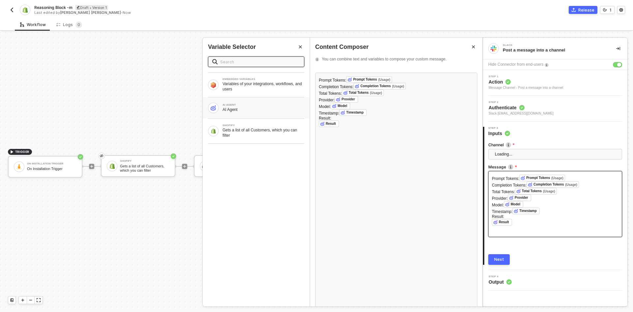
click at [281, 107] on div "AI Agent" at bounding box center [264, 109] width 82 height 5
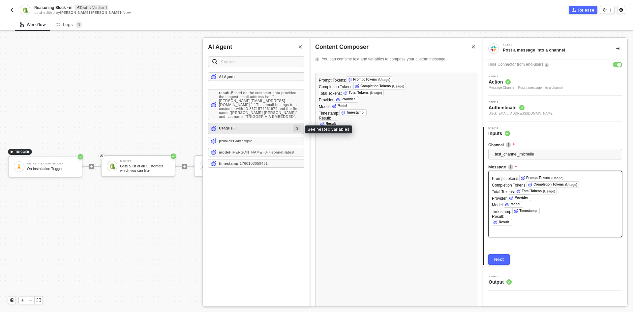
click at [295, 125] on div at bounding box center [297, 128] width 8 height 8
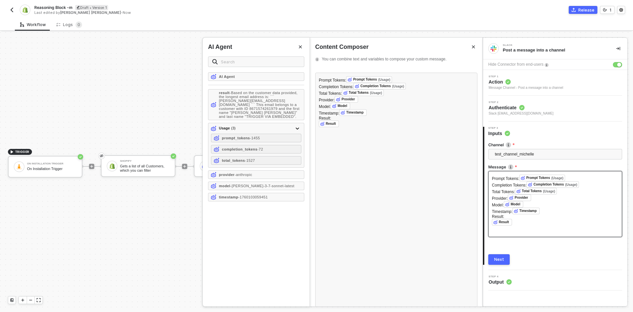
click at [500, 257] on div "Next" at bounding box center [499, 259] width 10 height 5
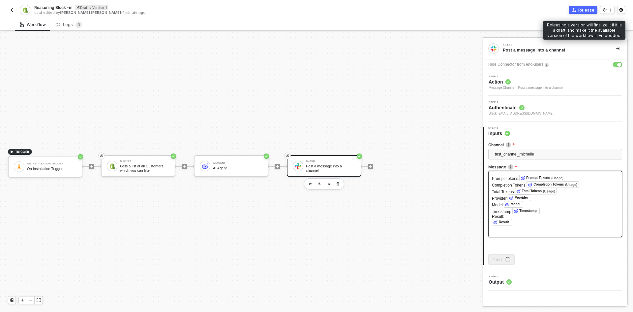
click at [583, 11] on div "Release" at bounding box center [586, 10] width 16 height 6
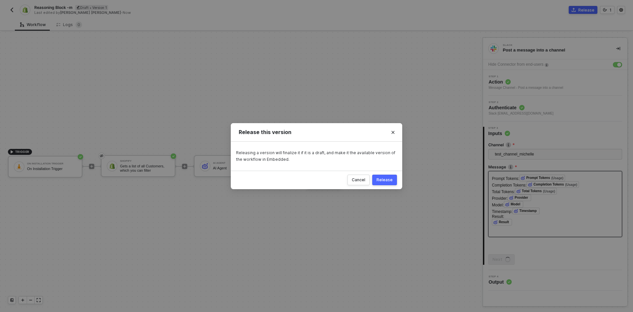
click at [380, 177] on div "Release" at bounding box center [385, 179] width 16 height 5
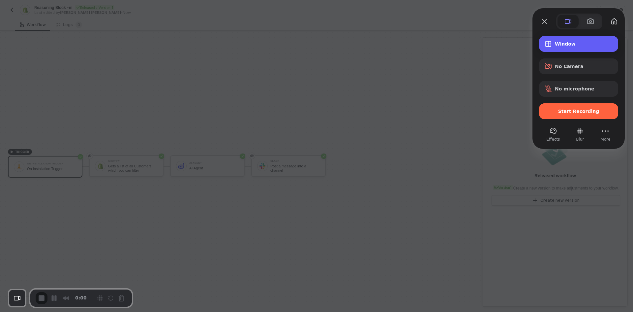
click at [561, 44] on span "Window" at bounding box center [584, 43] width 58 height 5
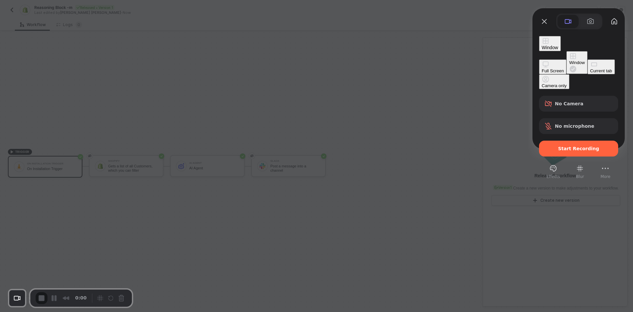
click at [542, 68] on div "Full Screen" at bounding box center [553, 70] width 22 height 5
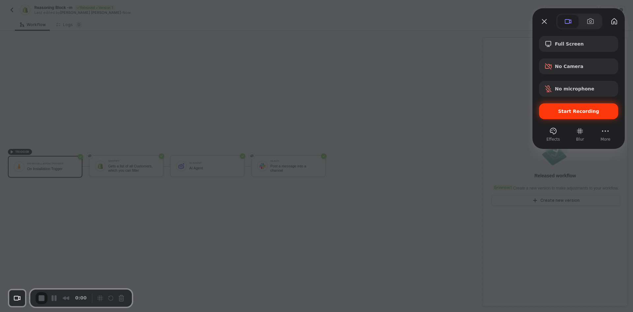
click at [559, 115] on div "Start Recording" at bounding box center [578, 111] width 79 height 16
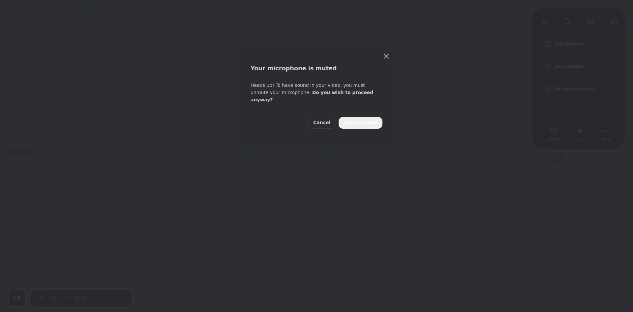
click at [363, 119] on span "Yes, proceed" at bounding box center [360, 122] width 33 height 7
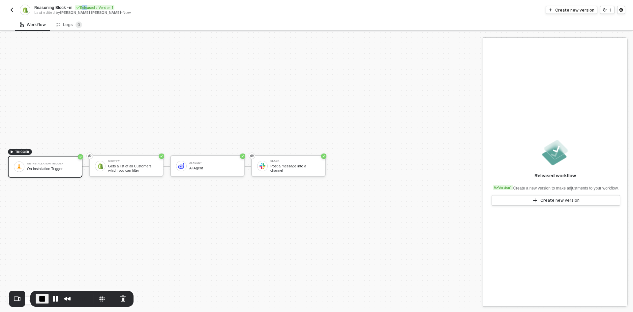
drag, startPoint x: 121, startPoint y: 6, endPoint x: 83, endPoint y: 5, distance: 37.9
click at [83, 5] on div "Reasoning Block -m Released • Version 1" at bounding box center [175, 8] width 282 height 6
click at [171, 6] on div "Cancel" at bounding box center [175, 8] width 14 height 6
click at [84, 8] on div "Released • Version 1" at bounding box center [94, 7] width 39 height 5
click at [84, 8] on input "Reasoning Block -m" at bounding box center [90, 8] width 112 height 8
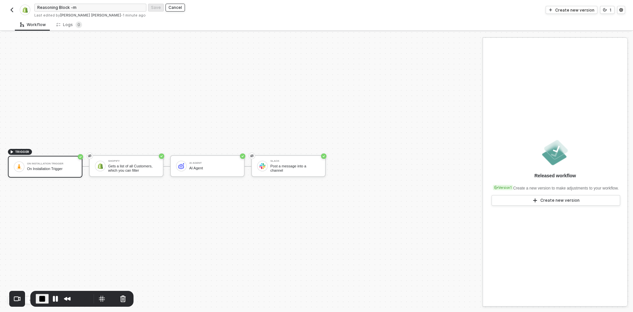
click at [178, 6] on button "Cancel" at bounding box center [175, 8] width 19 height 8
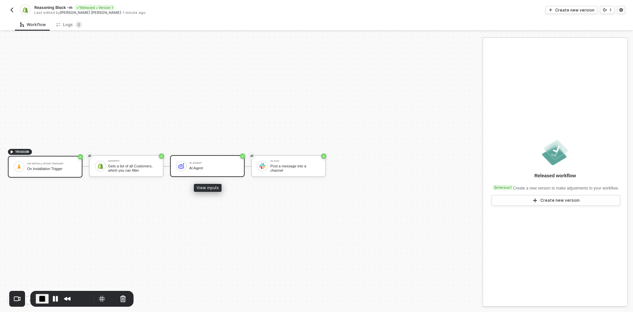
click at [188, 174] on div "AI Agent AI Agent" at bounding box center [207, 166] width 75 height 22
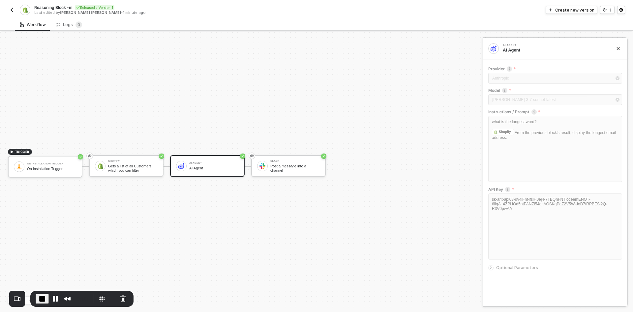
click at [10, 7] on img "button" at bounding box center [11, 9] width 5 height 5
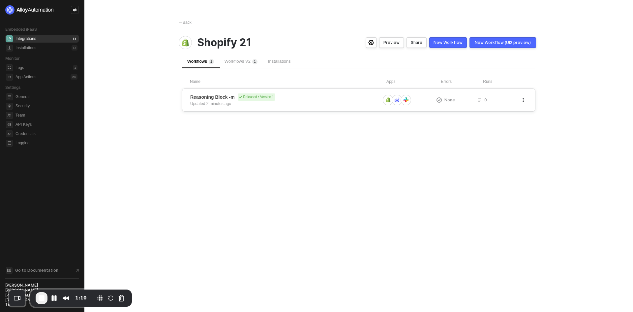
click at [306, 96] on span "Reasoning Block -m Released • Version 1" at bounding box center [285, 96] width 190 height 7
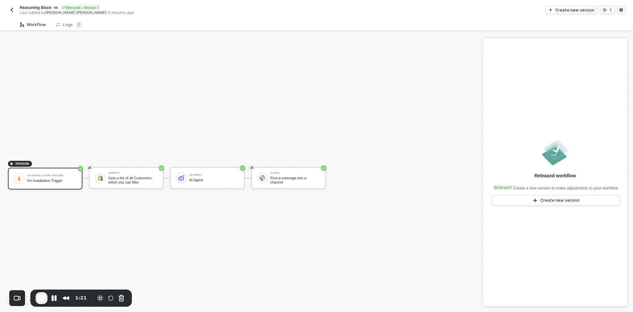
scroll to position [12, 0]
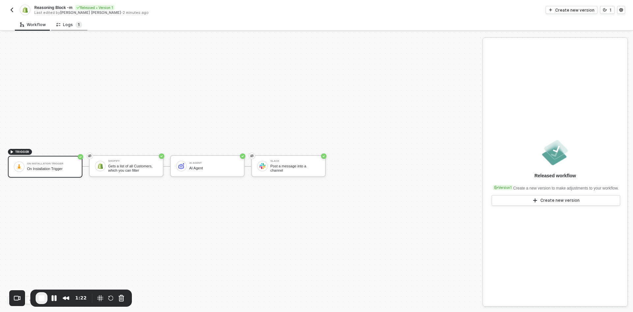
click at [78, 21] on span "1" at bounding box center [79, 24] width 2 height 7
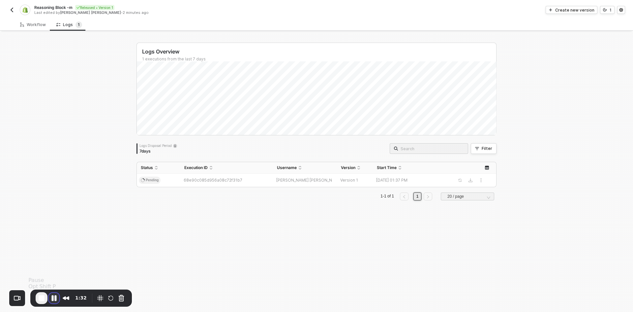
click at [56, 298] on button "Pause Recording" at bounding box center [54, 297] width 11 height 11
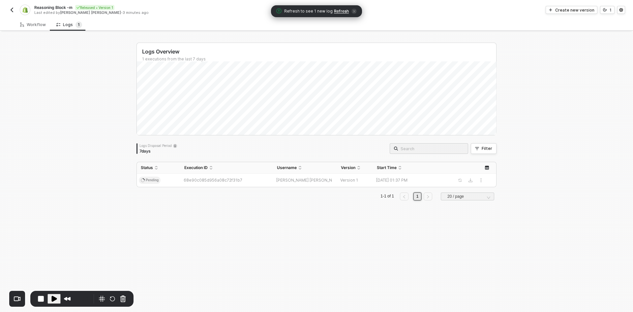
click at [335, 12] on span "Refresh" at bounding box center [341, 11] width 15 height 5
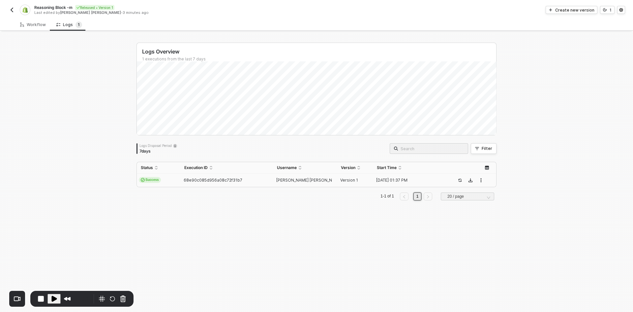
click at [146, 178] on span "Success" at bounding box center [150, 180] width 22 height 6
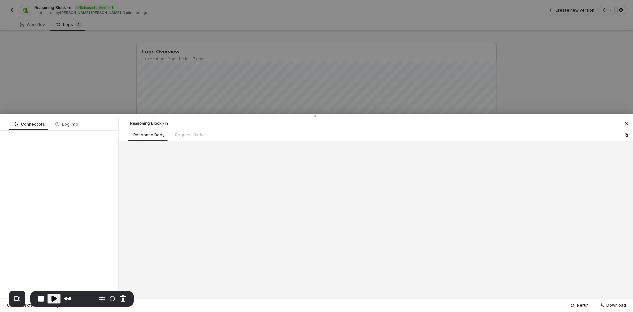
click at [101, 91] on div at bounding box center [316, 156] width 633 height 312
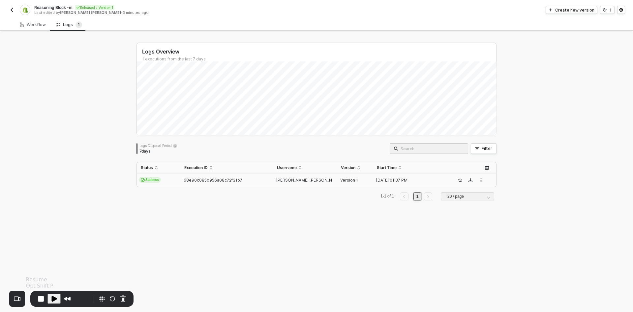
click at [51, 300] on span "Play Recording" at bounding box center [54, 298] width 8 height 8
click at [149, 178] on span "Success" at bounding box center [150, 180] width 22 height 6
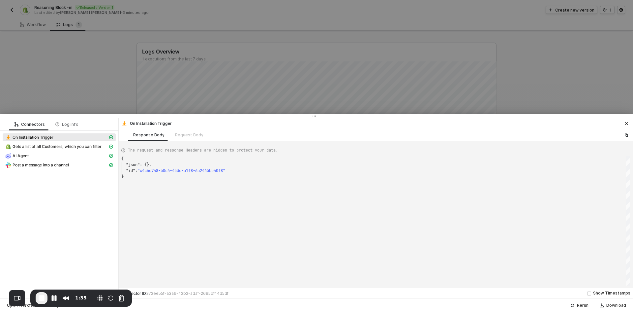
scroll to position [18, 0]
click at [90, 149] on span "Gets a list of all Customers, which you can filter" at bounding box center [57, 146] width 89 height 5
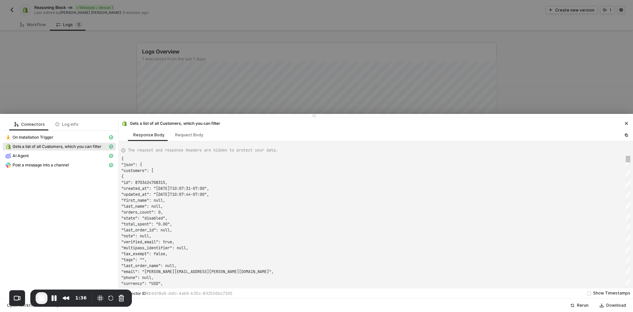
scroll to position [59, 0]
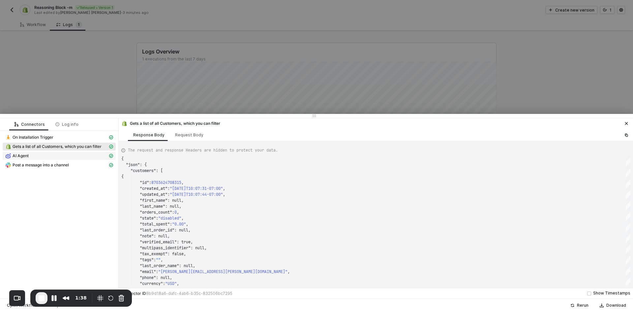
click at [64, 154] on div "AI Agent" at bounding box center [56, 156] width 103 height 6
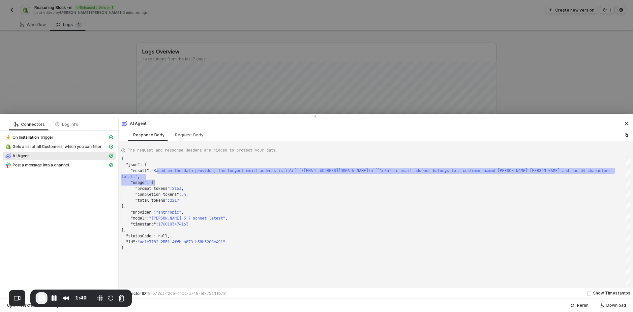
scroll to position [12, 67]
drag, startPoint x: 157, startPoint y: 170, endPoint x: 322, endPoint y: 185, distance: 165.6
click at [175, 135] on div "Request Body" at bounding box center [189, 134] width 28 height 5
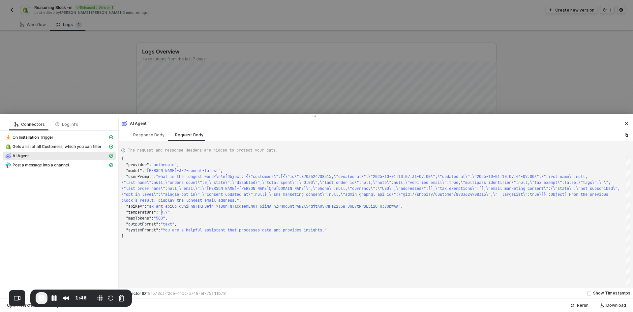
scroll to position [12, 2]
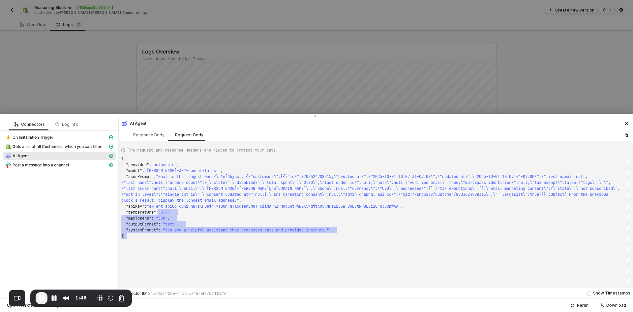
drag, startPoint x: 161, startPoint y: 213, endPoint x: 361, endPoint y: 237, distance: 201.6
click at [150, 132] on div "Response Body" at bounding box center [148, 134] width 31 height 5
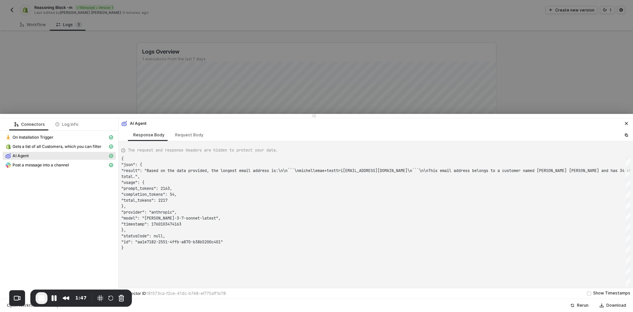
scroll to position [53, 0]
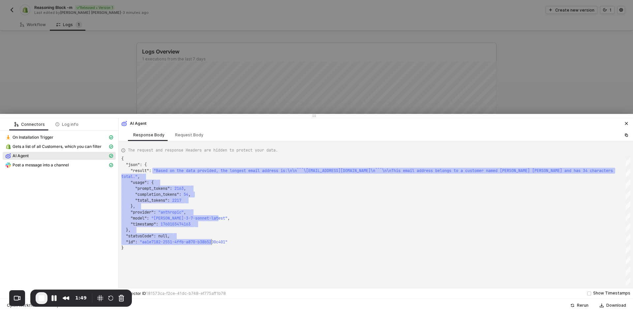
drag, startPoint x: 153, startPoint y: 169, endPoint x: 211, endPoint y: 243, distance: 94.4
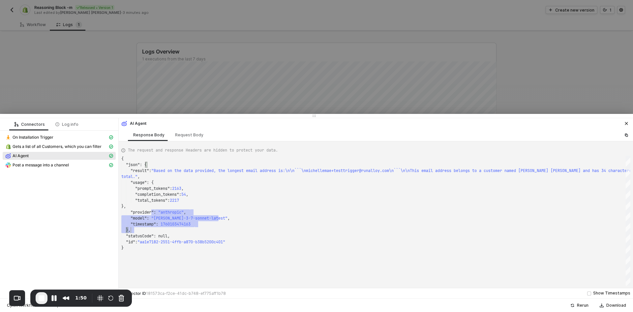
scroll to position [47, 10]
drag, startPoint x: 180, startPoint y: 222, endPoint x: 210, endPoint y: 231, distance: 30.8
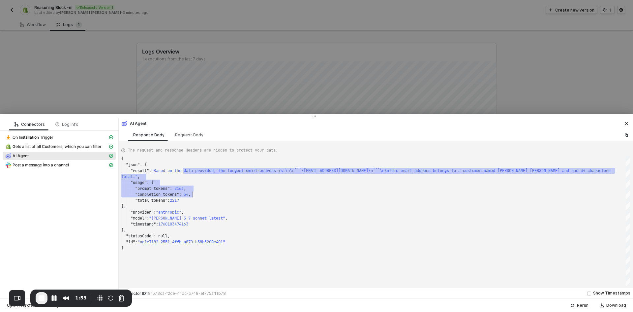
drag, startPoint x: 185, startPoint y: 172, endPoint x: 502, endPoint y: 186, distance: 317.8
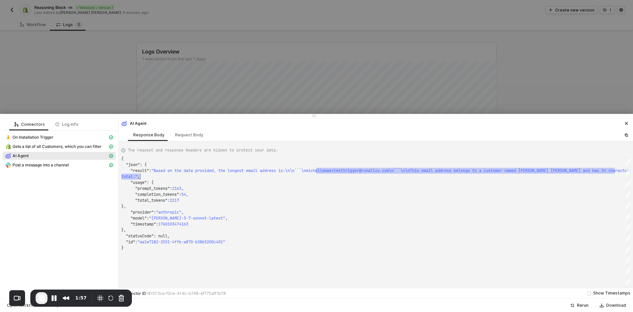
scroll to position [12, 19]
drag, startPoint x: 316, startPoint y: 169, endPoint x: 517, endPoint y: 172, distance: 200.5
click at [54, 164] on span "Post a message into a channel" at bounding box center [41, 164] width 56 height 5
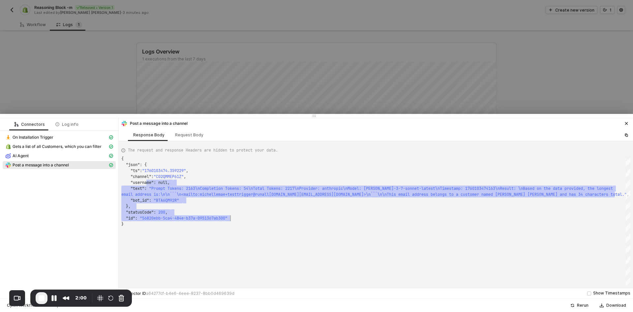
scroll to position [24, 109]
drag, startPoint x: 149, startPoint y: 182, endPoint x: 232, endPoint y: 216, distance: 90.2
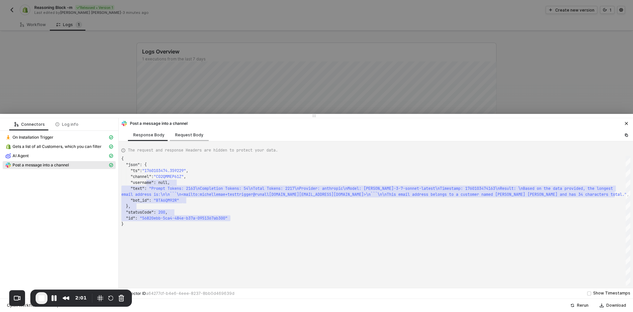
click at [188, 134] on div "Request Body" at bounding box center [189, 134] width 28 height 5
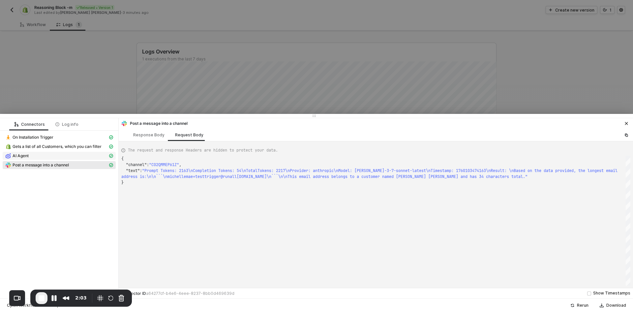
click at [63, 156] on div "AI Agent" at bounding box center [56, 156] width 103 height 6
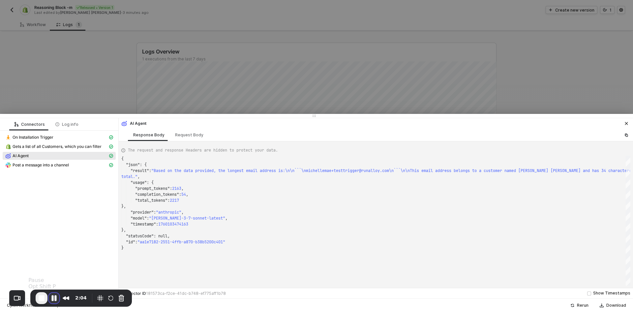
click at [53, 296] on button "Pause Recording" at bounding box center [54, 297] width 11 height 11
click at [54, 301] on span "Play Recording" at bounding box center [54, 298] width 8 height 8
click at [60, 167] on span "Post a message into a channel" at bounding box center [41, 164] width 56 height 5
type textarea "{ "json": { "ts": "1760103474.359229", "channel": "C02QMMEP61Z", "username": nu…"
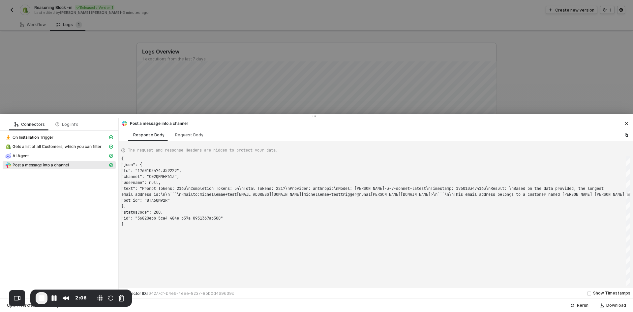
scroll to position [30, 0]
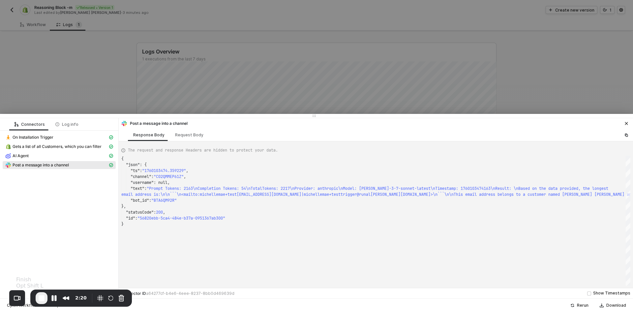
click at [41, 298] on span "End Recording" at bounding box center [42, 298] width 8 height 8
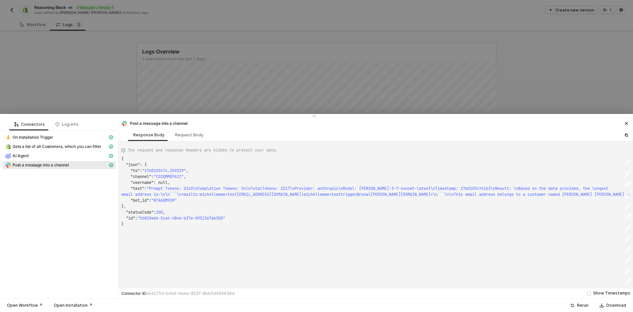
click at [88, 53] on div at bounding box center [316, 156] width 633 height 312
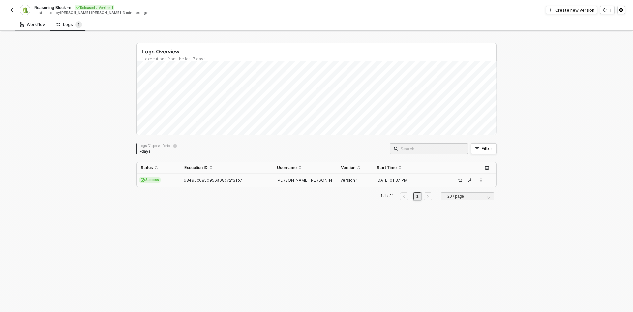
click at [34, 24] on div "Workflow" at bounding box center [33, 24] width 26 height 5
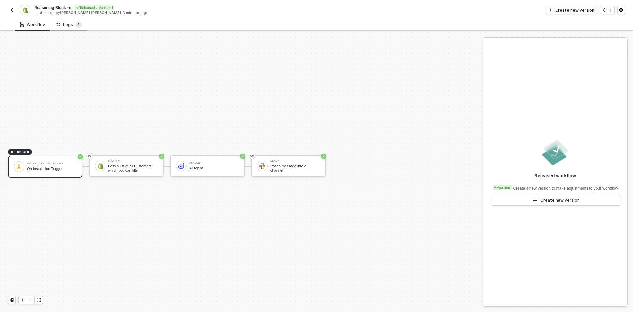
click at [80, 24] on sup "1" at bounding box center [79, 24] width 7 height 7
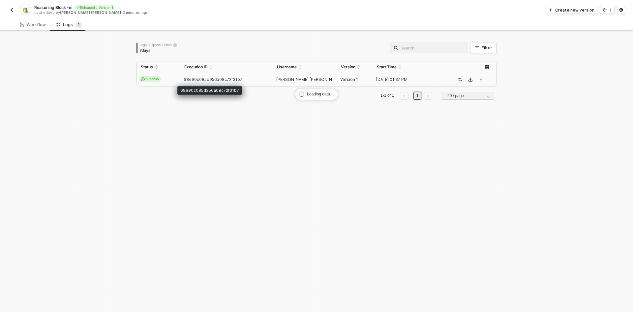
click at [201, 80] on span "68e90c085d956a08c72f31b7" at bounding box center [213, 79] width 59 height 5
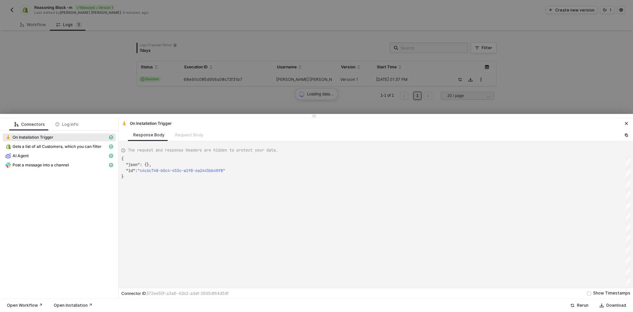
scroll to position [18, 0]
click at [78, 157] on div "AI Agent" at bounding box center [56, 156] width 103 height 6
type textarea "{ "json": { "result": "Based on the data provided, the longest email address is…"
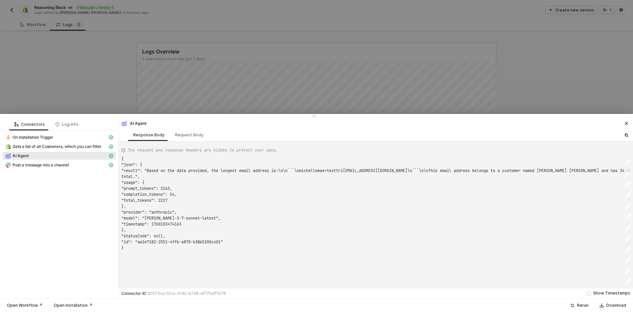
scroll to position [53, 0]
